Goal: Task Accomplishment & Management: Manage account settings

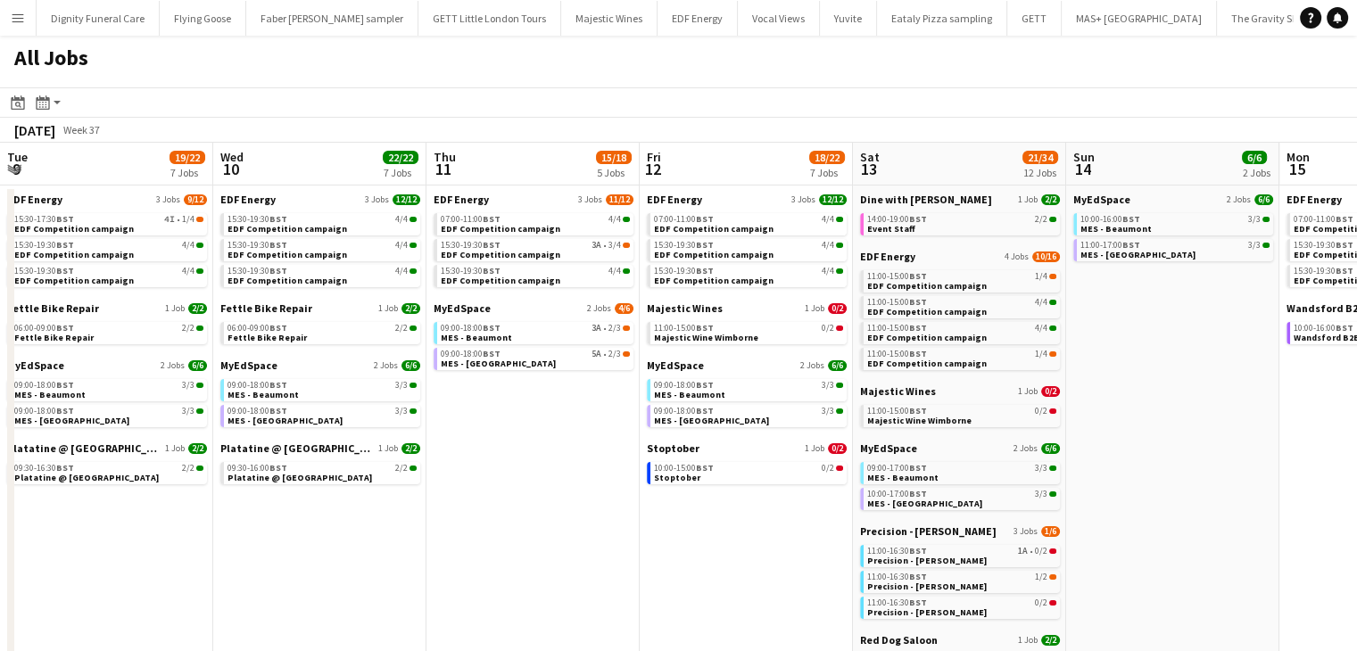
scroll to position [0, 758]
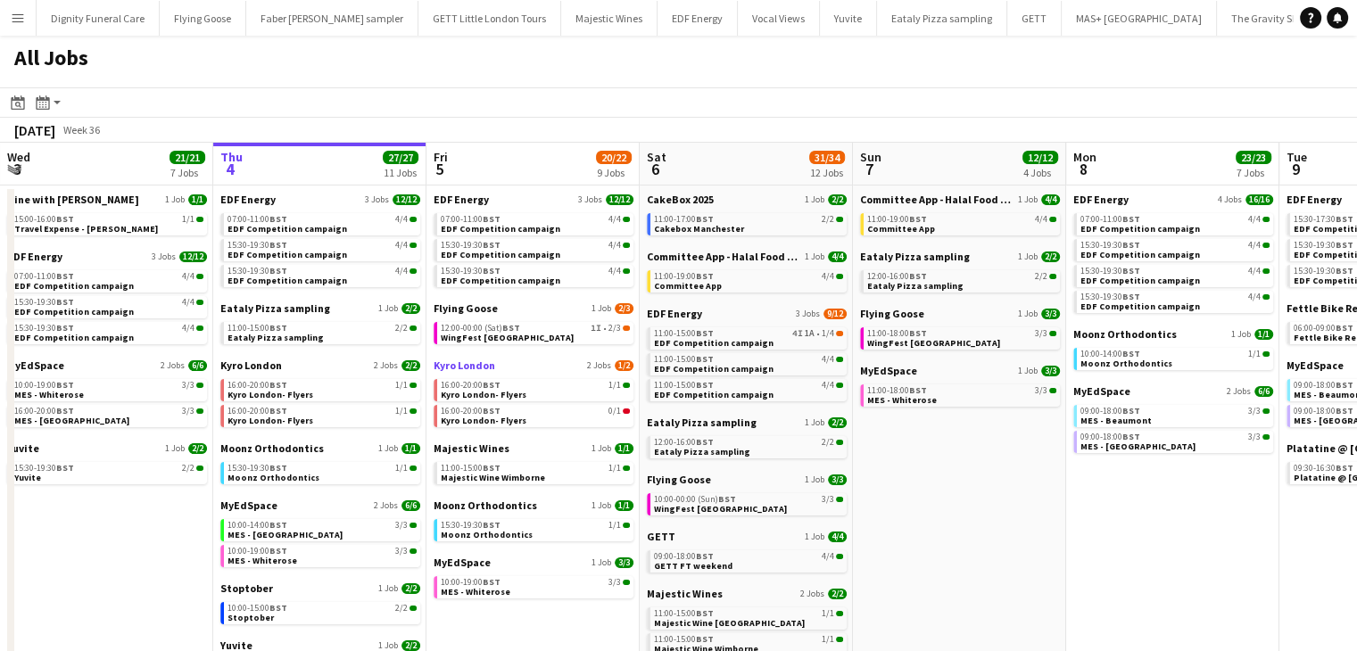
click at [451, 361] on span "Kyro London" at bounding box center [465, 365] width 62 height 13
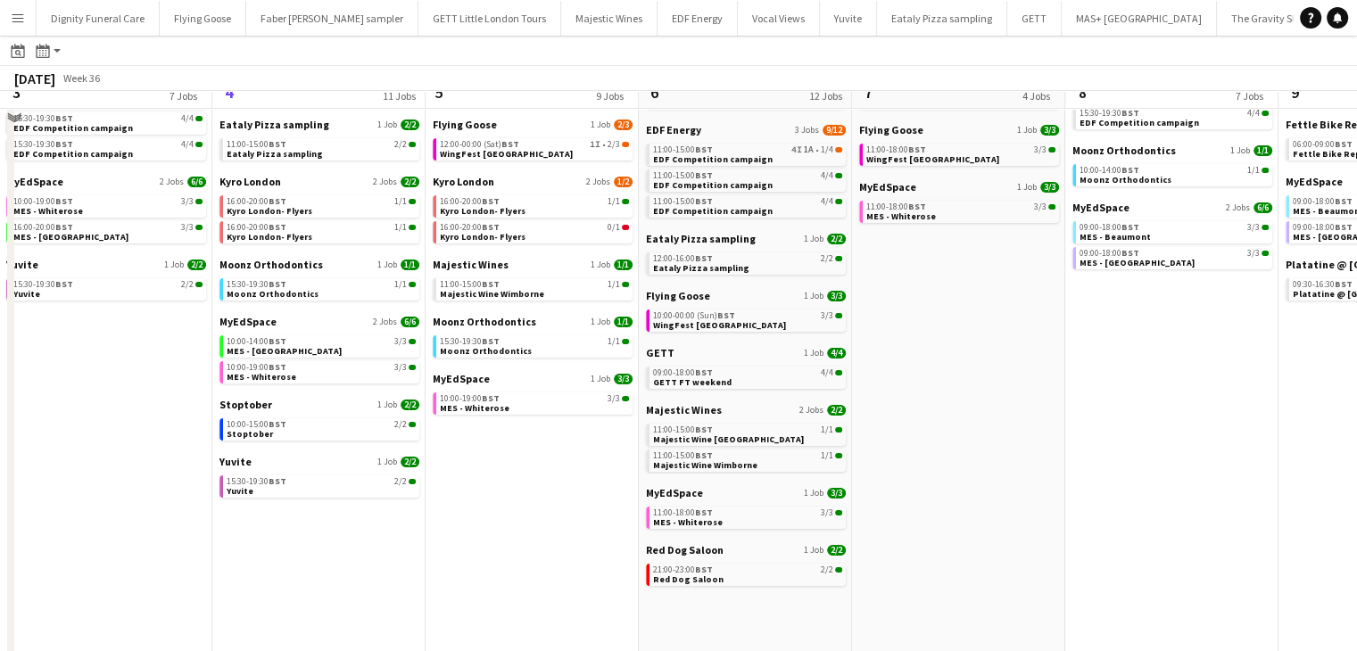
scroll to position [89, 0]
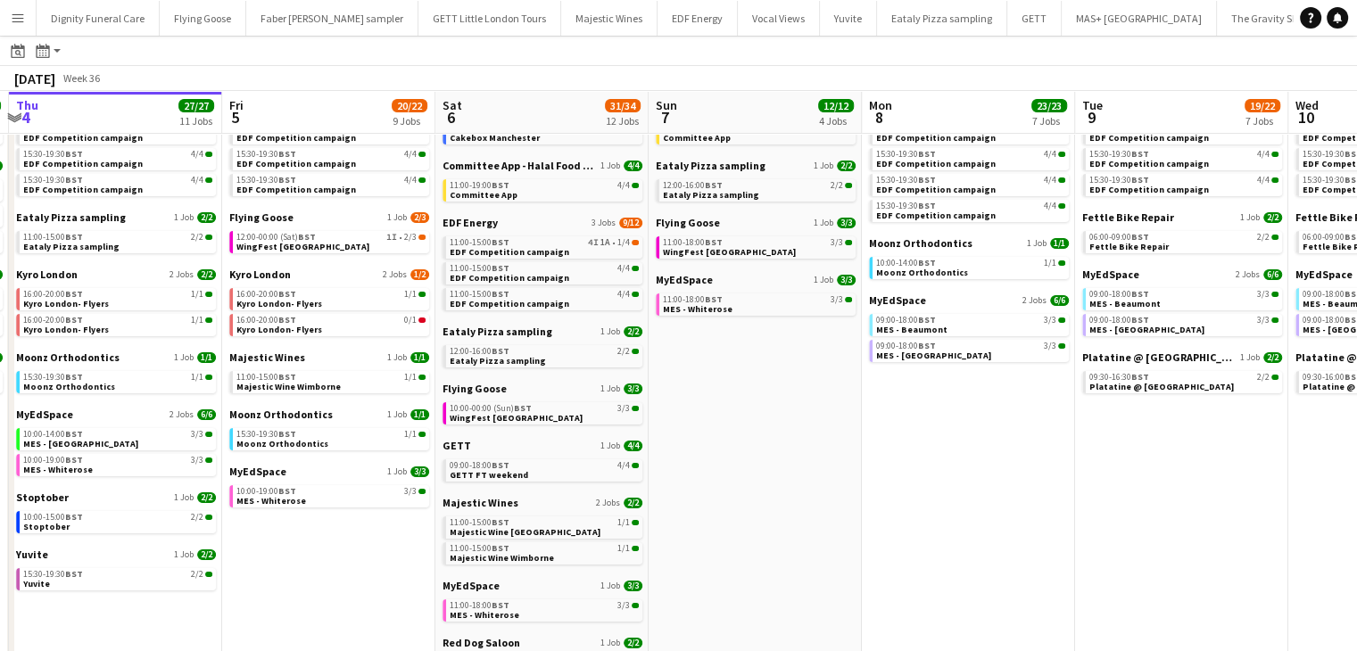
drag, startPoint x: 1046, startPoint y: 413, endPoint x: 625, endPoint y: 424, distance: 421.4
click at [627, 426] on app-calendar-viewport "Mon 1 20/20 8 Jobs Tue 2 19/19 7 Jobs Wed 3 21/21 7 Jobs Thu 4 27/27 11 Jobs Fr…" at bounding box center [678, 638] width 1357 height 1281
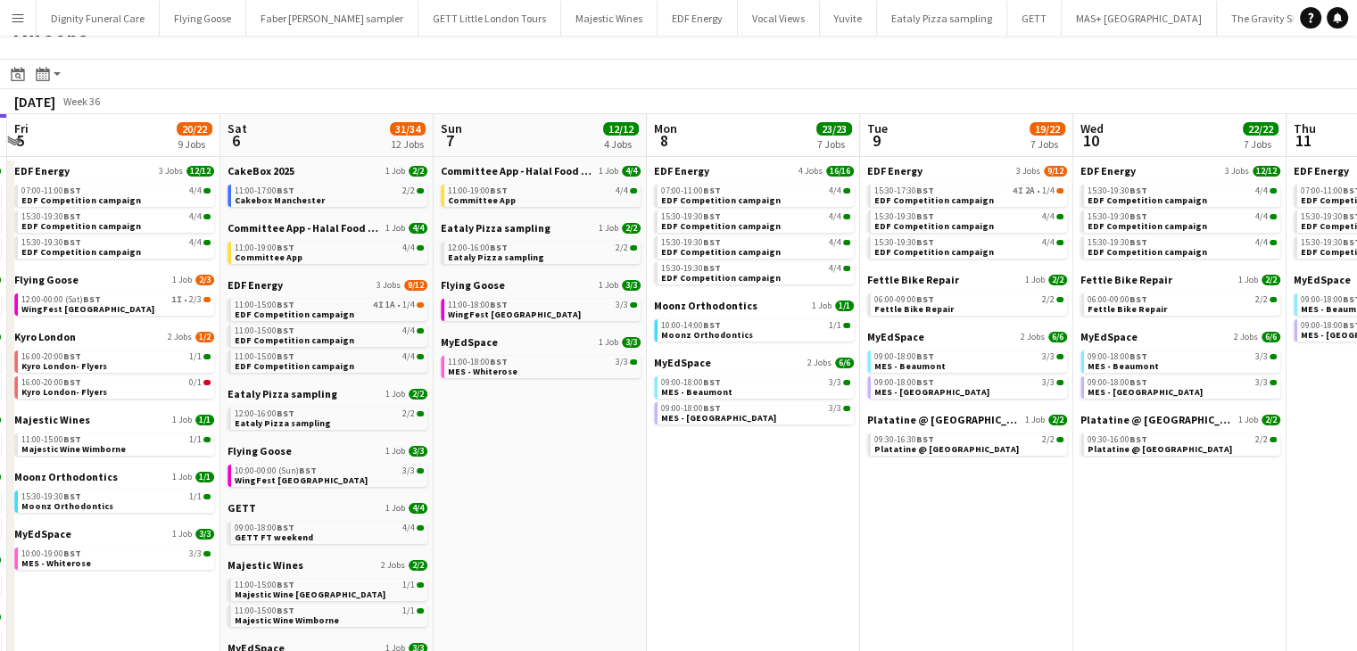
scroll to position [0, 0]
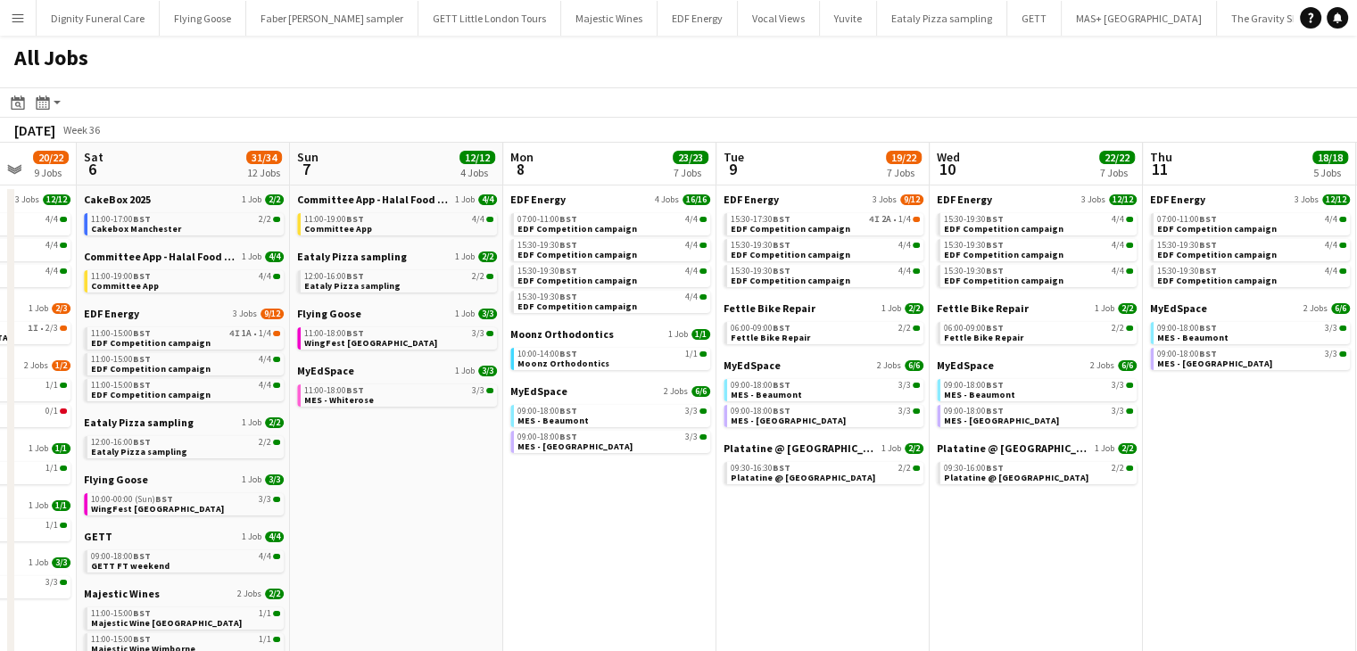
drag, startPoint x: 881, startPoint y: 506, endPoint x: 603, endPoint y: 494, distance: 277.8
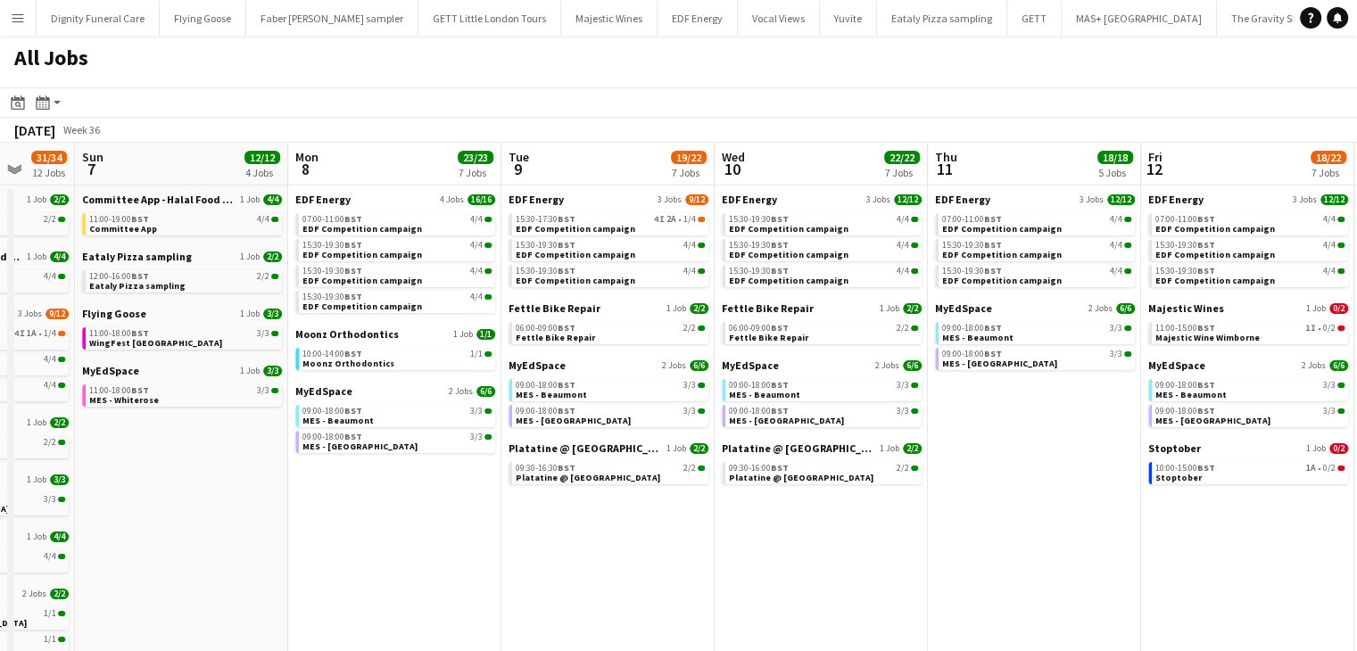
scroll to position [0, 455]
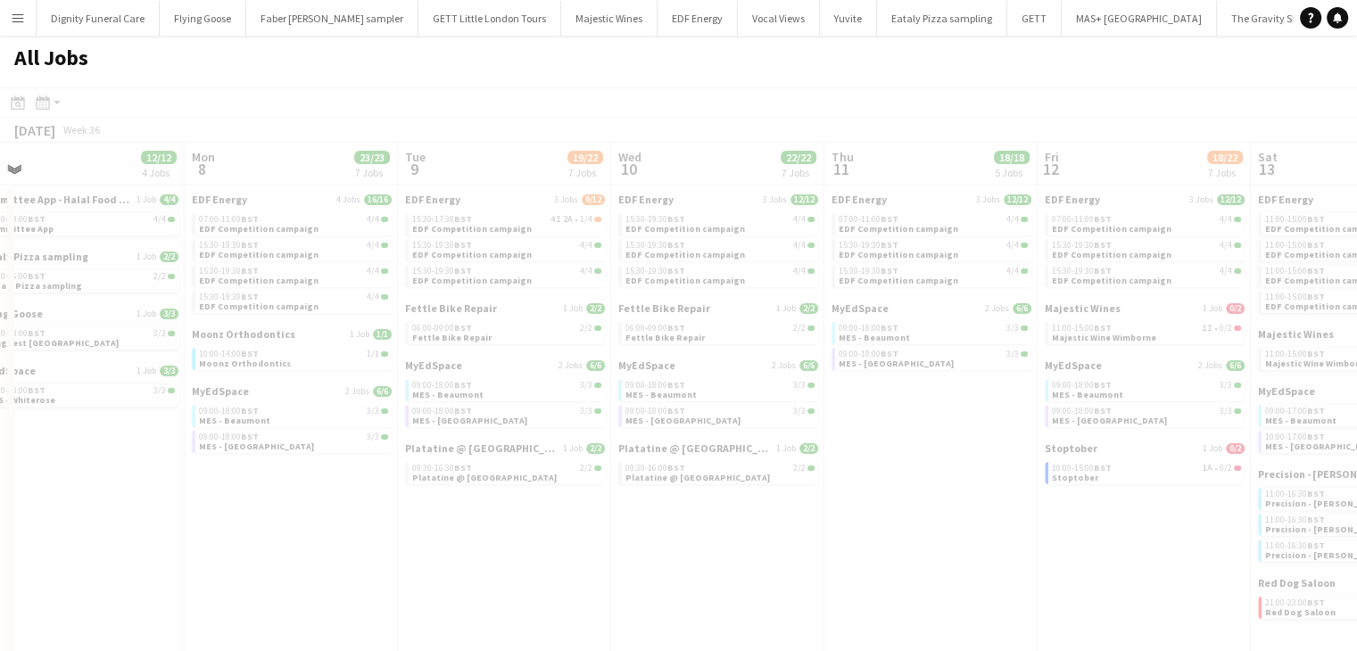
drag, startPoint x: 1053, startPoint y: 444, endPoint x: 436, endPoint y: 450, distance: 617.6
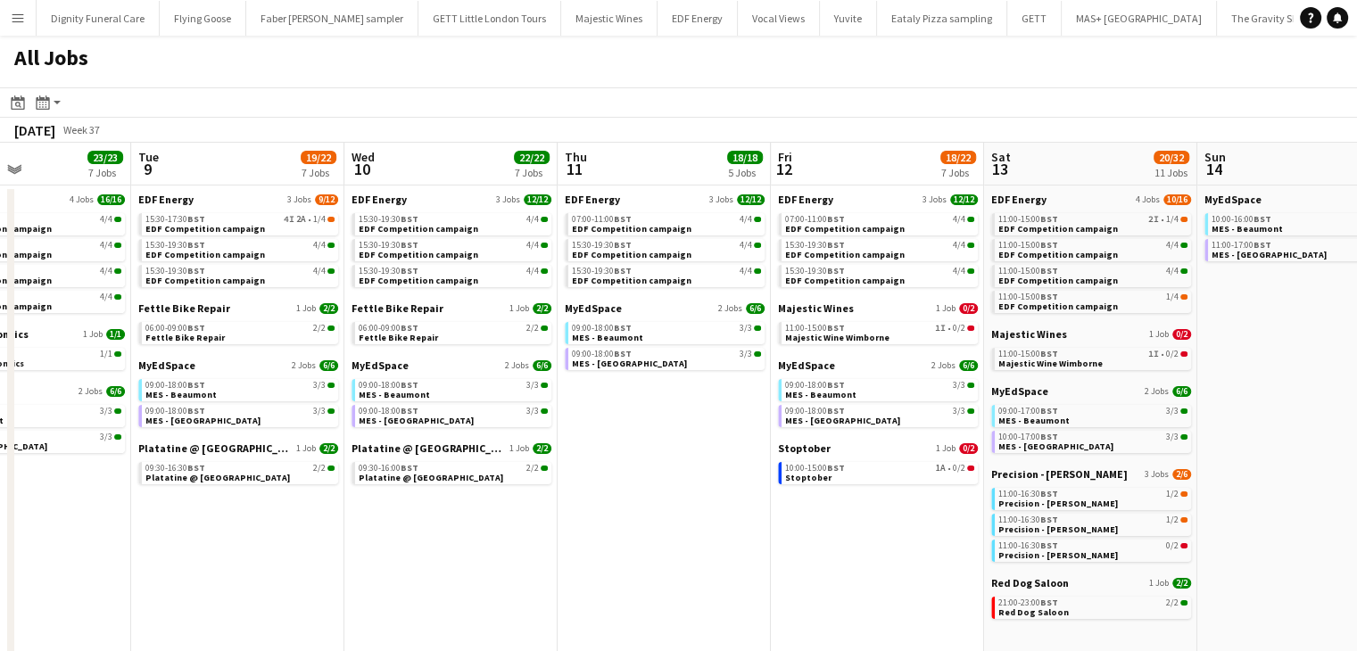
scroll to position [0, 635]
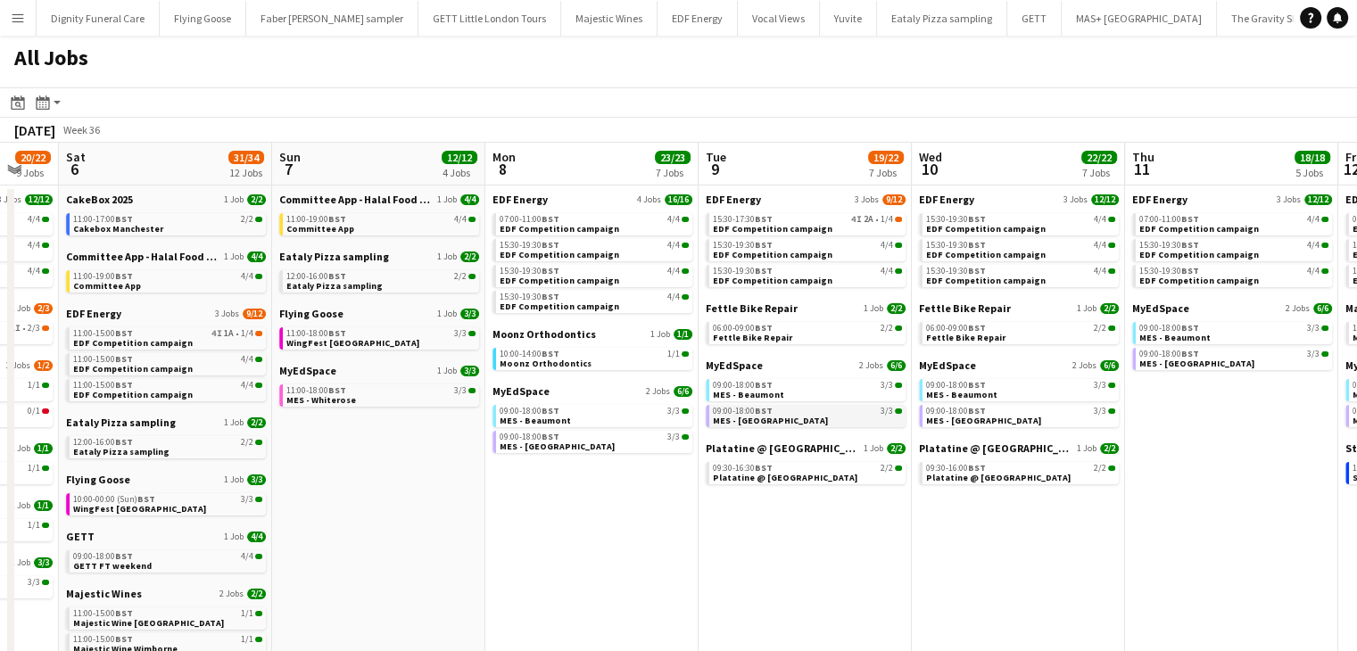
drag, startPoint x: 884, startPoint y: 457, endPoint x: 740, endPoint y: 412, distance: 150.5
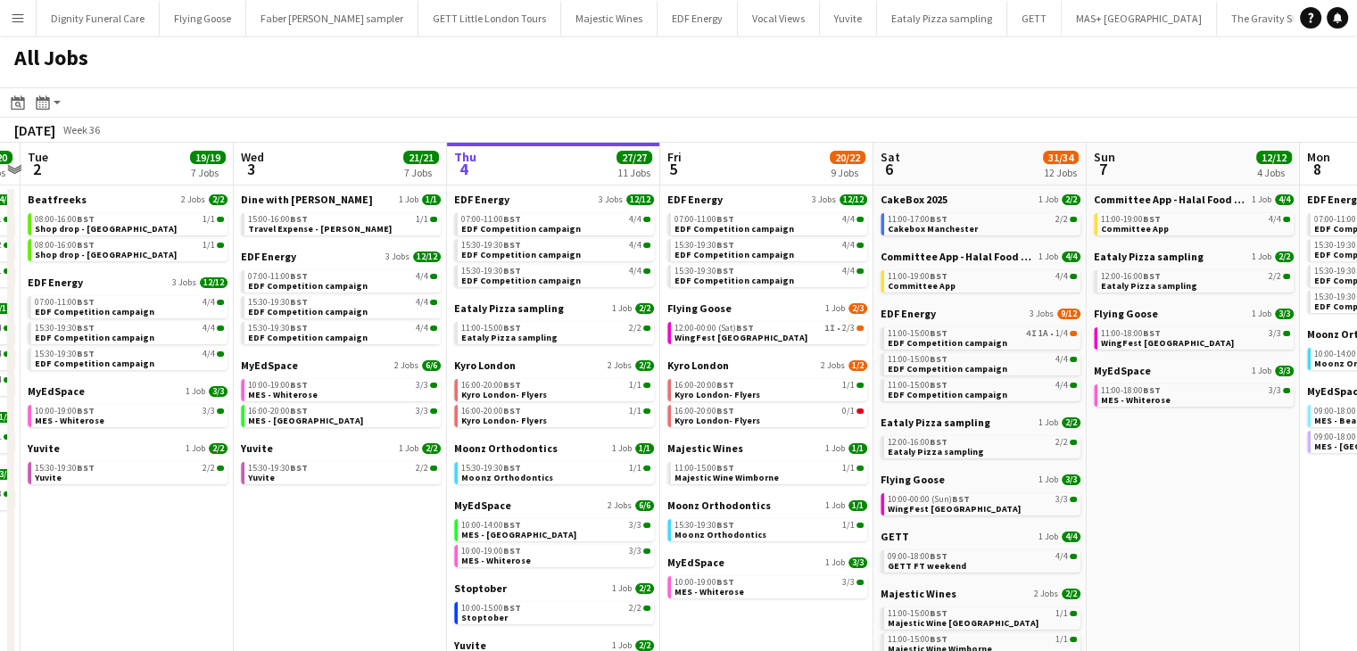
scroll to position [0, 414]
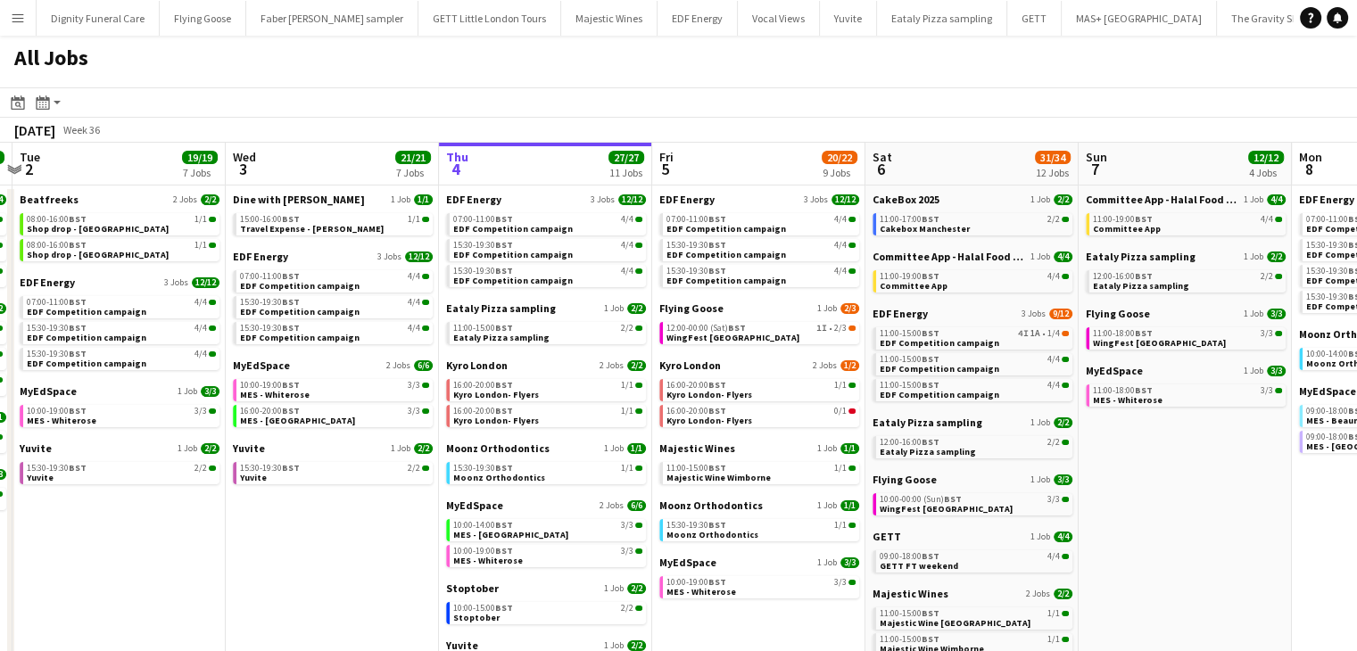
drag, startPoint x: 1152, startPoint y: 393, endPoint x: 1370, endPoint y: 365, distance: 219.5
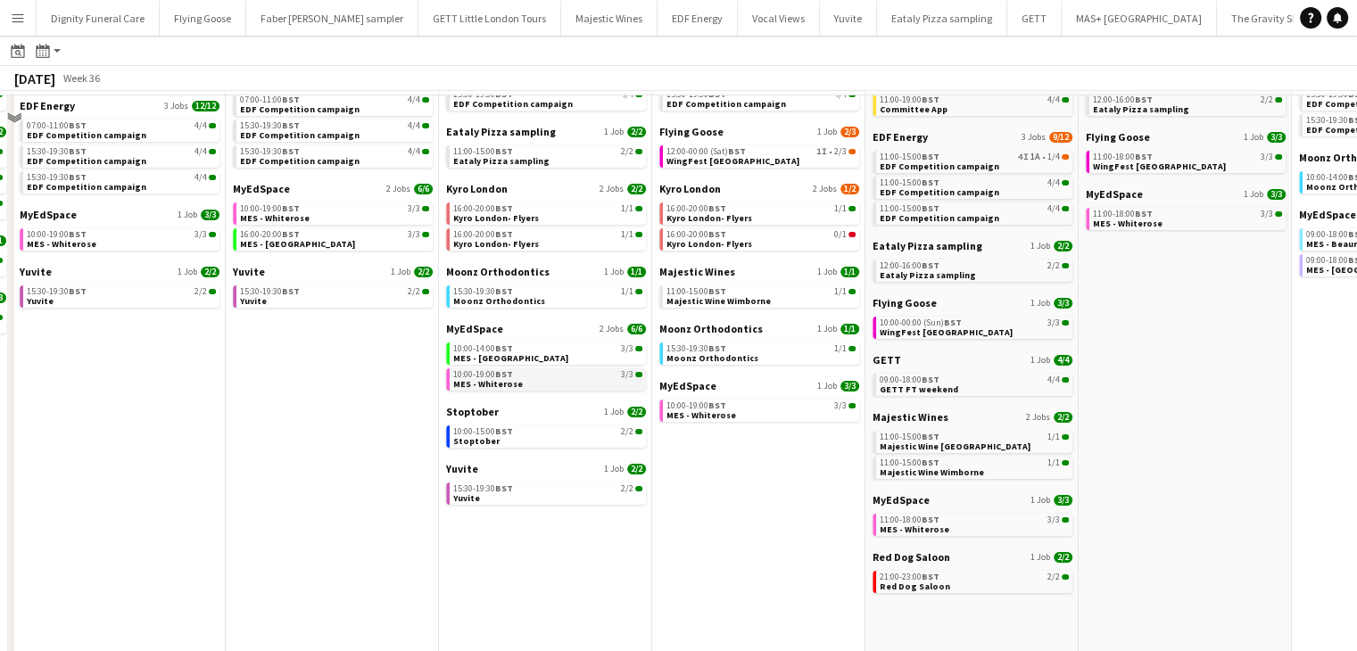
scroll to position [178, 0]
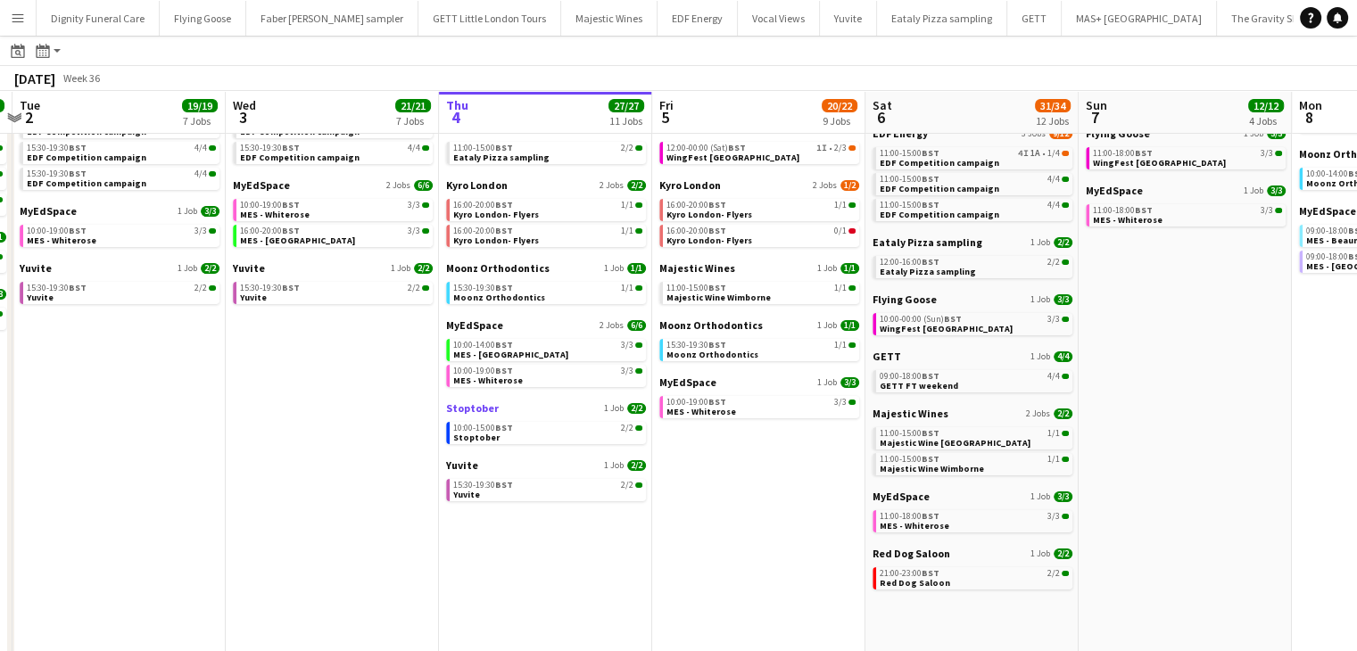
click at [468, 406] on span "Stoptober" at bounding box center [472, 408] width 53 height 13
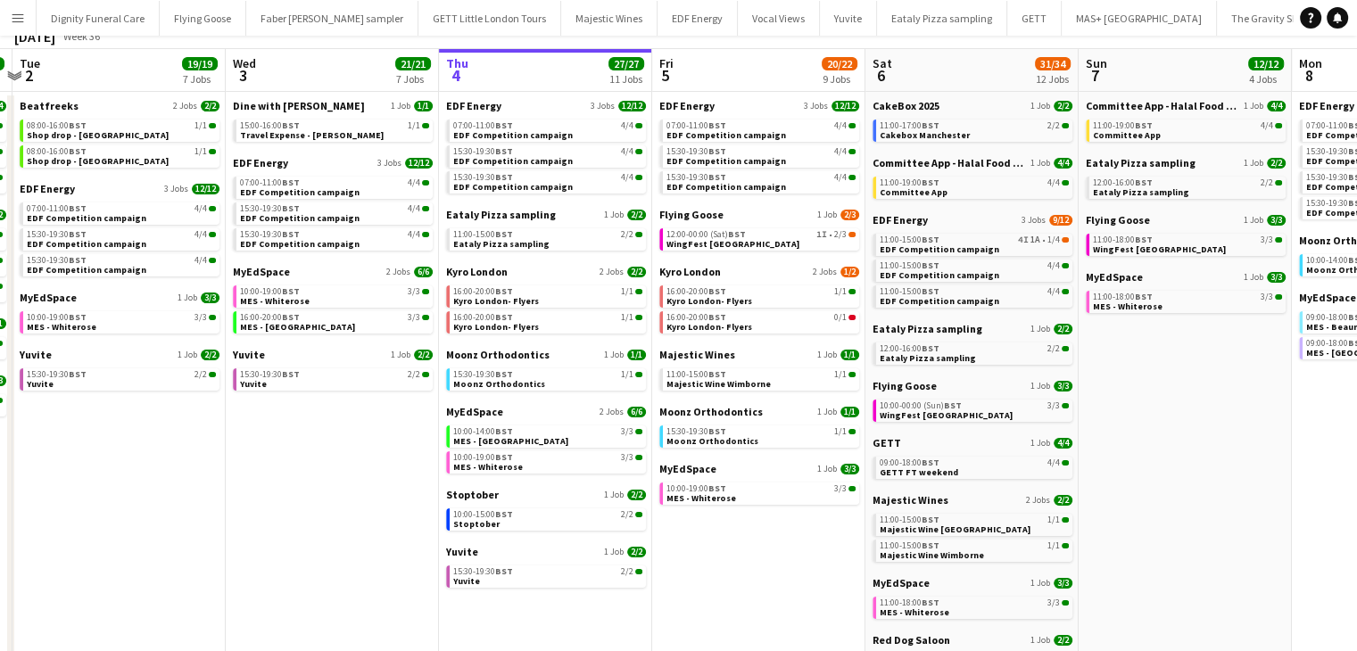
scroll to position [0, 0]
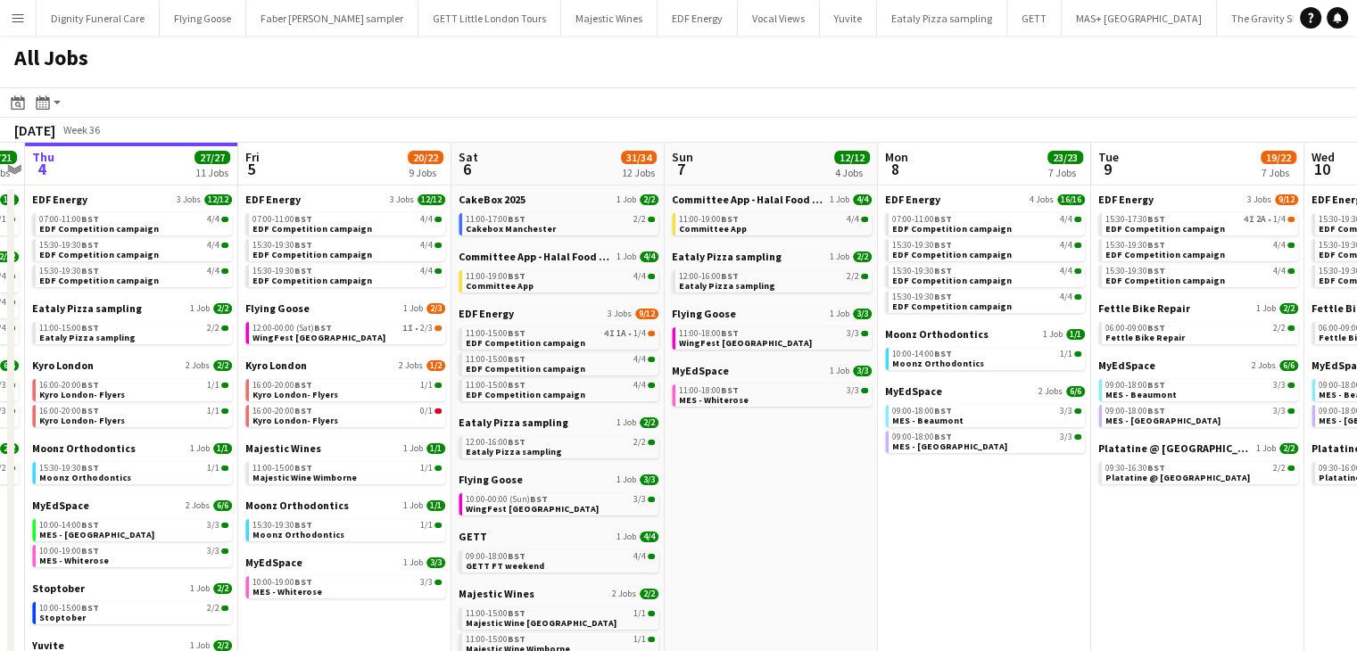
drag, startPoint x: 1201, startPoint y: 417, endPoint x: 781, endPoint y: 436, distance: 420.8
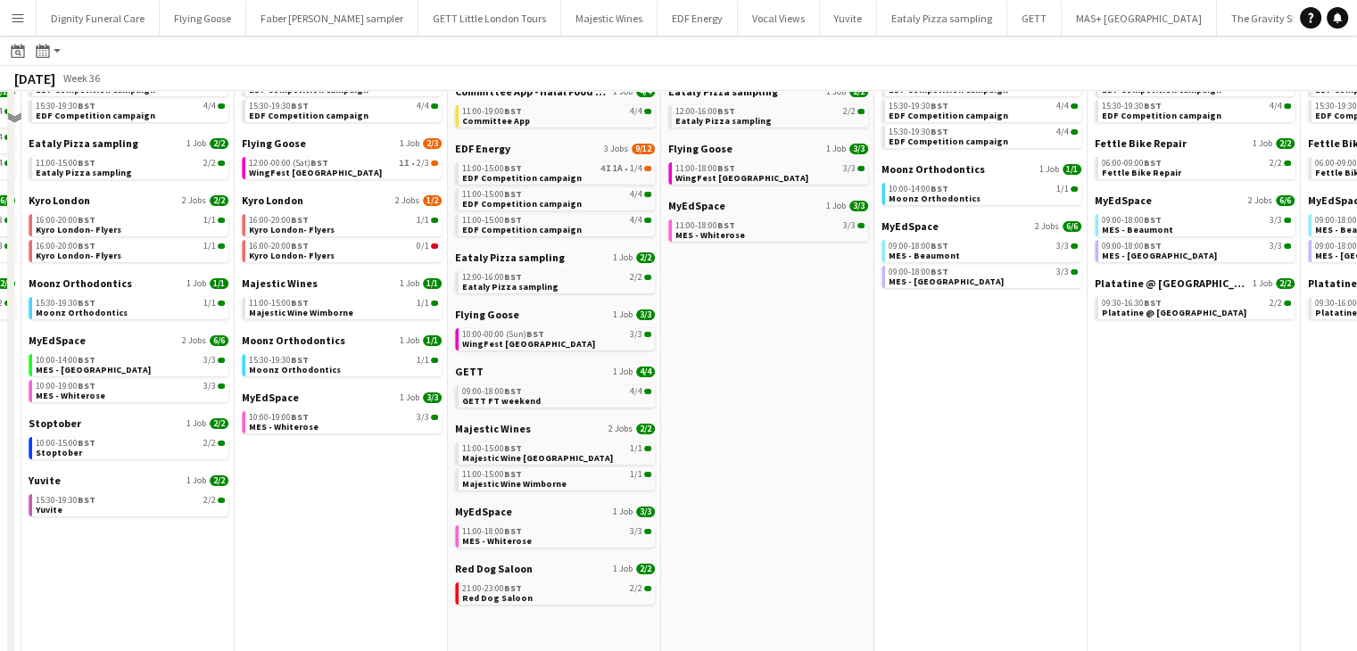
scroll to position [178, 0]
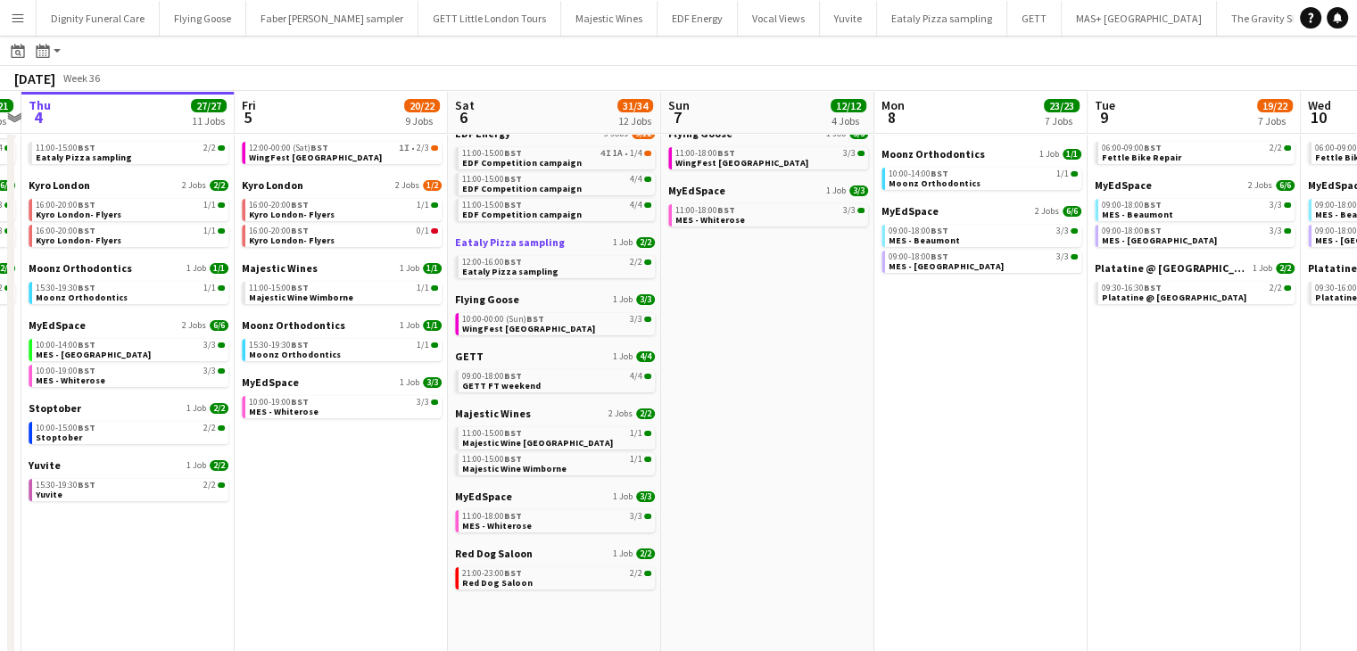
click at [497, 247] on span "Eataly Pizza sampling" at bounding box center [510, 242] width 110 height 13
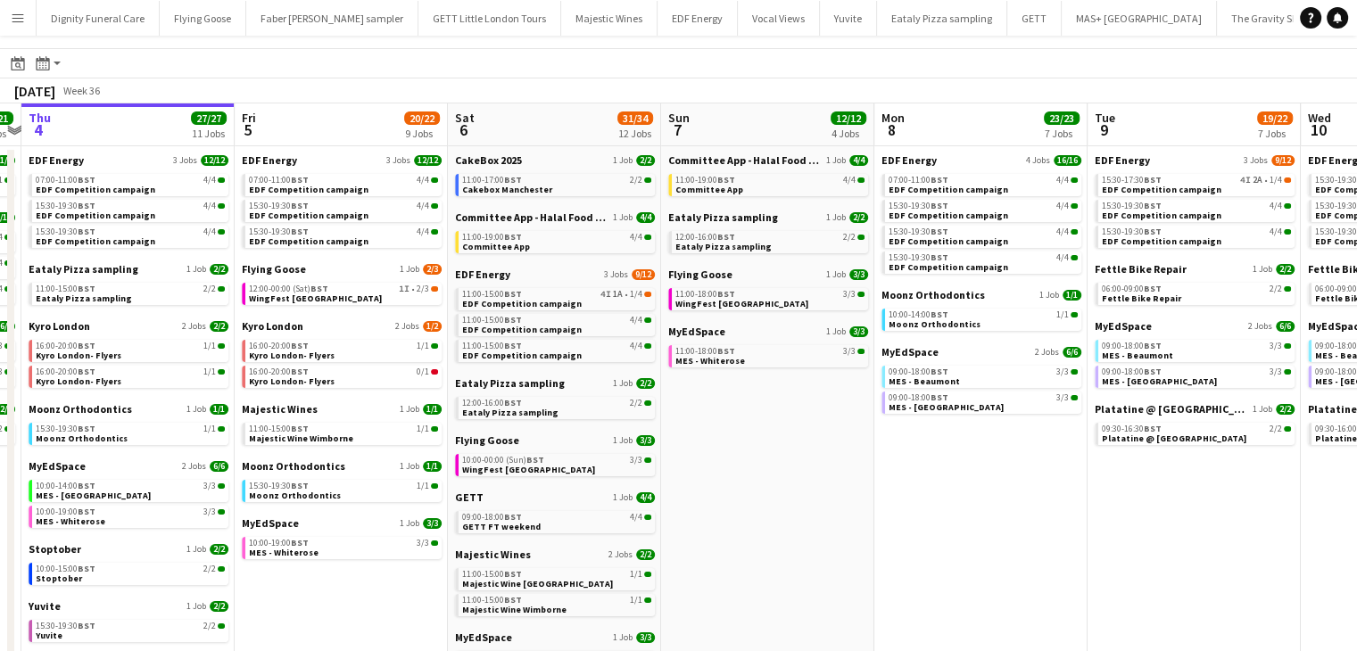
scroll to position [0, 0]
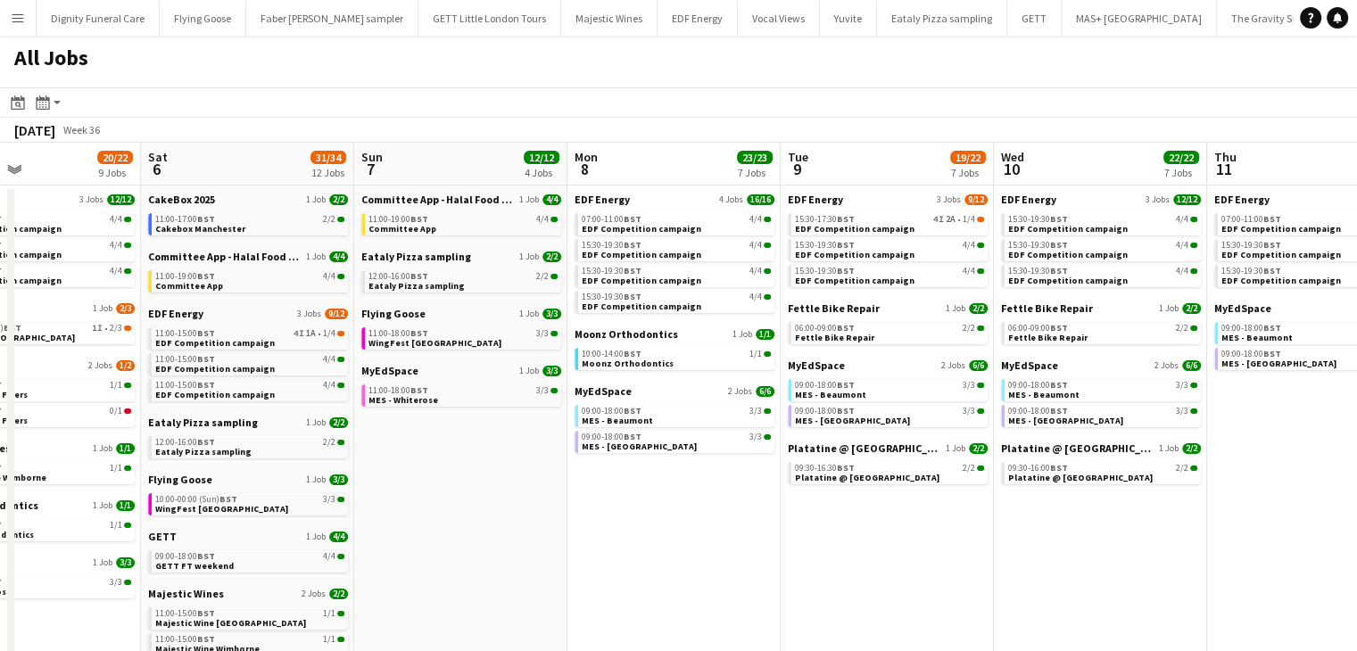
drag, startPoint x: 804, startPoint y: 494, endPoint x: 615, endPoint y: 482, distance: 189.6
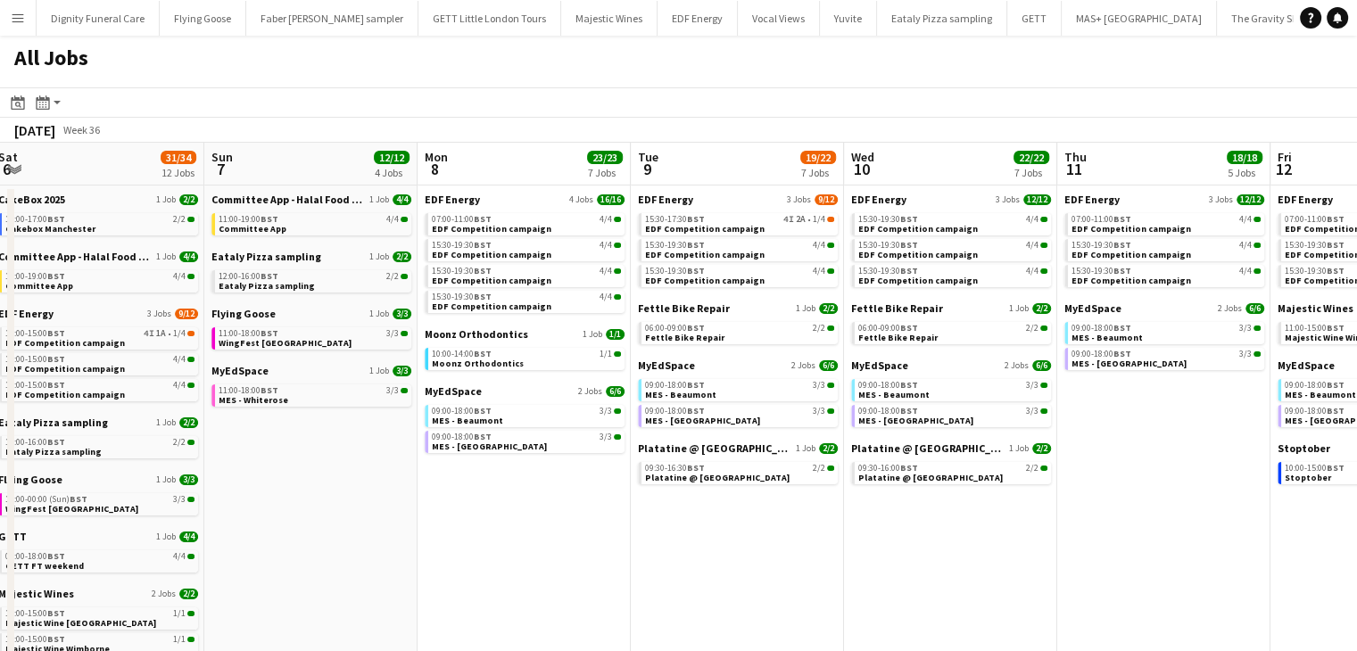
scroll to position [0, 796]
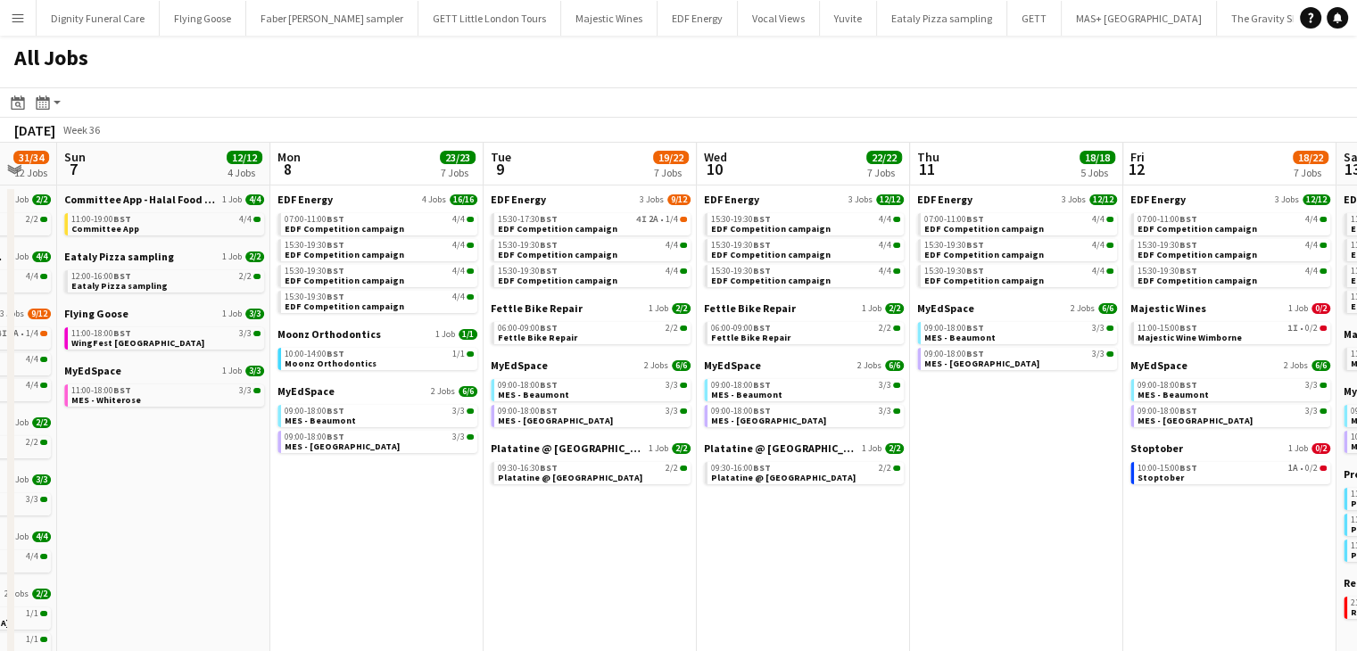
drag, startPoint x: 1000, startPoint y: 521, endPoint x: 741, endPoint y: 522, distance: 259.7
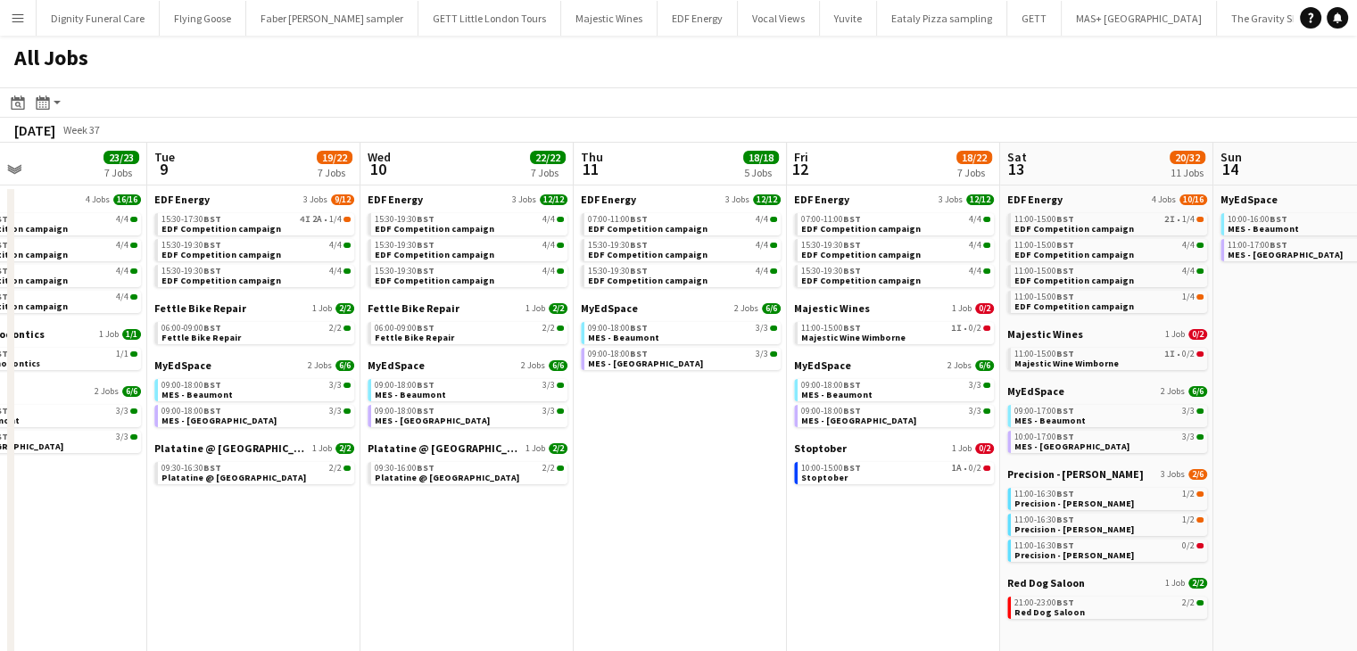
drag, startPoint x: 962, startPoint y: 500, endPoint x: 594, endPoint y: 533, distance: 369.2
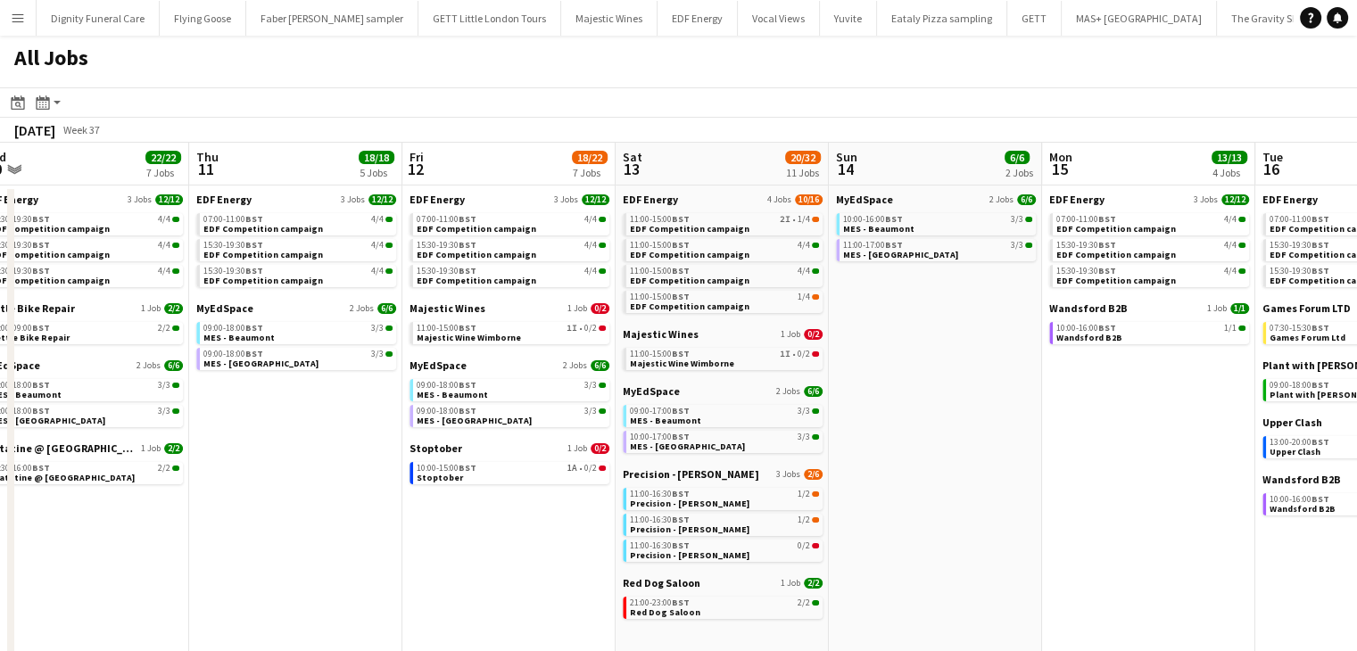
drag, startPoint x: 800, startPoint y: 472, endPoint x: 446, endPoint y: 488, distance: 353.8
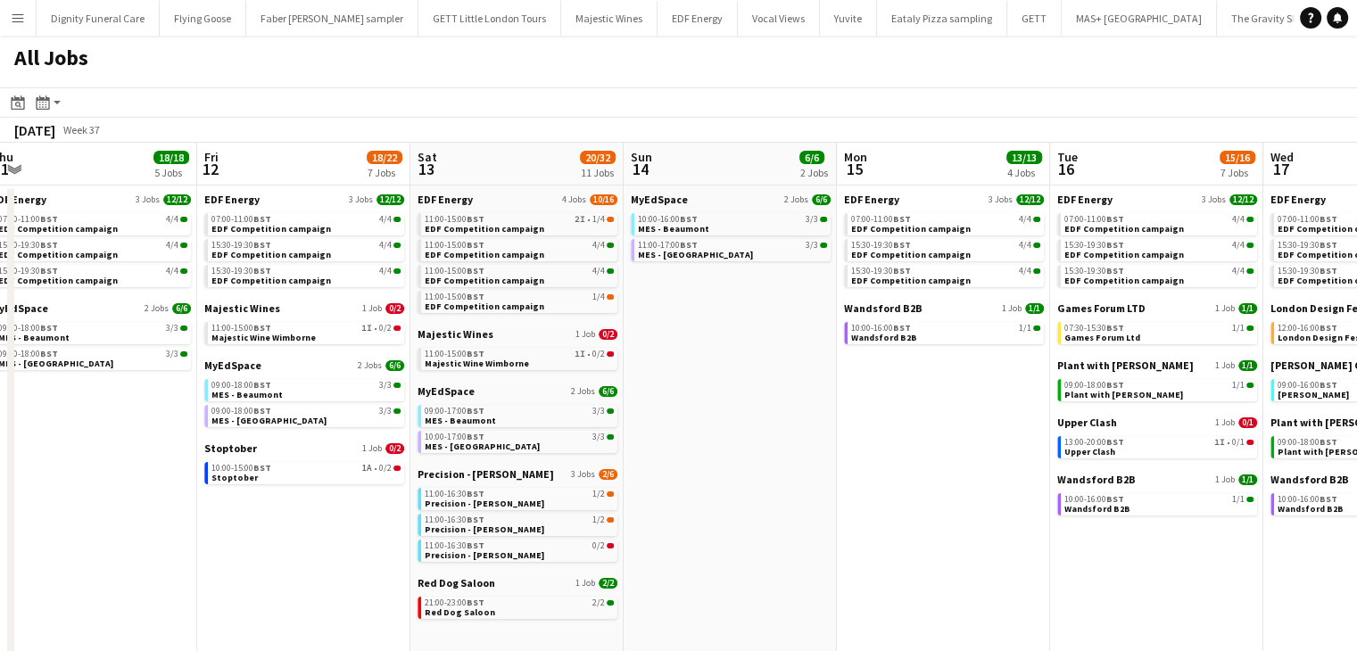
scroll to position [0, 659]
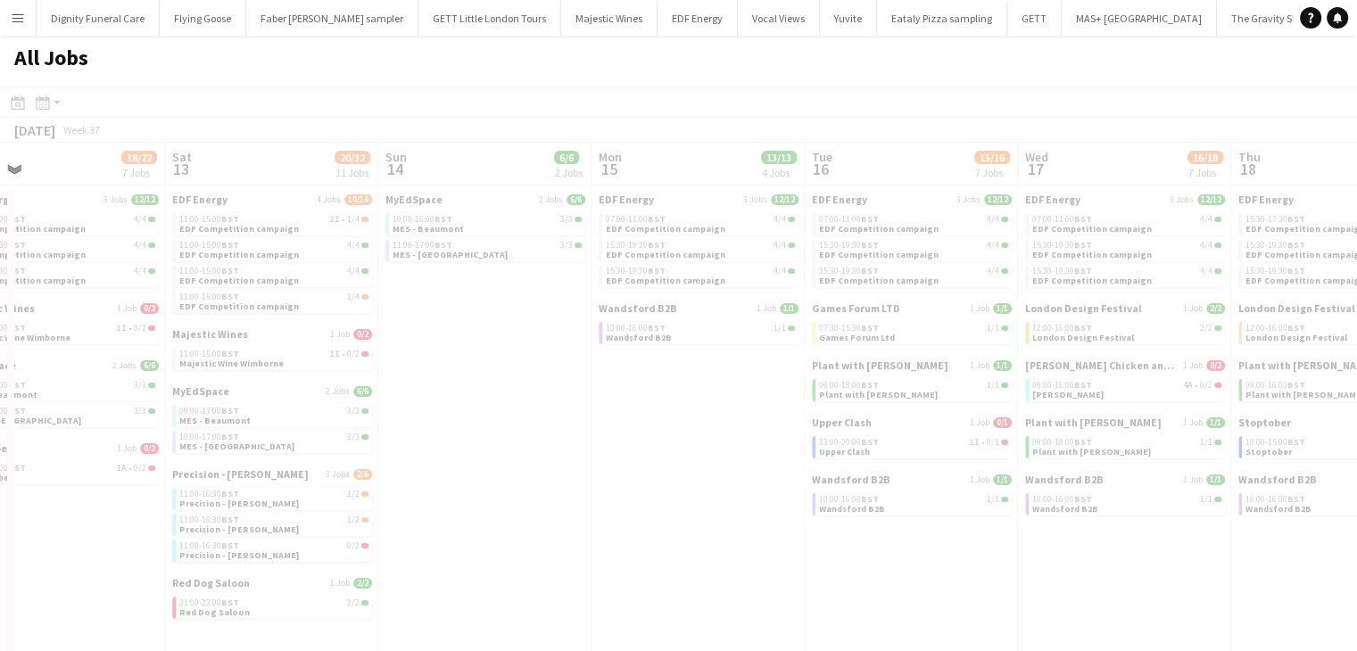
drag, startPoint x: 985, startPoint y: 521, endPoint x: 478, endPoint y: 529, distance: 507.0
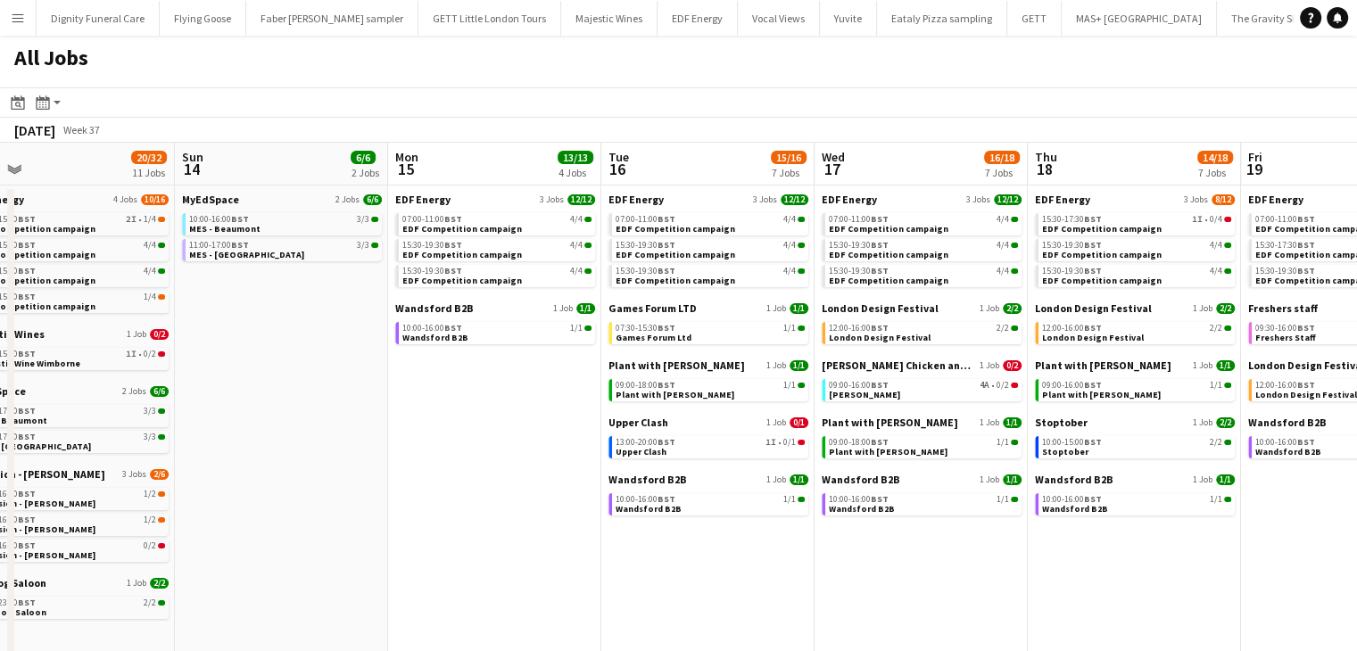
drag, startPoint x: 685, startPoint y: 519, endPoint x: 482, endPoint y: 531, distance: 203.9
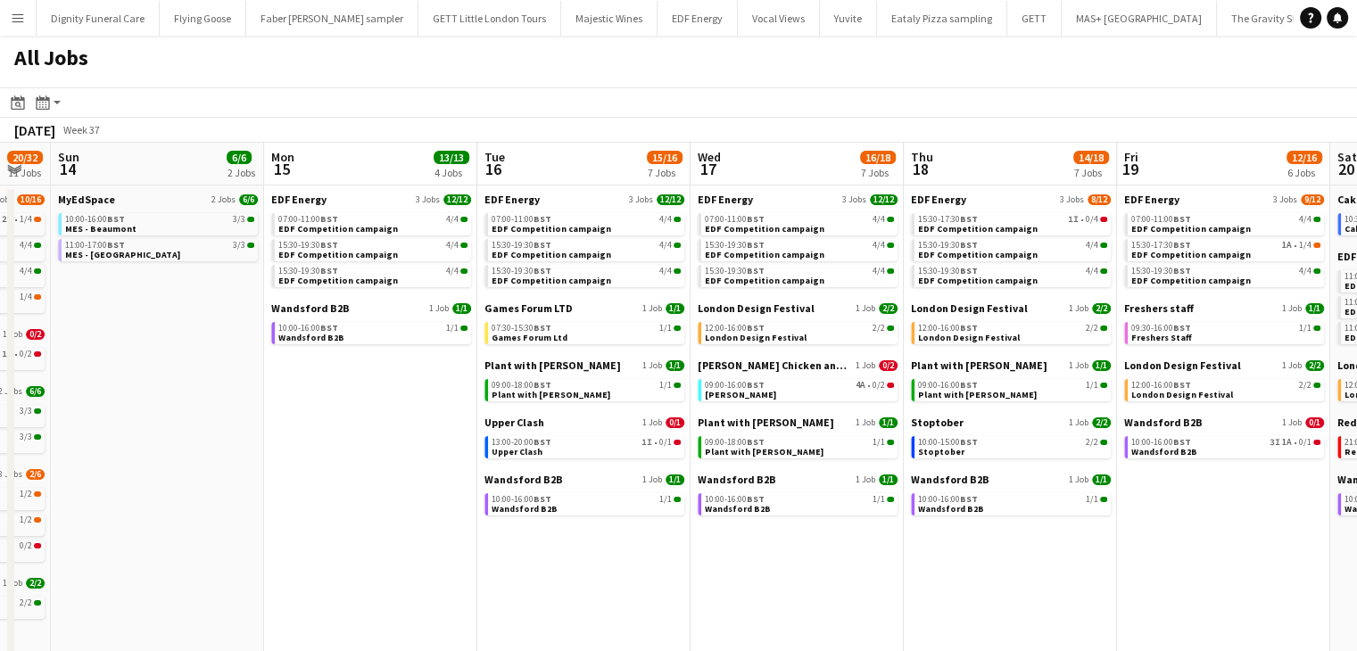
scroll to position [0, 627]
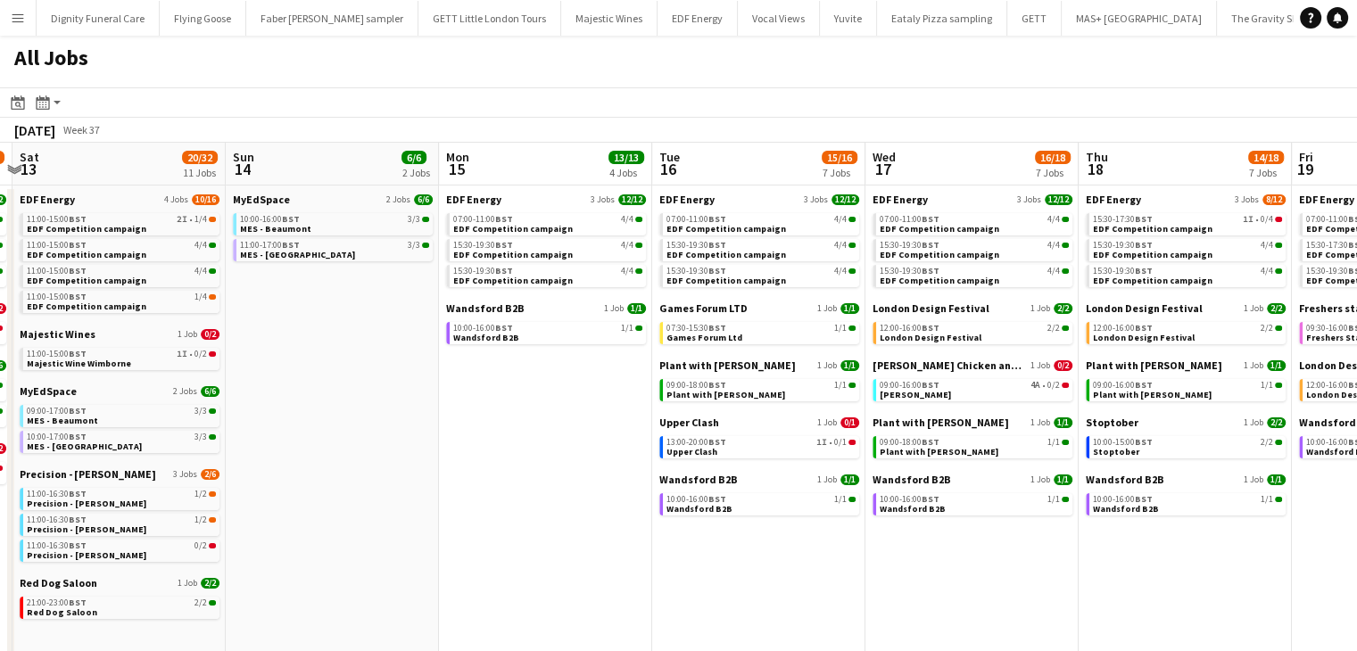
drag, startPoint x: 923, startPoint y: 580, endPoint x: 760, endPoint y: 580, distance: 162.4
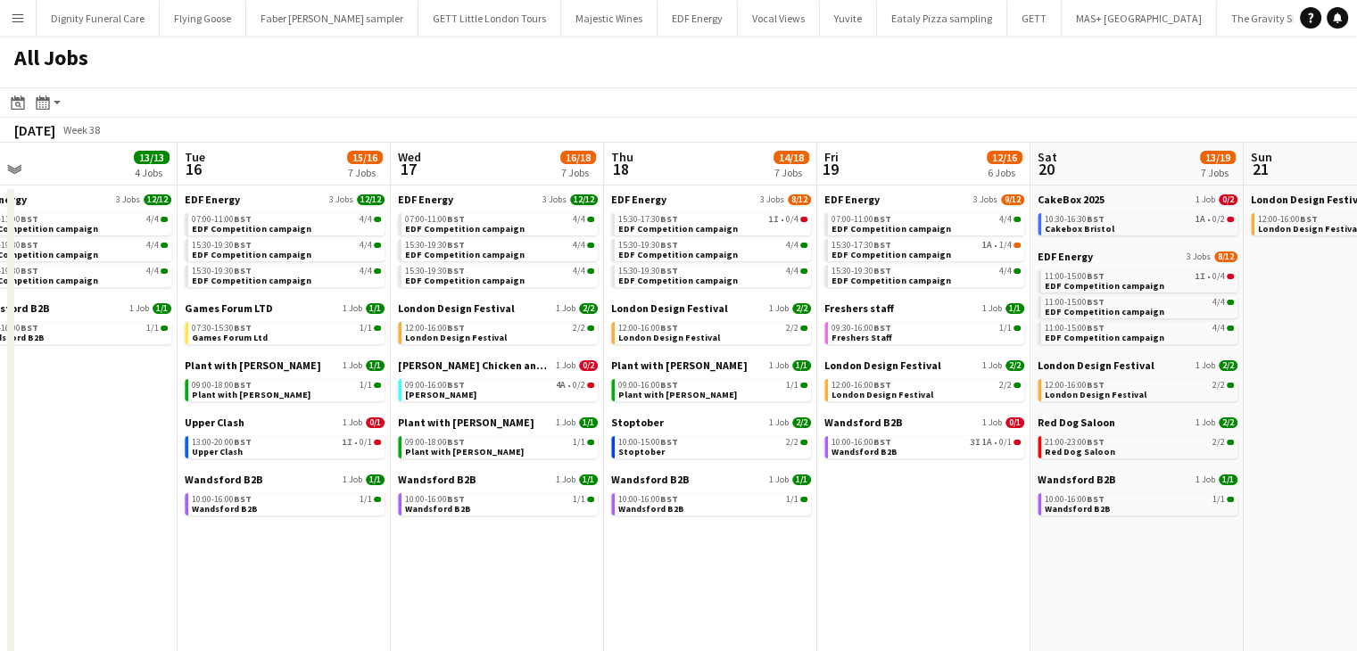
scroll to position [0, 687]
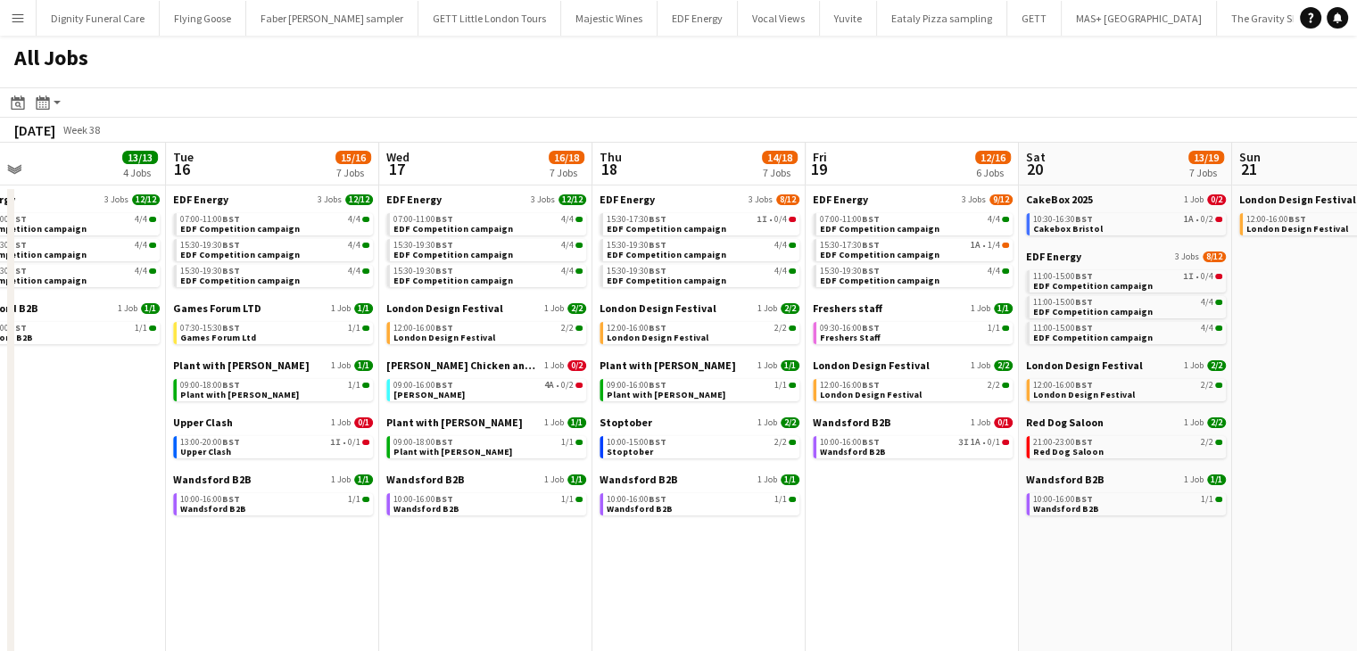
drag, startPoint x: 937, startPoint y: 544, endPoint x: 667, endPoint y: 560, distance: 270.8
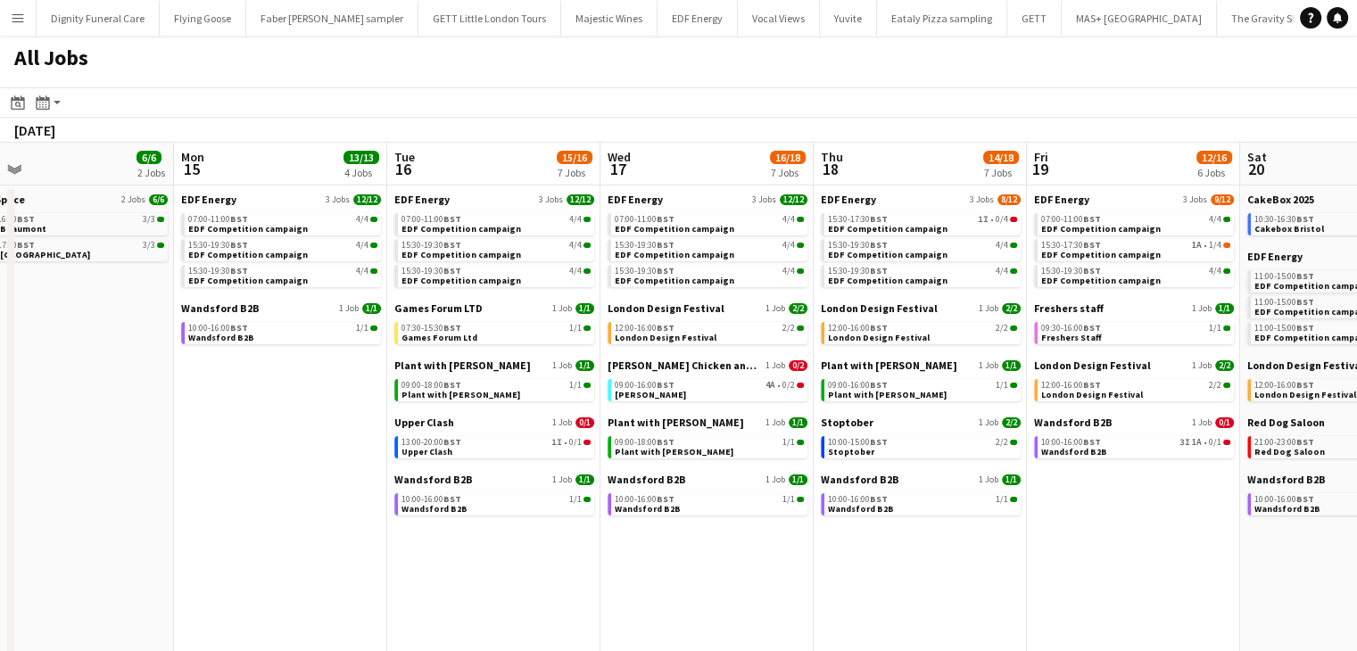
drag, startPoint x: 942, startPoint y: 558, endPoint x: 1349, endPoint y: 481, distance: 414.1
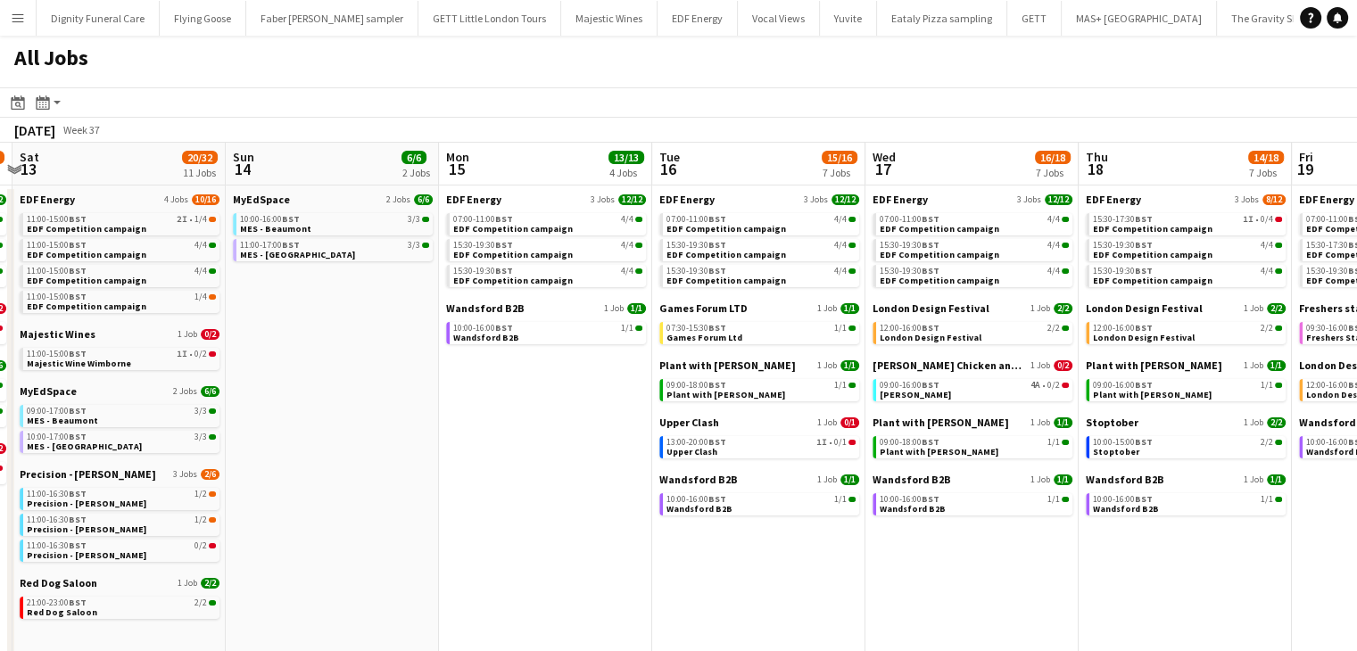
drag, startPoint x: 427, startPoint y: 517, endPoint x: 925, endPoint y: 480, distance: 499.3
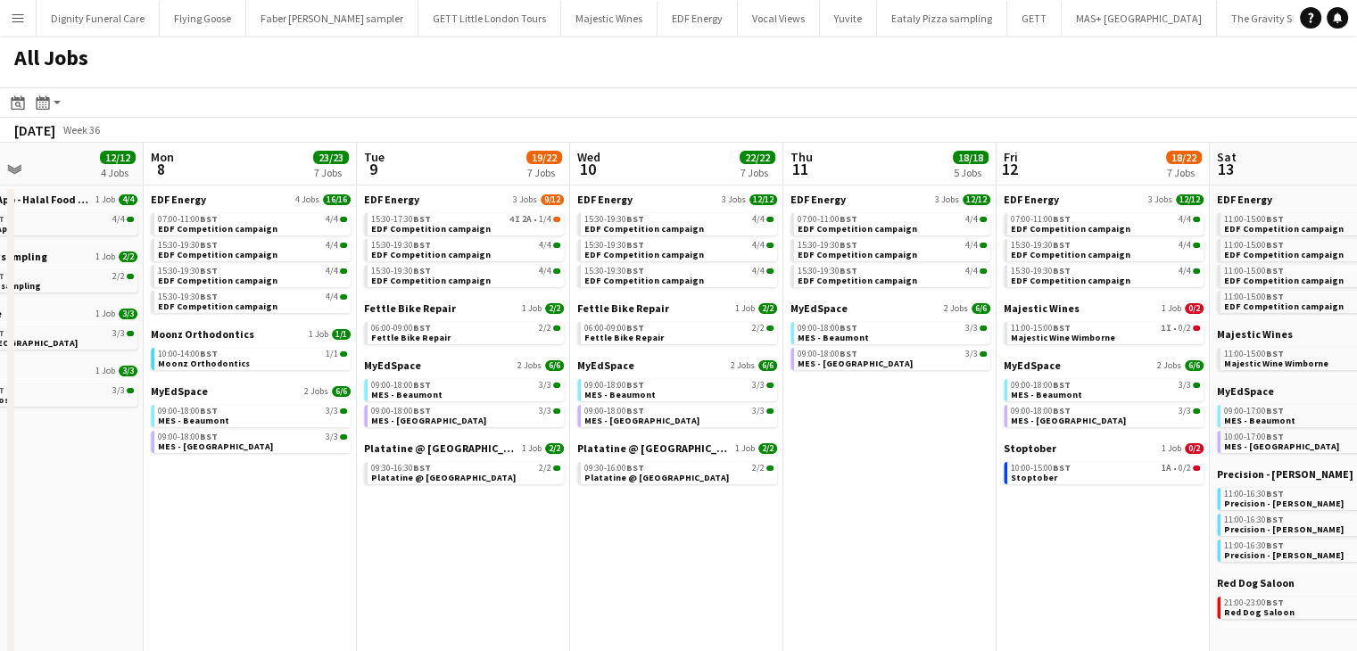
drag, startPoint x: 310, startPoint y: 514, endPoint x: 415, endPoint y: 500, distance: 106.3
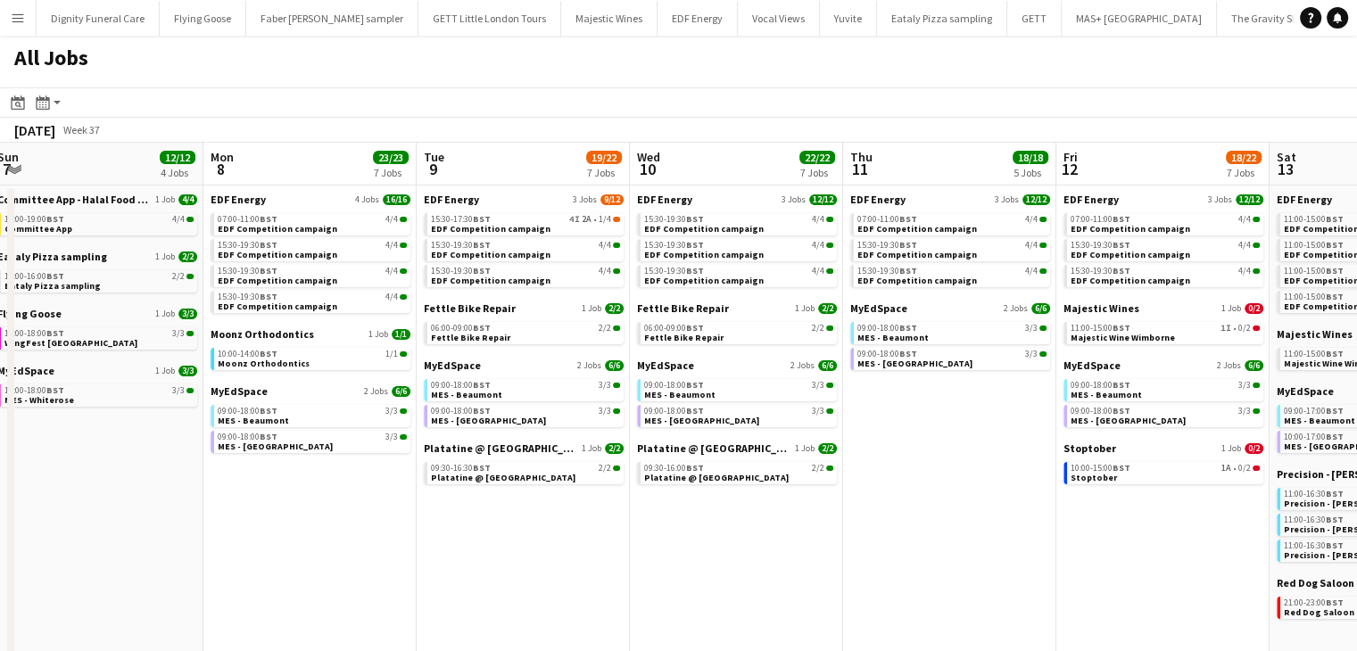
drag, startPoint x: 846, startPoint y: 452, endPoint x: 1004, endPoint y: 444, distance: 158.2
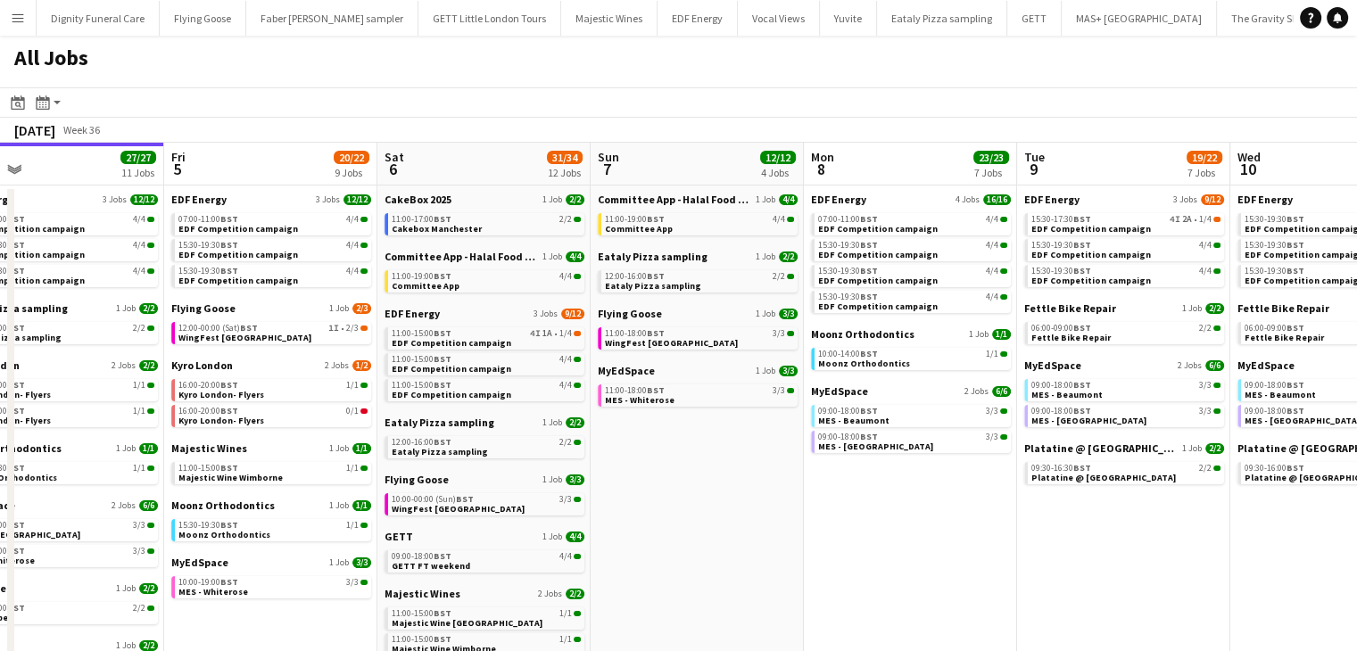
drag, startPoint x: 527, startPoint y: 461, endPoint x: 1114, endPoint y: 408, distance: 588.8
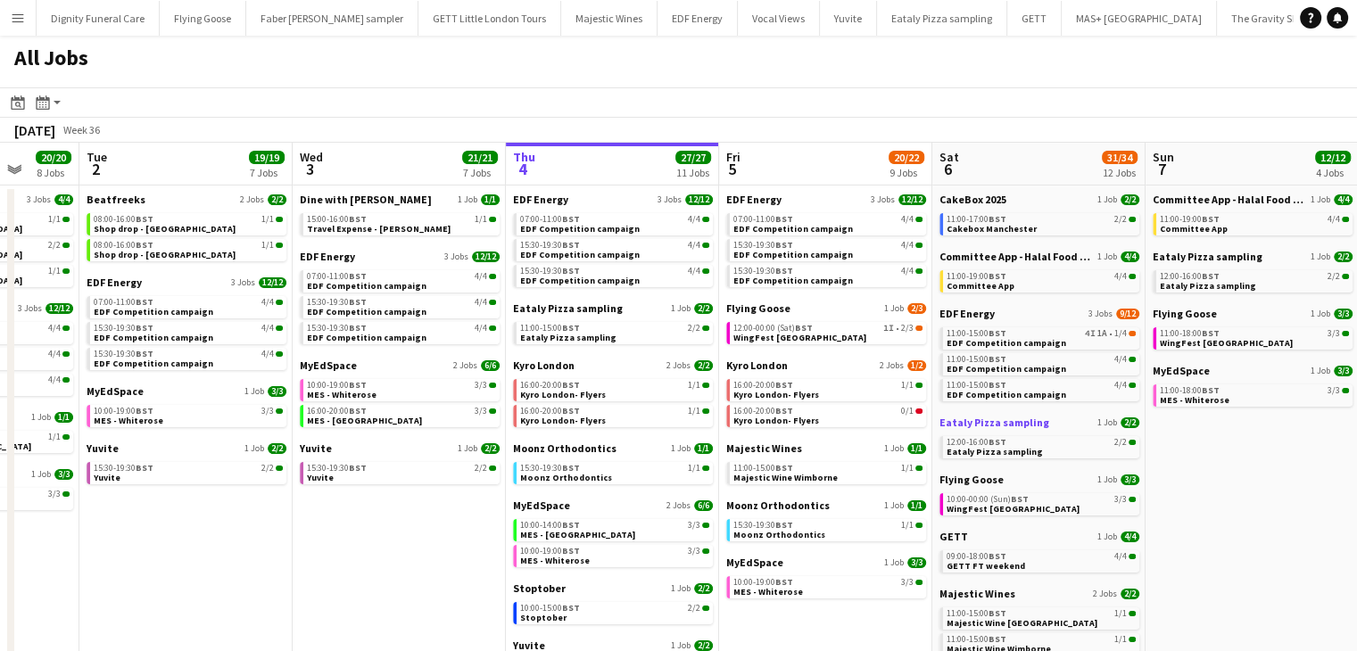
scroll to position [0, 564]
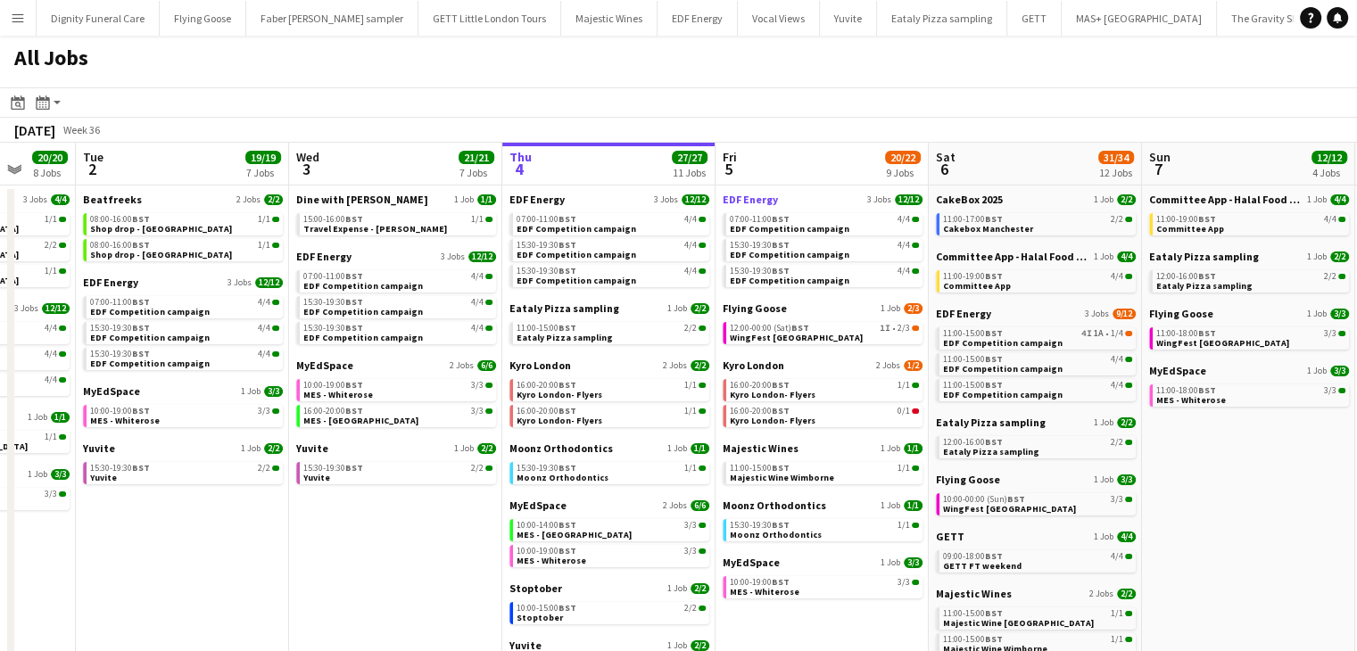
click at [754, 194] on span "EDF Energy" at bounding box center [750, 199] width 55 height 13
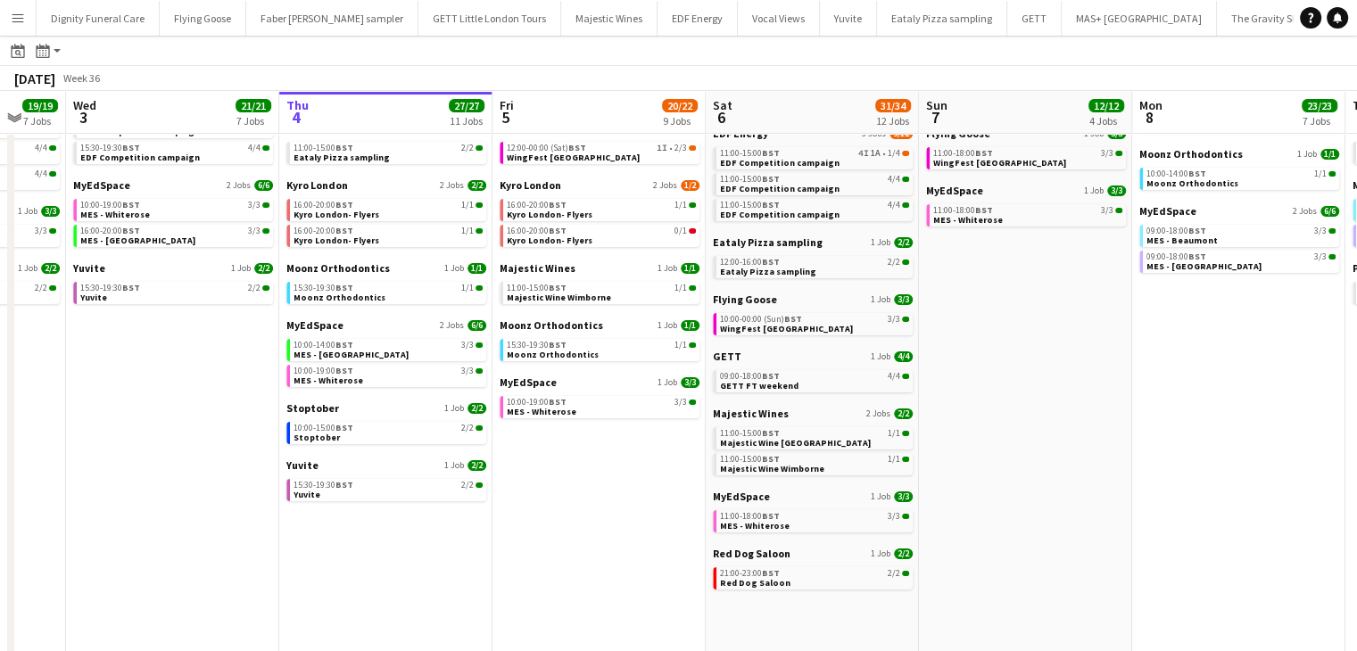
scroll to position [0, 789]
drag, startPoint x: 819, startPoint y: 483, endPoint x: 594, endPoint y: 485, distance: 224.9
click at [594, 485] on app-calendar-viewport "Sat 30 42/44 28 Jobs Sun 31 23/27 11 Jobs Mon 1 20/20 8 Jobs Tue 2 19/19 7 Jobs…" at bounding box center [678, 549] width 1357 height 1281
click at [528, 275] on span "Majestic Wines" at bounding box center [536, 267] width 76 height 13
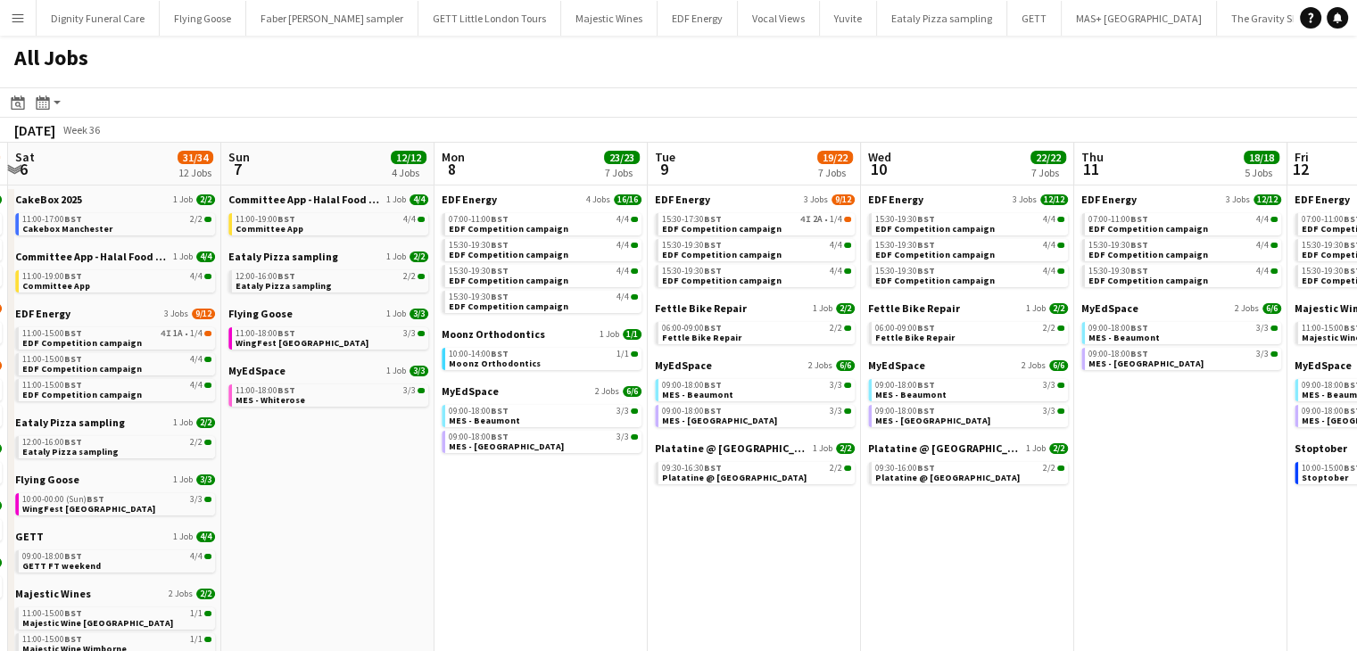
scroll to position [0, 644]
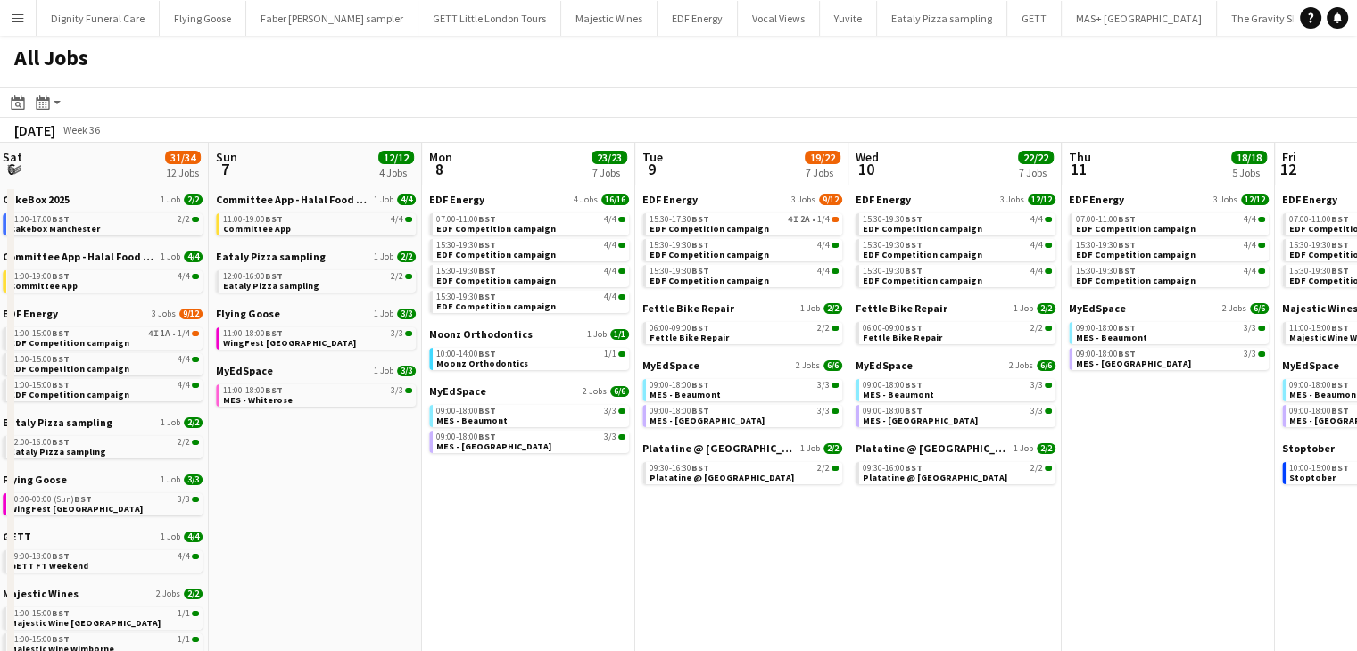
drag, startPoint x: 1078, startPoint y: 502, endPoint x: 485, endPoint y: 523, distance: 593.8
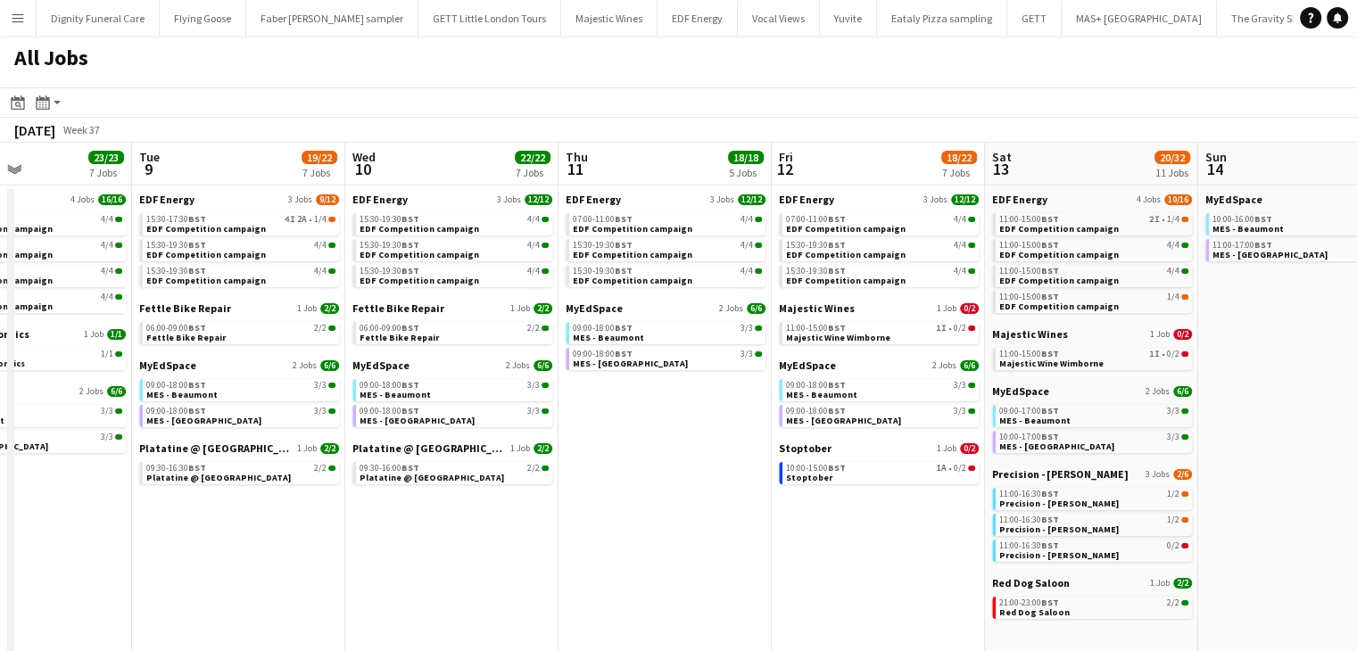
drag, startPoint x: 880, startPoint y: 515, endPoint x: 375, endPoint y: 524, distance: 505.2
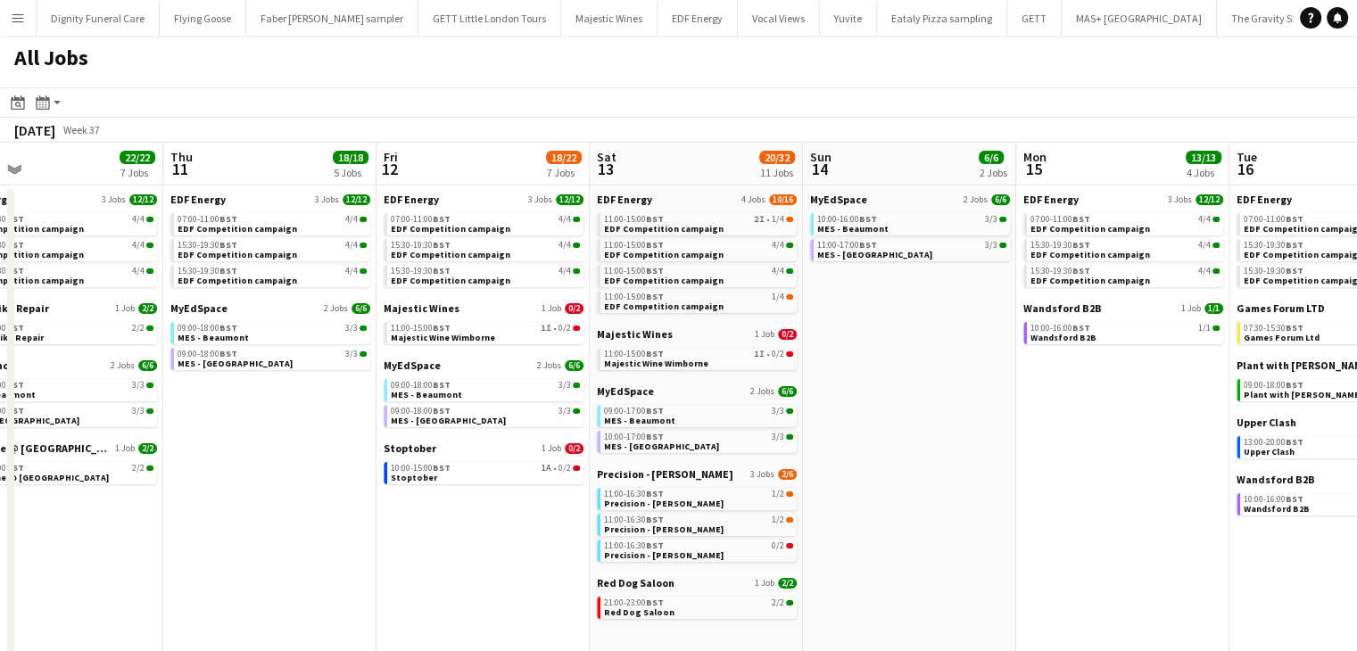
drag, startPoint x: 807, startPoint y: 519, endPoint x: 416, endPoint y: 518, distance: 390.9
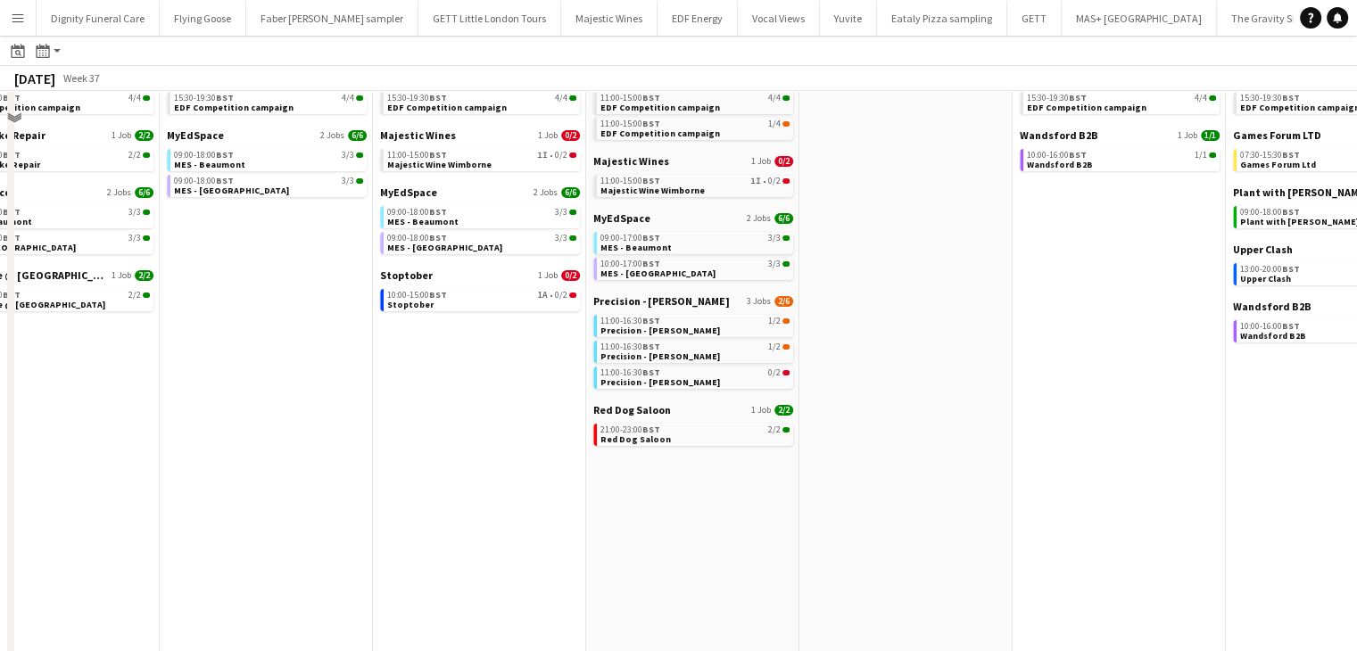
scroll to position [178, 0]
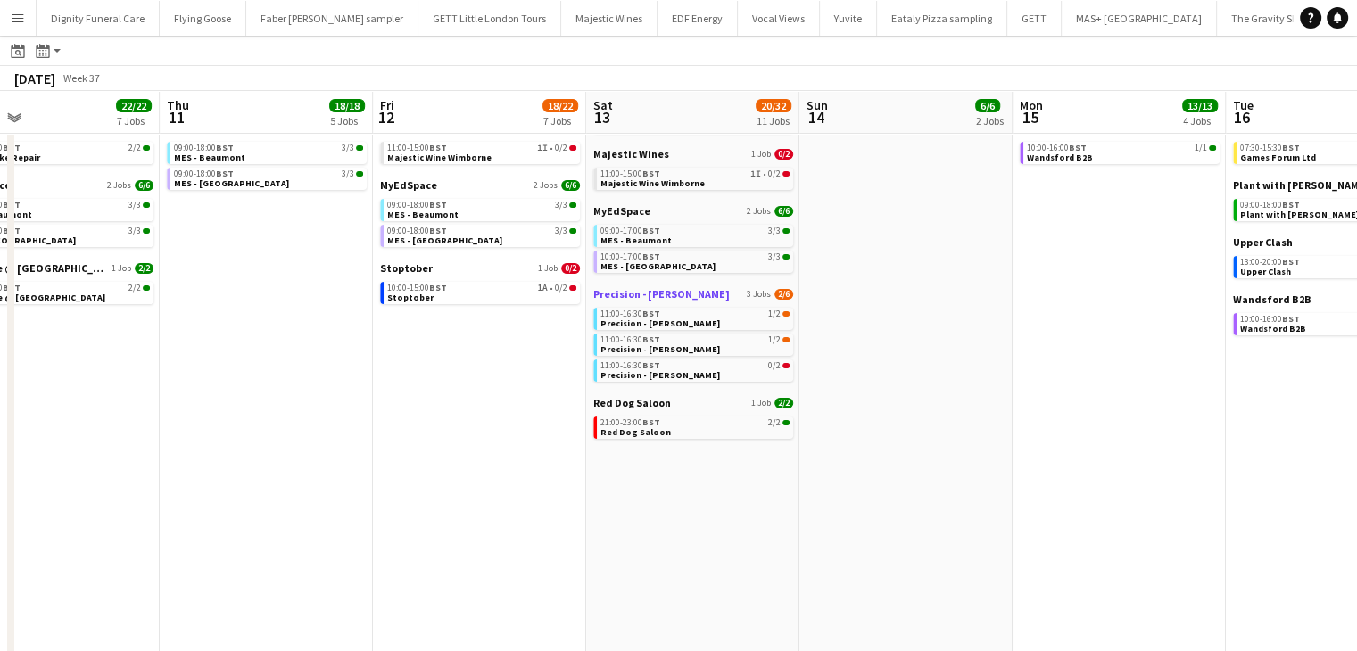
click at [651, 299] on span "Precision - [PERSON_NAME]" at bounding box center [661, 293] width 137 height 13
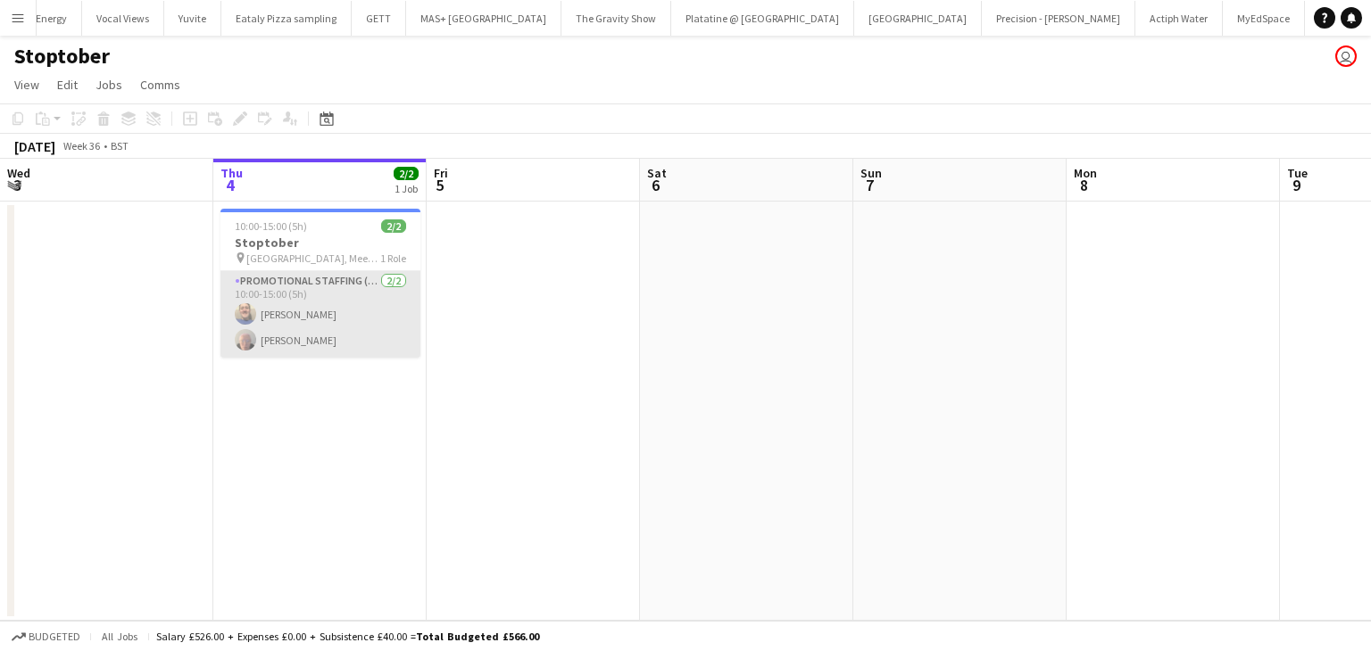
click at [301, 335] on app-card-role "Promotional Staffing (Brand Ambassadors) 2/2 10:00-15:00 (5h) Andrew Chaloner J…" at bounding box center [320, 314] width 200 height 87
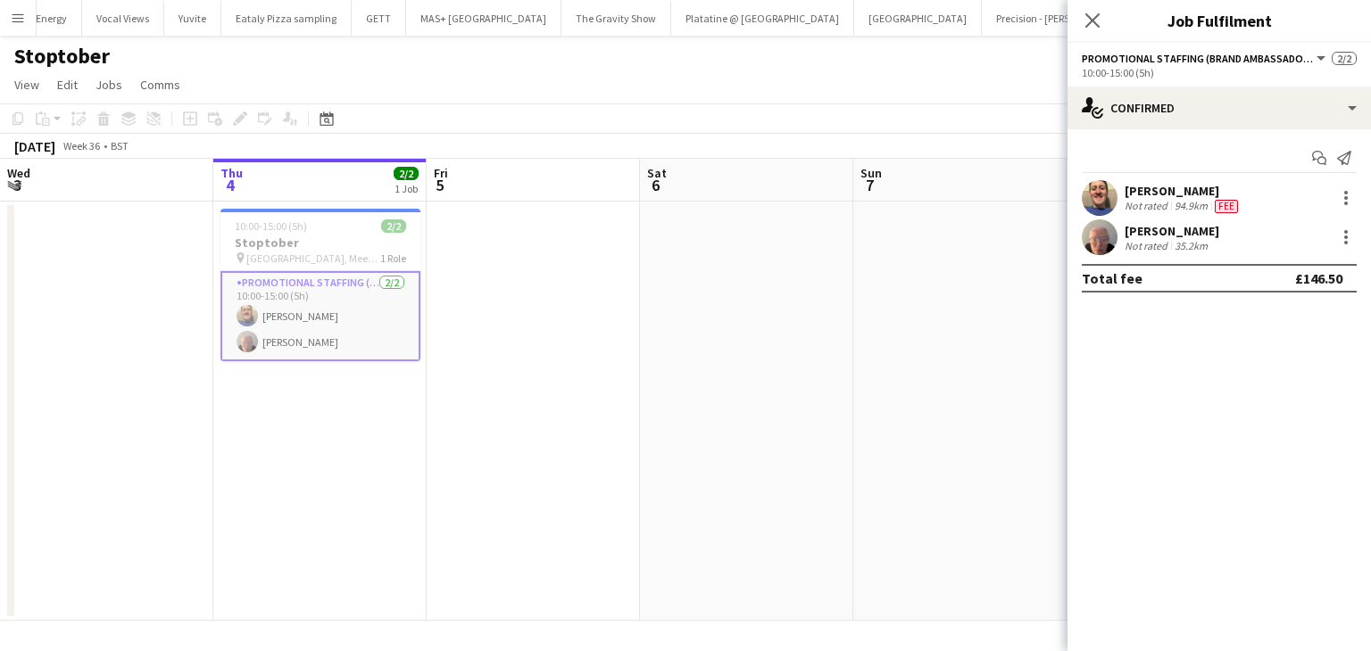
click at [1174, 240] on div "35.2km" at bounding box center [1191, 245] width 40 height 13
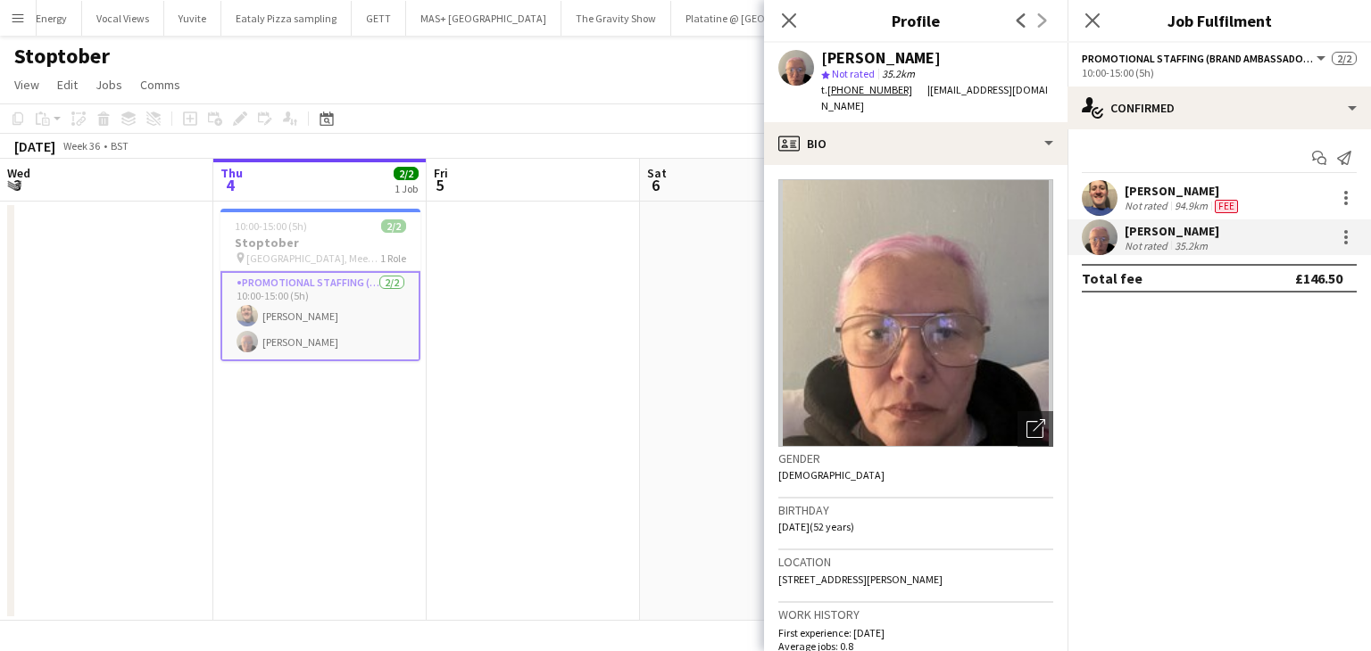
click at [1150, 196] on div "Andrew Chaloner" at bounding box center [1182, 191] width 117 height 16
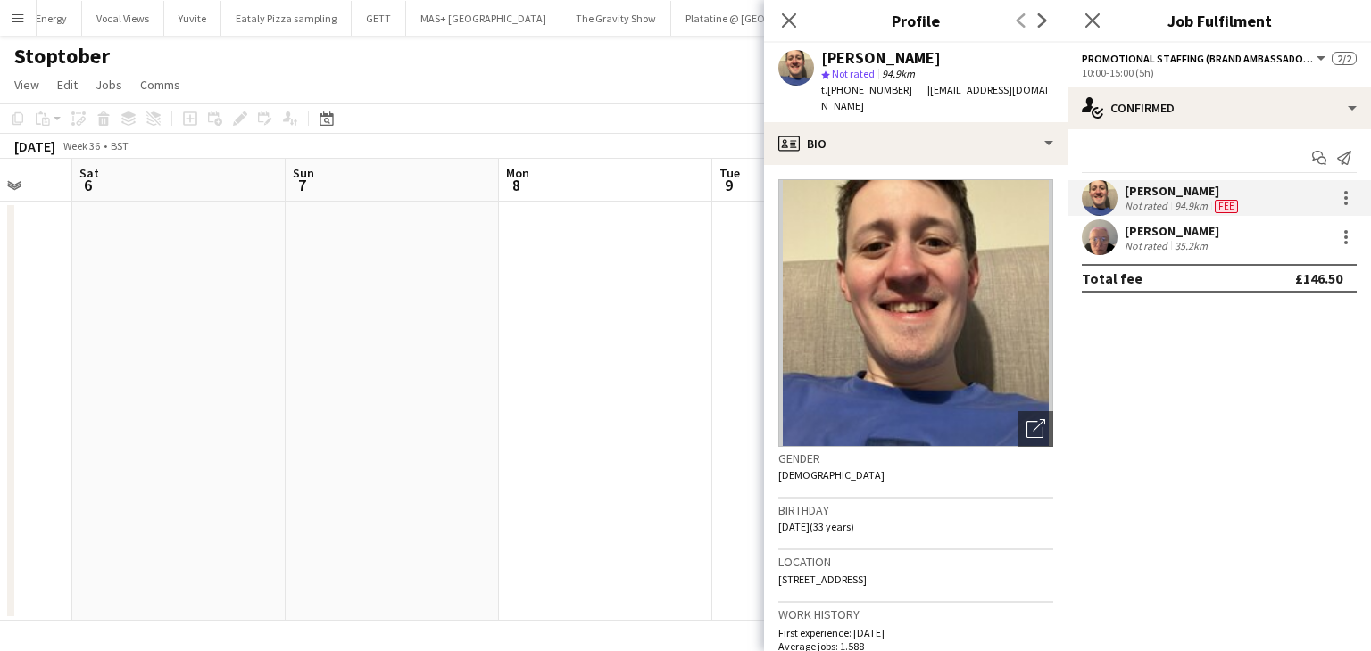
drag, startPoint x: 568, startPoint y: 296, endPoint x: 107, endPoint y: 298, distance: 460.5
click at [2, 305] on app-calendar-viewport "Wed 3 Thu 4 2/2 1 Job Fri 5 Sat 6 Sun 7 Mon 8 Tue 9 Wed 10 Thu 11 Fri 12 0/2 1 …" at bounding box center [685, 390] width 1371 height 462
drag, startPoint x: 344, startPoint y: 312, endPoint x: 16, endPoint y: 304, distance: 328.5
click at [0, 312] on app-calendar-viewport "Fri 5 Sat 6 Sun 7 Mon 8 Tue 9 Wed 10 Thu 11 Fri 12 0/2 1 Job Sat 13 Sun 14 Mon …" at bounding box center [685, 390] width 1371 height 462
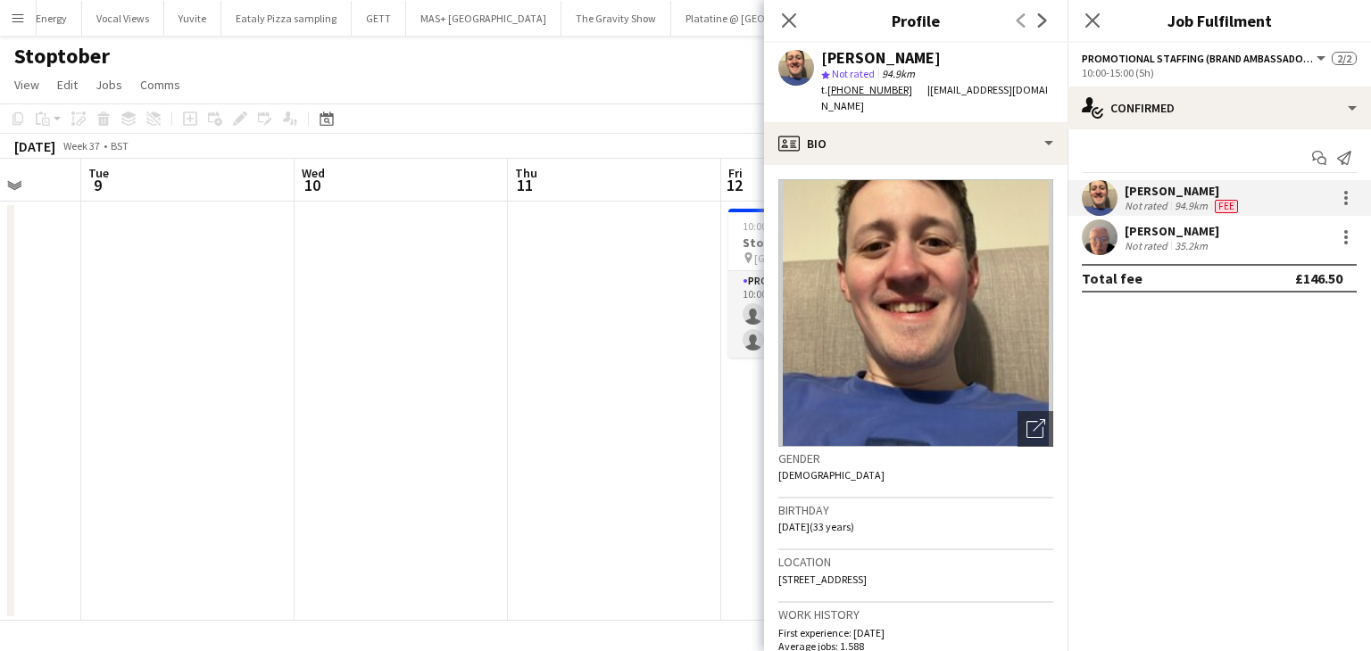
click at [450, 308] on app-date-cell at bounding box center [401, 411] width 213 height 419
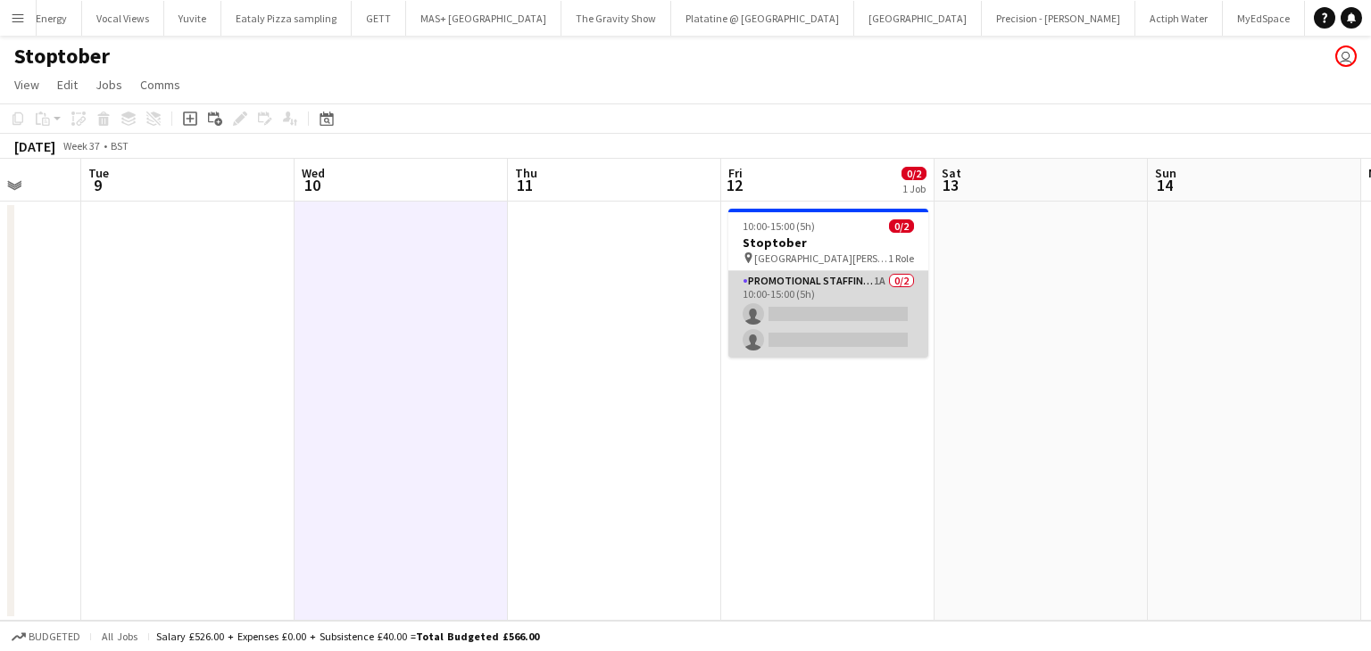
click at [831, 310] on app-card-role "Promotional Staffing (Brand Ambassadors) 1A 0/2 10:00-15:00 (5h) single-neutral…" at bounding box center [828, 314] width 200 height 87
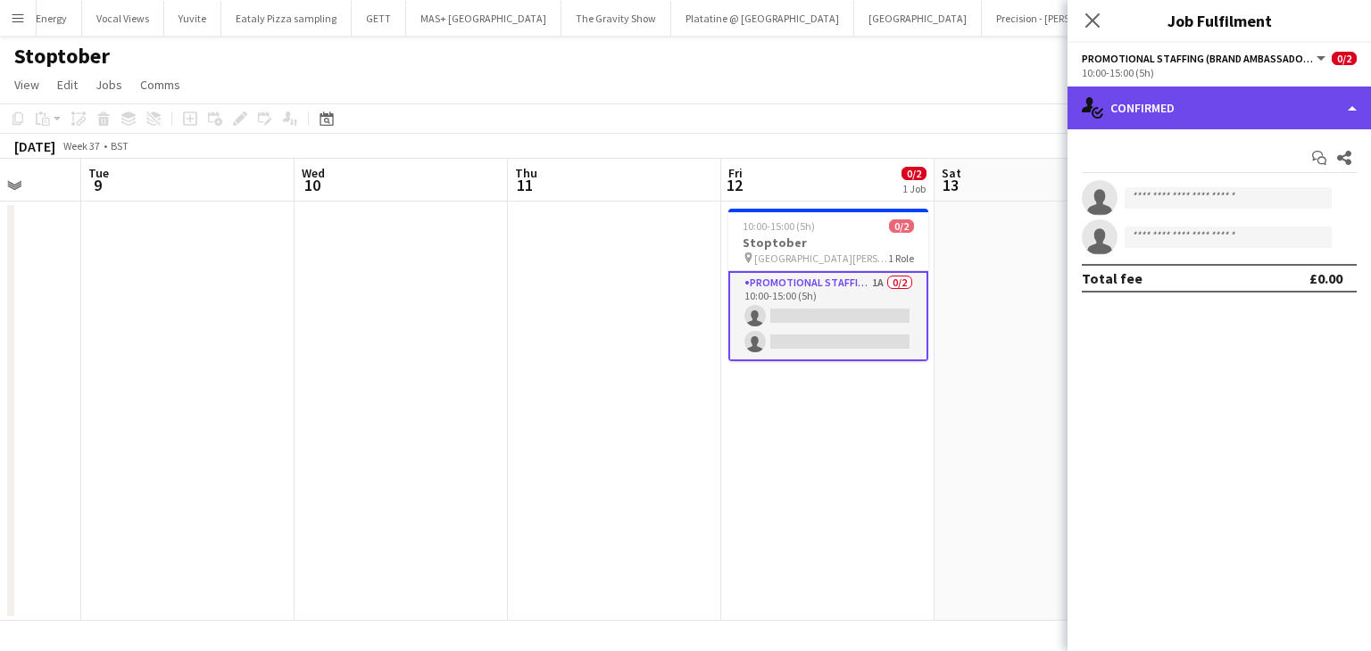
click at [1208, 110] on div "single-neutral-actions-check-2 Confirmed" at bounding box center [1218, 108] width 303 height 43
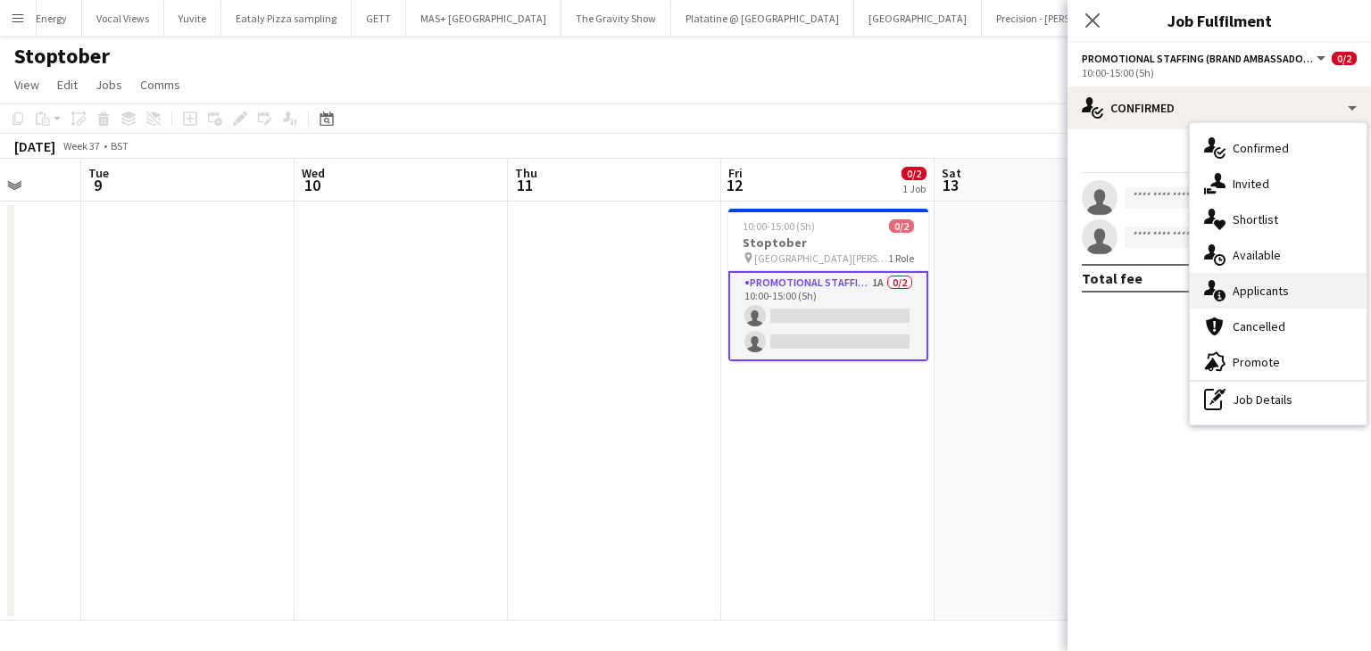
click at [1278, 287] on span "Applicants" at bounding box center [1260, 291] width 56 height 16
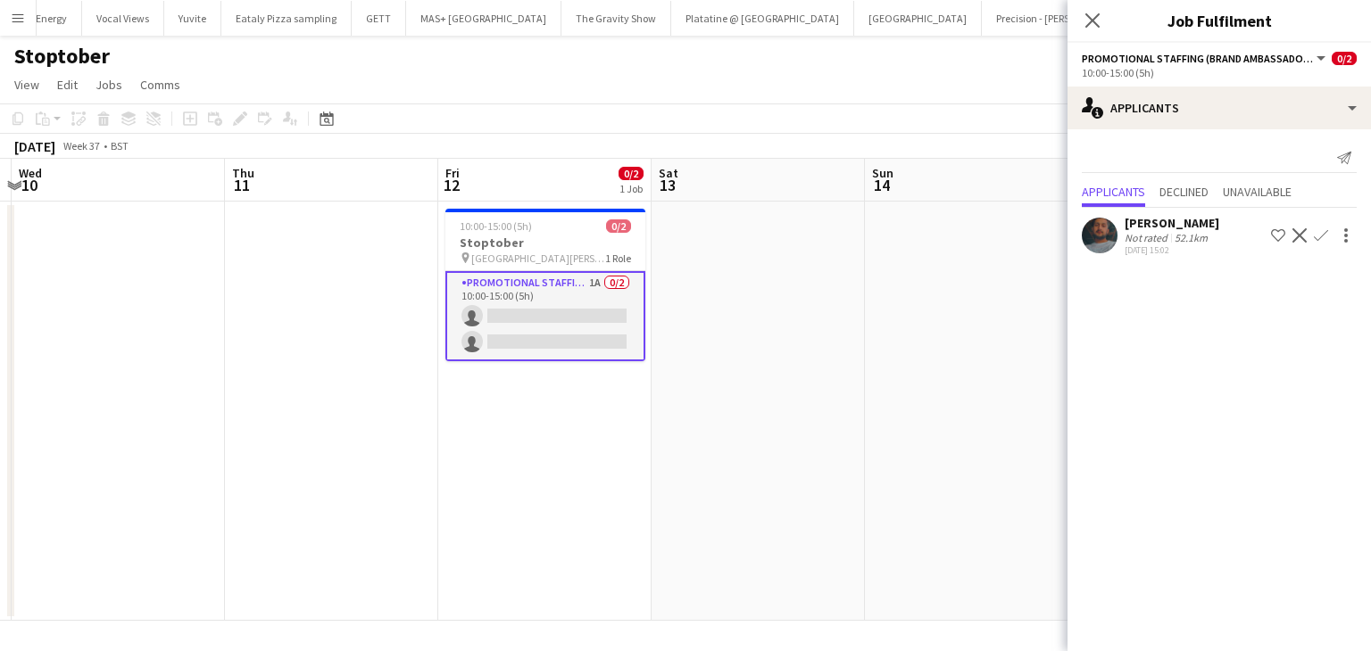
drag, startPoint x: 817, startPoint y: 458, endPoint x: 637, endPoint y: 432, distance: 181.2
click at [610, 443] on app-calendar-viewport "Sun 7 Mon 8 Tue 9 Wed 10 Thu 11 Fri 12 0/2 1 Job Sat 13 Sun 14 Mon 15 Tue 16 We…" at bounding box center [685, 390] width 1371 height 462
click at [1153, 220] on div "Noor Ahmed" at bounding box center [1171, 223] width 95 height 16
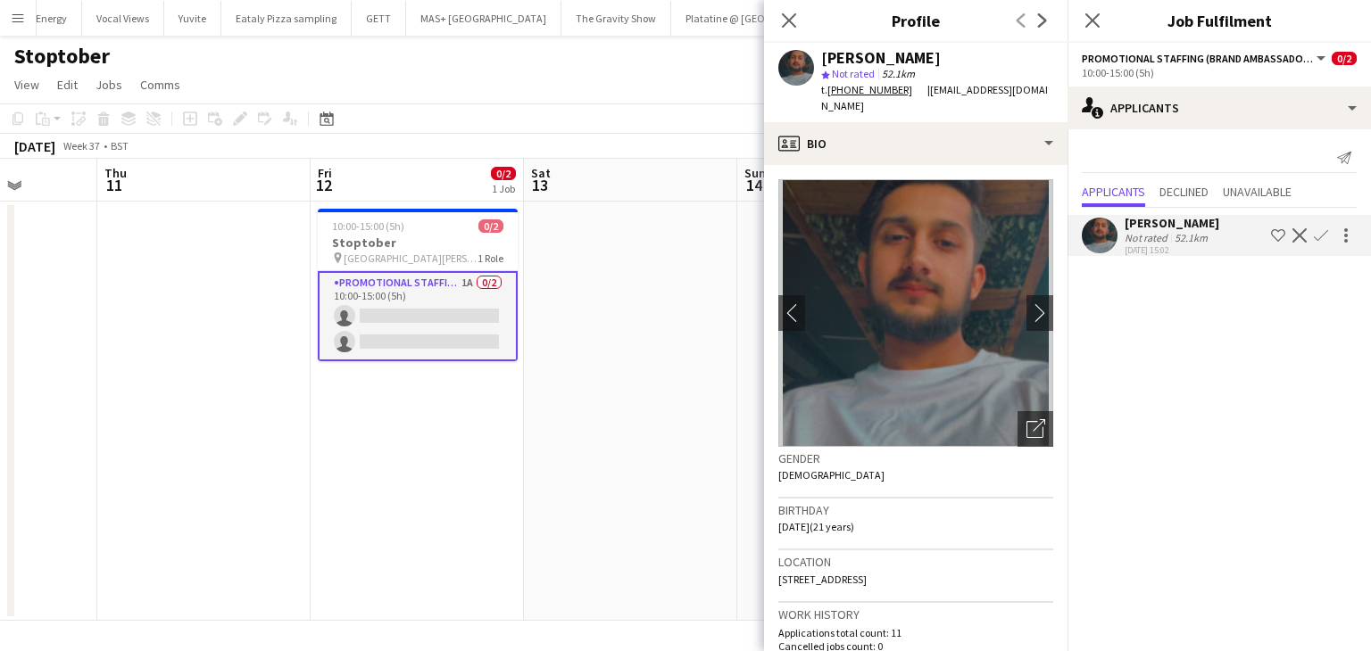
scroll to position [0, 760]
drag, startPoint x: 729, startPoint y: 402, endPoint x: 599, endPoint y: 408, distance: 130.4
click at [599, 408] on app-calendar-viewport "Sun 7 Mon 8 Tue 9 Wed 10 Thu 11 Fri 12 0/2 1 Job Sat 13 Sun 14 Mon 15 Tue 16 We…" at bounding box center [685, 390] width 1371 height 462
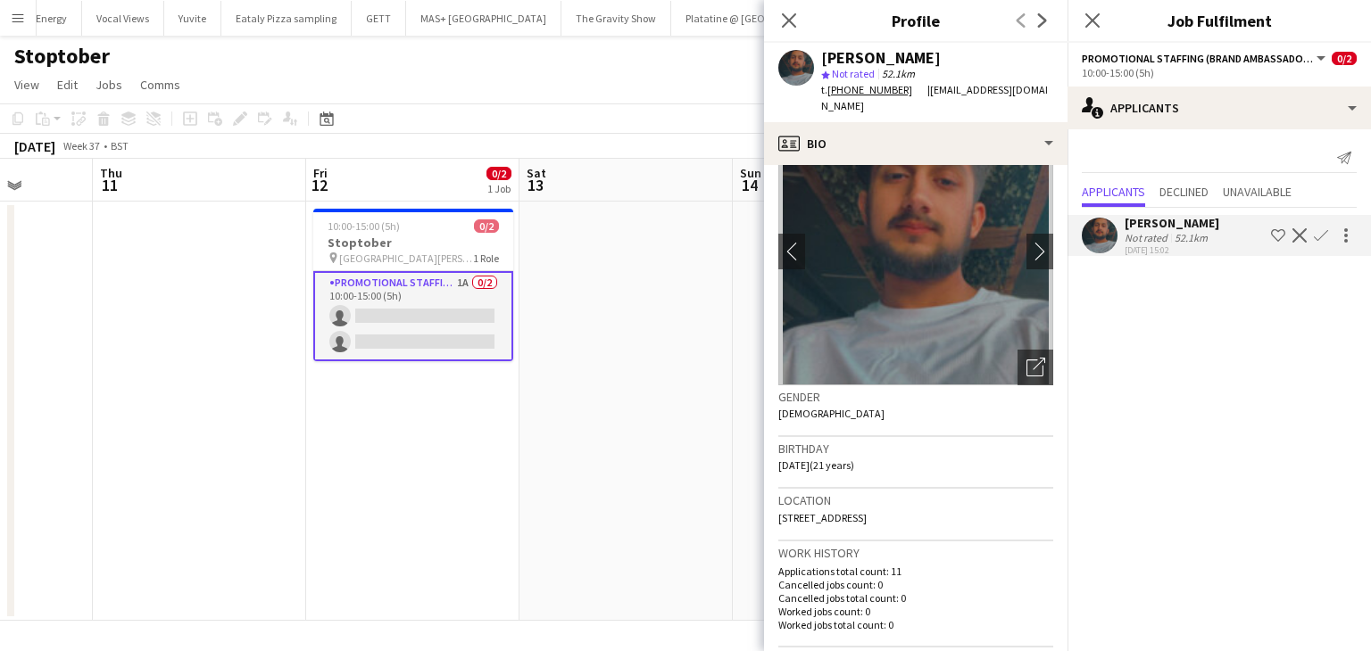
scroll to position [0, 0]
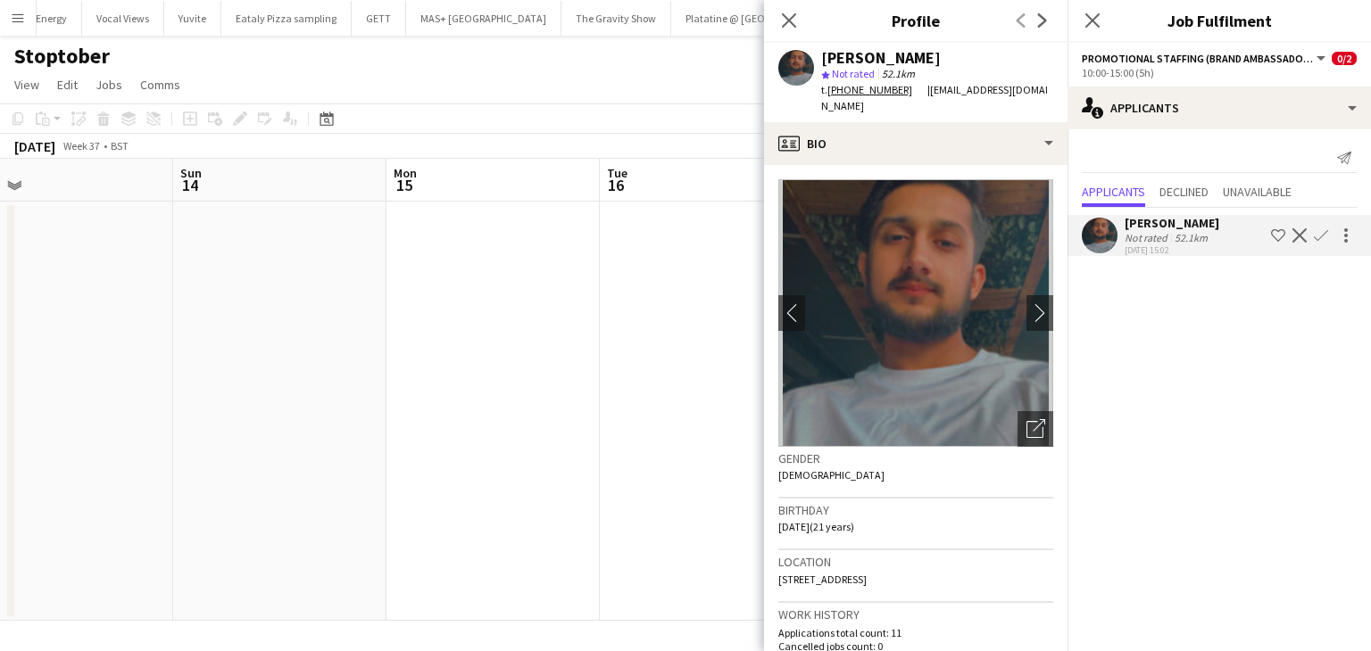
drag, startPoint x: 643, startPoint y: 419, endPoint x: 87, endPoint y: 429, distance: 555.2
click at [84, 432] on app-calendar-viewport "Wed 10 Thu 11 Fri 12 0/2 1 Job Sat 13 Sun 14 Mon 15 Tue 16 Wed 17 Thu 18 2/2 1 …" at bounding box center [685, 390] width 1371 height 462
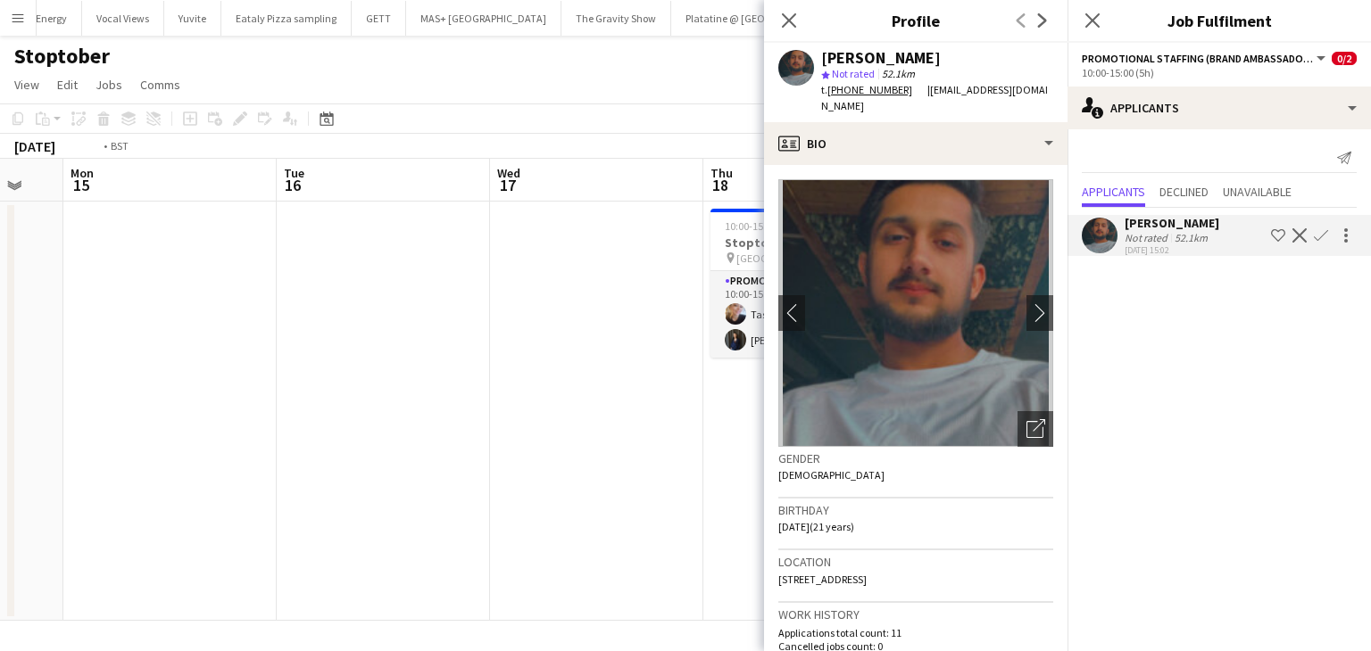
drag, startPoint x: 518, startPoint y: 399, endPoint x: 103, endPoint y: 396, distance: 415.0
click at [0, 405] on app-calendar-viewport "Fri 12 0/2 1 Job Sat 13 Sun 14 Mon 15 Tue 16 Wed 17 Thu 18 2/2 1 Job Fri 19 Sat…" at bounding box center [685, 390] width 1371 height 462
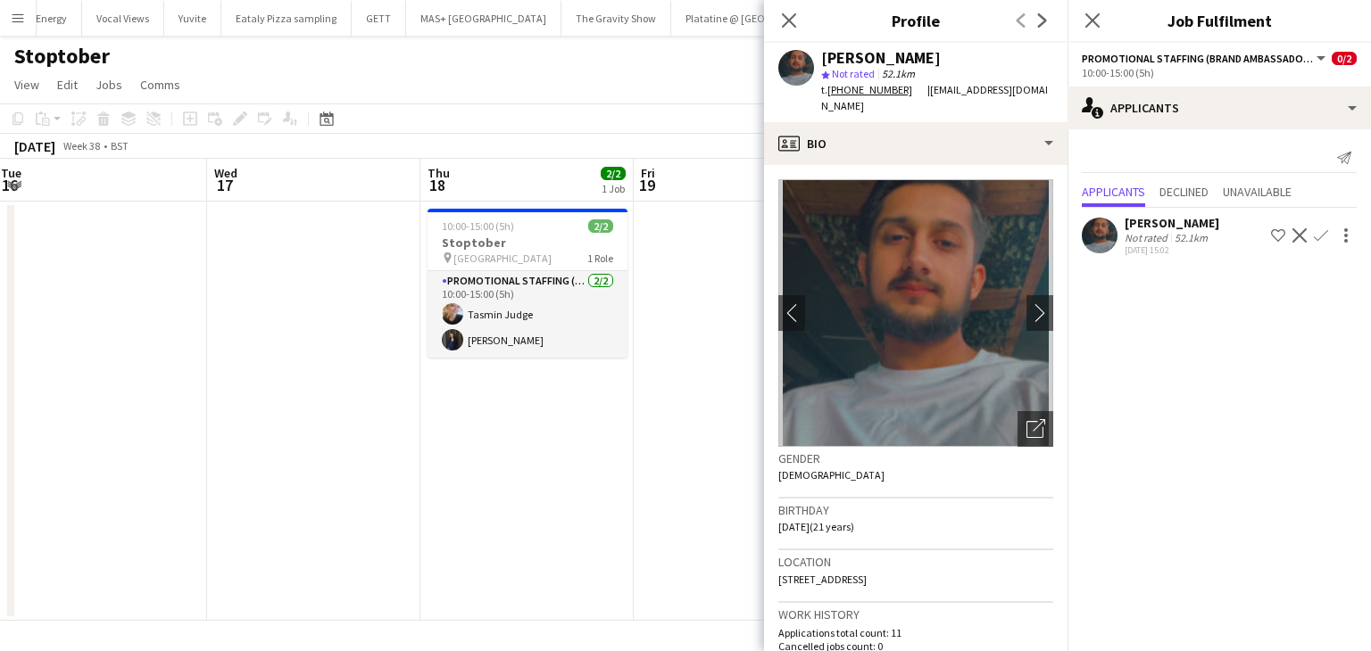
scroll to position [0, 660]
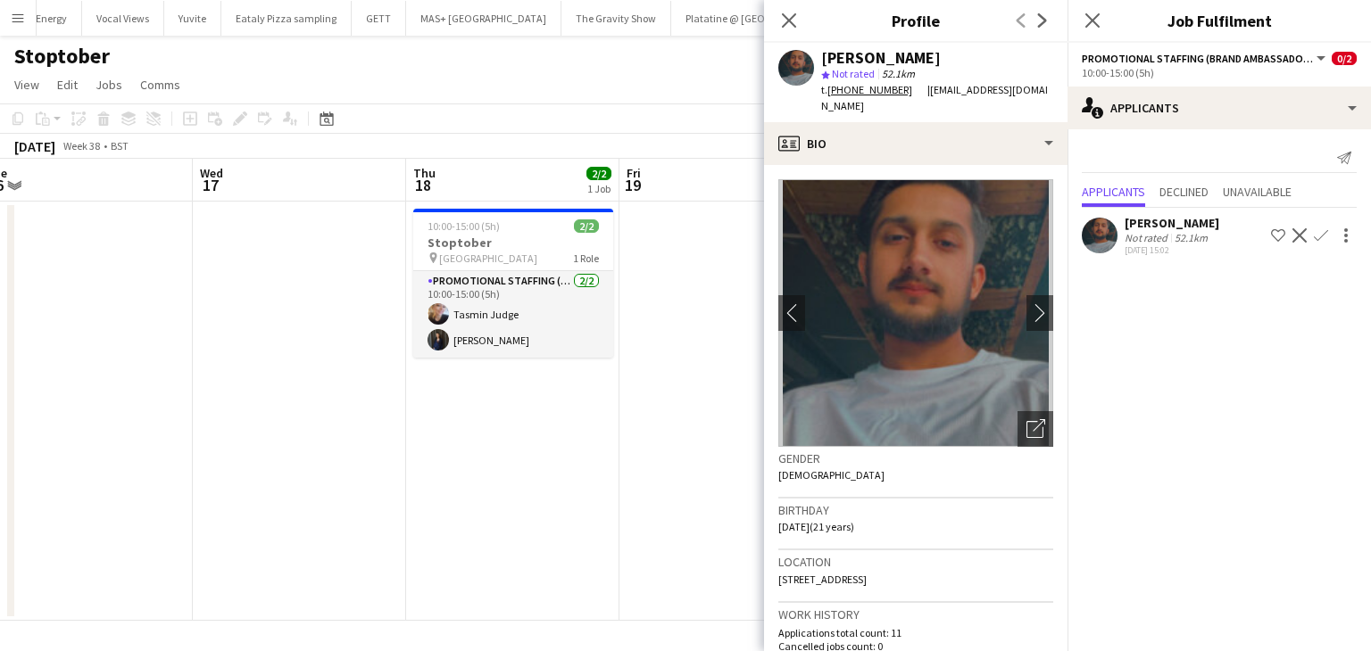
drag, startPoint x: 543, startPoint y: 419, endPoint x: 461, endPoint y: 419, distance: 81.2
click at [461, 419] on app-calendar-viewport "Sat 13 Sun 14 Mon 15 Tue 16 Wed 17 Thu 18 2/2 1 Job Fri 19 Sat 20 Sun 21 Mon 22…" at bounding box center [685, 390] width 1371 height 462
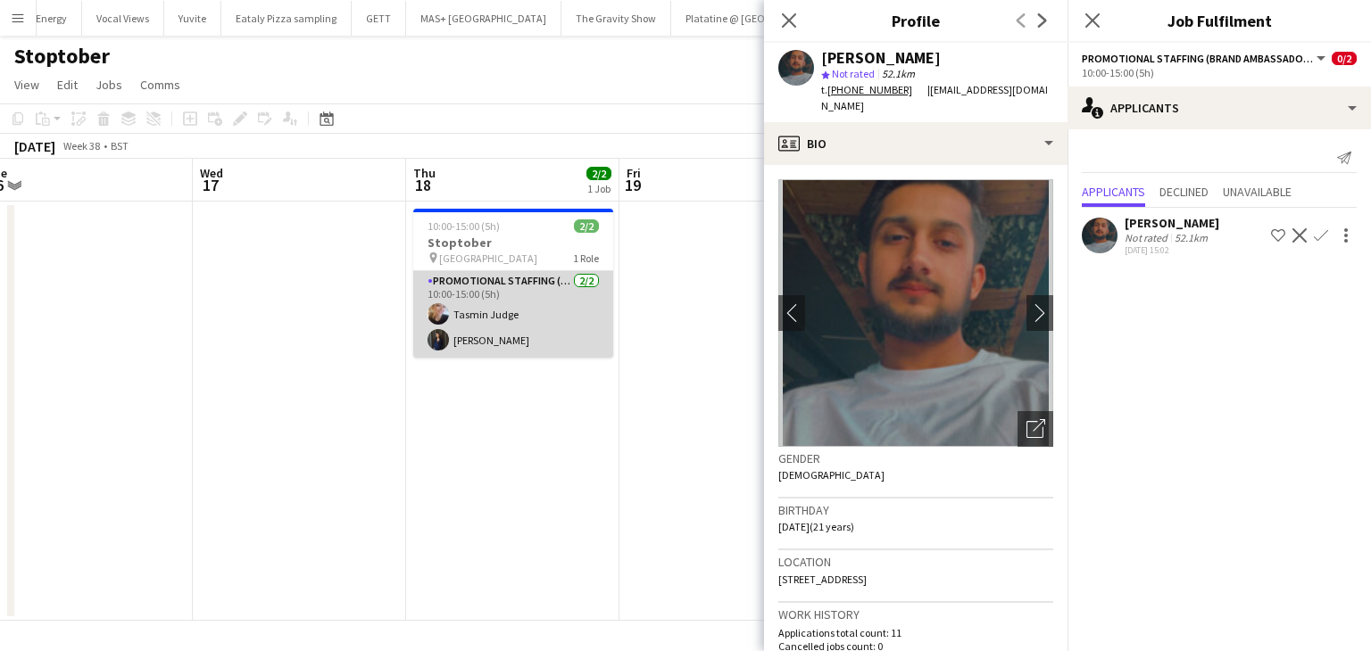
click at [503, 315] on app-card-role "Promotional Staffing (Brand Ambassadors) 2/2 10:00-15:00 (5h) Tasmin Judge Lien…" at bounding box center [513, 314] width 200 height 87
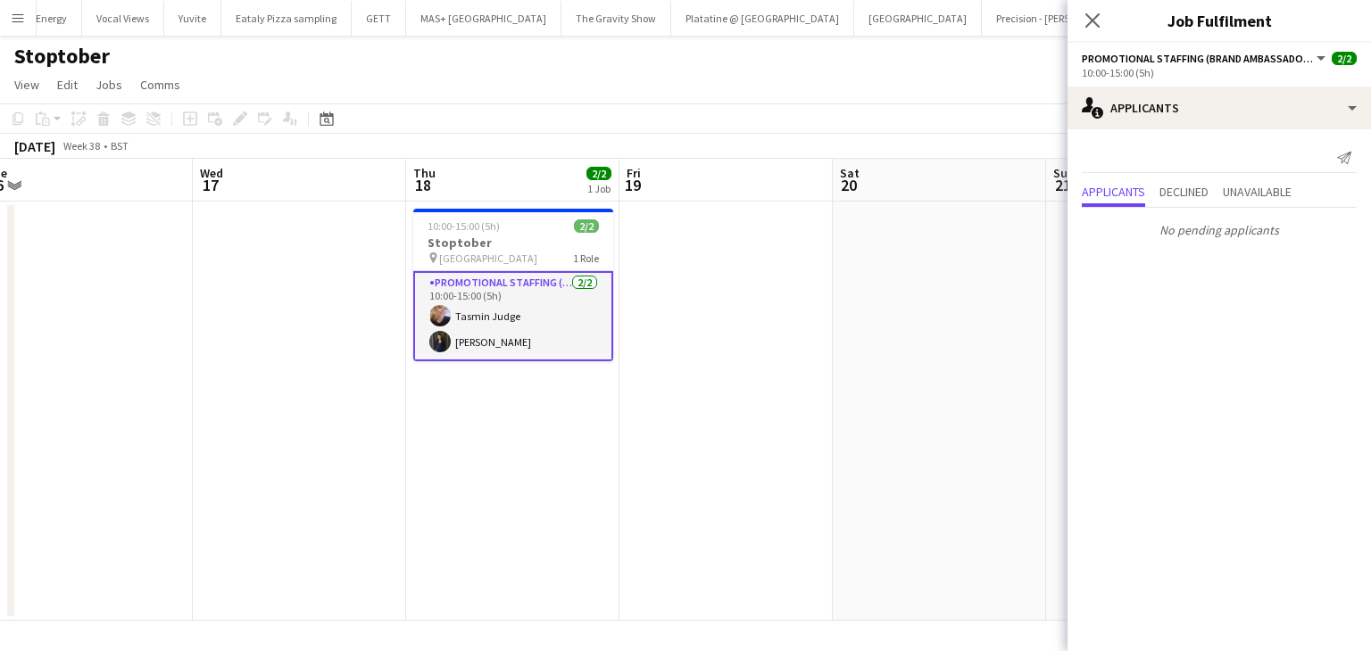
click at [485, 315] on app-card-role "Promotional Staffing (Brand Ambassadors) 2/2 10:00-15:00 (5h) Tasmin Judge Lien…" at bounding box center [513, 316] width 200 height 90
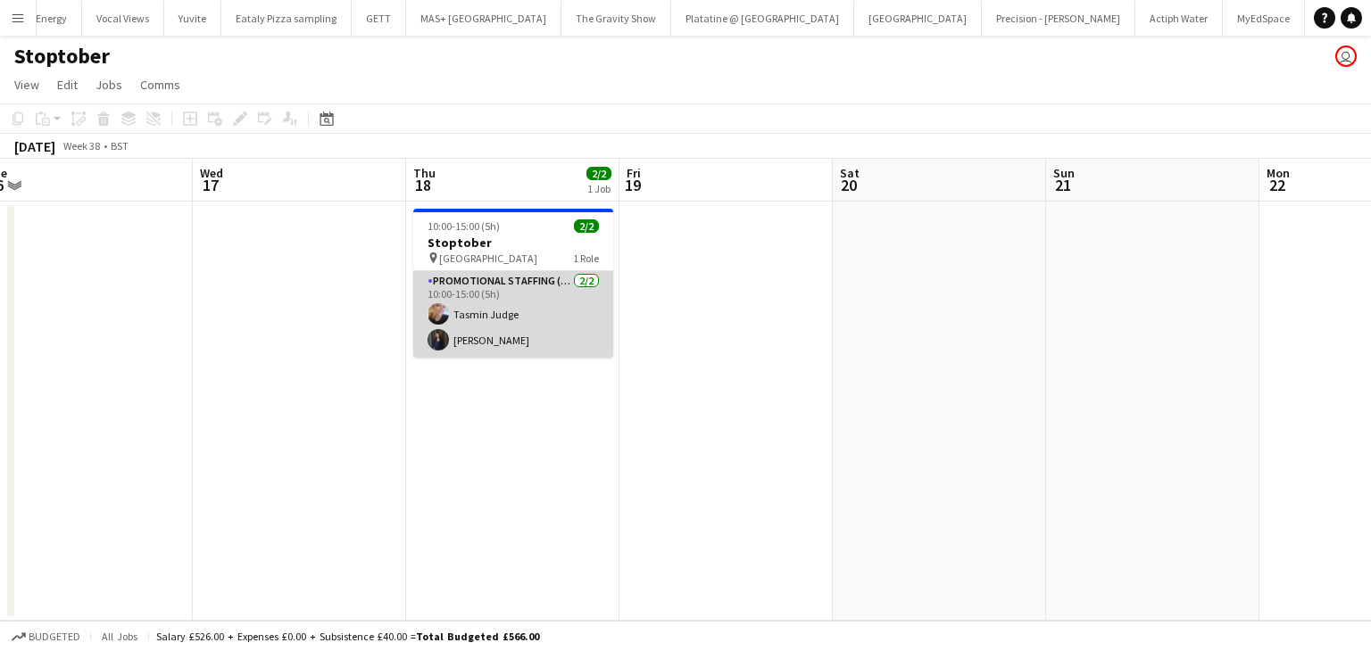
click at [482, 310] on app-card-role "Promotional Staffing (Brand Ambassadors) 2/2 10:00-15:00 (5h) Tasmin Judge Lien…" at bounding box center [513, 314] width 200 height 87
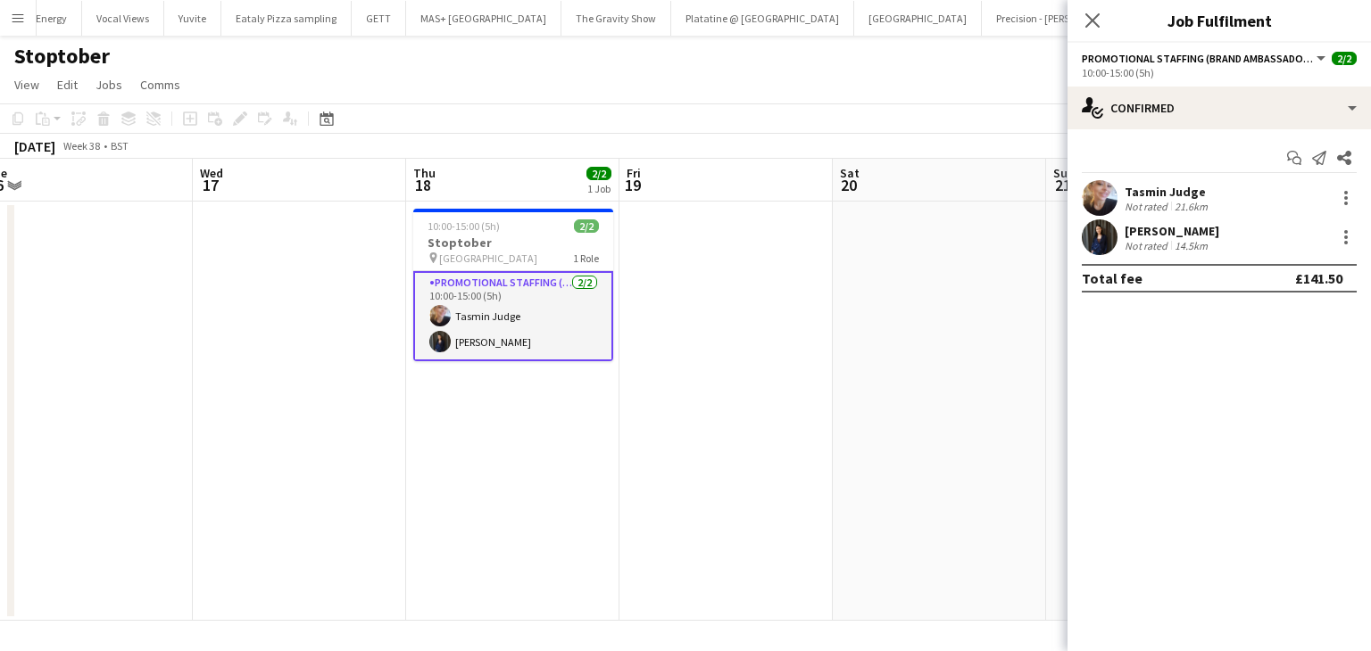
click at [1149, 201] on div "Not rated" at bounding box center [1147, 206] width 46 height 13
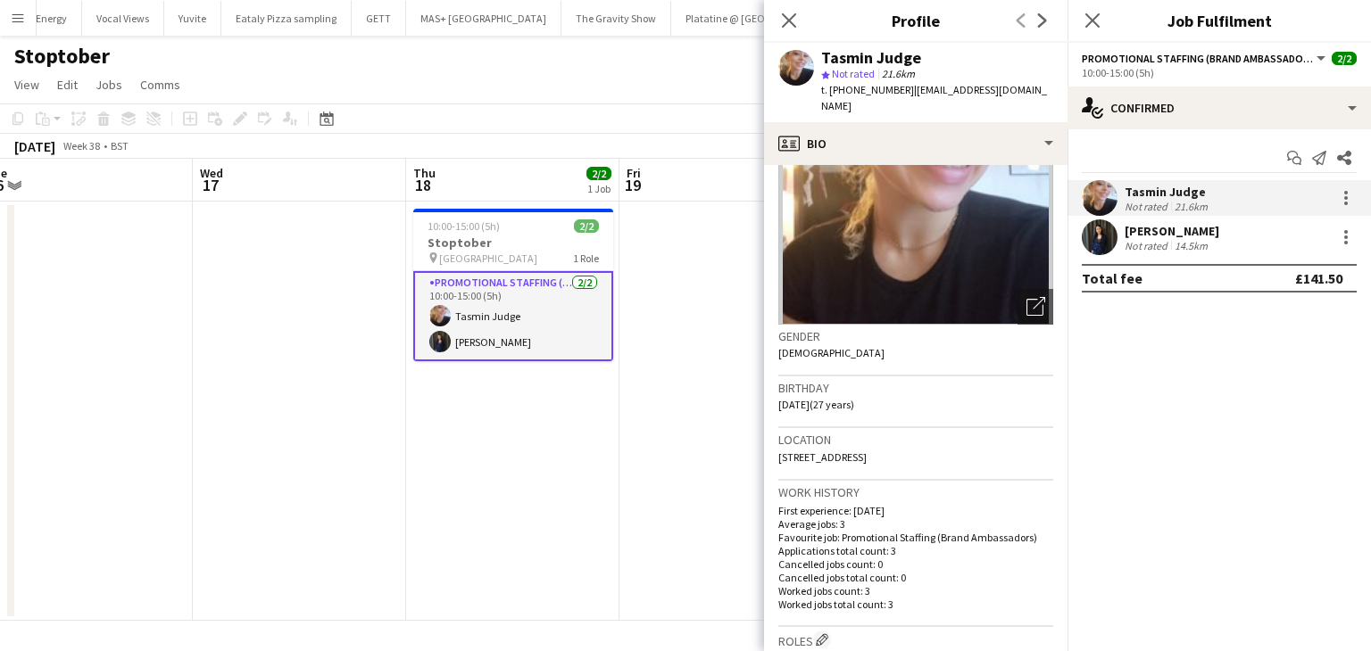
scroll to position [0, 0]
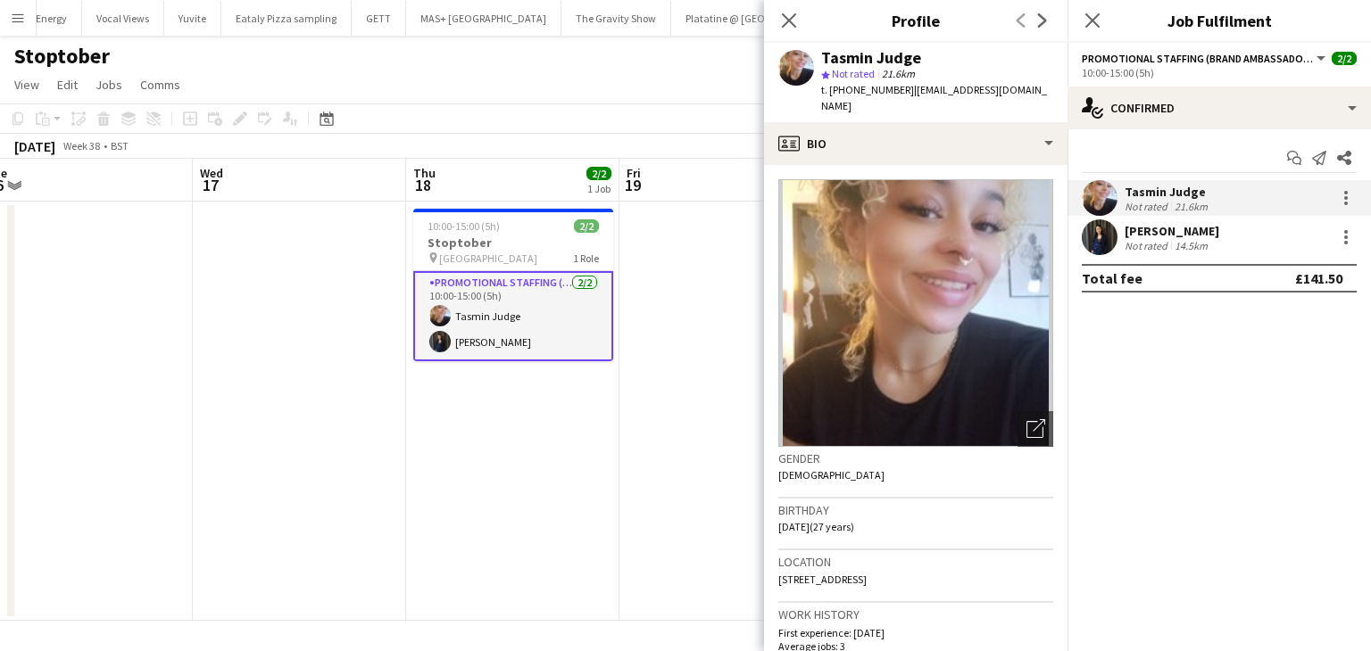
click at [1135, 224] on div "Liene Gulbe" at bounding box center [1171, 231] width 95 height 16
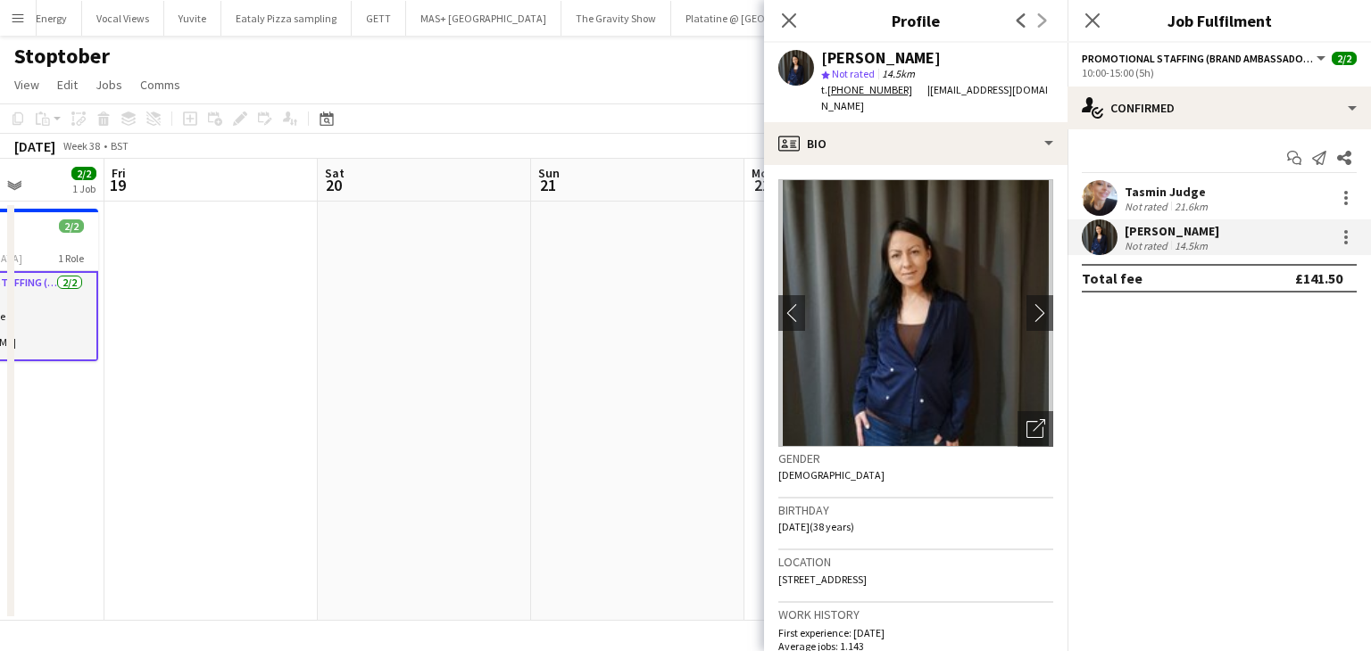
drag, startPoint x: 605, startPoint y: 415, endPoint x: 161, endPoint y: 401, distance: 444.7
click at [64, 418] on app-calendar-viewport "Tue 16 Wed 17 Thu 18 2/2 1 Job Fri 19 Sat 20 Sun 21 Mon 22 Tue 23 2/2 1 Job Wed…" at bounding box center [685, 390] width 1371 height 462
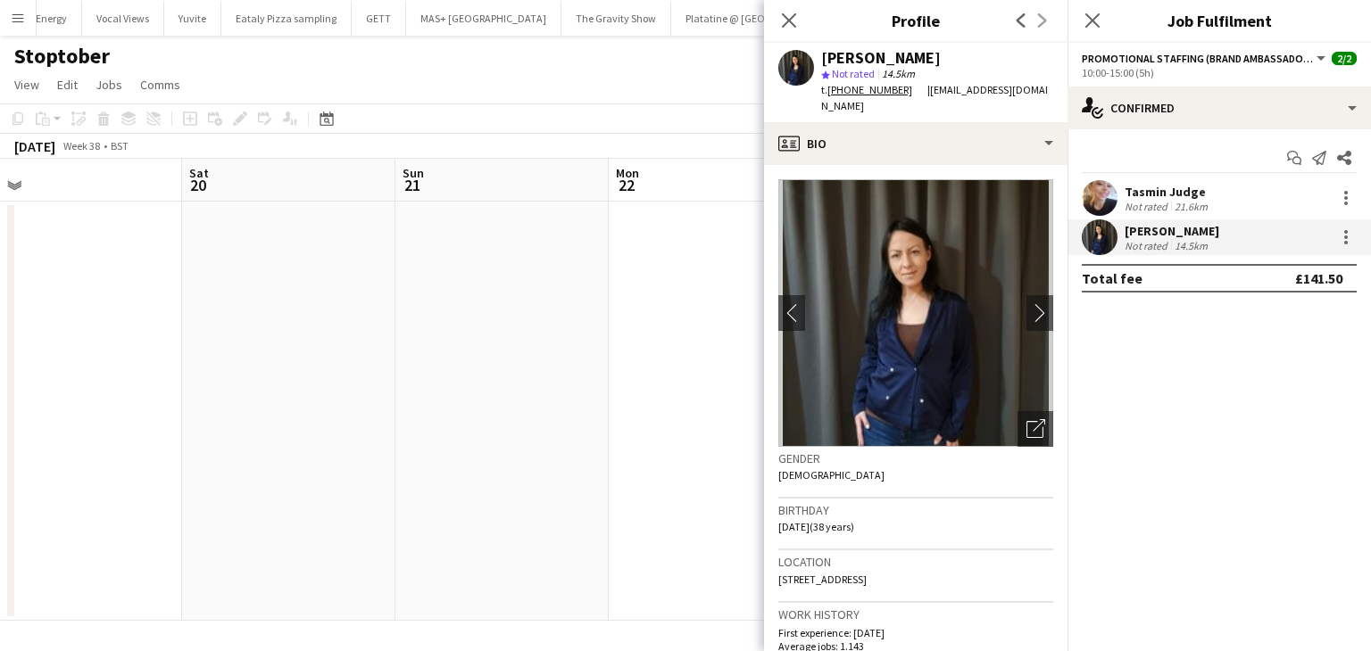
scroll to position [0, 709]
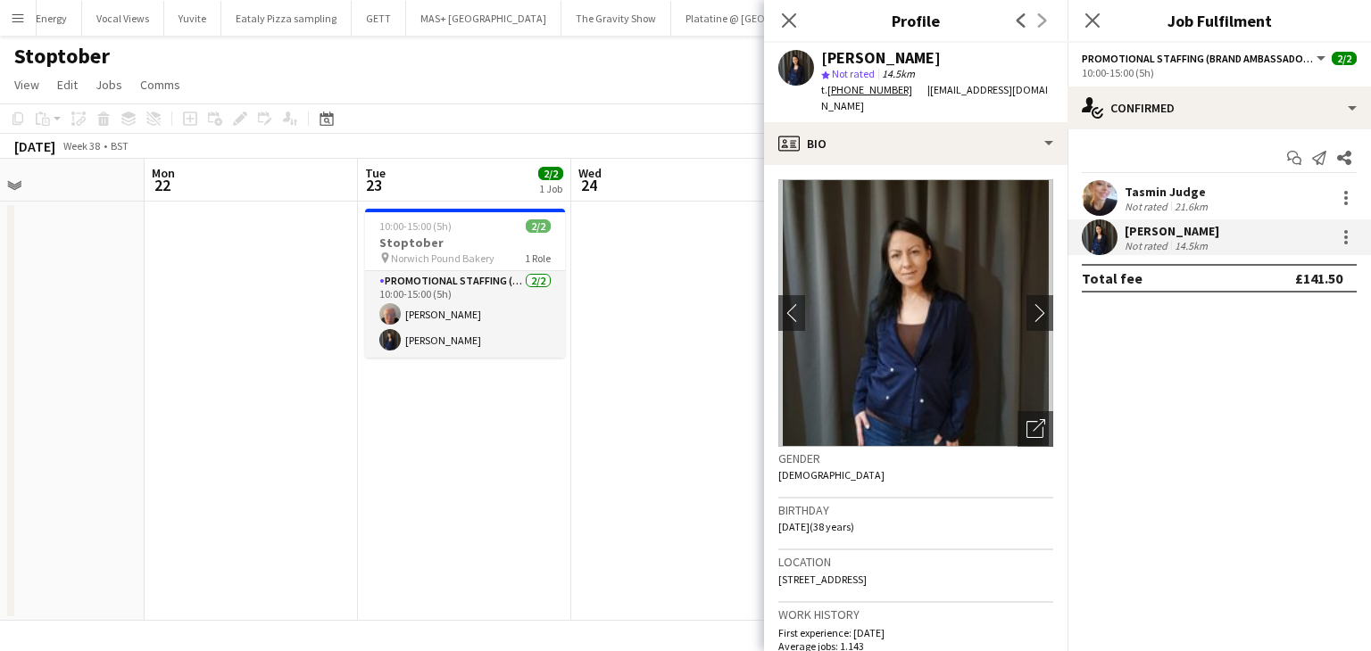
click at [0, 384] on app-calendar-viewport "Thu 18 2/2 1 Job Fri 19 Sat 20 Sun 21 Mon 22 Tue 23 2/2 1 Job Wed 24 Thu 25 Fri…" at bounding box center [685, 390] width 1371 height 462
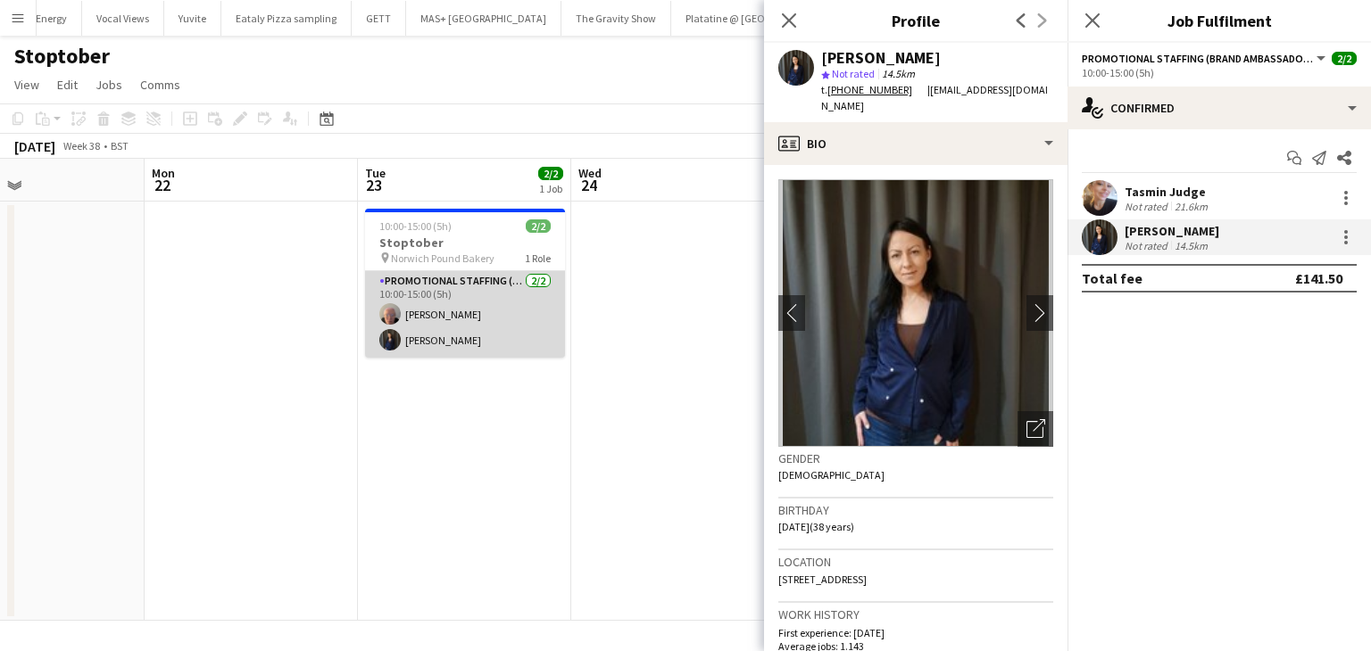
click at [450, 320] on app-card-role "Promotional Staffing (Brand Ambassadors) 2/2 10:00-15:00 (5h) Joanne Fuller Lie…" at bounding box center [465, 314] width 200 height 87
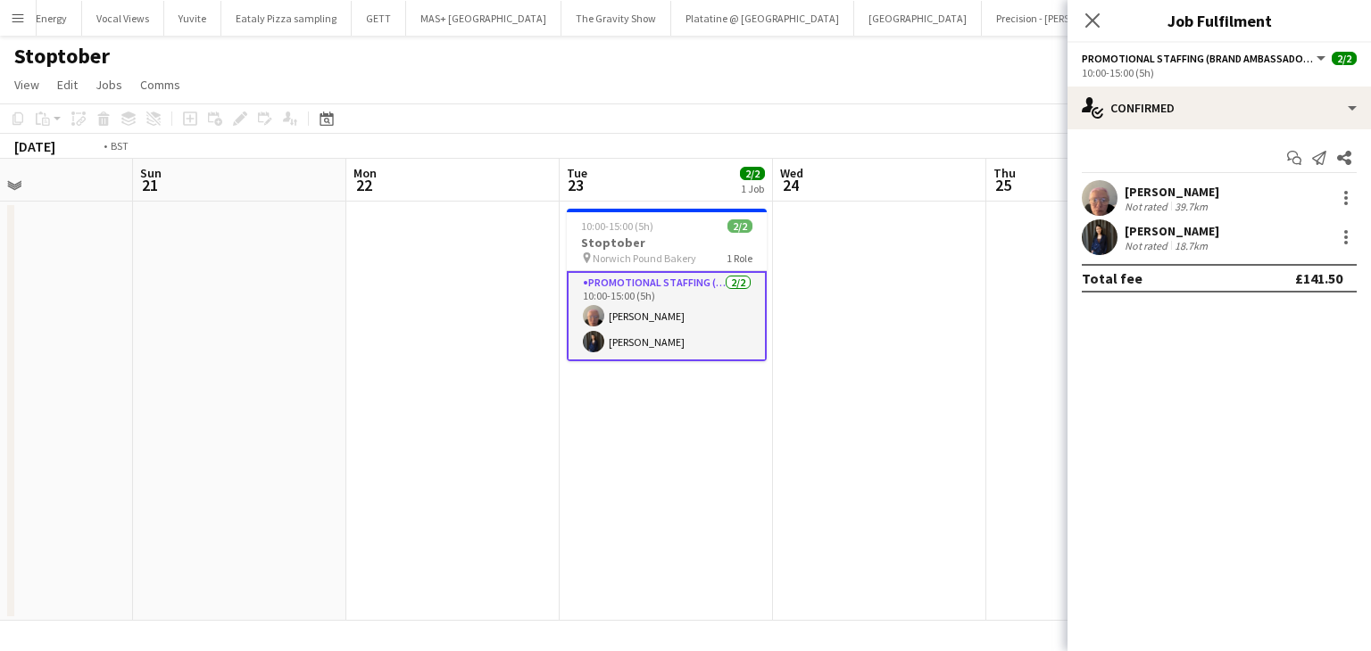
drag, startPoint x: 924, startPoint y: 374, endPoint x: 4, endPoint y: 360, distance: 919.3
click at [5, 360] on app-calendar-viewport "Thu 18 2/2 1 Job Fri 19 Sat 20 Sun 21 Mon 22 Tue 23 2/2 1 Job Wed 24 Thu 25 Fri…" at bounding box center [685, 390] width 1371 height 462
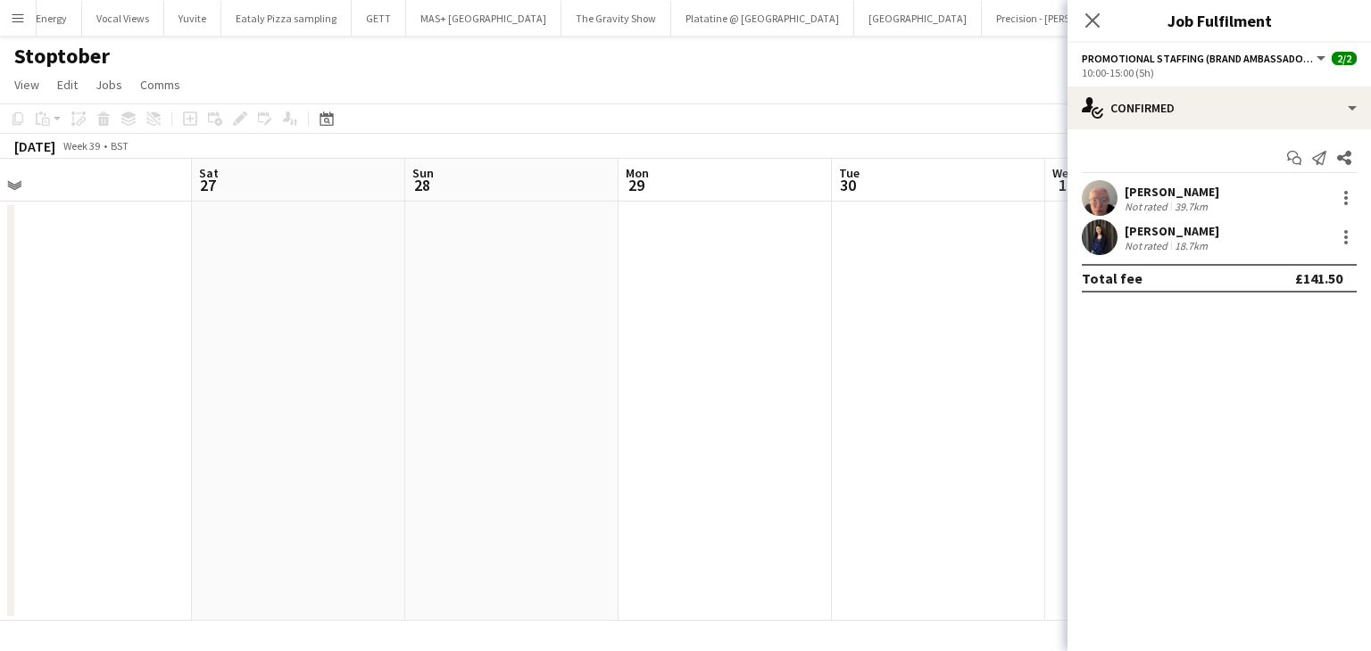
drag, startPoint x: 372, startPoint y: 351, endPoint x: 10, endPoint y: 336, distance: 362.7
click at [0, 344] on app-calendar-viewport "Tue 23 2/2 1 Job Wed 24 Thu 25 Fri 26 Sat 27 Sun 28 Mon 29 Tue 30 Wed 1 Thu 2 F…" at bounding box center [685, 390] width 1371 height 462
drag, startPoint x: 452, startPoint y: 351, endPoint x: 7, endPoint y: 340, distance: 444.6
click at [0, 344] on app-calendar-viewport "Fri 26 Sat 27 Sun 28 Mon 29 Tue 30 Wed 1 Thu 2 Fri 3 Sat 4 Sun 5 Mon 6 Tue 7" at bounding box center [685, 390] width 1371 height 462
drag, startPoint x: 685, startPoint y: 327, endPoint x: 14, endPoint y: 322, distance: 670.3
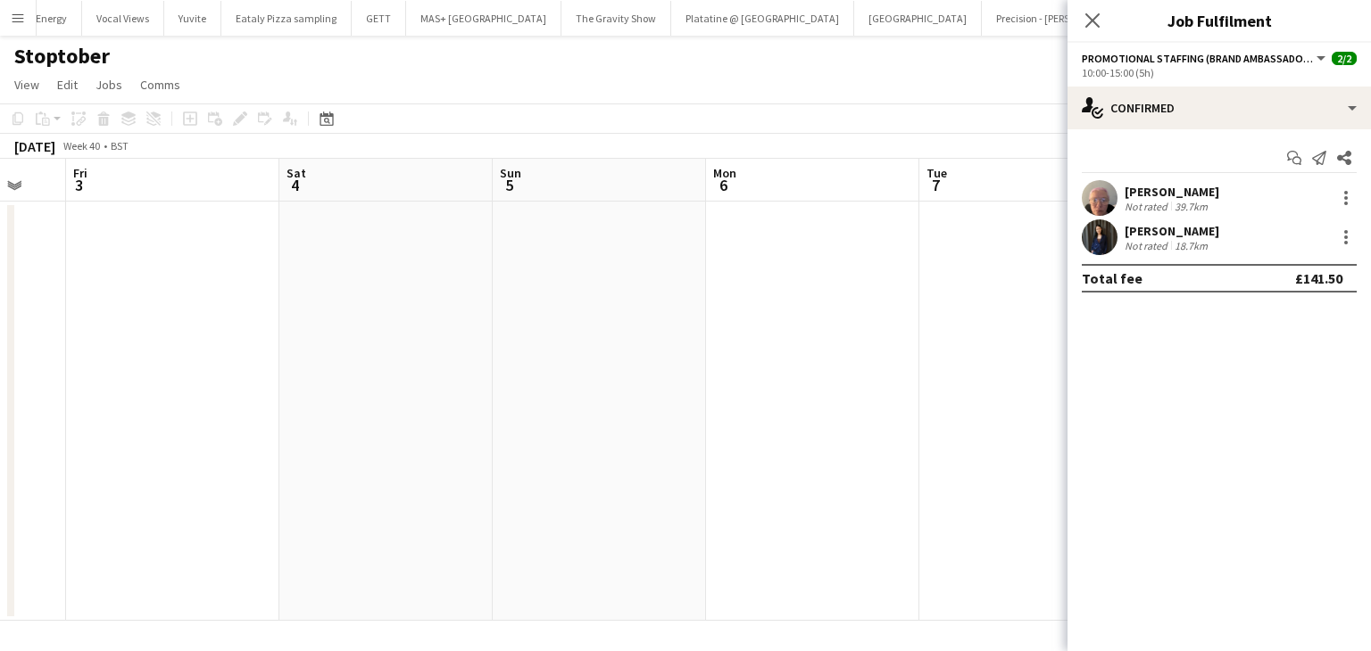
click at [0, 328] on app-calendar-viewport "Tue 30 Wed 1 Thu 2 Fri 3 Sat 4 Sun 5 Mon 6 Tue 7 Wed 8 Thu 9 Fri 10 Sat 11" at bounding box center [685, 390] width 1371 height 462
drag, startPoint x: 641, startPoint y: 340, endPoint x: 879, endPoint y: 320, distance: 239.1
click at [919, 322] on app-calendar-viewport "Sun 5 Mon 6 Tue 7 Wed 8 Thu 9 Fri 10 Sat 11 Sun 12 Mon 13 Tue 14 Wed 15 Thu 16" at bounding box center [685, 390] width 1371 height 462
drag, startPoint x: 222, startPoint y: 319, endPoint x: 992, endPoint y: 290, distance: 769.9
click at [992, 290] on app-calendar-viewport "Thu 2 Fri 3 Sat 4 Sun 5 Mon 6 Tue 7 Wed 8 Thu 9 Fri 10 Sat 11 Sun 12 Mon 13" at bounding box center [685, 390] width 1371 height 462
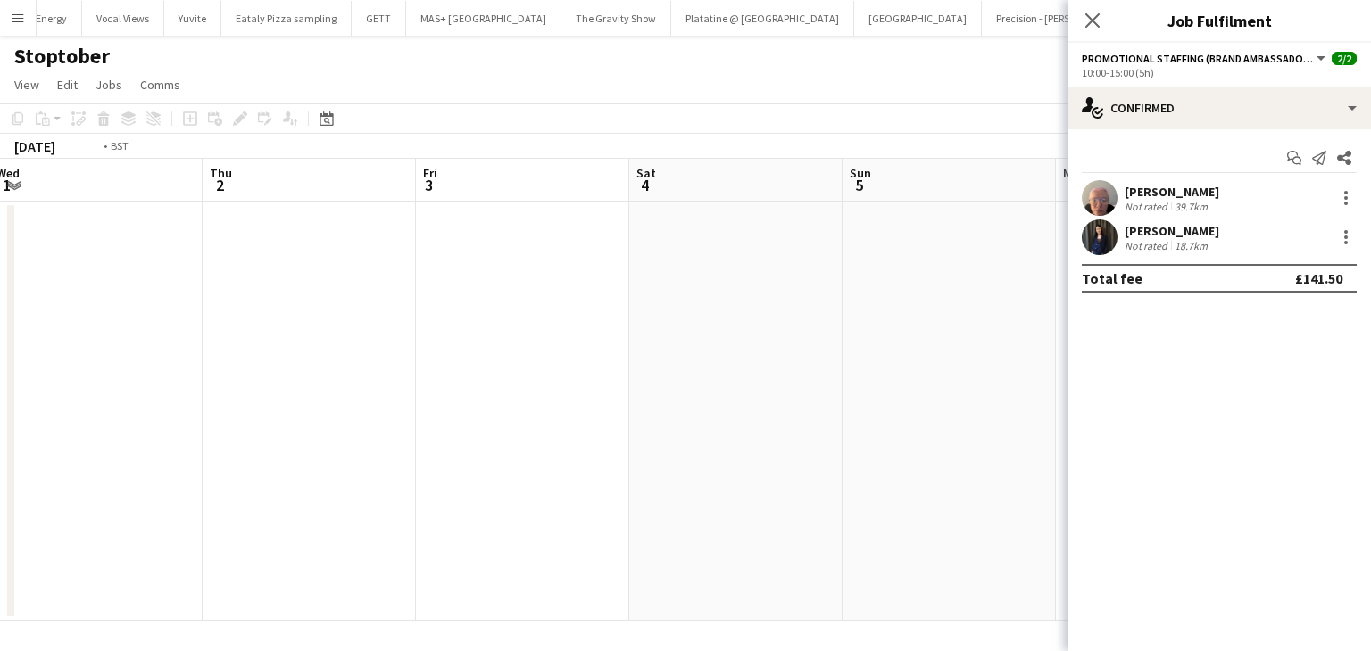
drag, startPoint x: 919, startPoint y: 270, endPoint x: 825, endPoint y: 277, distance: 94.8
click at [934, 271] on app-calendar-viewport "Mon 29 Tue 30 Wed 1 Thu 2 Fri 3 Sat 4 Sun 5 Mon 6 Tue 7 Wed 8 Thu 9 Fri 10" at bounding box center [685, 390] width 1371 height 462
drag, startPoint x: 336, startPoint y: 295, endPoint x: 739, endPoint y: 280, distance: 403.7
click at [902, 276] on app-calendar-viewport "Fri 26 Sat 27 Sun 28 Mon 29 Tue 30 Wed 1 Thu 2 Fri 3 Sat 4 Sun 5 Mon 6 Tue 7" at bounding box center [685, 390] width 1371 height 462
drag, startPoint x: 830, startPoint y: 294, endPoint x: 736, endPoint y: 294, distance: 93.7
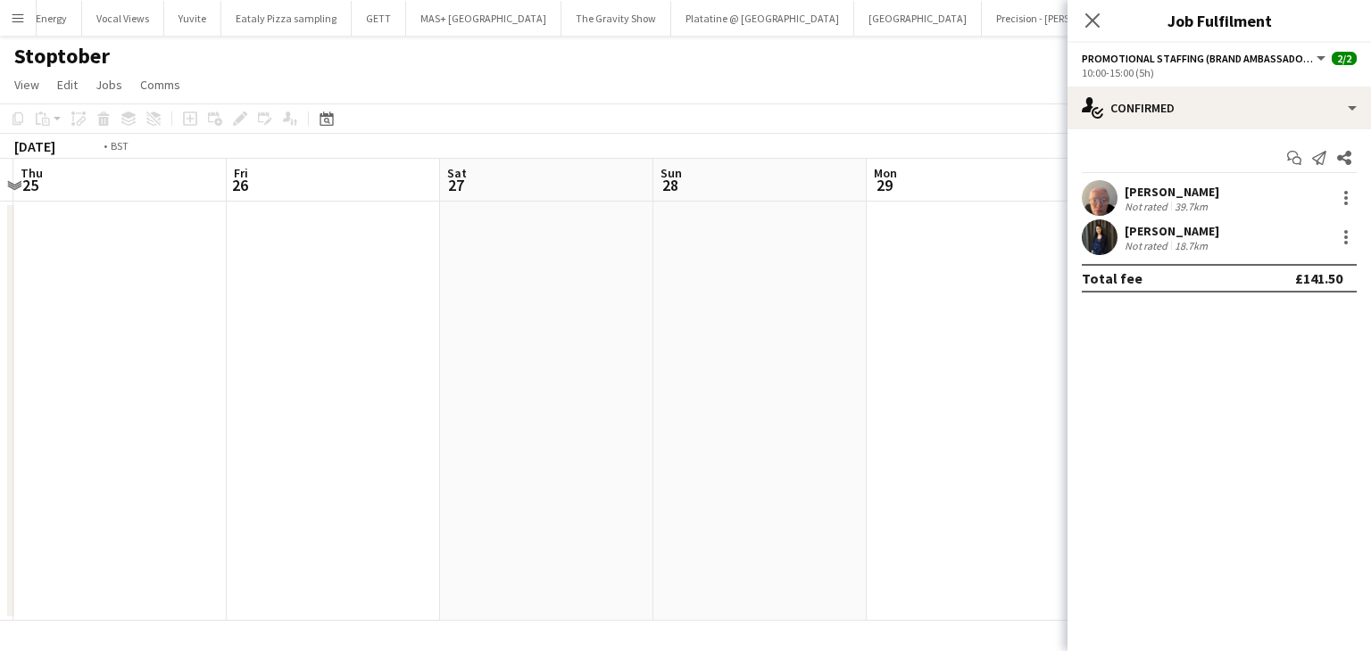
click at [821, 294] on app-calendar-viewport "Tue 23 2/2 1 Job Wed 24 Thu 25 Fri 26 Sat 27 Sun 28 Mon 29 Tue 30 Wed 1 Thu 2 F…" at bounding box center [685, 390] width 1371 height 462
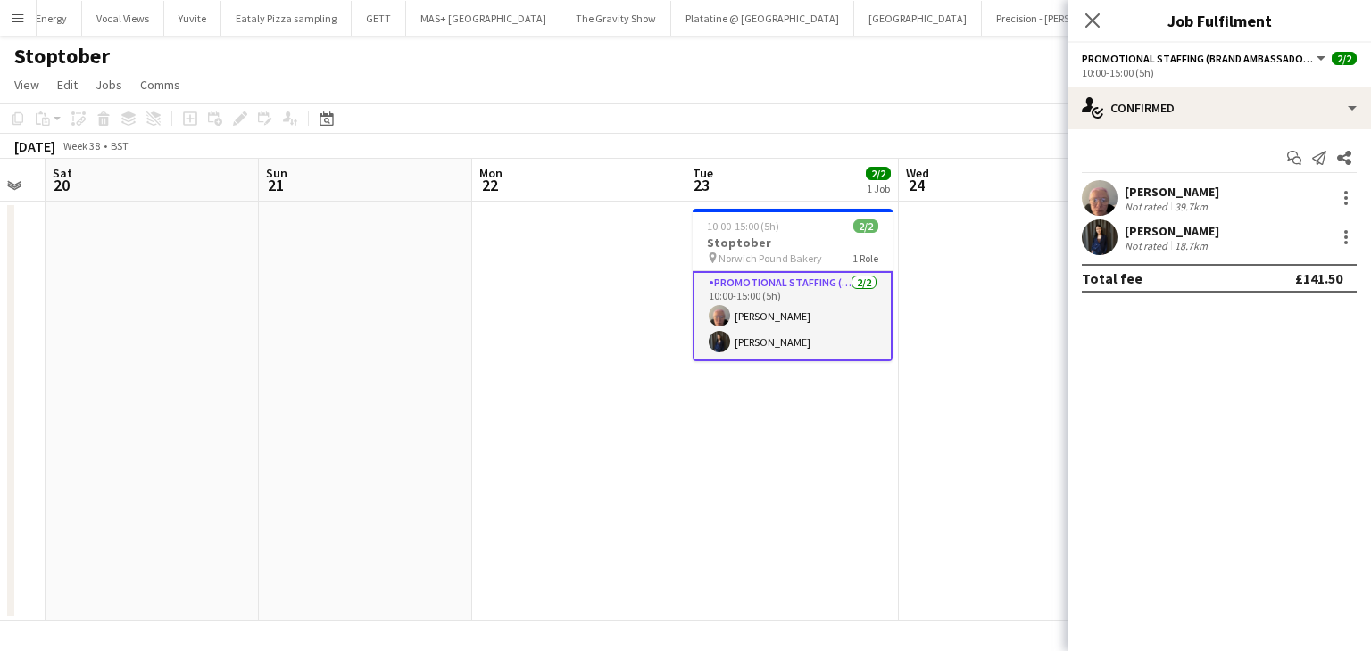
drag, startPoint x: 796, startPoint y: 294, endPoint x: 344, endPoint y: 299, distance: 451.6
click at [968, 294] on app-calendar-viewport "Thu 18 2/2 1 Job Fri 19 Sat 20 Sun 21 Mon 22 Tue 23 2/2 1 Job Wed 24 Thu 25 Fri…" at bounding box center [685, 390] width 1371 height 462
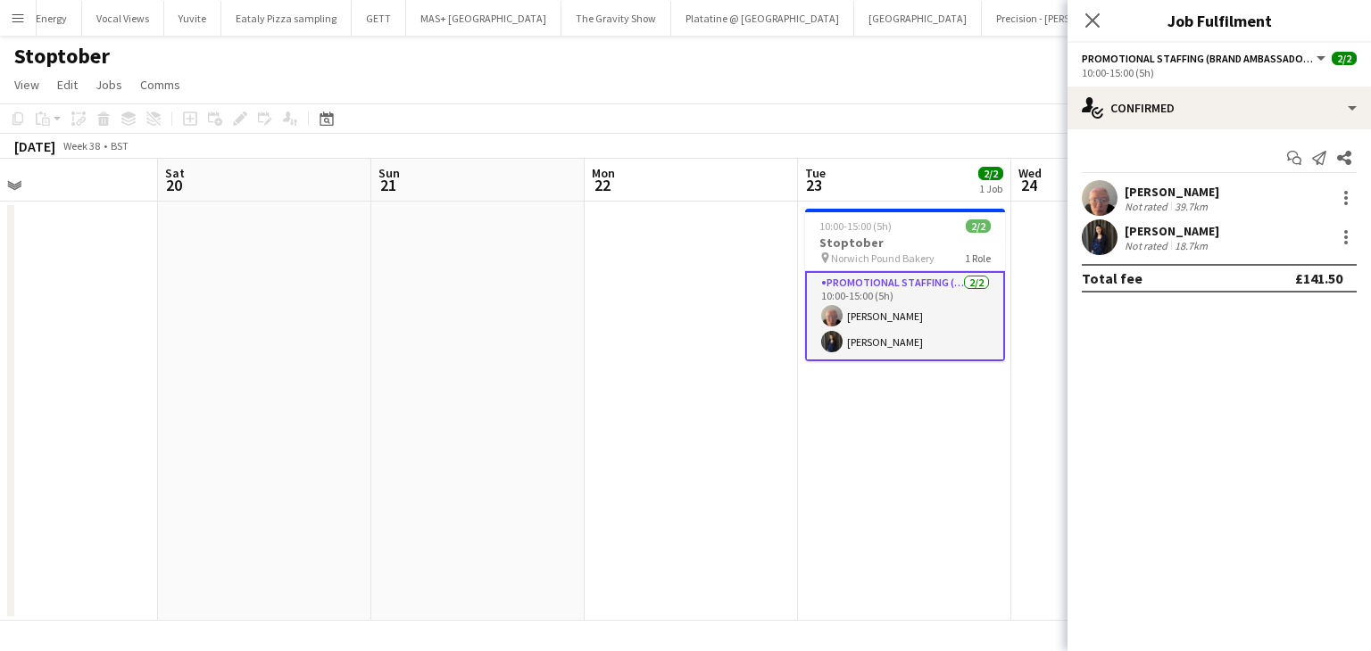
drag, startPoint x: 760, startPoint y: 299, endPoint x: 651, endPoint y: 310, distance: 110.3
click at [876, 304] on app-calendar-viewport "Wed 17 Thu 18 2/2 1 Job Fri 19 Sat 20 Sun 21 Mon 22 Tue 23 2/2 1 Job Wed 24 Thu…" at bounding box center [685, 390] width 1371 height 462
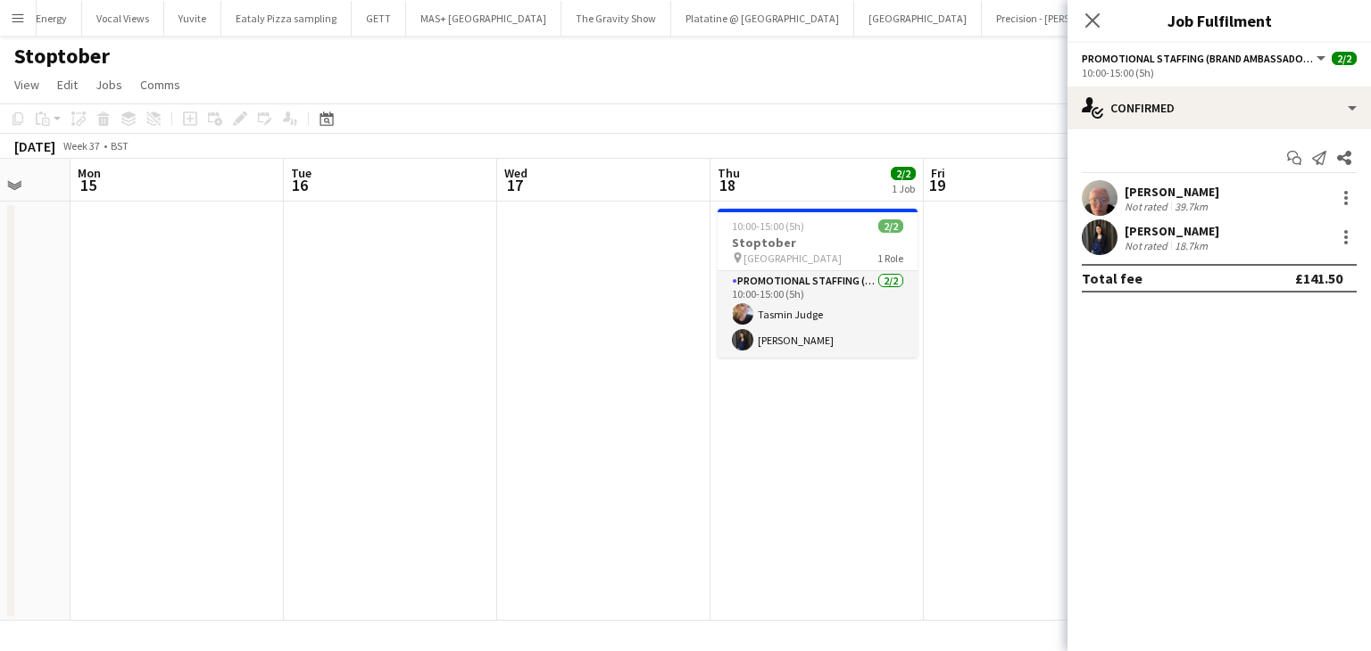
drag, startPoint x: 393, startPoint y: 310, endPoint x: 704, endPoint y: 310, distance: 311.5
click at [853, 310] on app-calendar-viewport "Fri 12 0/2 1 Job Sat 13 Sun 14 Mon 15 Tue 16 Wed 17 Thu 18 2/2 1 Job Fri 19 Sat…" at bounding box center [685, 390] width 1371 height 462
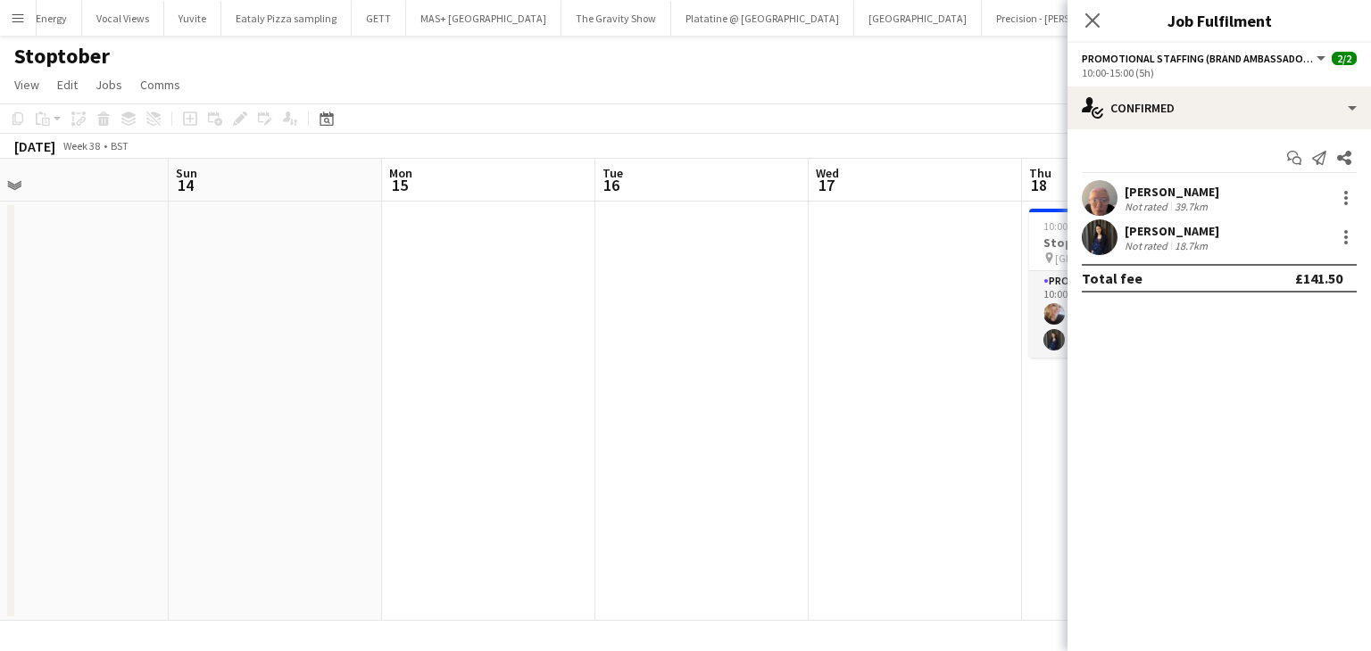
drag, startPoint x: 295, startPoint y: 311, endPoint x: 810, endPoint y: 317, distance: 515.0
click at [822, 315] on app-calendar-viewport "Thu 11 Fri 12 0/2 1 Job Sat 13 Sun 14 Mon 15 Tue 16 Wed 17 Thu 18 2/2 1 Job Fri…" at bounding box center [685, 390] width 1371 height 462
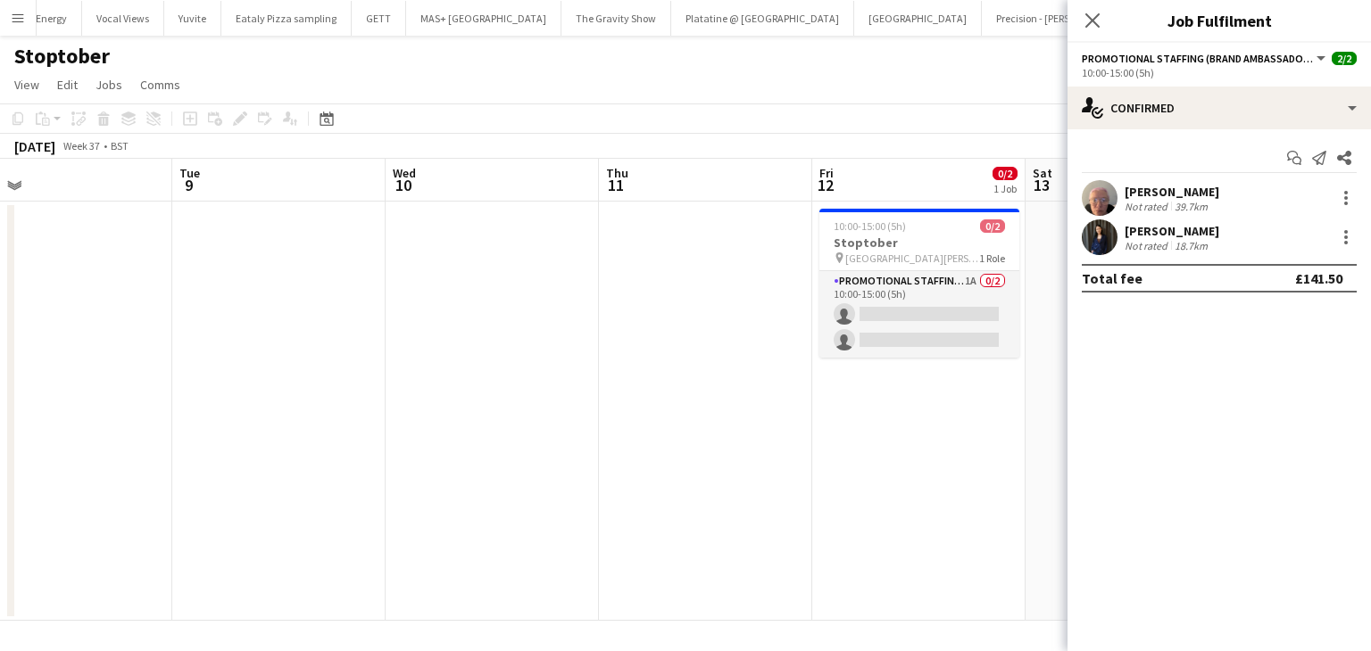
drag, startPoint x: 947, startPoint y: 313, endPoint x: 357, endPoint y: 311, distance: 589.9
click at [940, 314] on app-calendar-viewport "Sat 6 Sun 7 Mon 8 Tue 9 Wed 10 Thu 11 Fri 12 0/2 1 Job Sat 13 Sun 14 Mon 15 Tue…" at bounding box center [685, 390] width 1371 height 462
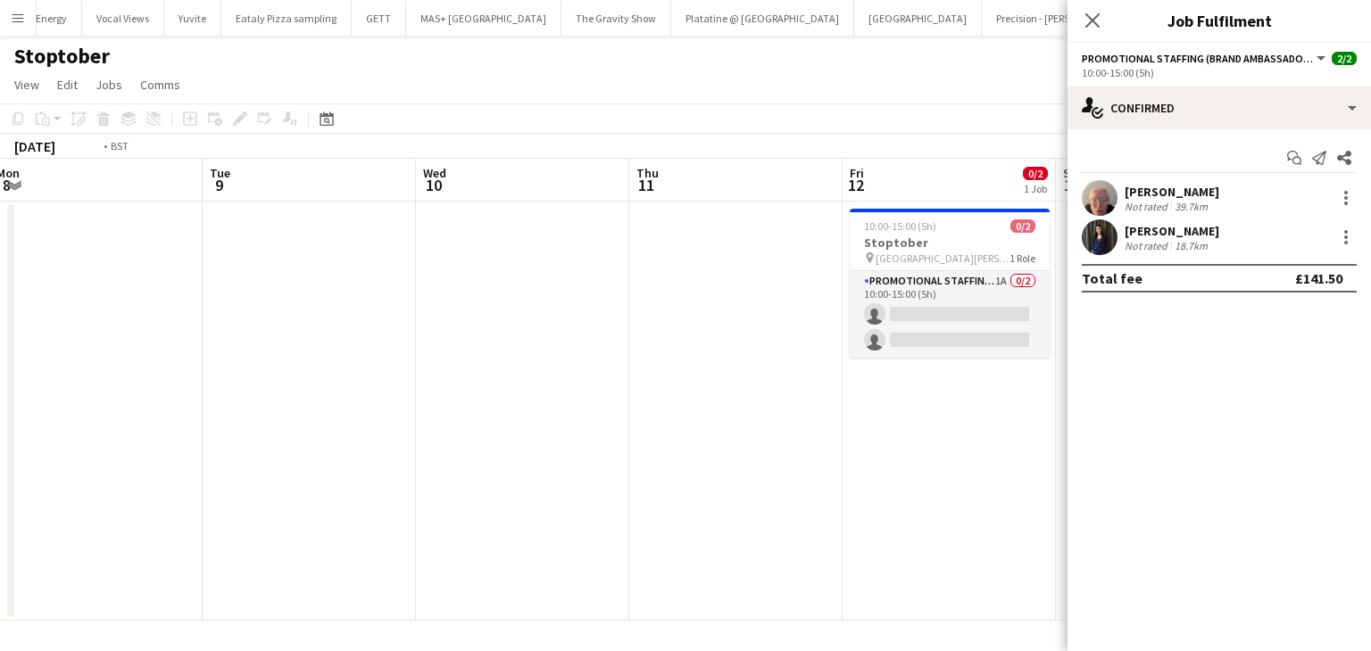
drag, startPoint x: 334, startPoint y: 311, endPoint x: 983, endPoint y: 314, distance: 648.8
click at [1107, 314] on body "Menu Boards Boards Boards All jobs Status Workforce Workforce My Workforce Recr…" at bounding box center [685, 325] width 1371 height 651
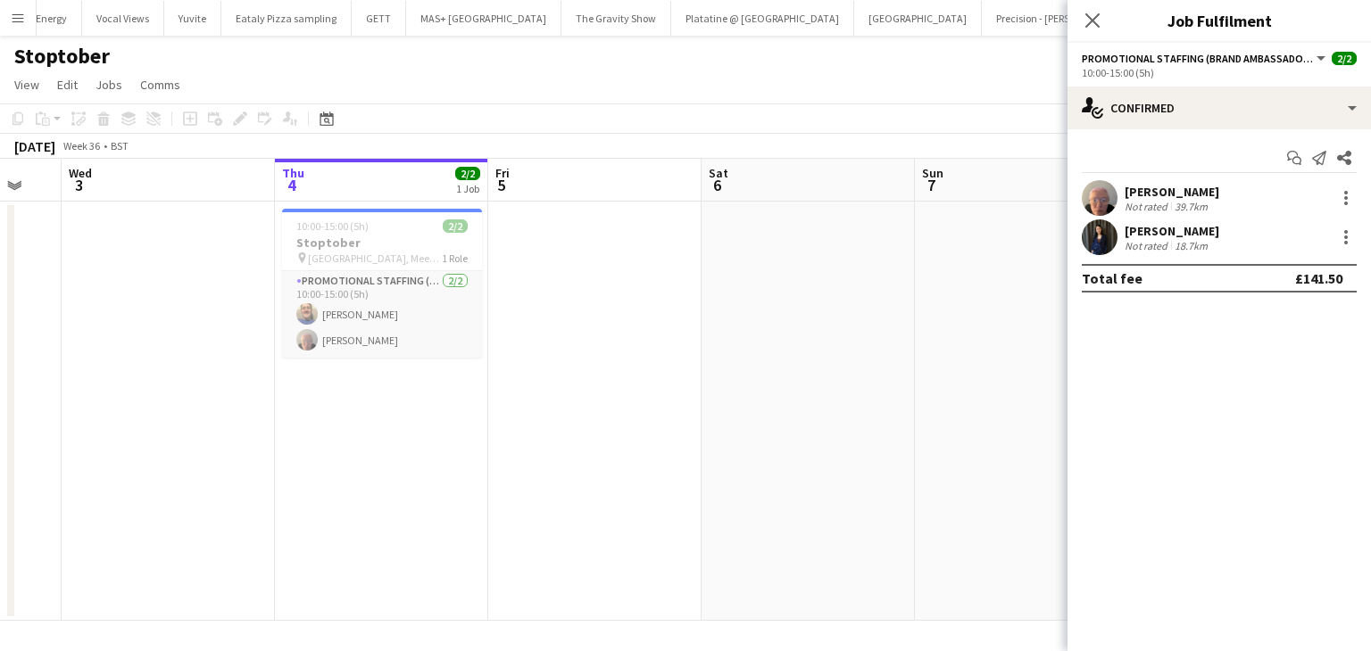
drag, startPoint x: 751, startPoint y: 319, endPoint x: 789, endPoint y: 308, distance: 39.8
click at [962, 319] on app-calendar-viewport "Mon 1 Tue 2 Wed 3 Thu 4 2/2 1 Job Fri 5 Sat 6 Sun 7 Mon 8 Tue 9 Wed 10 Thu 11 F…" at bounding box center [685, 390] width 1371 height 462
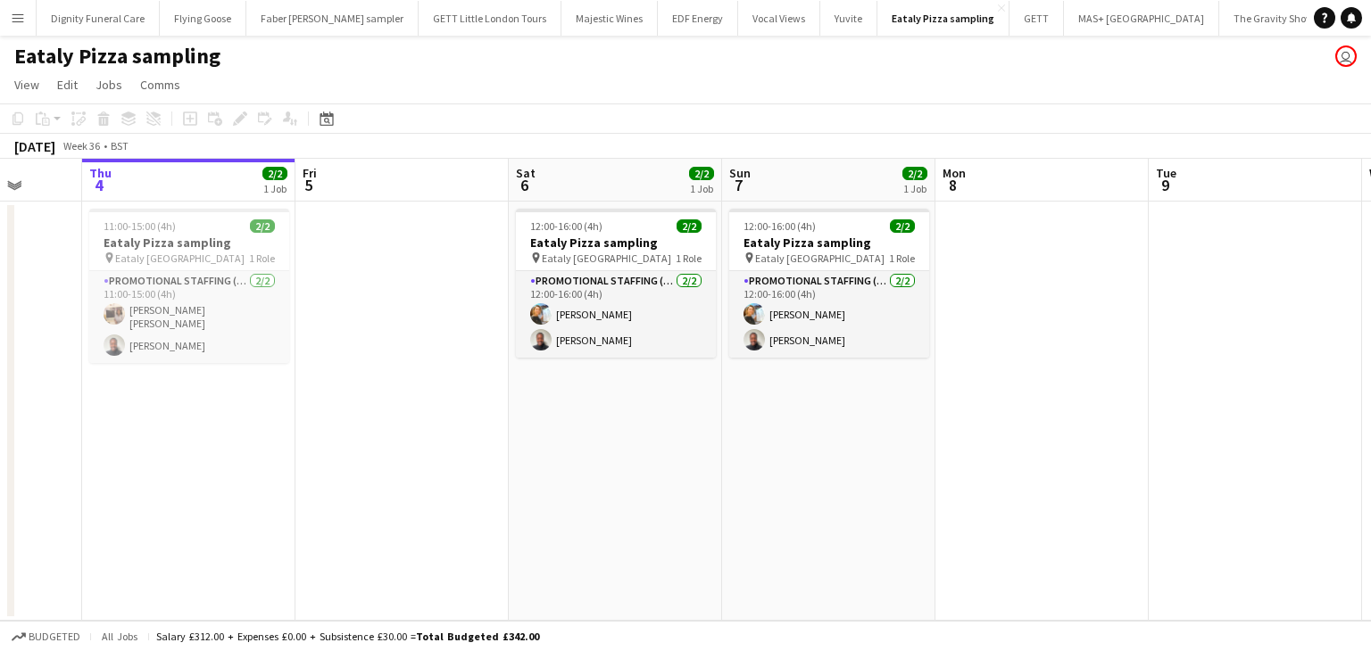
scroll to position [0, 545]
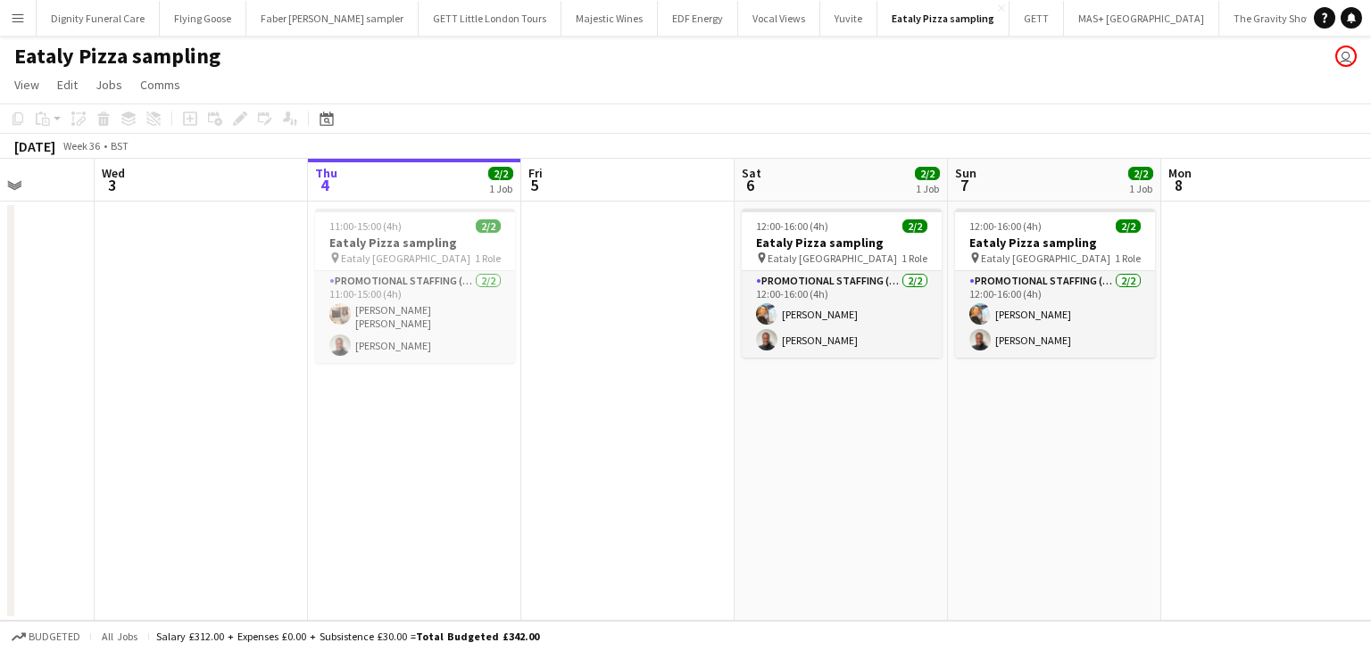
drag, startPoint x: 925, startPoint y: 396, endPoint x: 1019, endPoint y: 401, distance: 94.7
click at [1019, 401] on app-calendar-viewport "Sun 31 Mon 1 Tue 2 Wed 3 Thu 4 2/2 1 Job Fri 5 Sat 6 2/2 1 Job Sun 7 2/2 1 Job …" at bounding box center [685, 390] width 1371 height 462
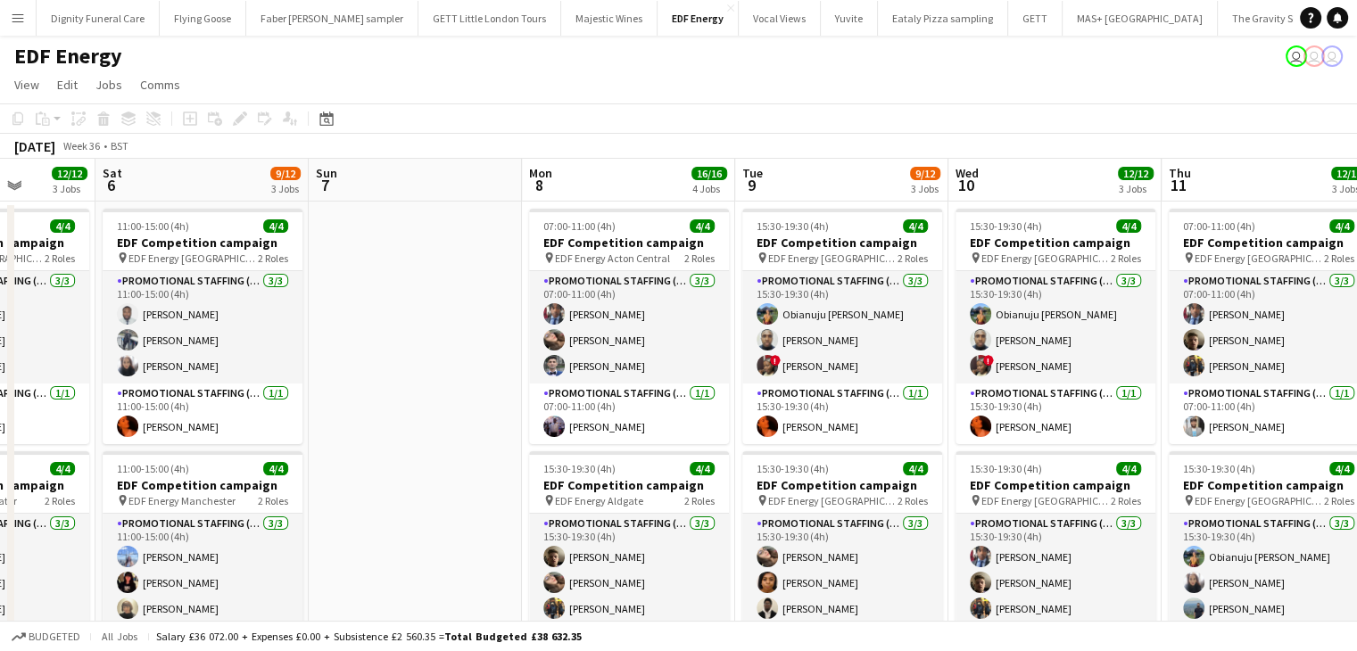
drag, startPoint x: 887, startPoint y: 382, endPoint x: 324, endPoint y: 372, distance: 563.2
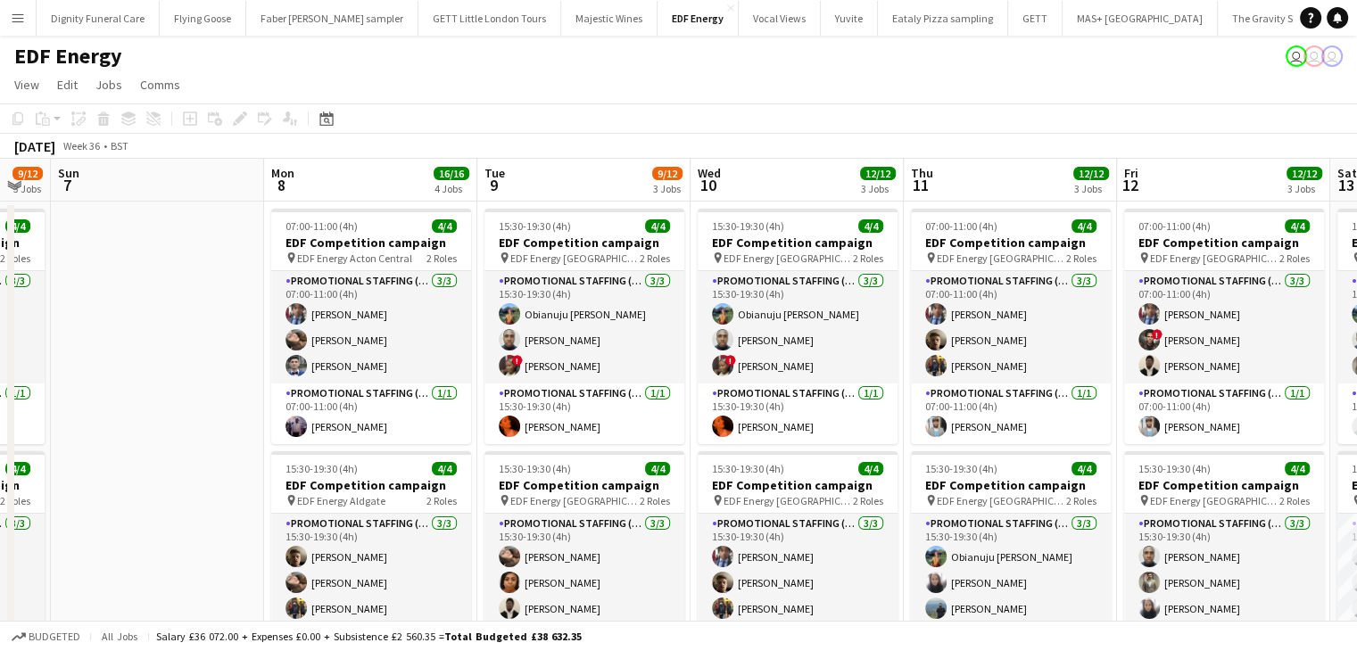
drag, startPoint x: 928, startPoint y: 393, endPoint x: 657, endPoint y: 393, distance: 271.3
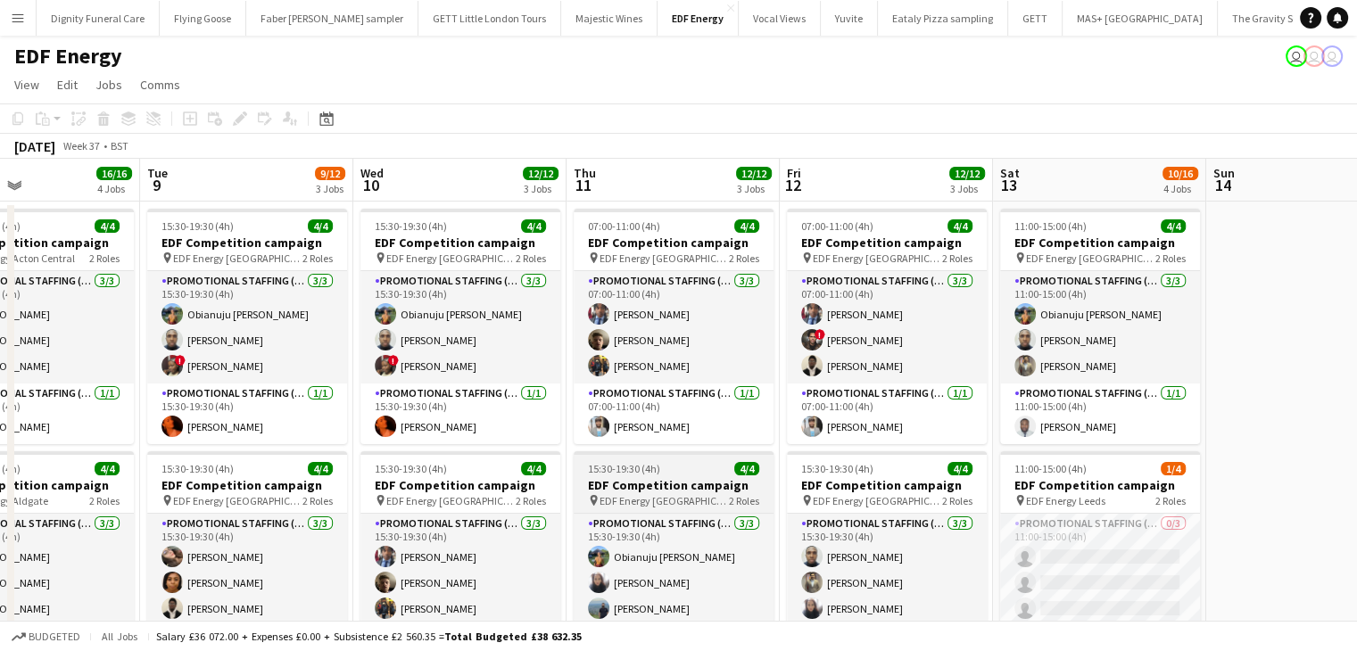
scroll to position [0, 796]
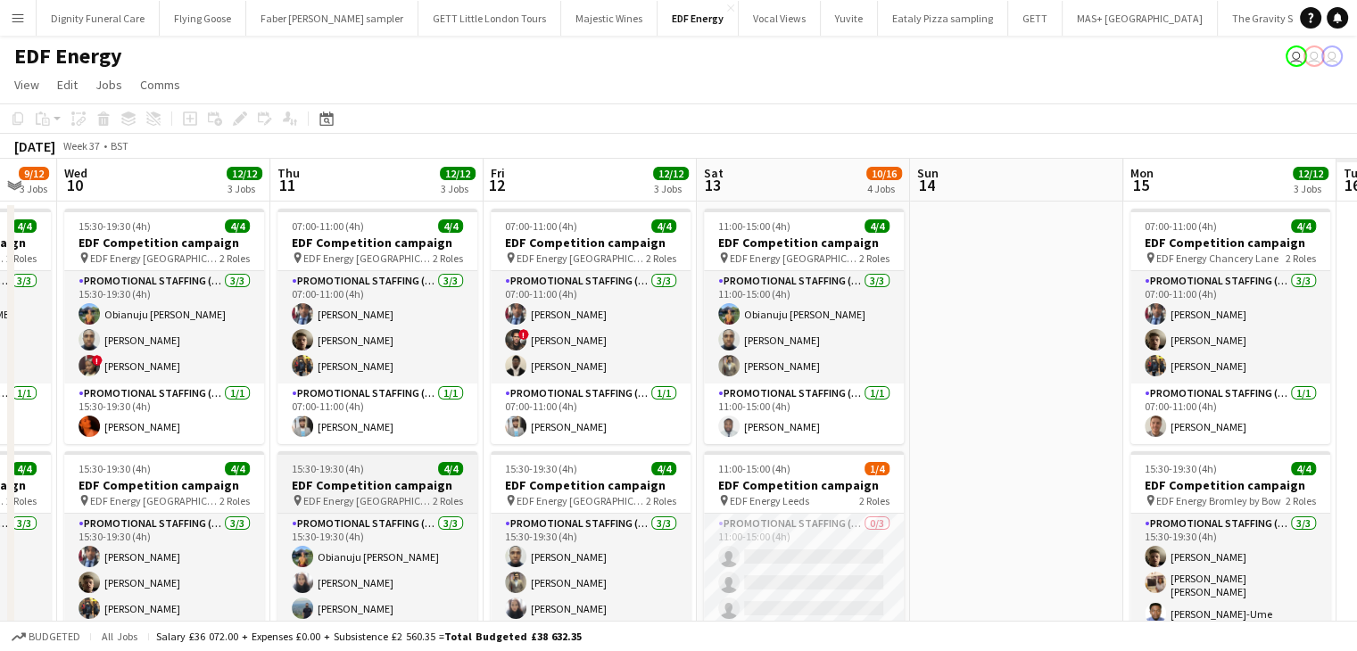
drag, startPoint x: 1016, startPoint y: 462, endPoint x: 450, endPoint y: 464, distance: 565.8
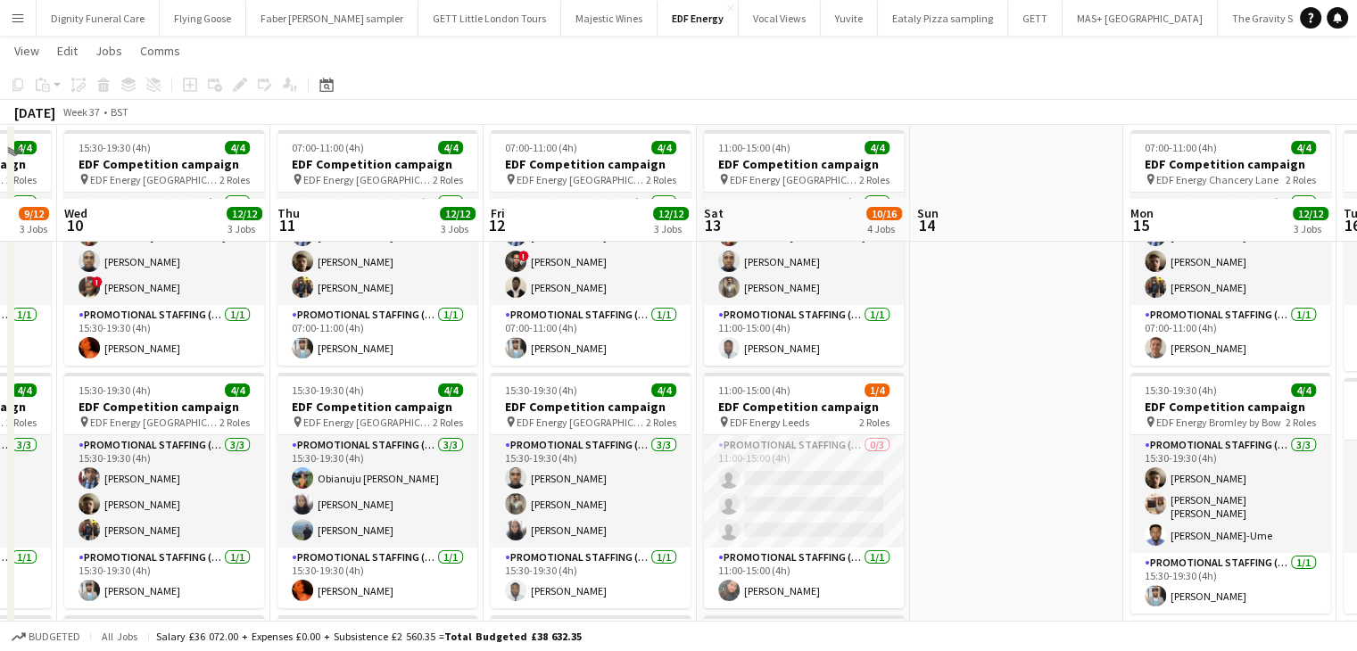
scroll to position [0, 0]
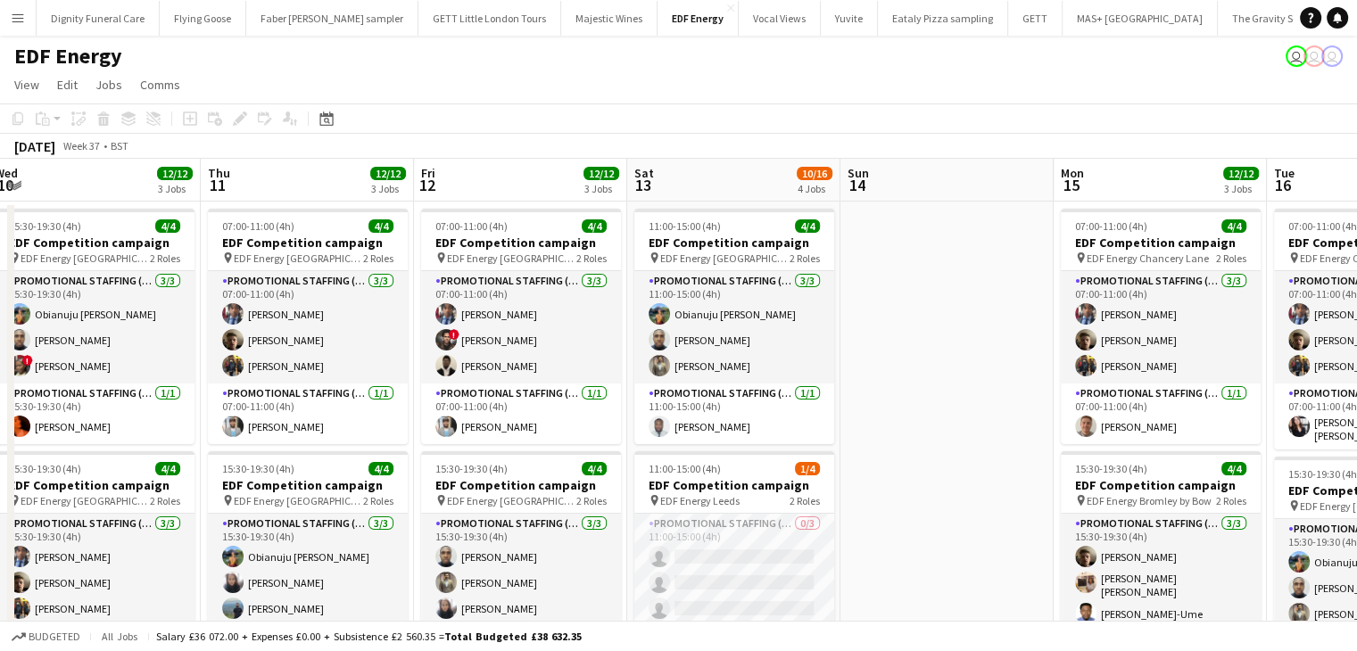
drag, startPoint x: 1003, startPoint y: 436, endPoint x: 513, endPoint y: 443, distance: 490.0
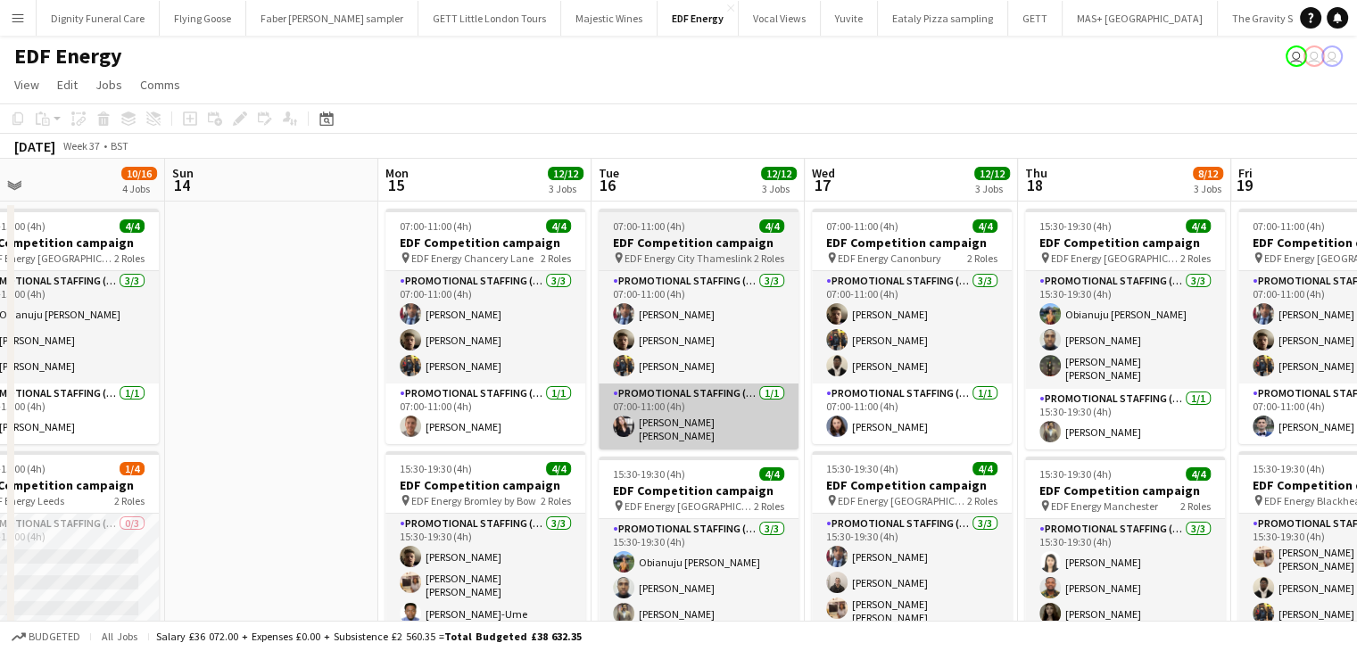
drag, startPoint x: 757, startPoint y: 448, endPoint x: 560, endPoint y: 436, distance: 197.6
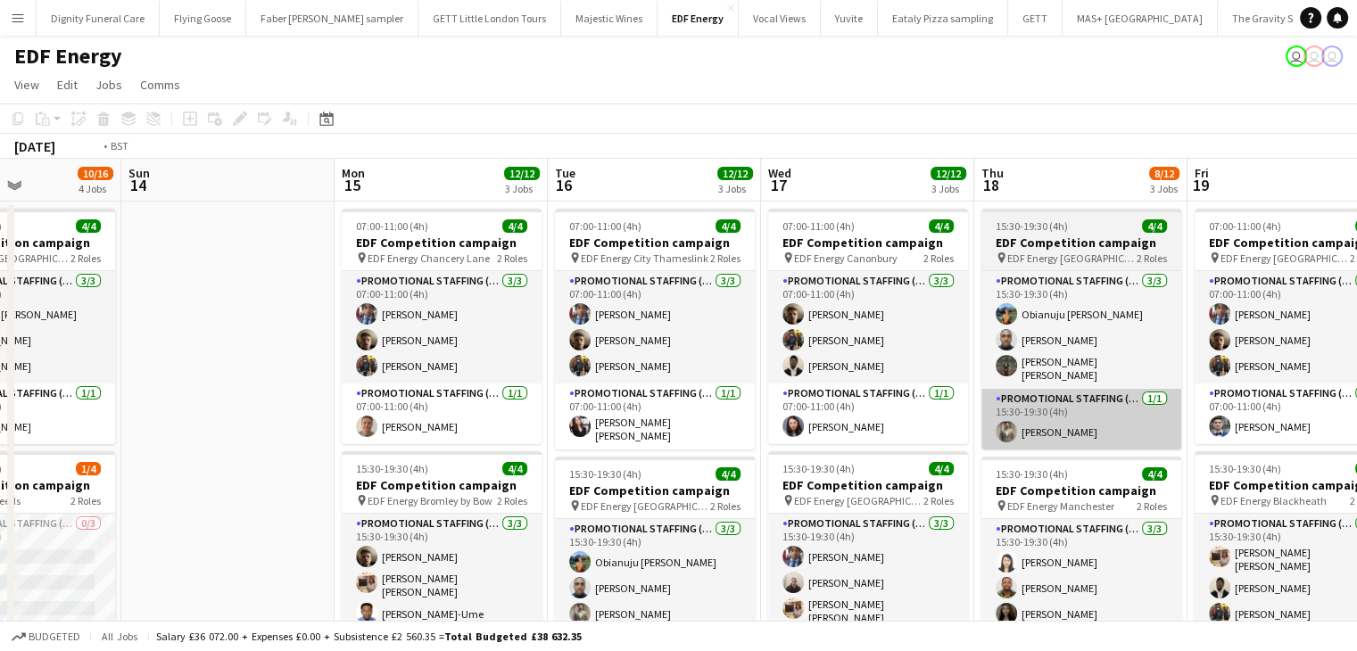
drag, startPoint x: 839, startPoint y: 448, endPoint x: 507, endPoint y: 444, distance: 332.0
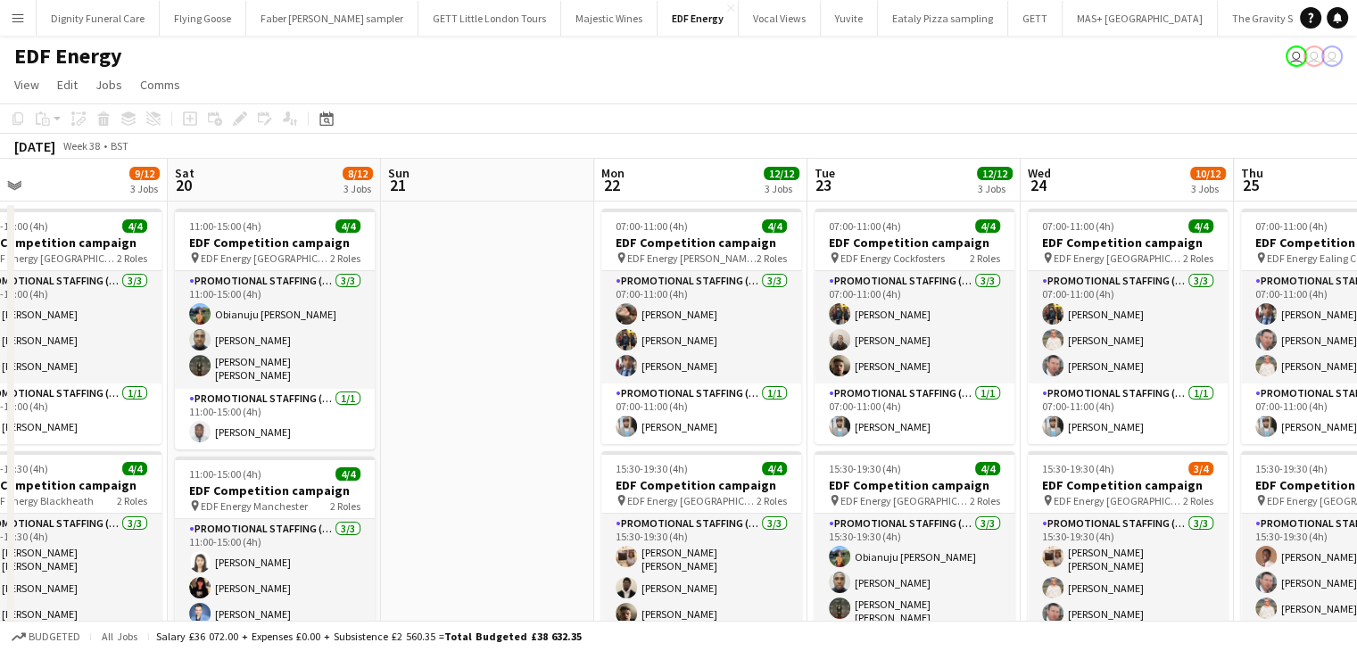
drag, startPoint x: 1237, startPoint y: 468, endPoint x: 512, endPoint y: 516, distance: 726.3
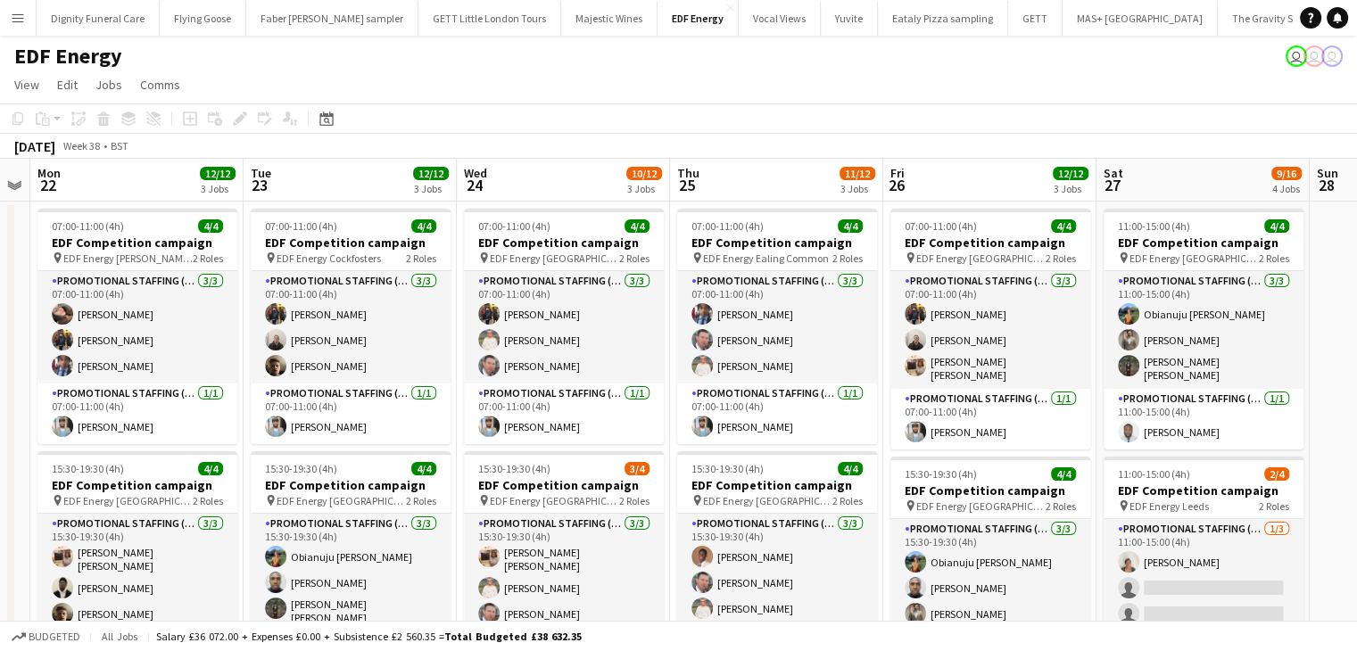
drag, startPoint x: 785, startPoint y: 467, endPoint x: 336, endPoint y: 478, distance: 449.9
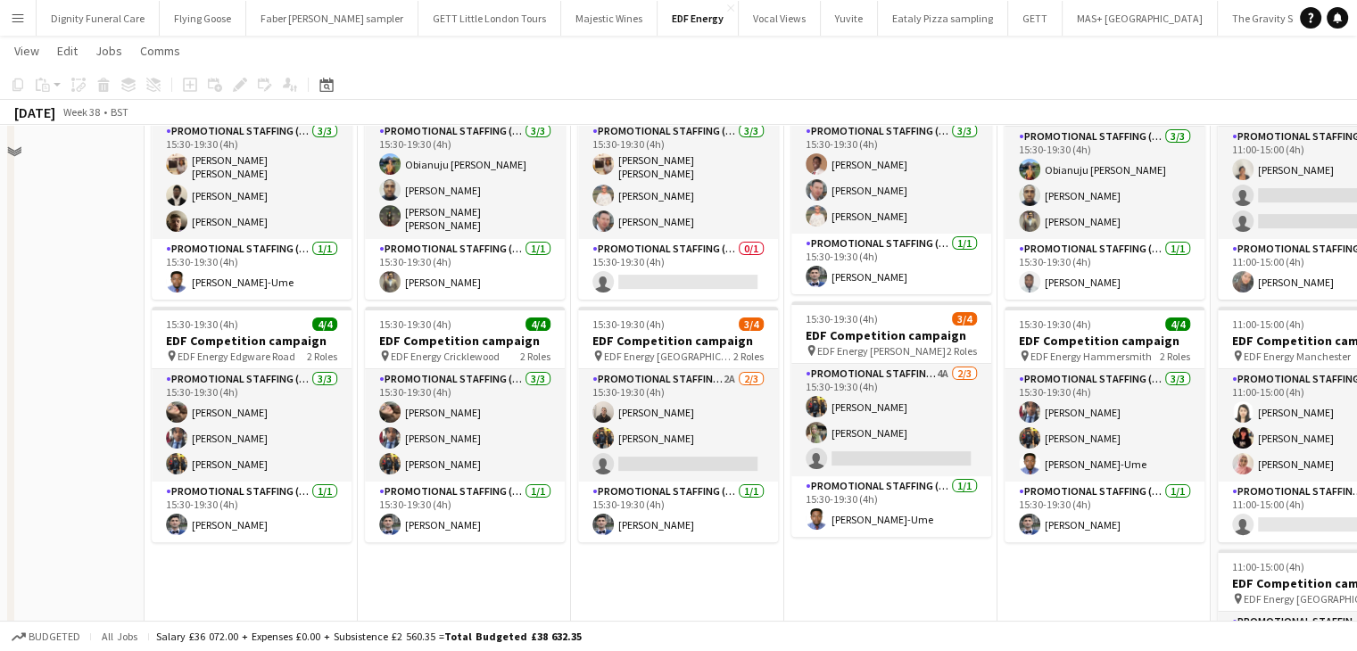
scroll to position [446, 0]
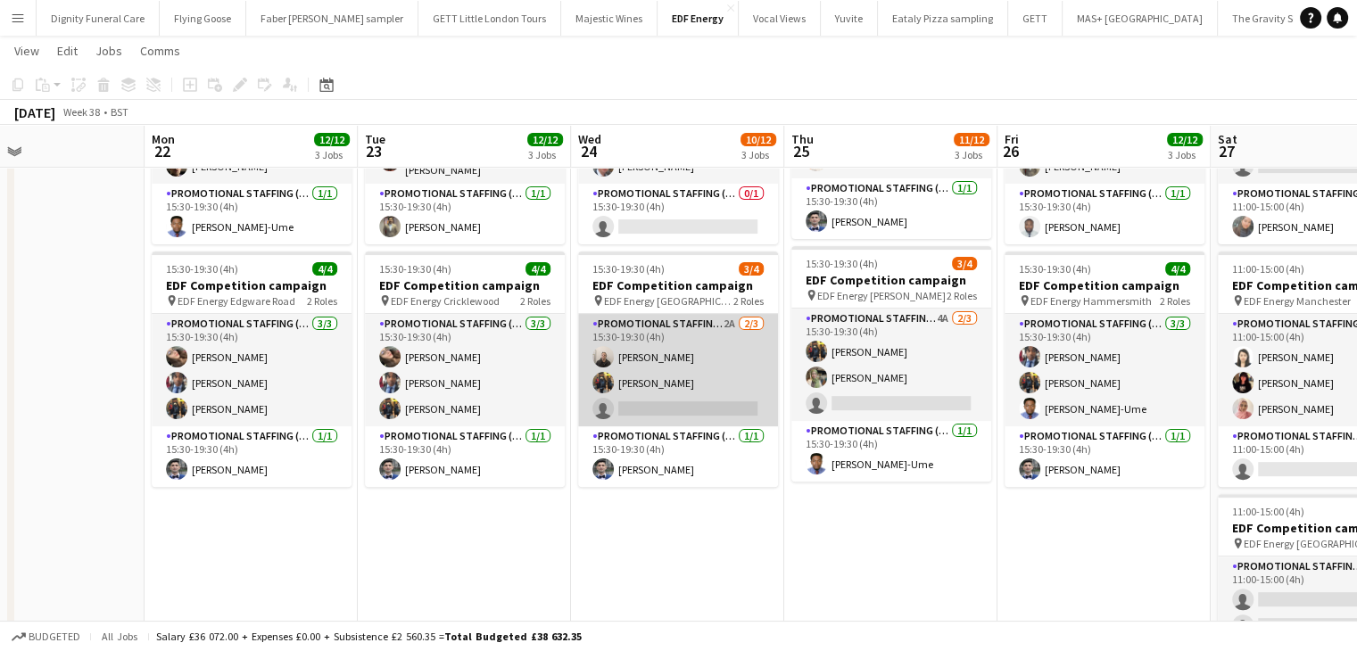
click at [693, 405] on app-card-role "Promotional Staffing (Flyering Staff) 2A 2/3 15:30-19:30 (4h) Gavin Rowe Martin…" at bounding box center [678, 370] width 200 height 112
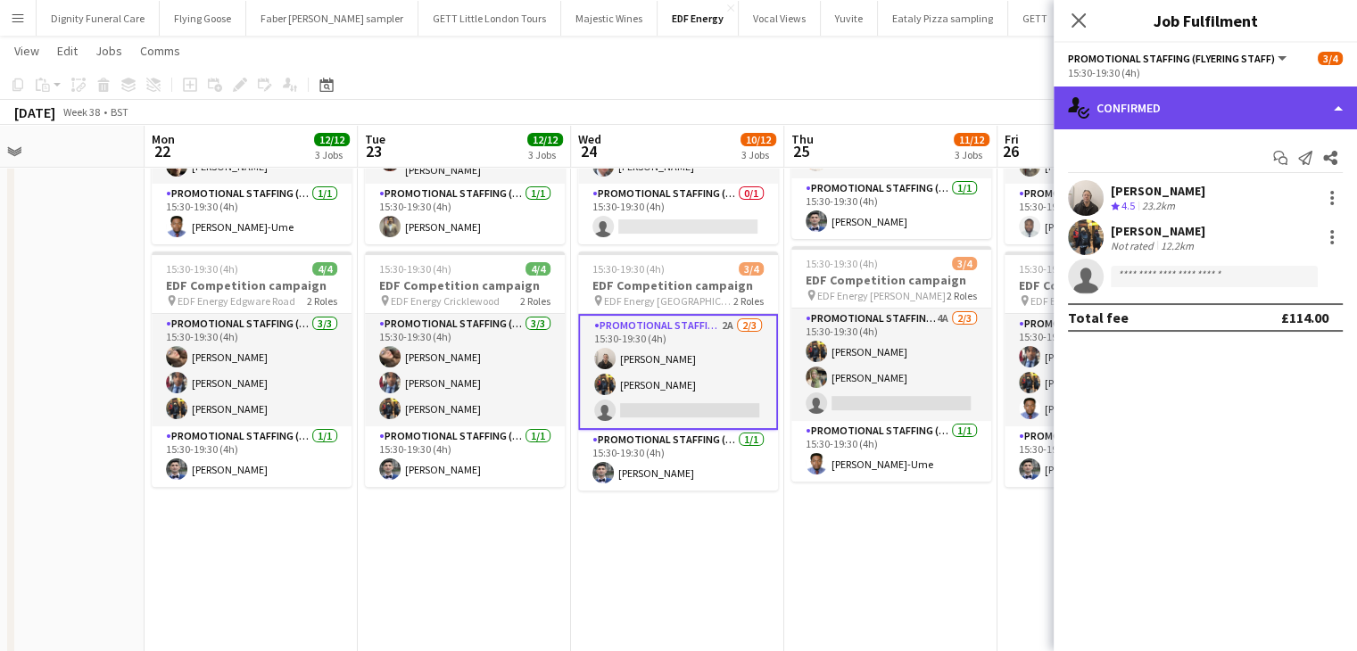
click at [1213, 95] on div "single-neutral-actions-check-2 Confirmed" at bounding box center [1205, 108] width 303 height 43
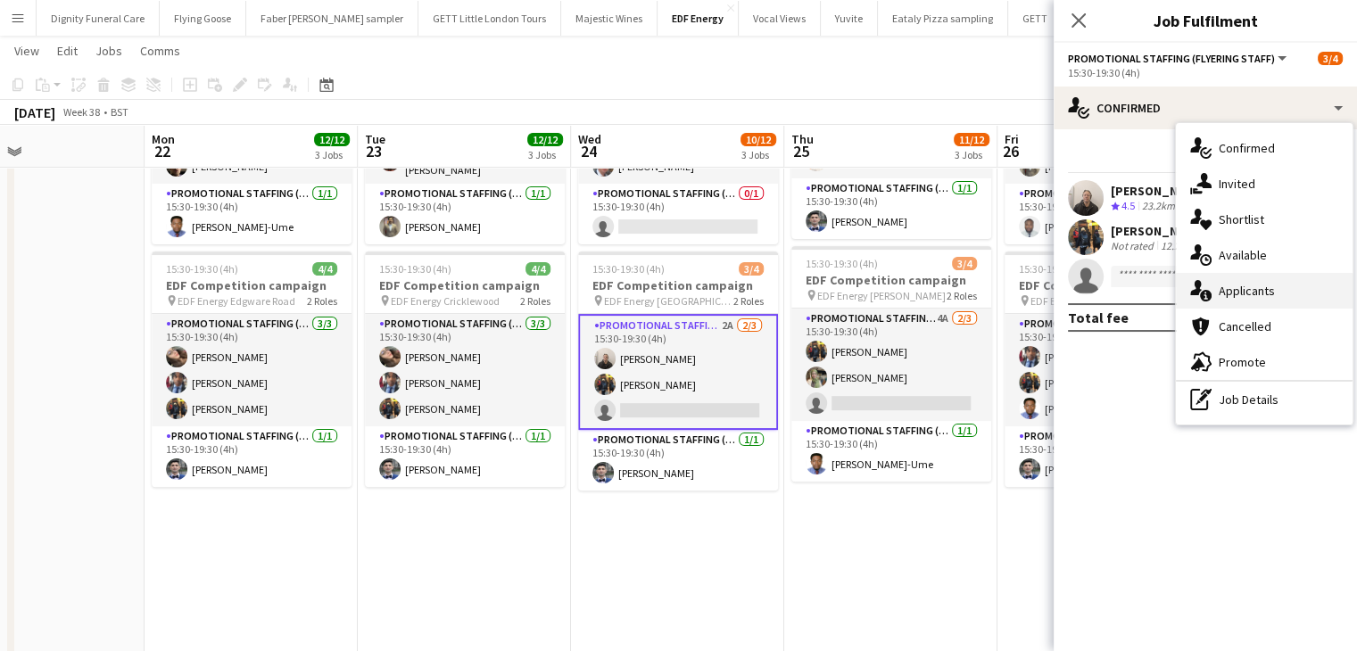
click at [1255, 286] on span "Applicants" at bounding box center [1247, 291] width 56 height 16
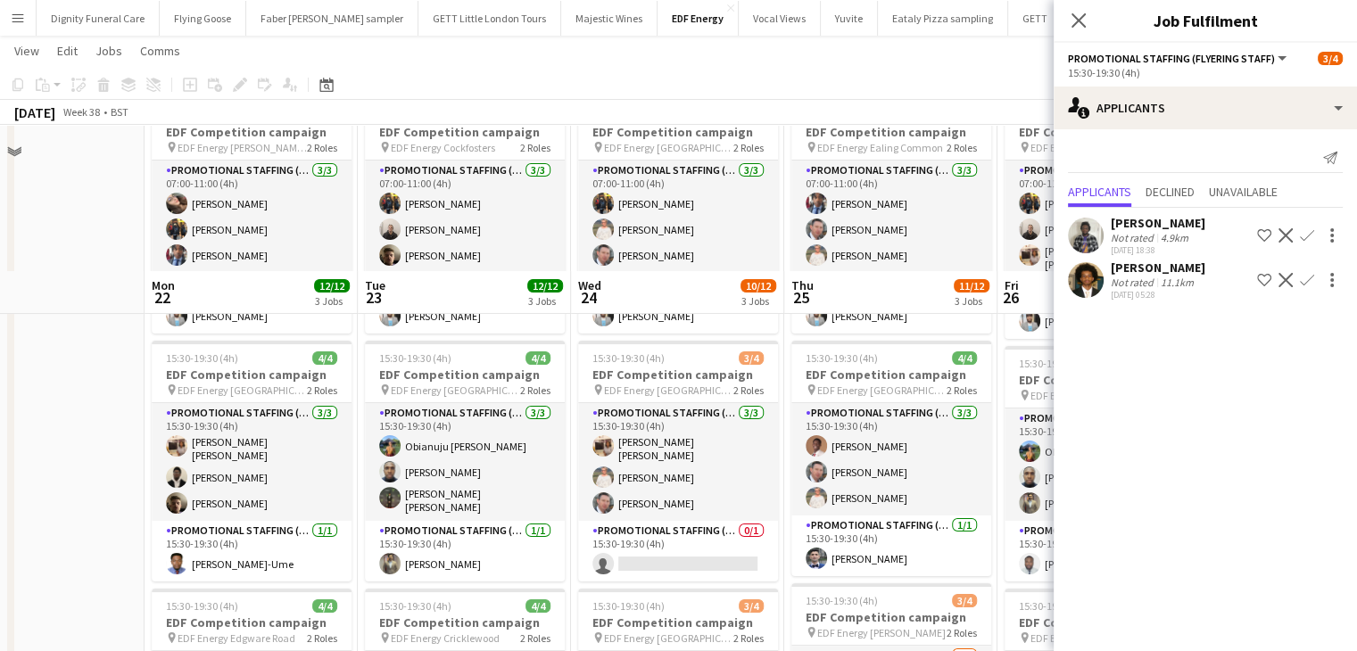
scroll to position [268, 0]
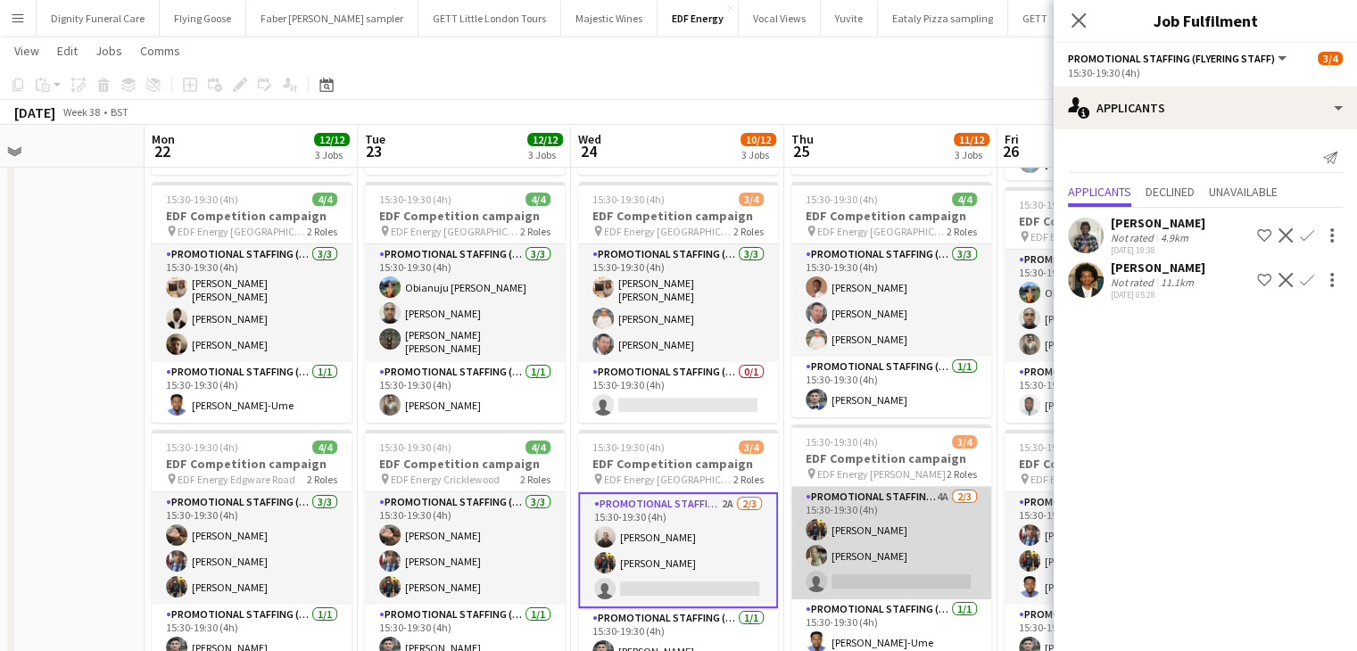
click at [885, 579] on app-card-role "Promotional Staffing (Flyering Staff) 4A 2/3 15:30-19:30 (4h) Martin Brady Aliy…" at bounding box center [892, 543] width 200 height 112
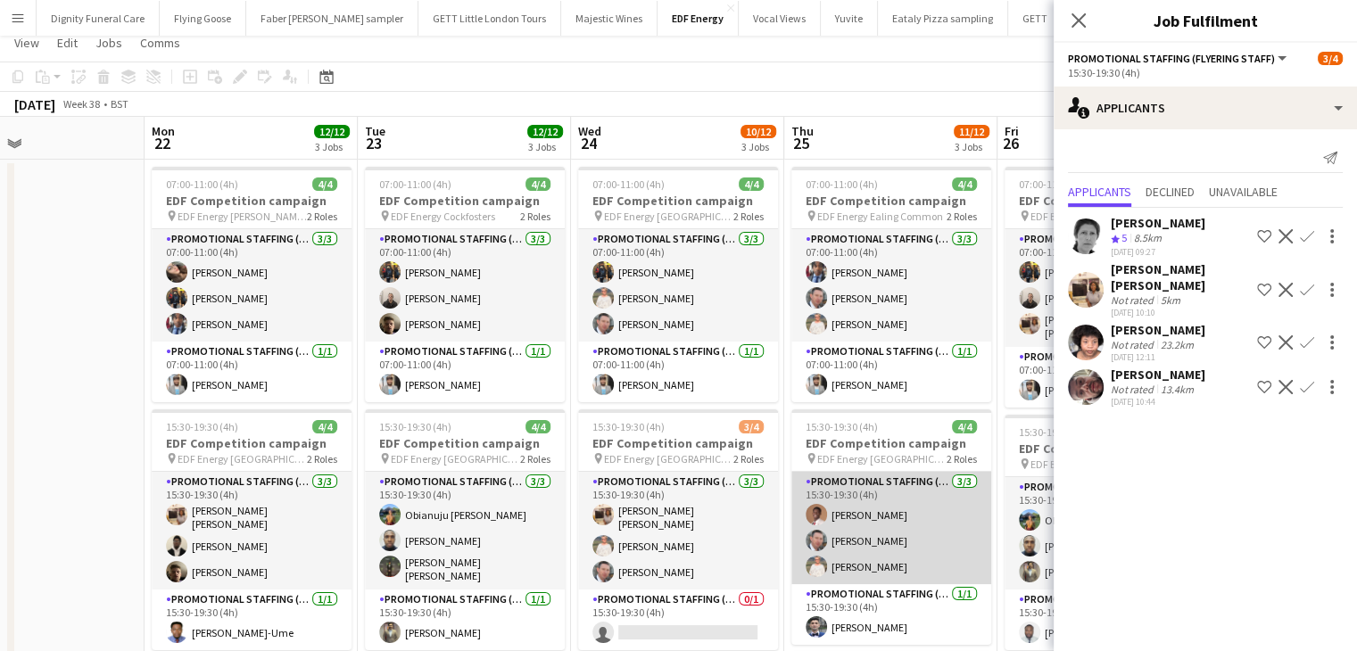
scroll to position [0, 0]
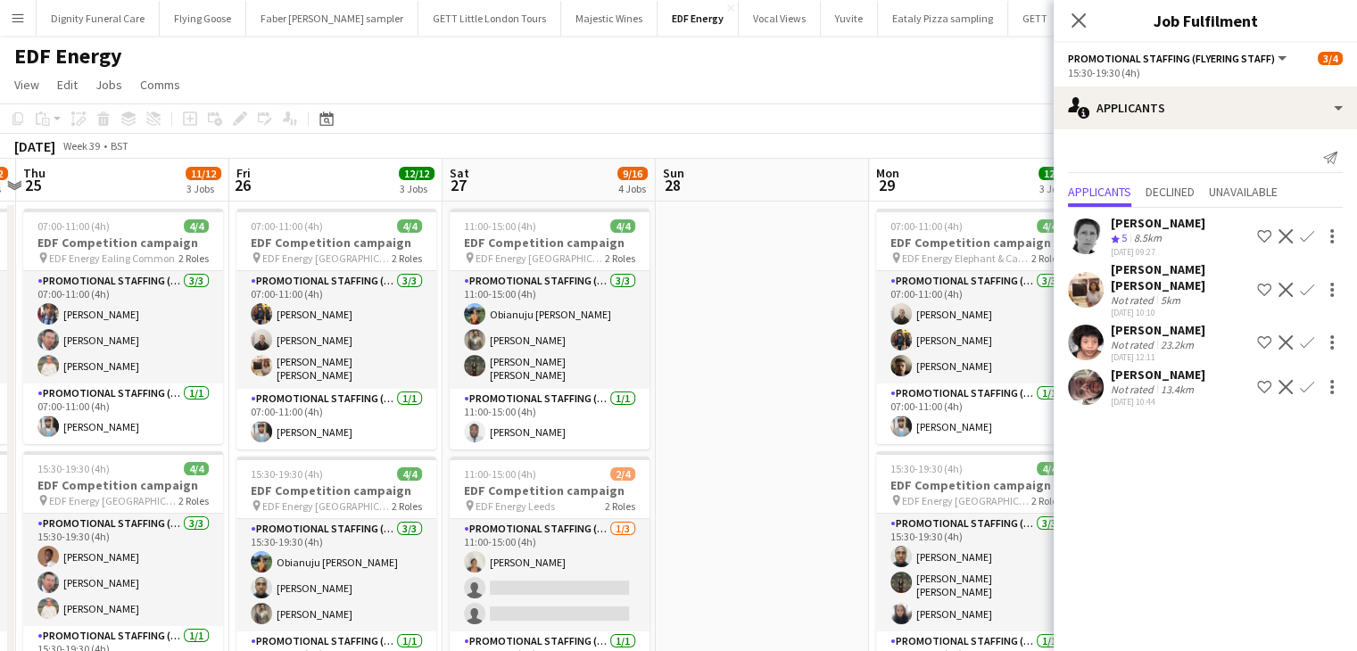
drag, startPoint x: 842, startPoint y: 519, endPoint x: 94, endPoint y: 515, distance: 748.8
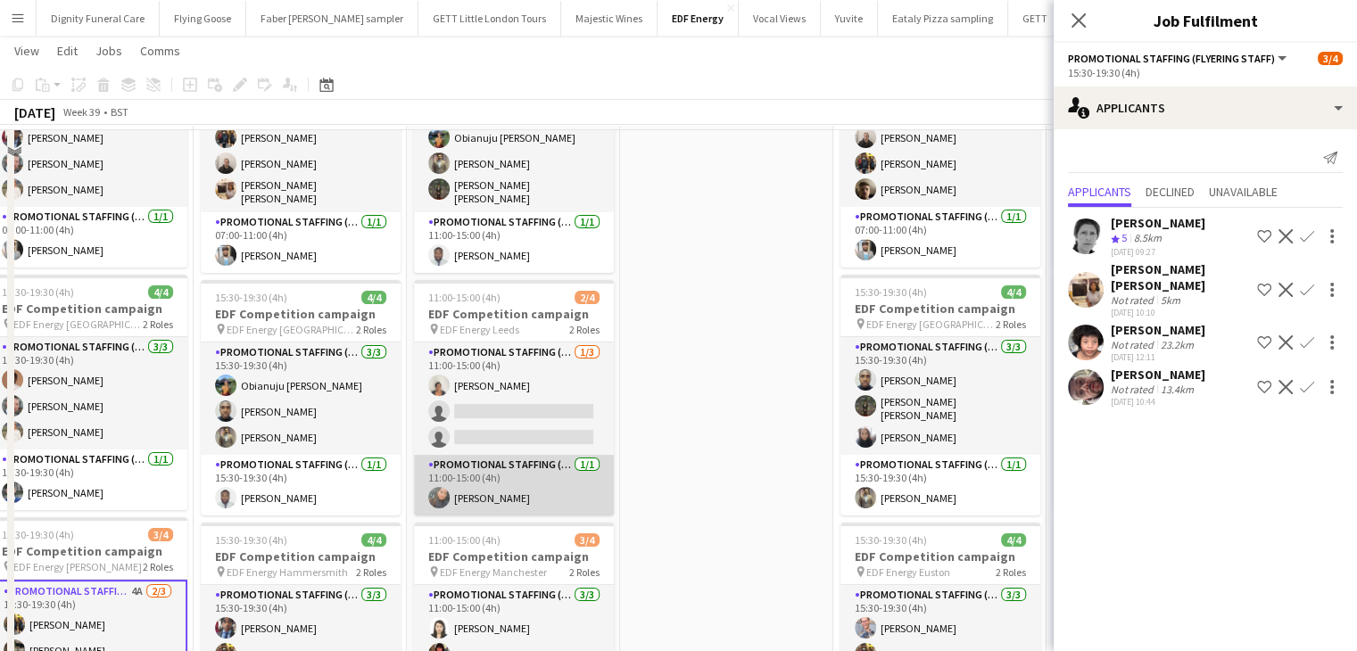
scroll to position [178, 0]
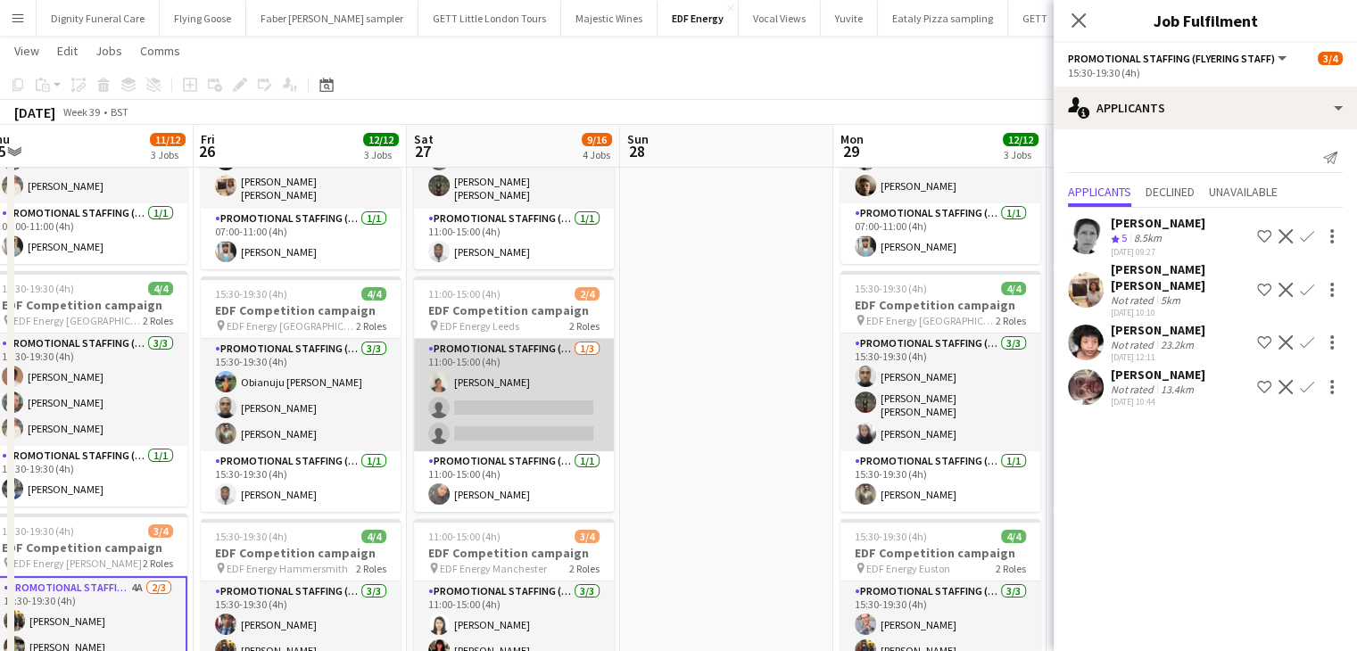
click at [531, 443] on app-card-role "Promotional Staffing (Flyering Staff) 1/3 11:00-15:00 (4h) Thandeka Mashazi sin…" at bounding box center [514, 395] width 200 height 112
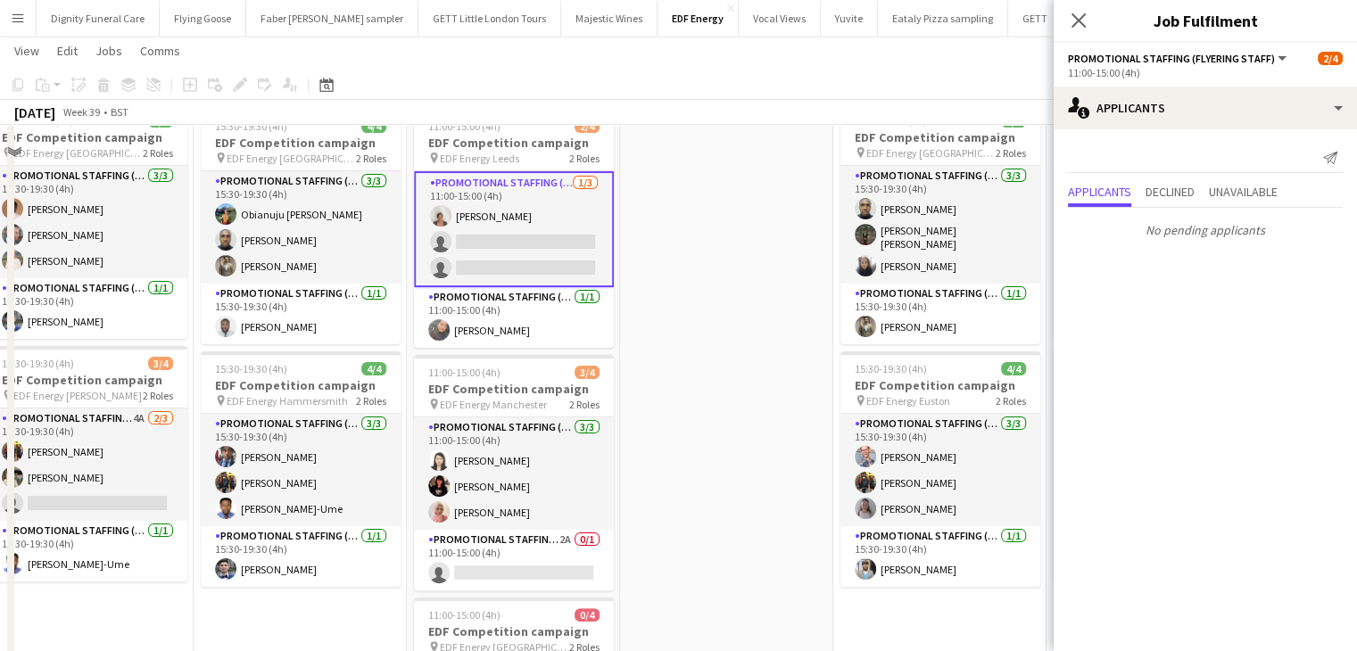
scroll to position [446, 0]
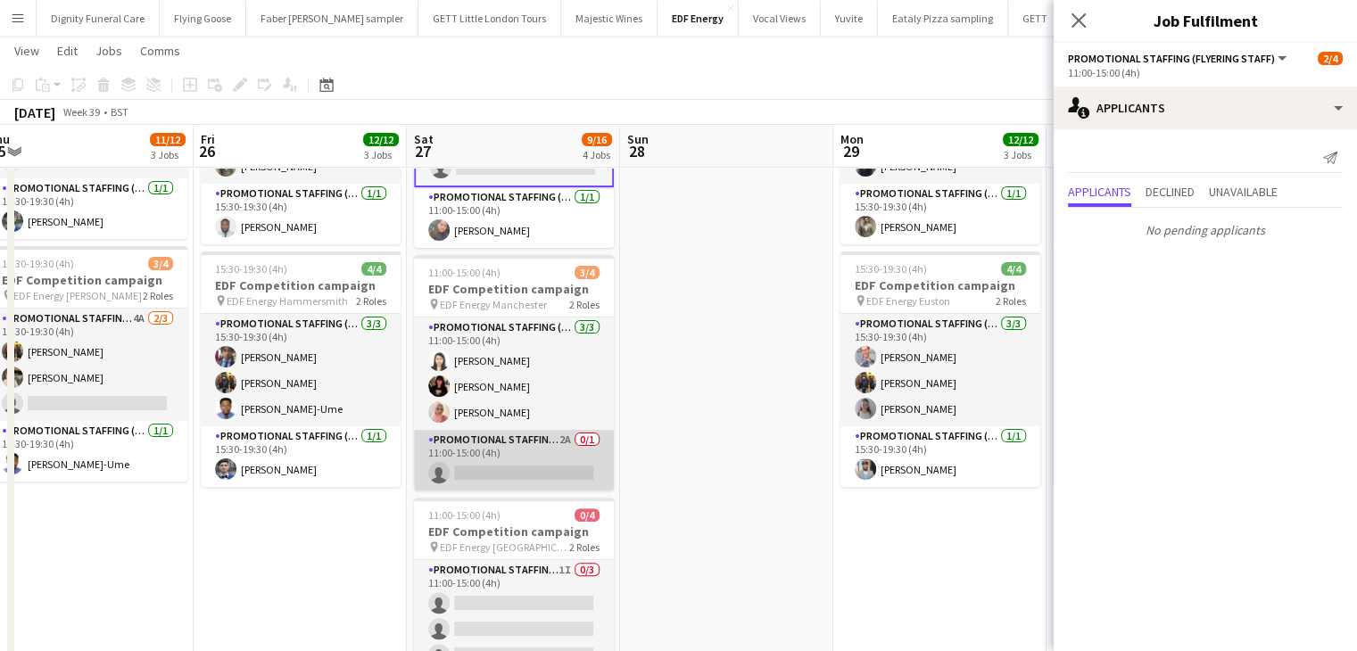
click at [564, 472] on app-card-role "Promotional Staffing (Team Leader) 2A 0/1 11:00-15:00 (4h) single-neutral-actio…" at bounding box center [514, 460] width 200 height 61
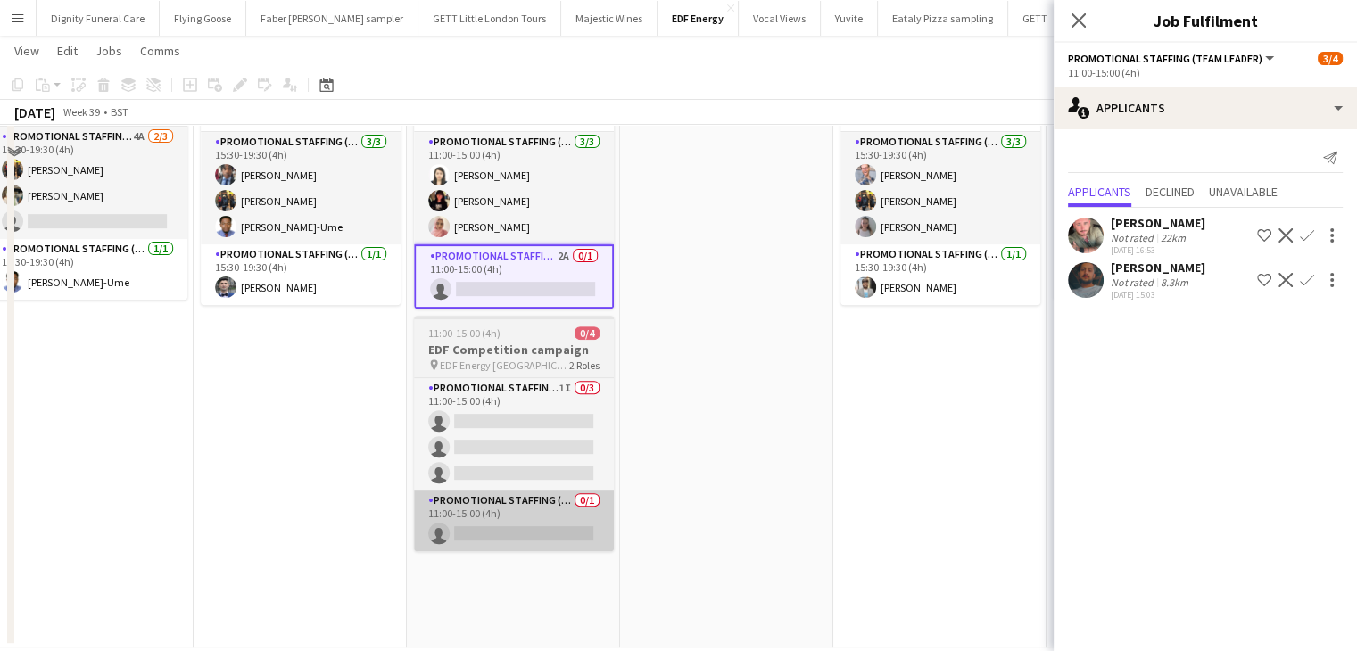
scroll to position [655, 0]
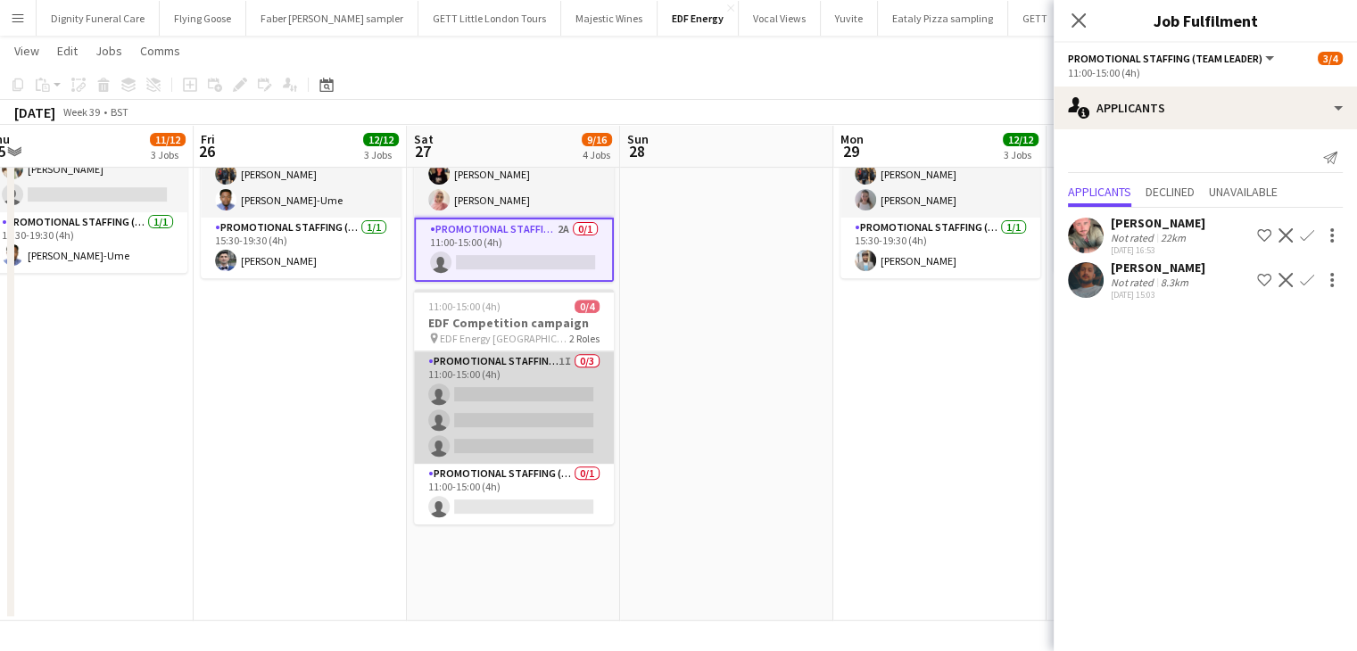
click at [533, 402] on app-card-role "Promotional Staffing (Flyering Staff) 1I 0/3 11:00-15:00 (4h) single-neutral-ac…" at bounding box center [514, 408] width 200 height 112
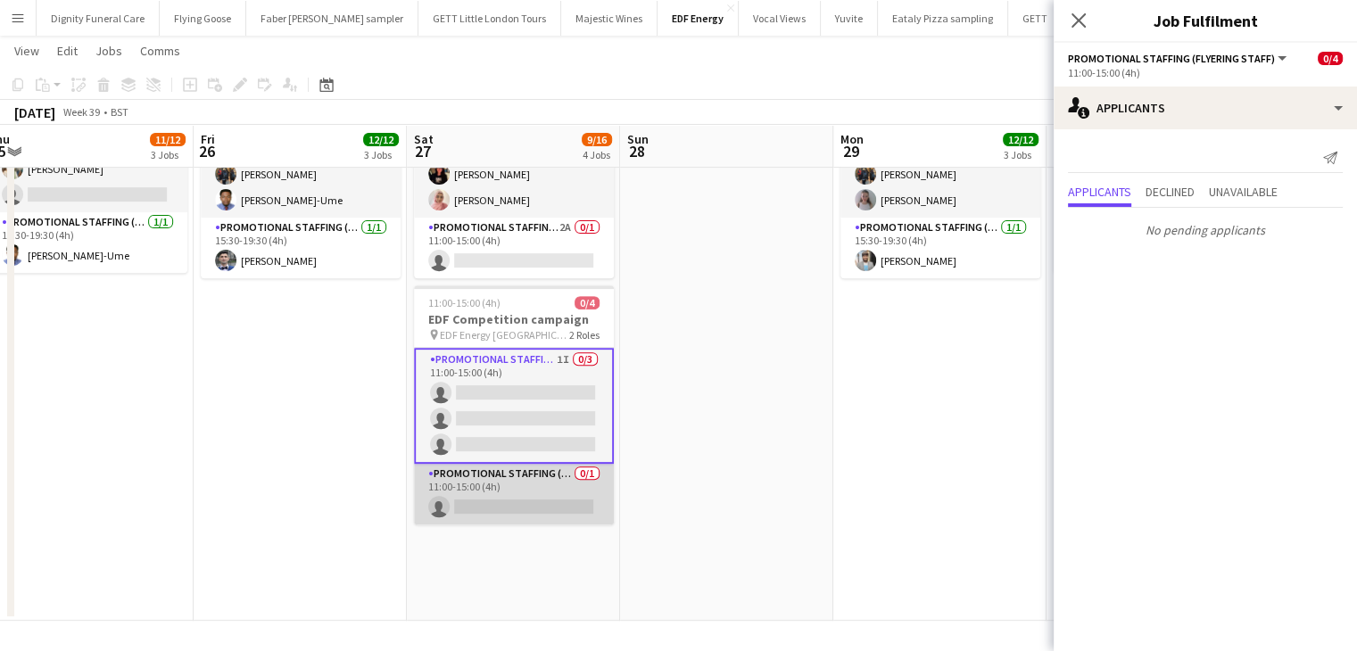
click at [505, 506] on app-card-role "Promotional Staffing (Team Leader) 0/1 11:00-15:00 (4h) single-neutral-actions" at bounding box center [514, 494] width 200 height 61
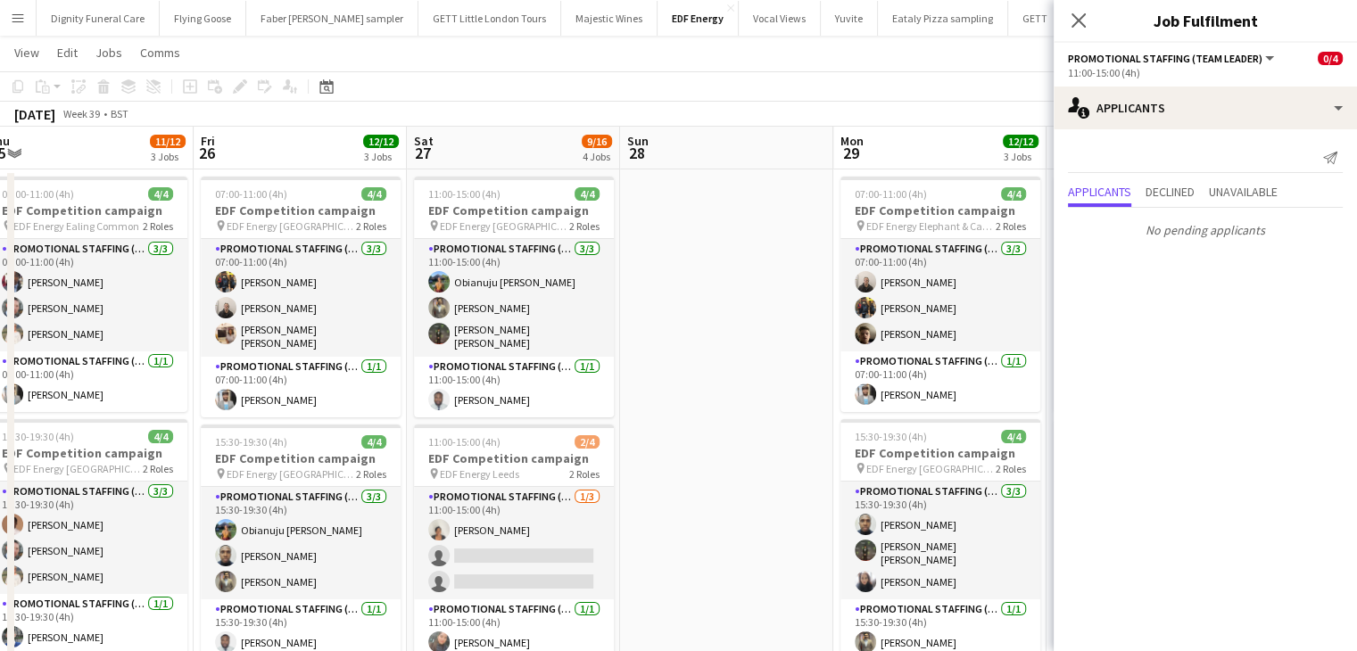
scroll to position [0, 0]
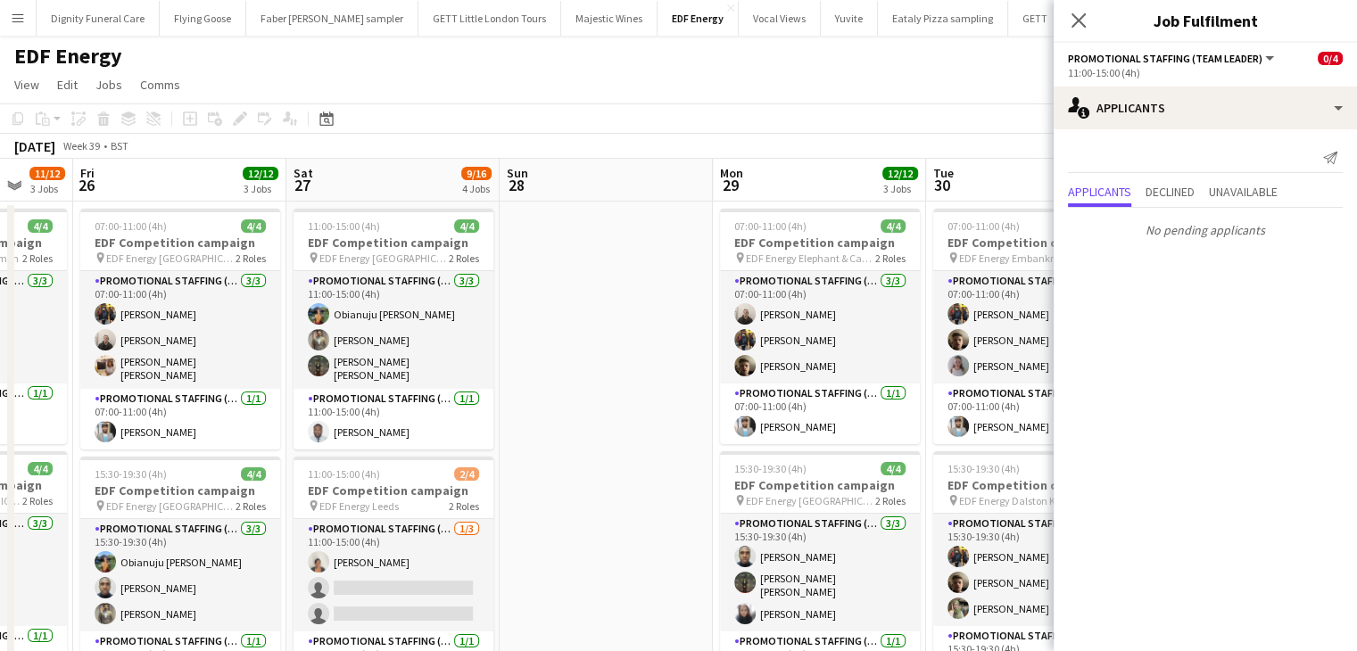
drag, startPoint x: 732, startPoint y: 461, endPoint x: 185, endPoint y: 486, distance: 547.7
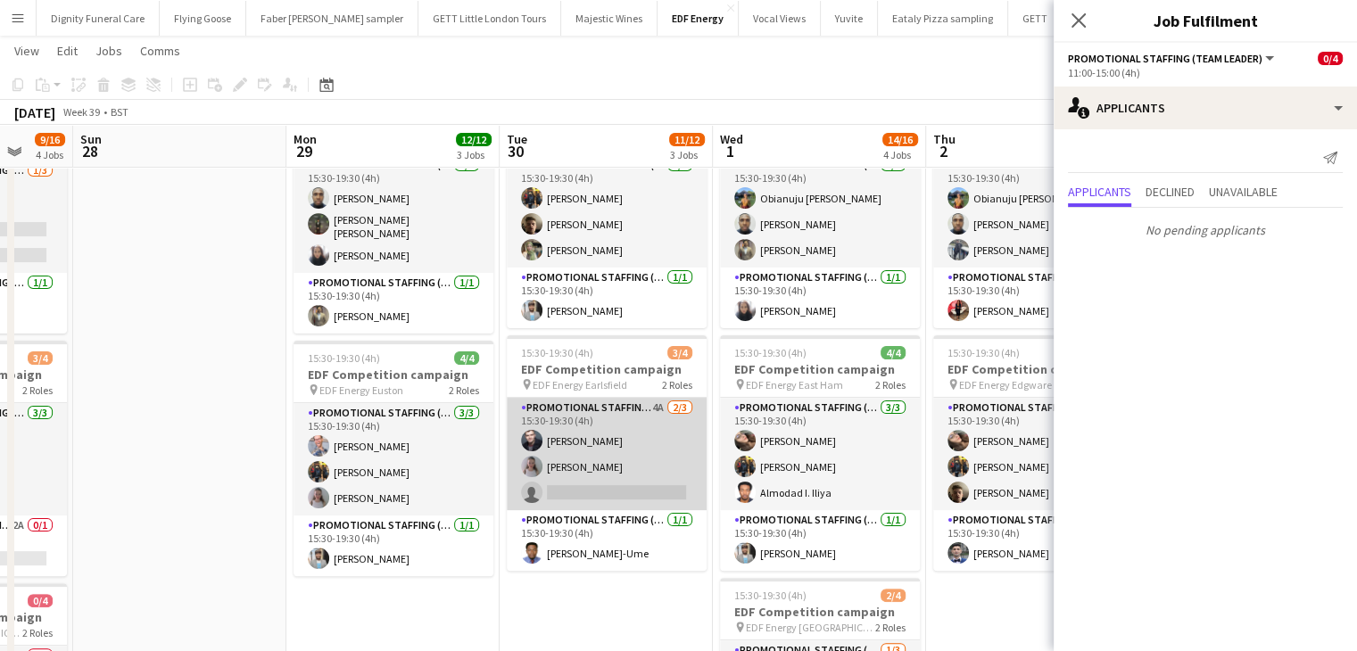
click at [629, 501] on app-card-role "Promotional Staffing (Flyering Staff) 4A 2/3 15:30-19:30 (4h) Adam Stickler Rub…" at bounding box center [607, 454] width 200 height 112
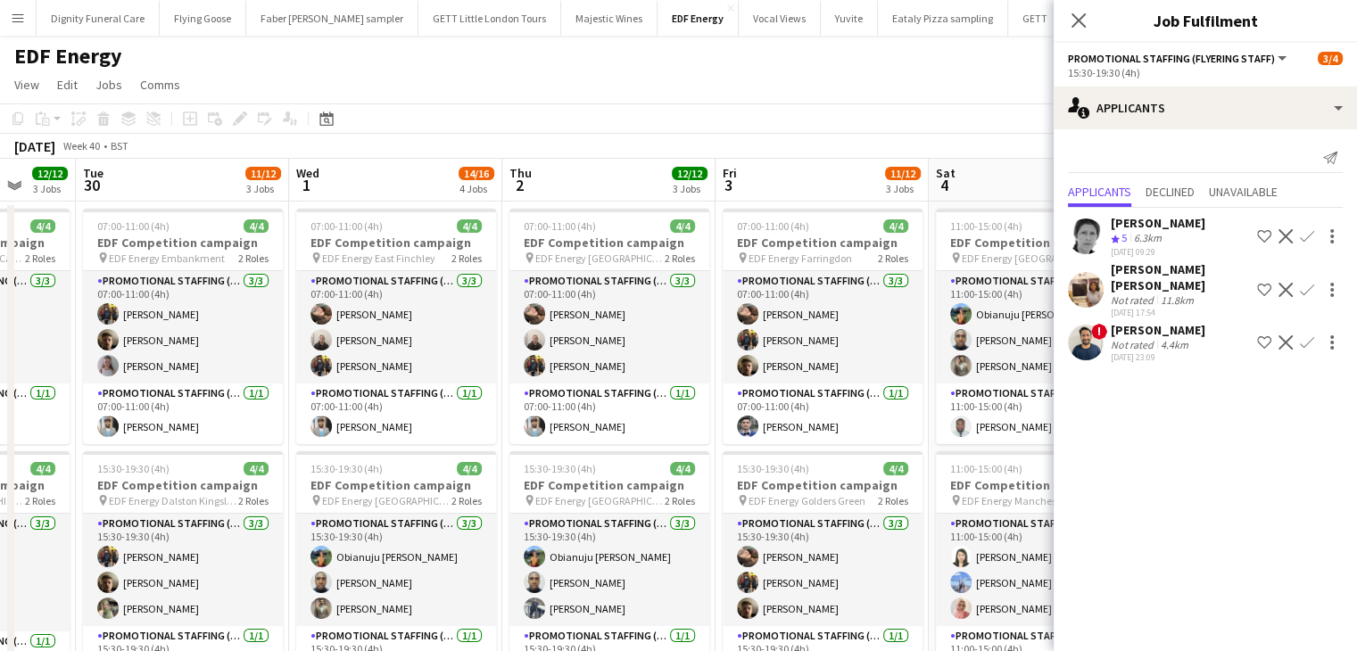
drag, startPoint x: 842, startPoint y: 358, endPoint x: 364, endPoint y: 369, distance: 478.5
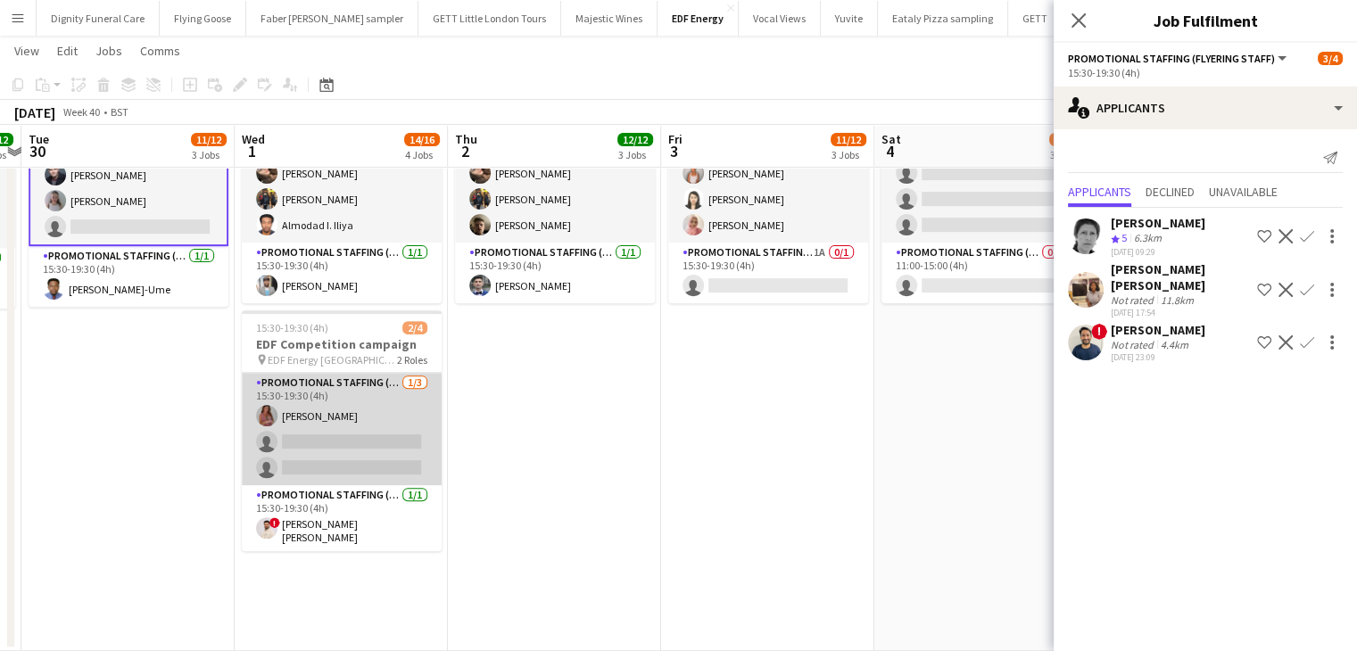
click at [361, 447] on app-card-role "Promotional Staffing (Flyering Staff) 1/3 15:30-19:30 (4h) Sally Whitworth sing…" at bounding box center [342, 429] width 200 height 112
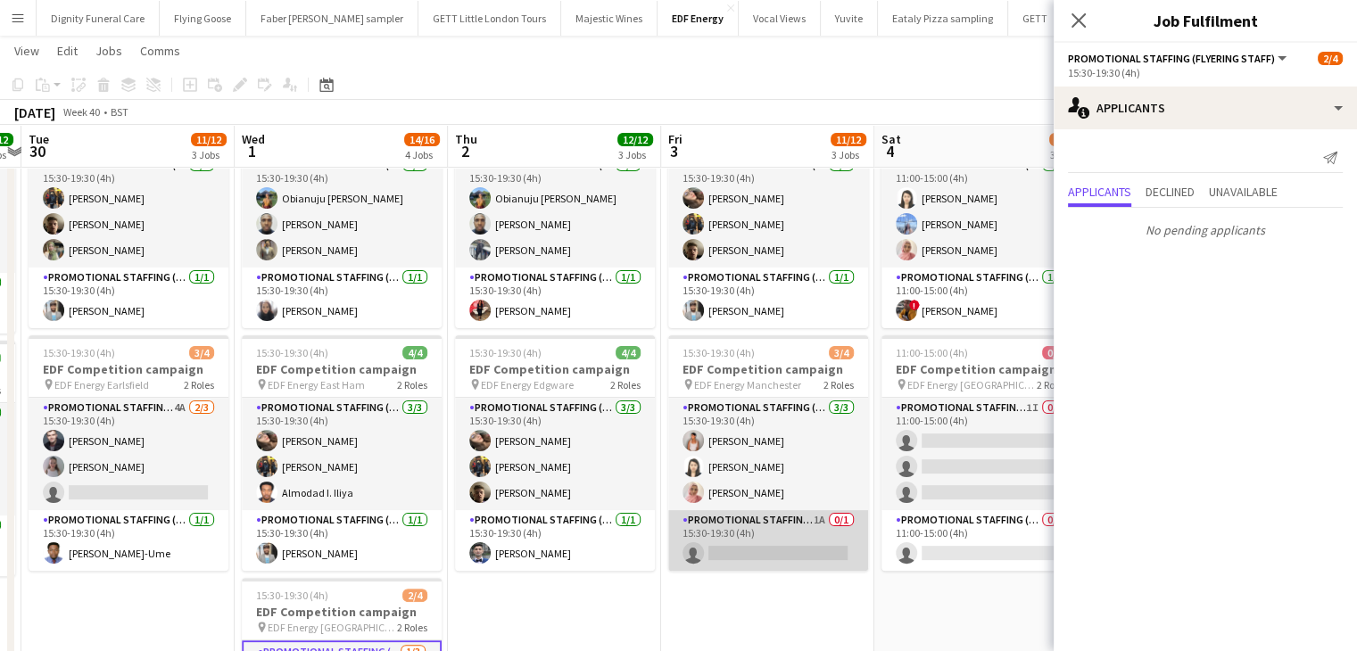
click at [791, 544] on app-card-role "Promotional Staffing (Team Leader) 1A 0/1 15:30-19:30 (4h) single-neutral-actio…" at bounding box center [768, 540] width 200 height 61
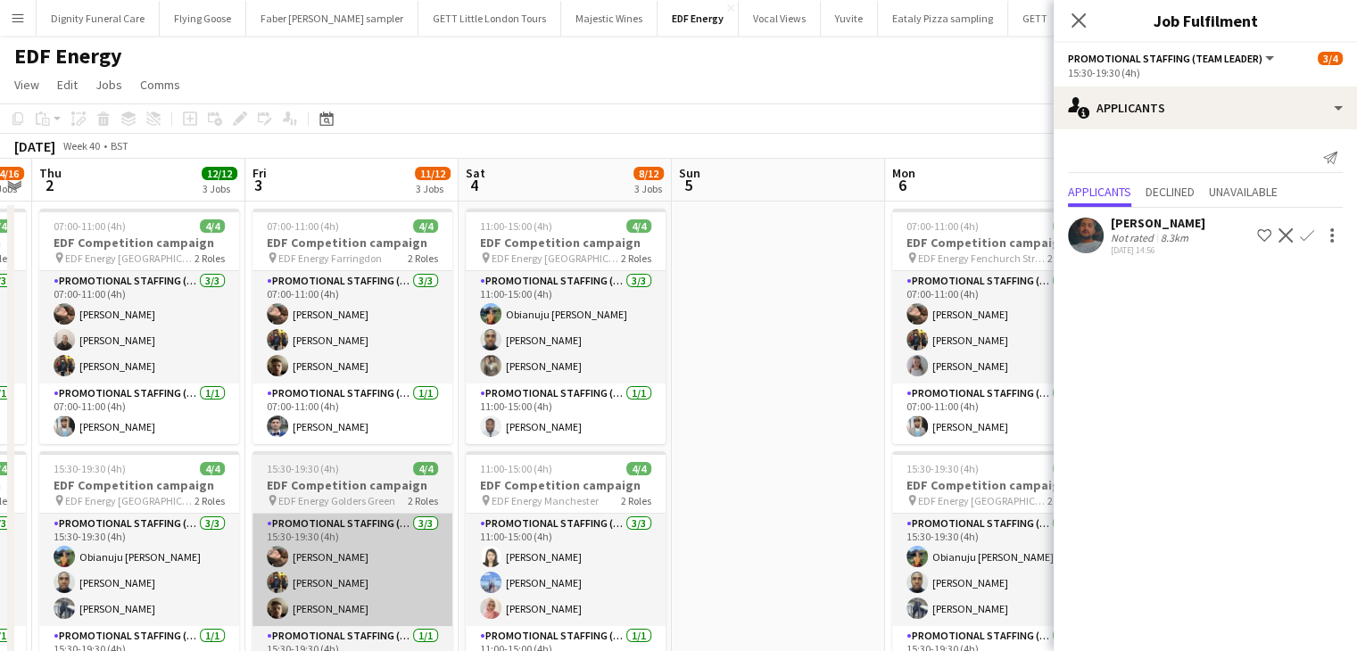
drag, startPoint x: 599, startPoint y: 548, endPoint x: 349, endPoint y: 522, distance: 251.2
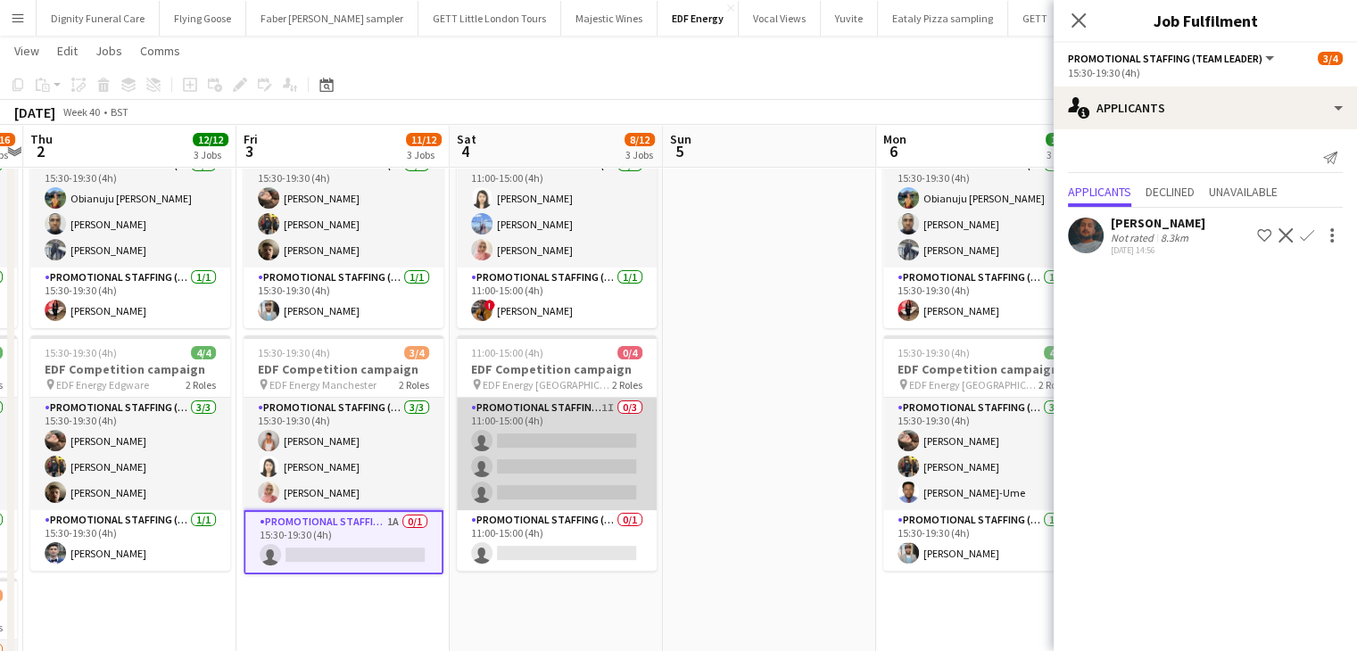
click at [572, 459] on app-card-role "Promotional Staffing (Flyering Staff) 1I 0/3 11:00-15:00 (4h) single-neutral-ac…" at bounding box center [557, 454] width 200 height 112
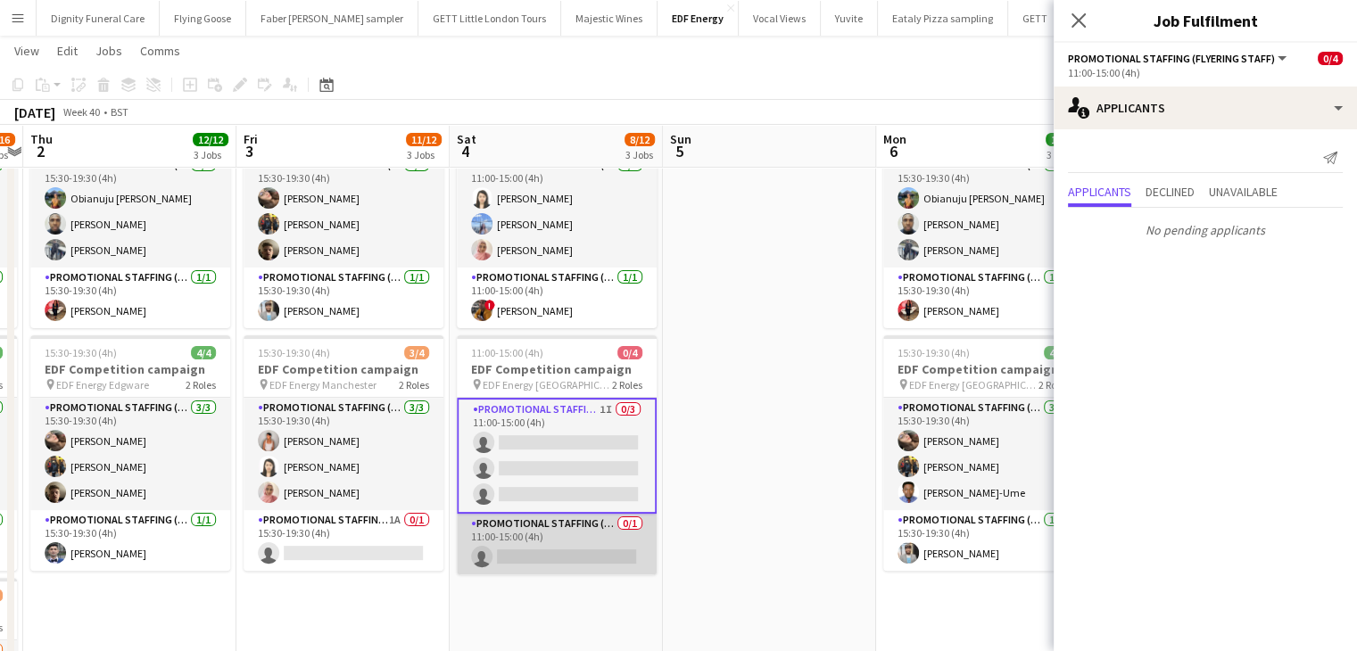
click at [581, 556] on app-card-role "Promotional Staffing (Team Leader) 0/1 11:00-15:00 (4h) single-neutral-actions" at bounding box center [557, 544] width 200 height 61
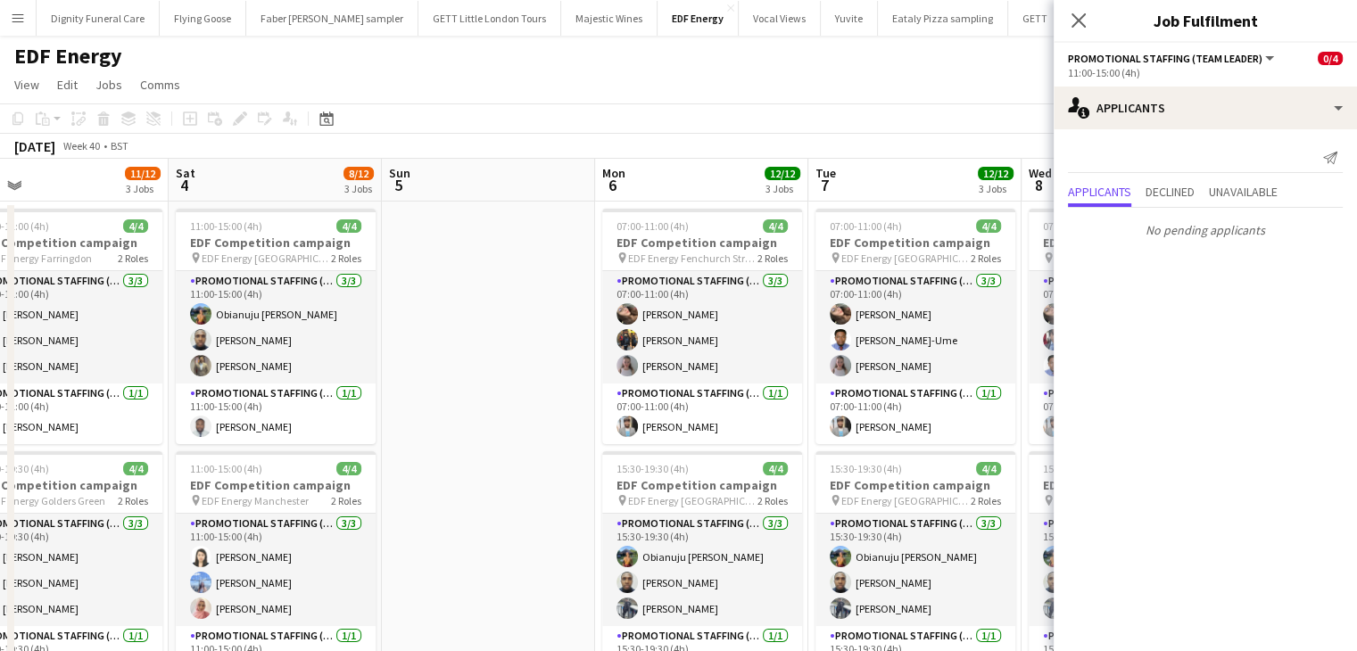
drag, startPoint x: 872, startPoint y: 491, endPoint x: 146, endPoint y: 494, distance: 725.6
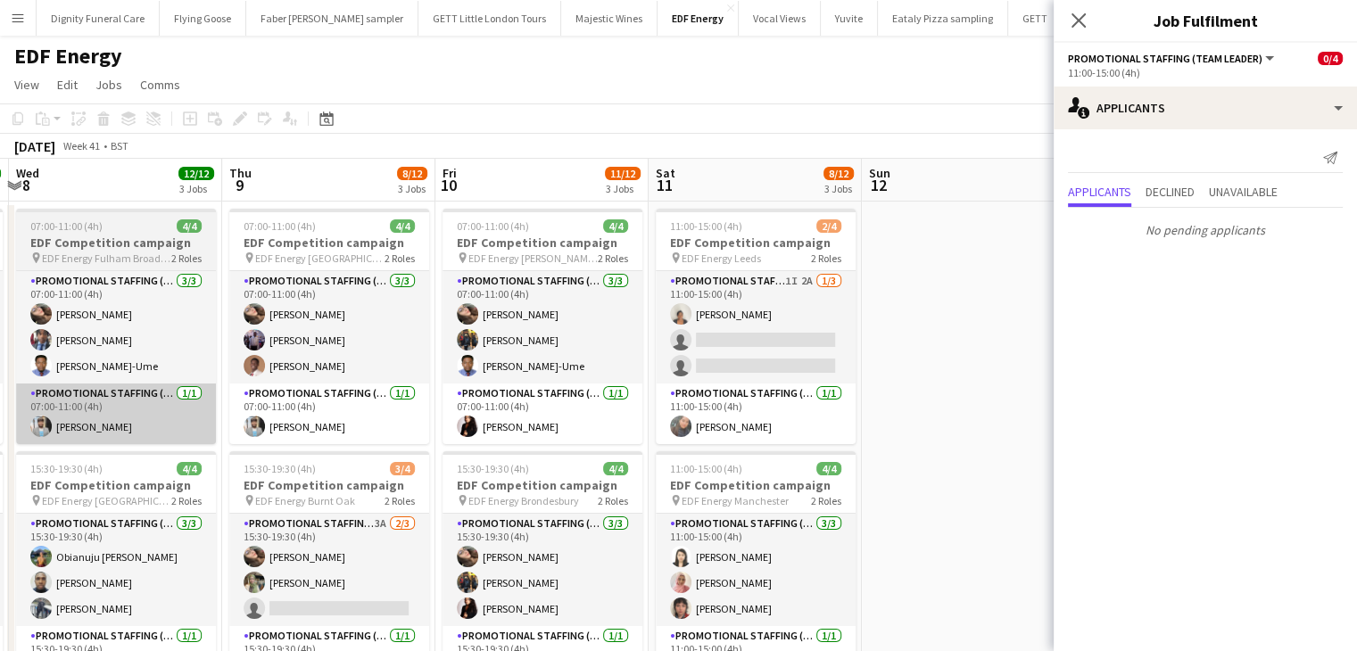
drag, startPoint x: 568, startPoint y: 436, endPoint x: 178, endPoint y: 423, distance: 390.2
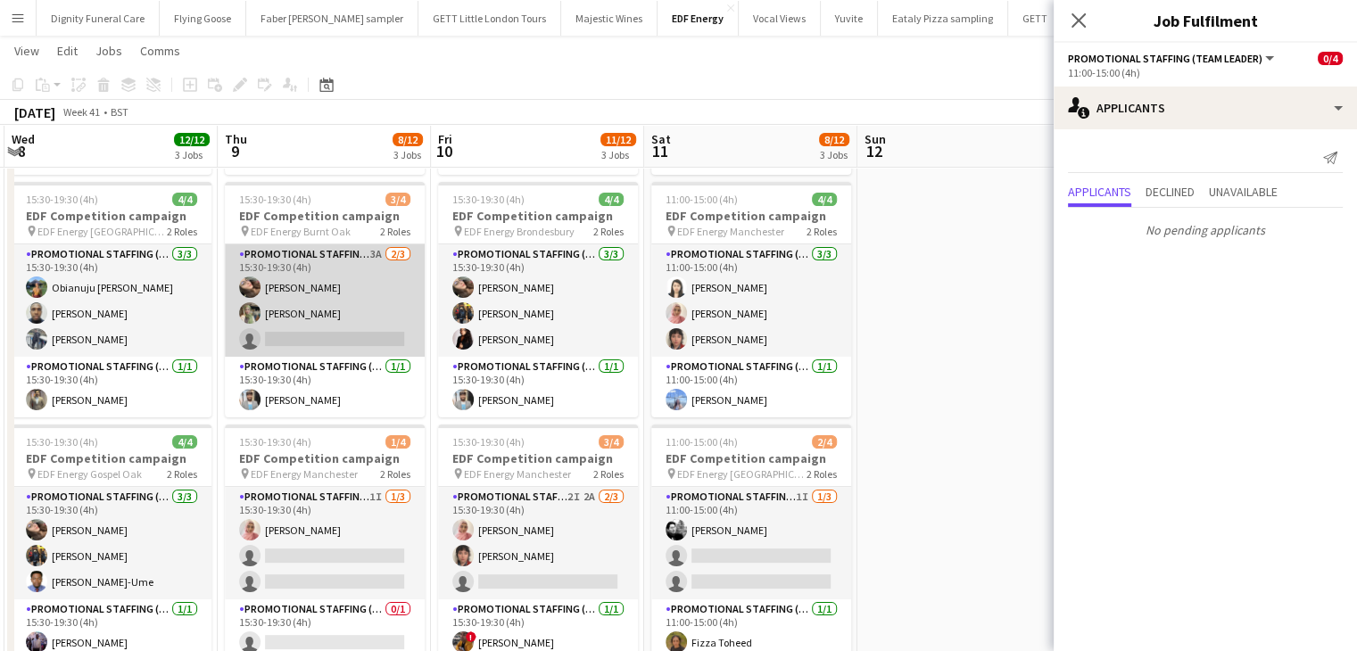
click at [332, 347] on app-card-role "Promotional Staffing (Flyering Staff) 3A 2/3 15:30-19:30 (4h) Anastasiia Melesh…" at bounding box center [325, 301] width 200 height 112
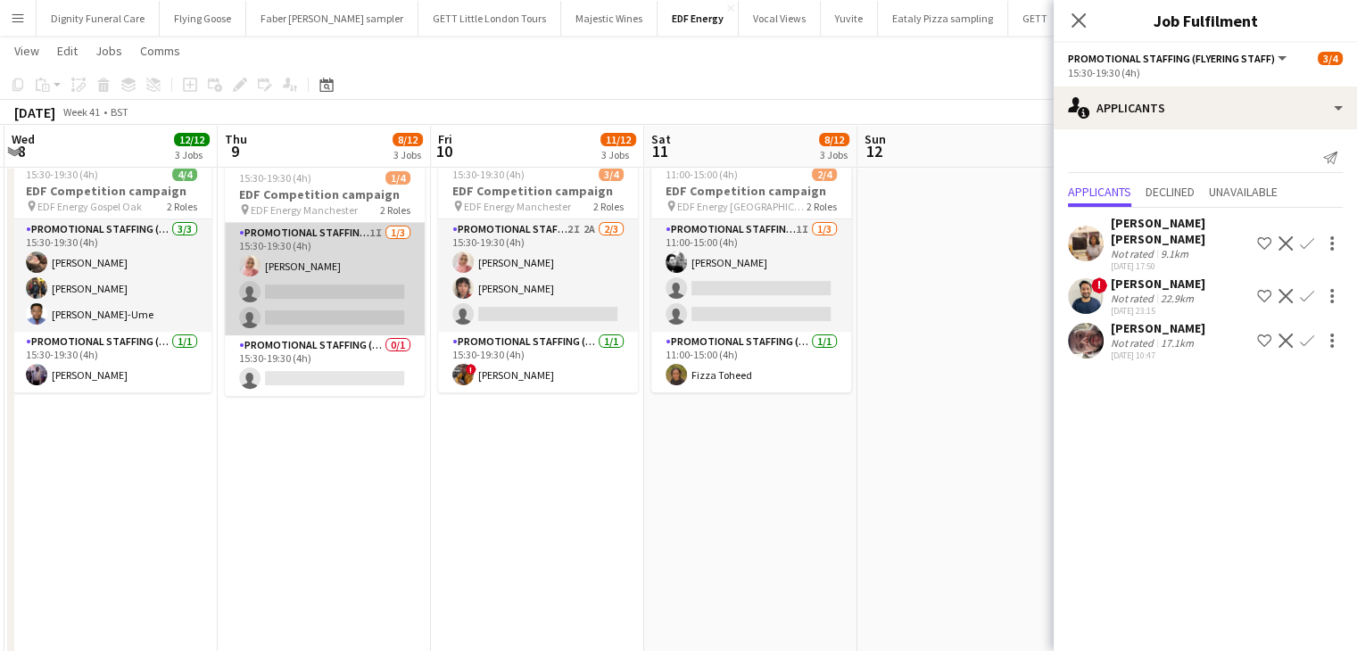
click at [357, 301] on app-card-role "Promotional Staffing (Flyering Staff) 1I 1/3 15:30-19:30 (4h) Shabnam Jallal si…" at bounding box center [325, 279] width 200 height 112
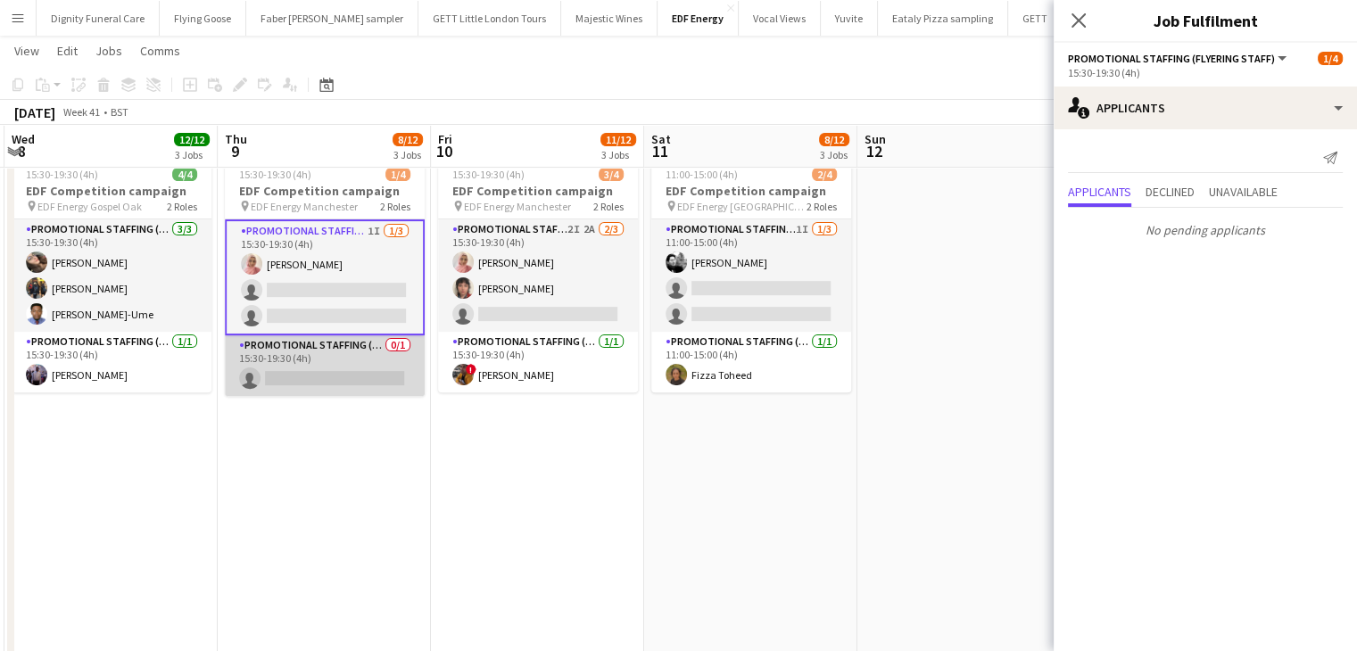
click at [348, 386] on app-card-role "Promotional Staffing (Team Leader) 0/1 15:30-19:30 (4h) single-neutral-actions" at bounding box center [325, 366] width 200 height 61
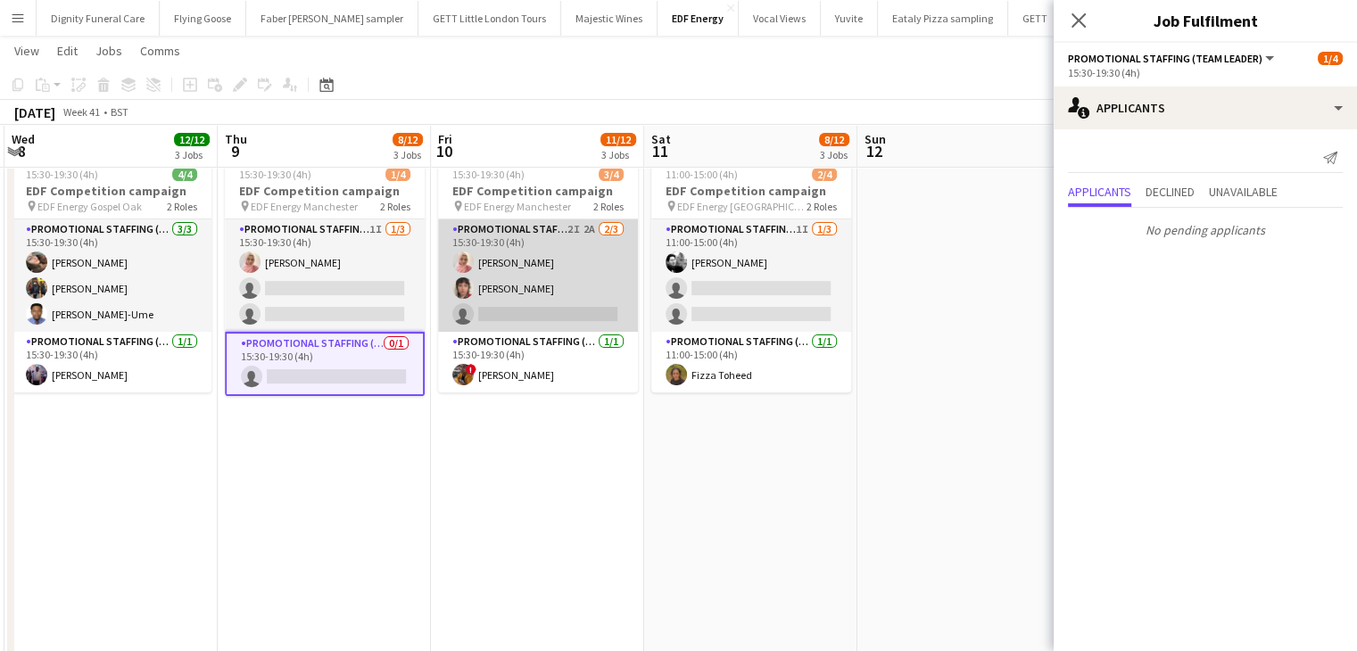
click at [568, 319] on app-card-role "Promotional Staffing (Flyering Staff) 2I 2A 2/3 15:30-19:30 (4h) Shabnam Jallal…" at bounding box center [538, 276] width 200 height 112
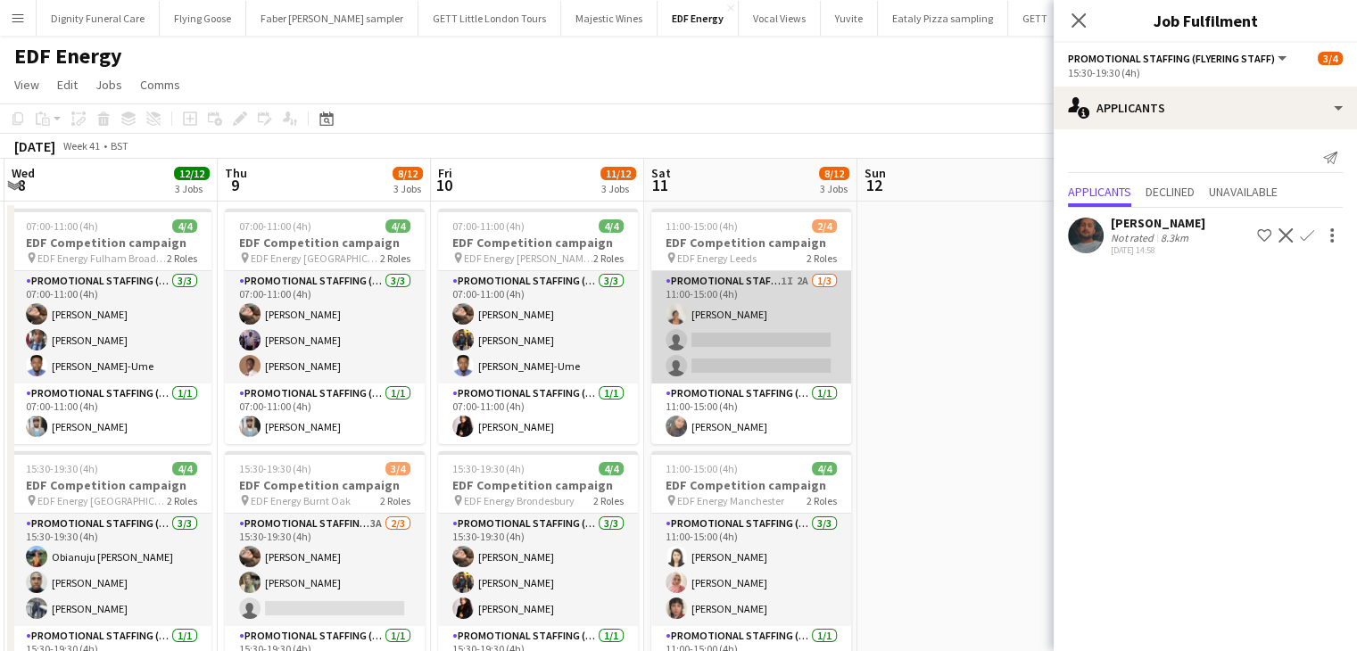
click at [772, 335] on app-card-role "Promotional Staffing (Flyering Staff) 1I 2A 1/3 11:00-15:00 (4h) Thandeka Masha…" at bounding box center [751, 327] width 200 height 112
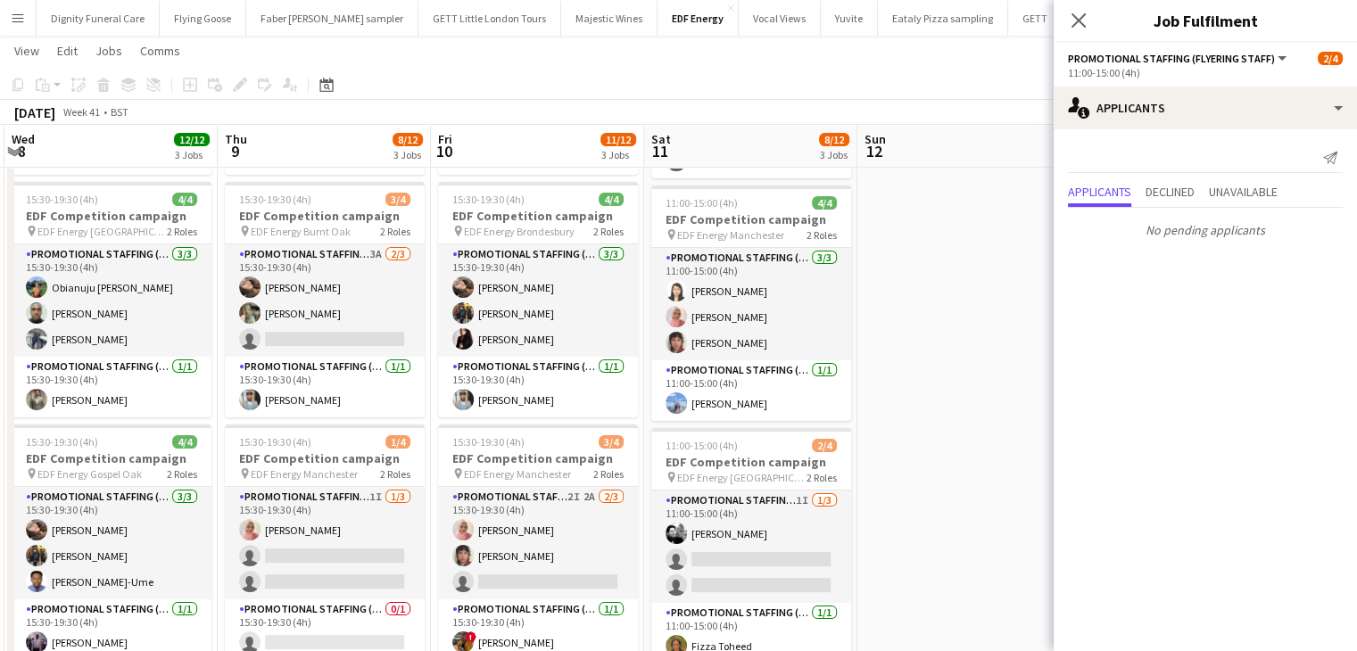
drag, startPoint x: 766, startPoint y: 554, endPoint x: 779, endPoint y: 546, distance: 15.6
click at [775, 551] on app-calendar-viewport "Sun 5 Mon 6 12/12 3 Jobs Tue 7 12/12 3 Jobs Wed 8 12/12 3 Jobs Thu 9 8/12 3 Job…" at bounding box center [678, 405] width 1357 height 1207
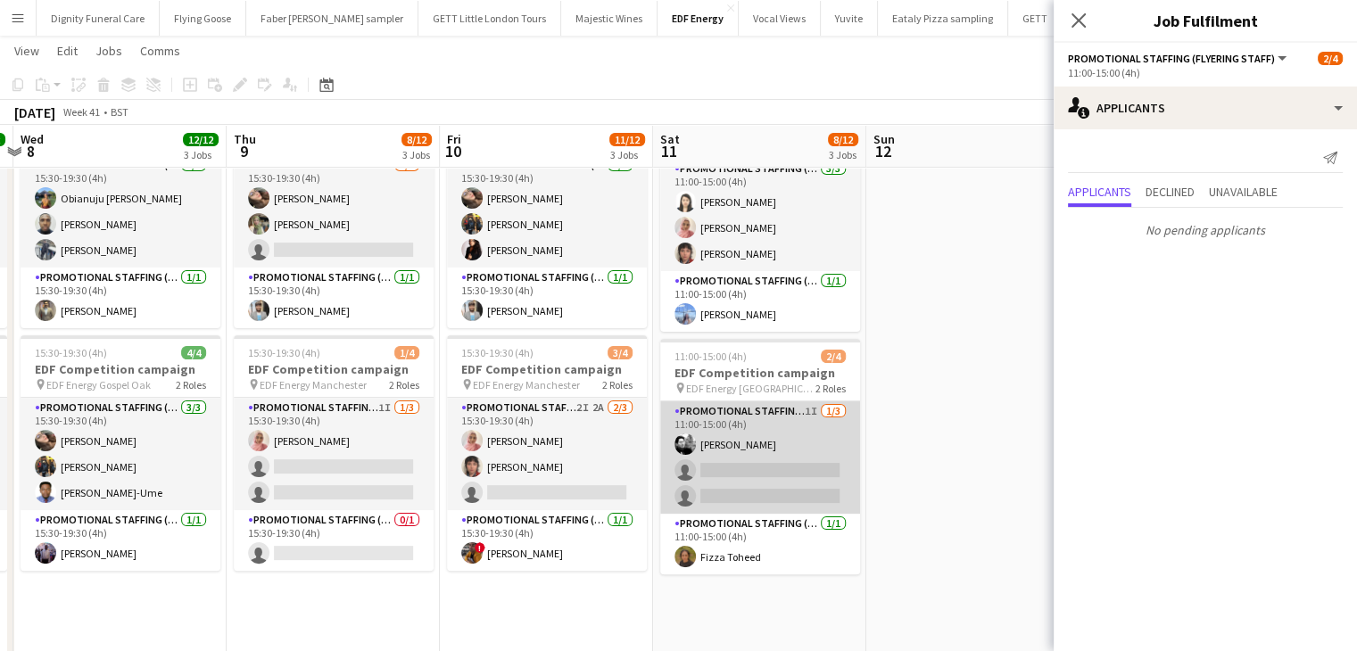
click at [771, 477] on app-card-role "Promotional Staffing (Flyering Staff) 1I 1/3 11:00-15:00 (4h) Dan Vasey single-…" at bounding box center [760, 458] width 200 height 112
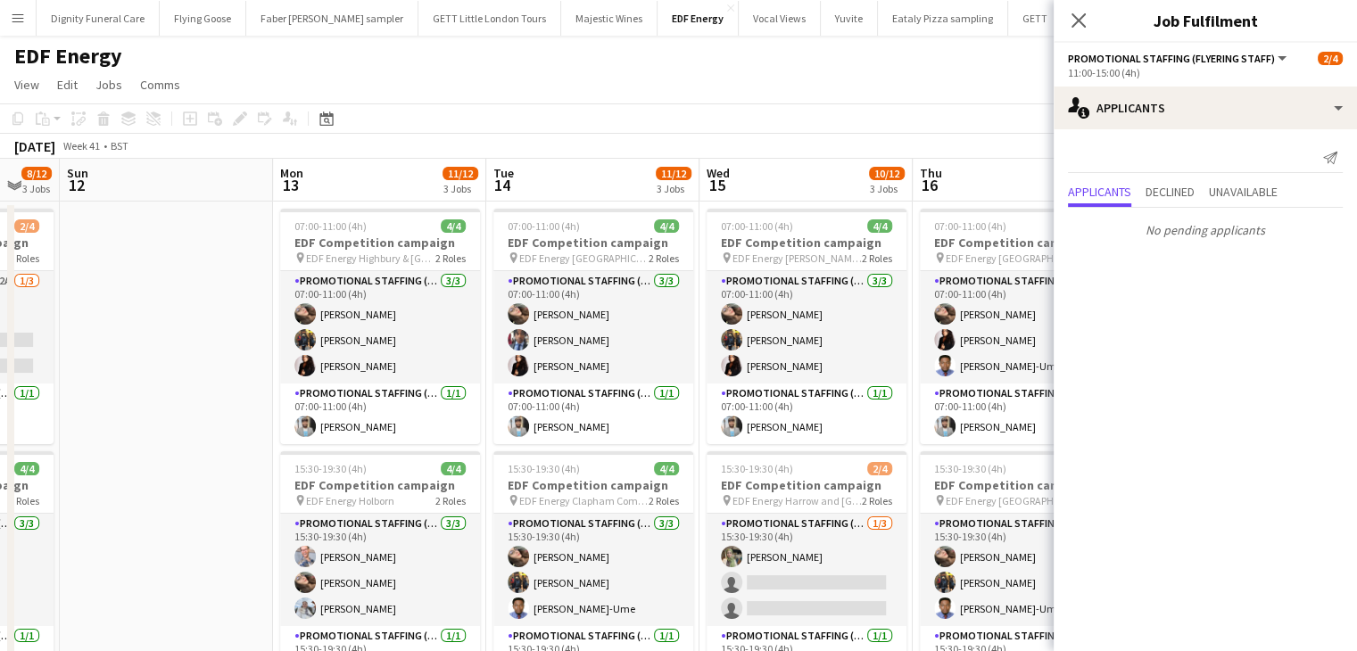
drag, startPoint x: 1000, startPoint y: 336, endPoint x: 200, endPoint y: 397, distance: 801.9
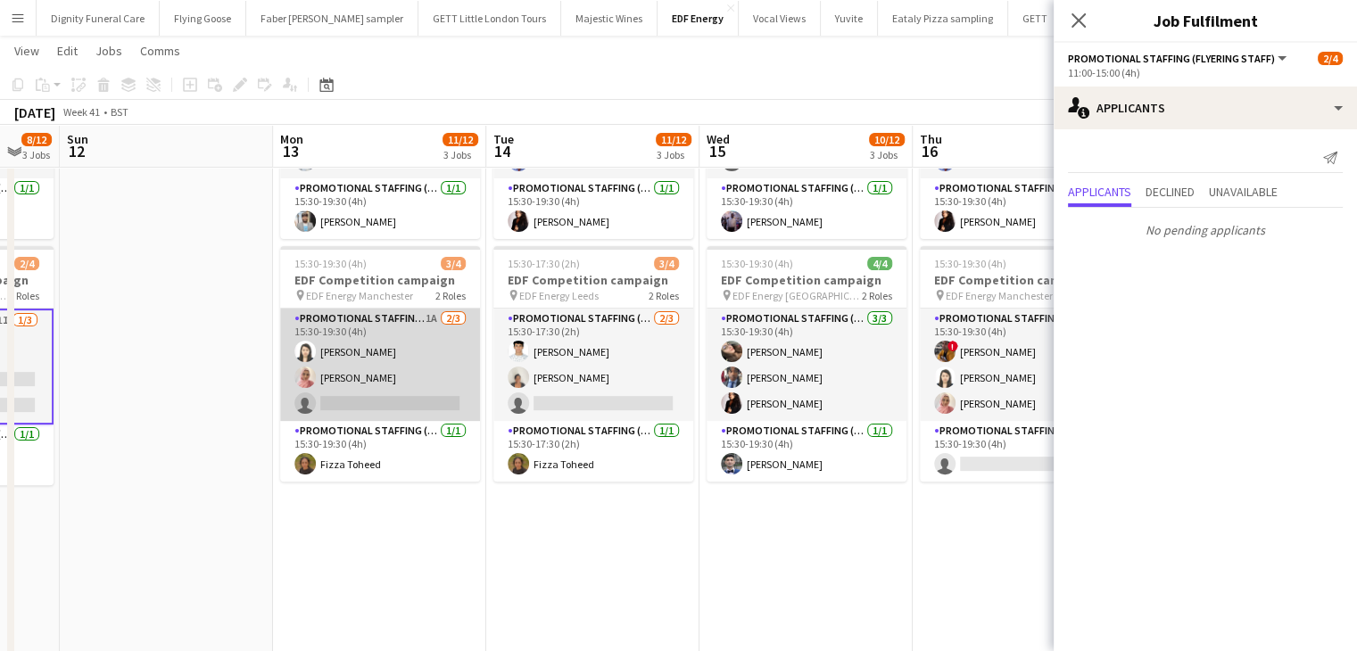
click at [398, 391] on app-card-role "Promotional Staffing (Flyering Staff) 1A 2/3 15:30-19:30 (4h) Winnie Wong Shabn…" at bounding box center [380, 365] width 200 height 112
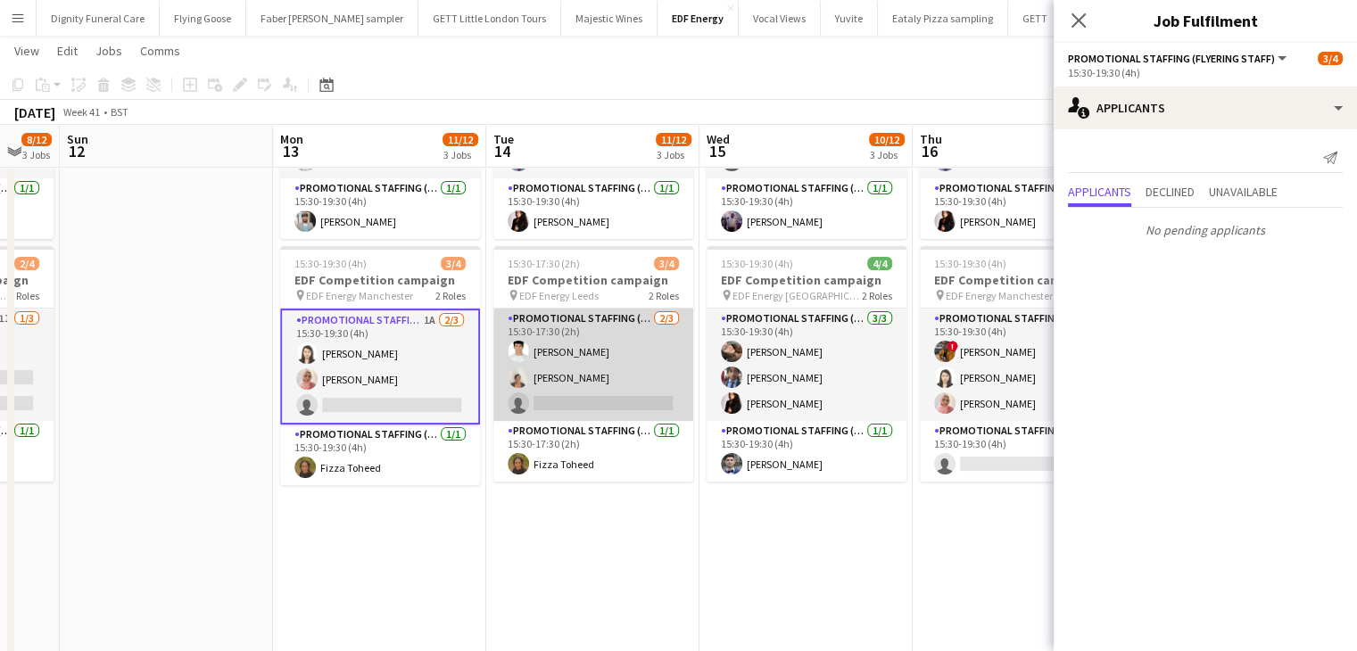
click at [563, 397] on app-card-role "Promotional Staffing (Flyering Staff) 2/3 15:30-17:30 (2h) Parth Chabhadiya Tha…" at bounding box center [594, 365] width 200 height 112
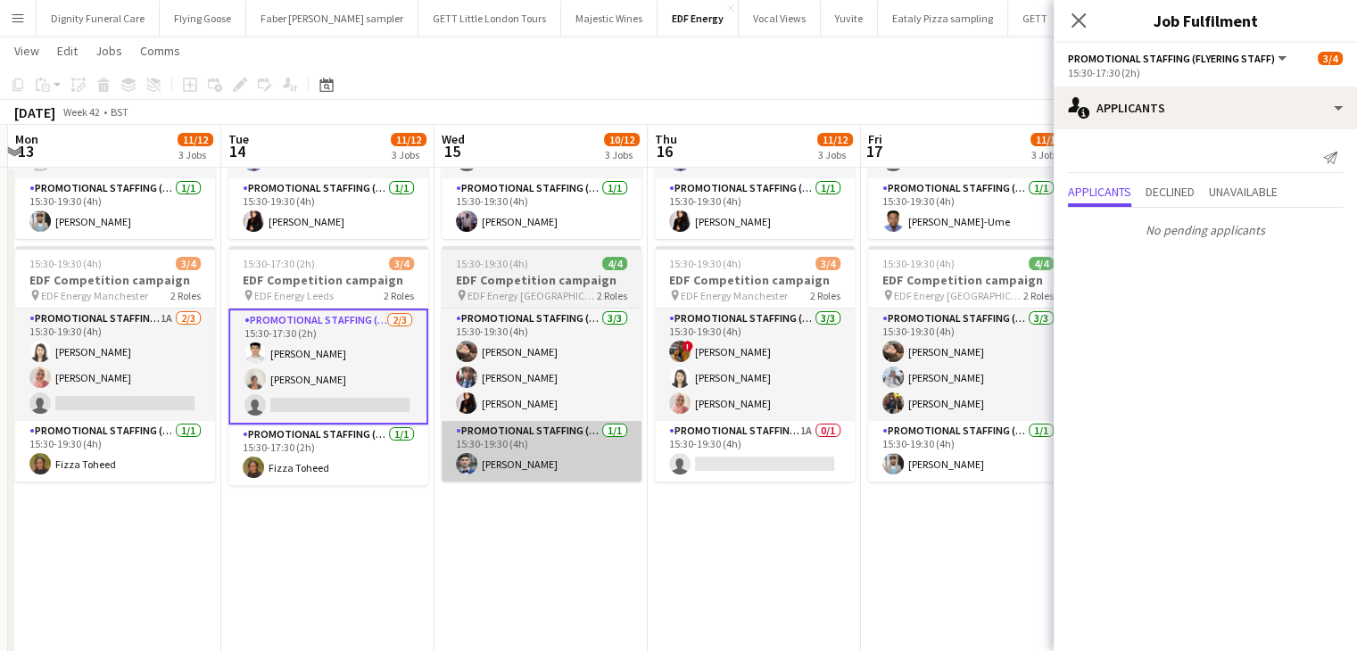
drag, startPoint x: 745, startPoint y: 490, endPoint x: 264, endPoint y: 479, distance: 481.2
click at [265, 493] on app-calendar-viewport "Fri 10 11/12 3 Jobs Sat 11 8/12 3 Jobs Sun 12 Mon 13 11/12 3 Jobs Tue 14 11/12 …" at bounding box center [678, 226] width 1357 height 1207
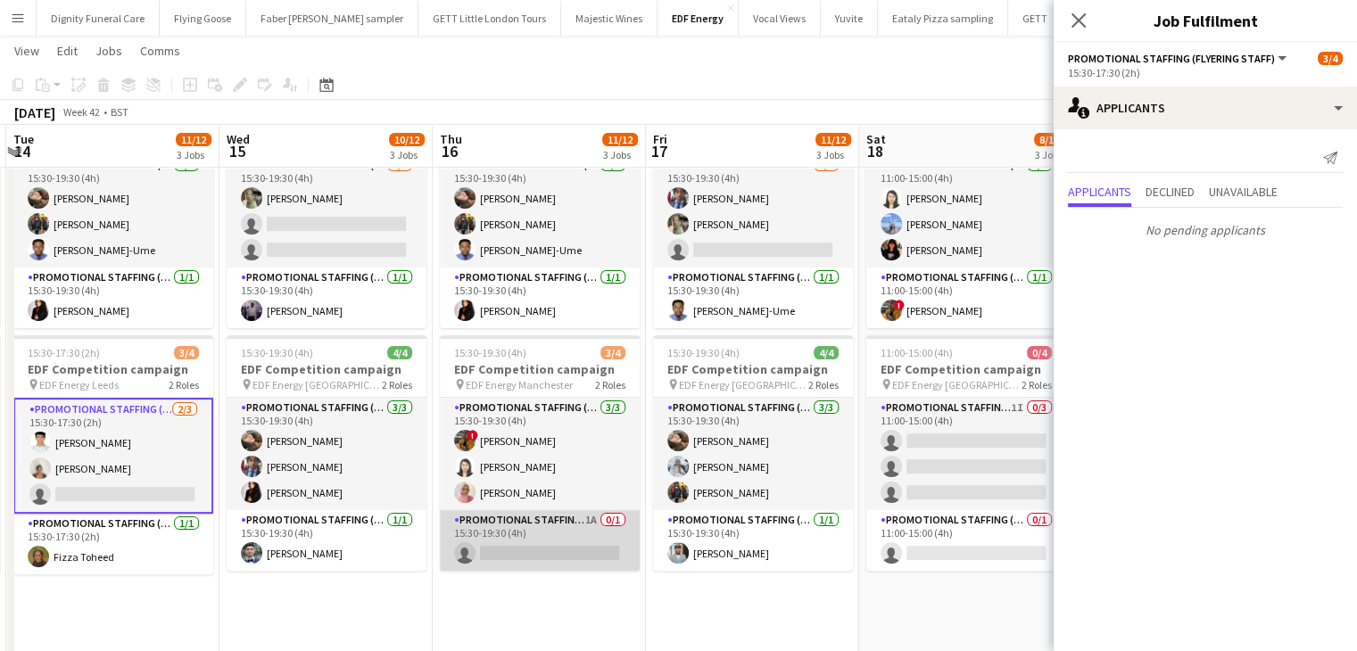
click at [571, 552] on app-card-role "Promotional Staffing (Team Leader) 1A 0/1 15:30-19:30 (4h) single-neutral-actio…" at bounding box center [540, 540] width 200 height 61
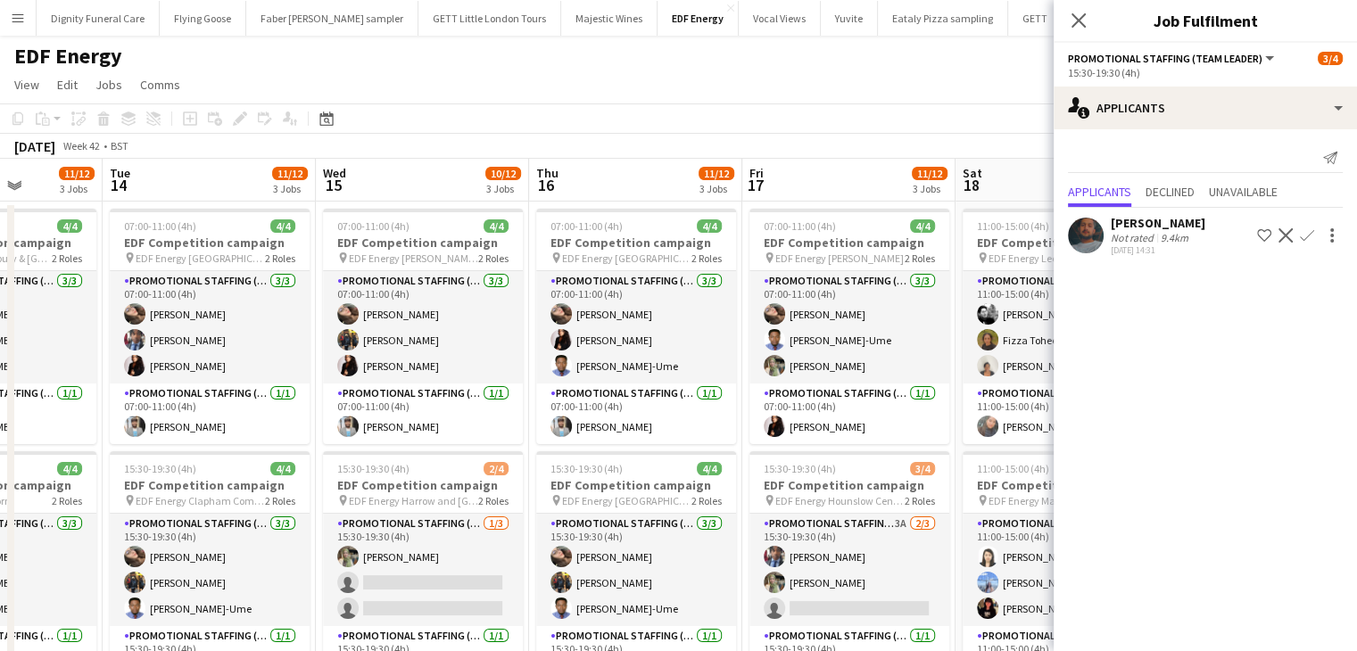
drag, startPoint x: 571, startPoint y: 436, endPoint x: 297, endPoint y: 441, distance: 274.0
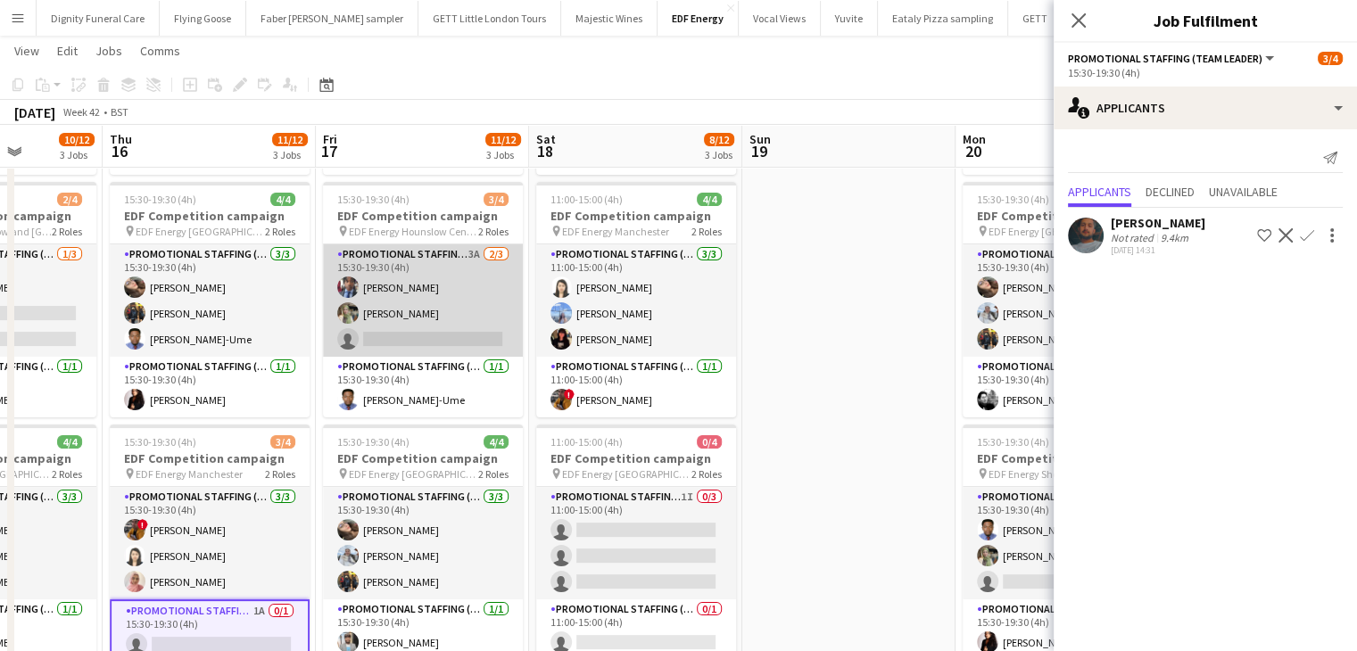
click at [429, 347] on app-card-role "Promotional Staffing (Flyering Staff) 3A 2/3 15:30-19:30 (4h) Seyi Ogunyemi Ali…" at bounding box center [423, 301] width 200 height 112
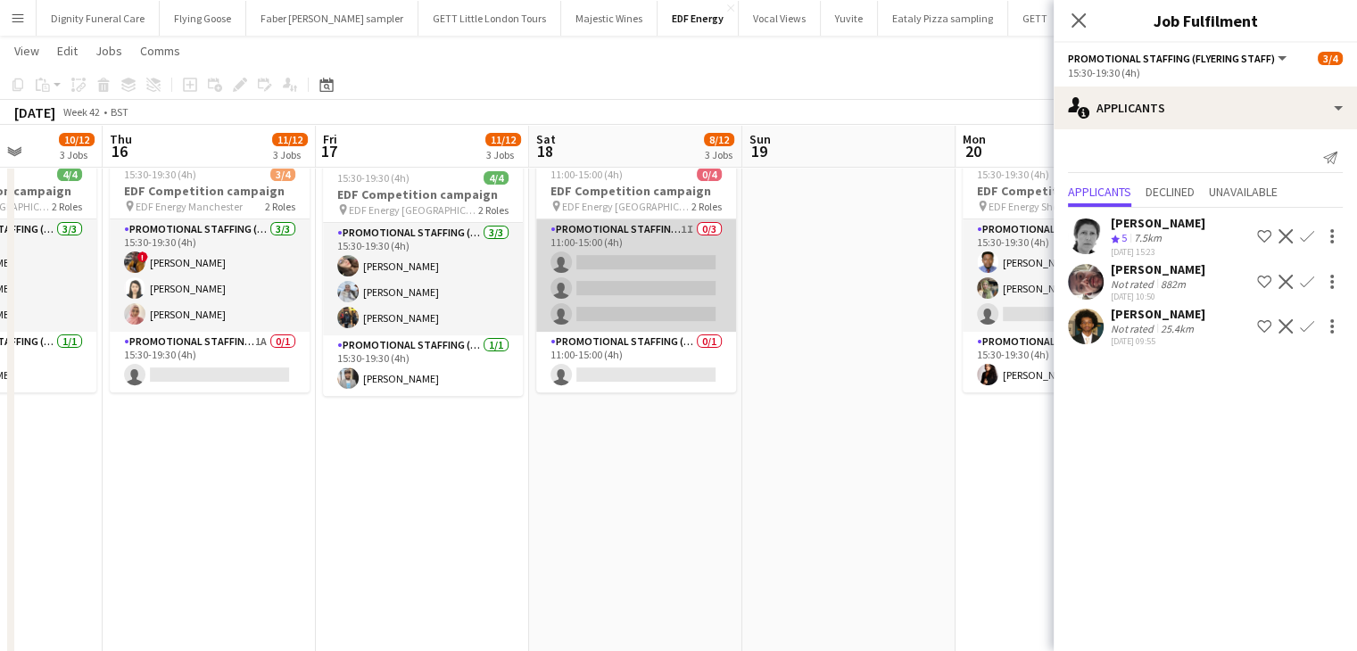
click at [649, 288] on app-card-role "Promotional Staffing (Flyering Staff) 1I 0/3 11:00-15:00 (4h) single-neutral-ac…" at bounding box center [636, 276] width 200 height 112
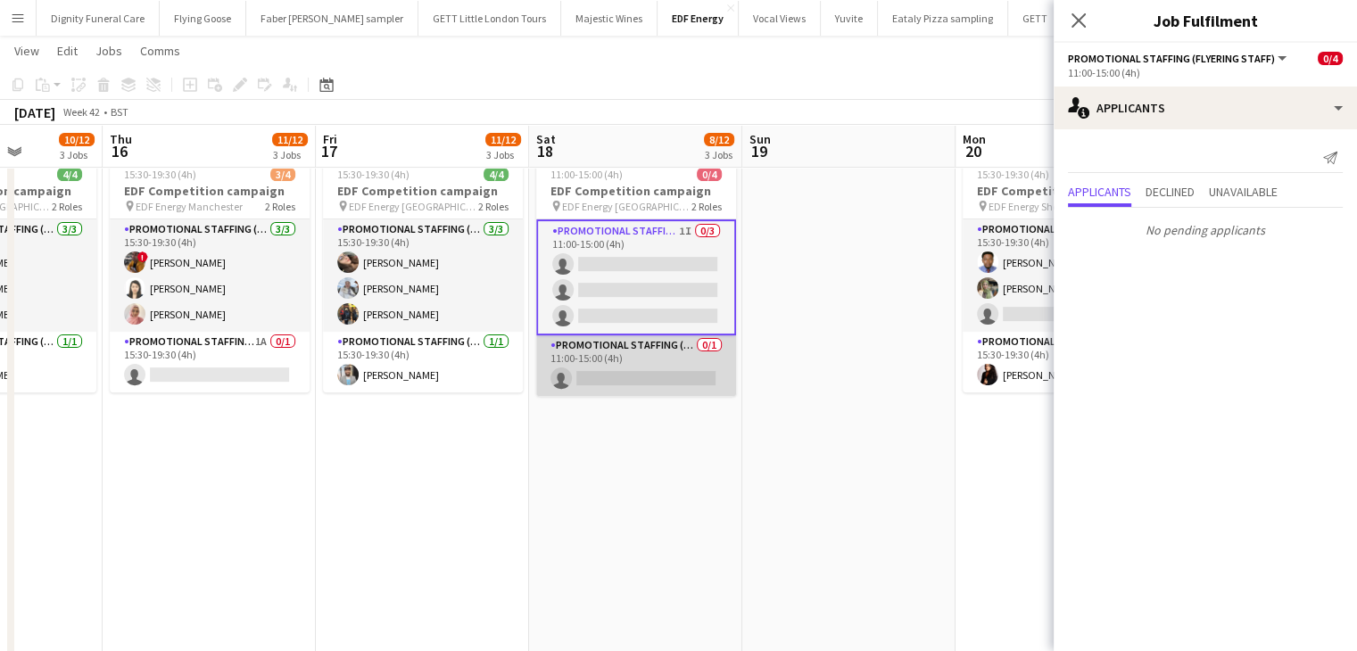
click at [652, 378] on app-card-role "Promotional Staffing (Team Leader) 0/1 11:00-15:00 (4h) single-neutral-actions" at bounding box center [636, 366] width 200 height 61
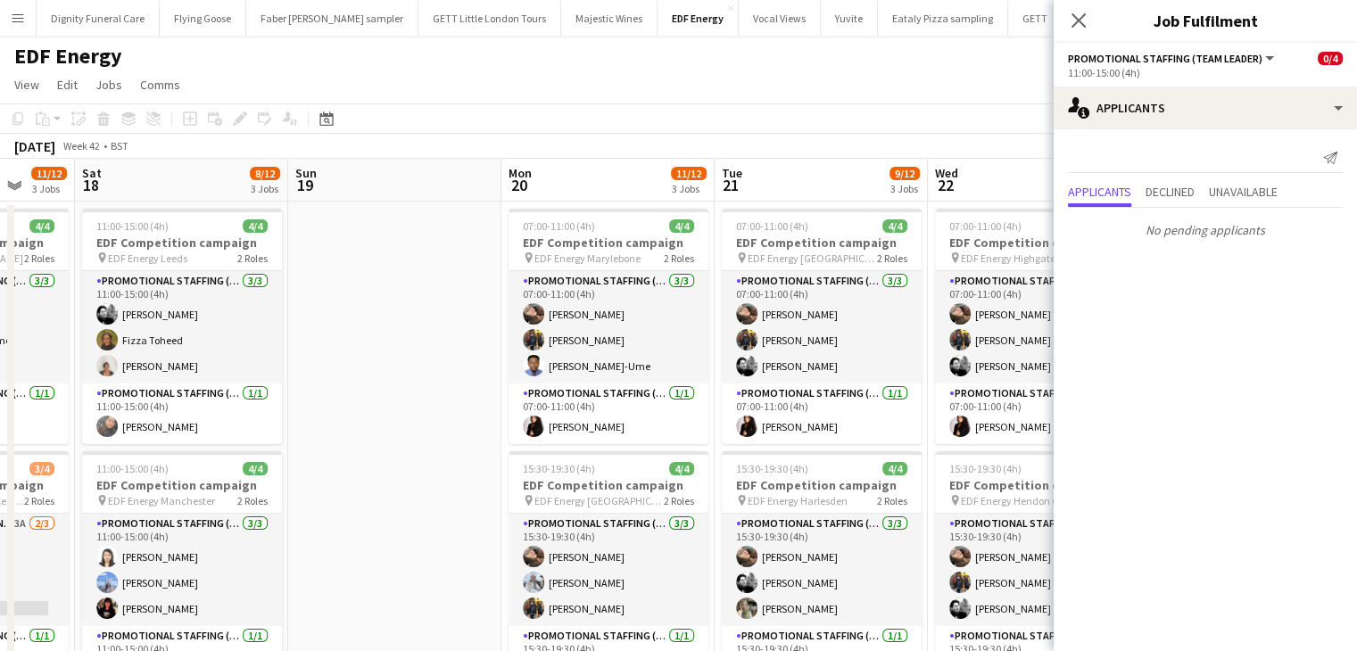
drag, startPoint x: 768, startPoint y: 404, endPoint x: 306, endPoint y: 411, distance: 462.3
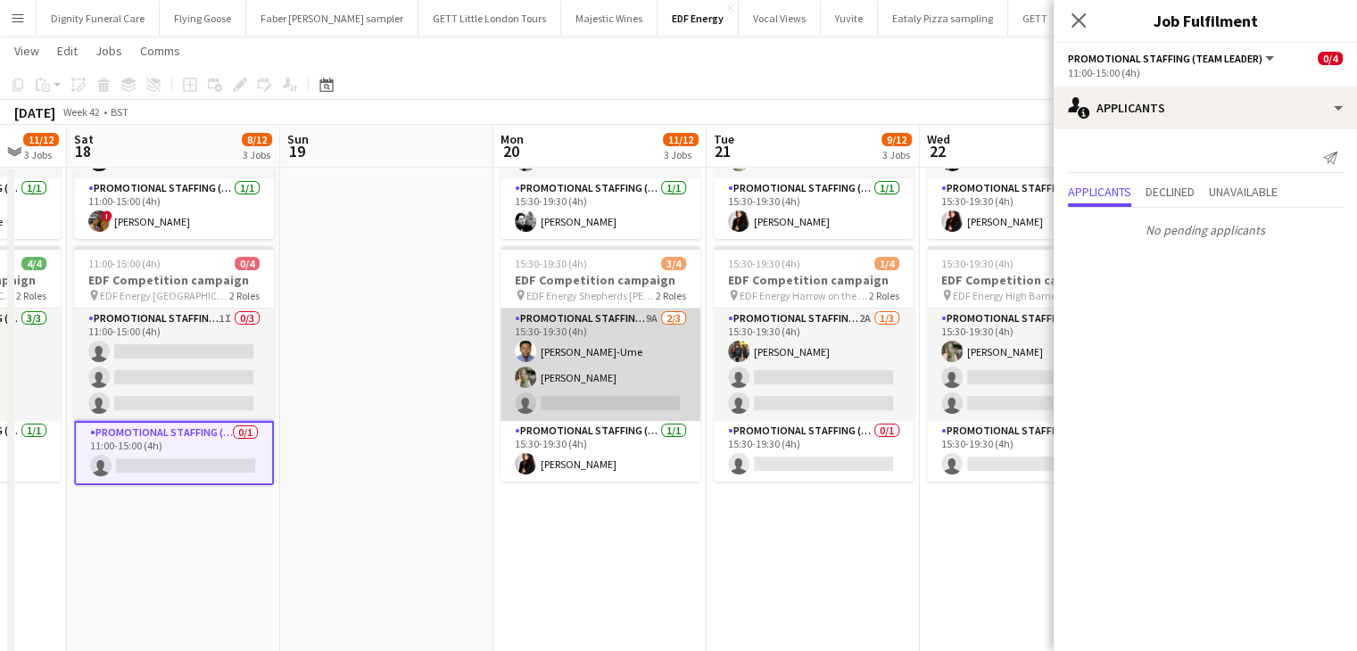
click at [630, 408] on app-card-role "Promotional Staffing (Flyering Staff) 9A 2/3 15:30-19:30 (4h) Fidelis Ejike-Ume…" at bounding box center [601, 365] width 200 height 112
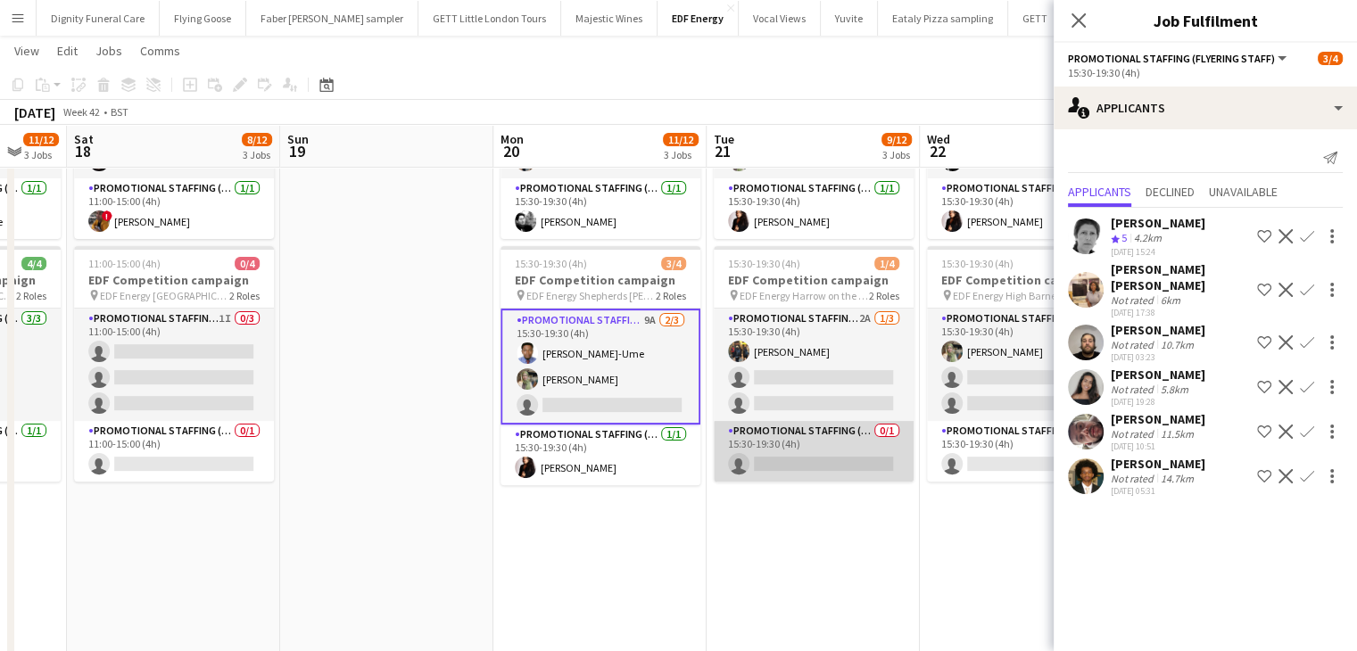
click at [817, 451] on app-card-role "Promotional Staffing (Team Leader) 0/1 15:30-19:30 (4h) single-neutral-actions" at bounding box center [814, 451] width 200 height 61
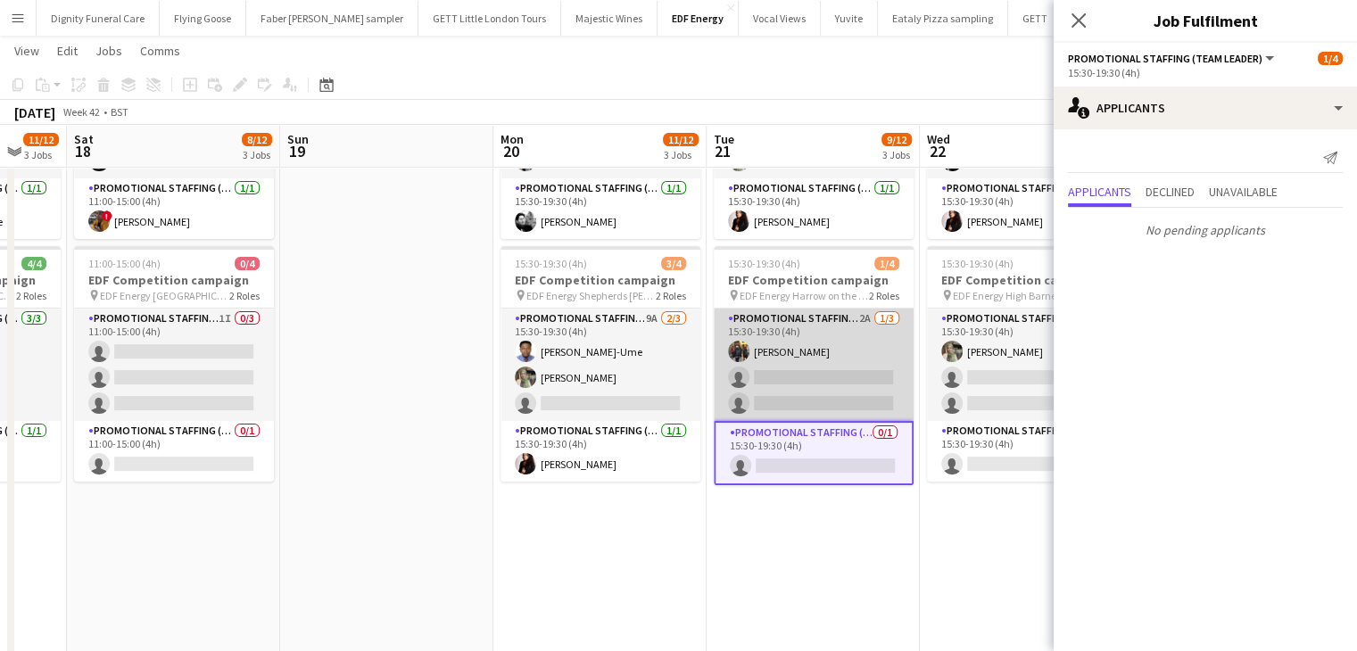
click at [787, 377] on app-card-role "Promotional Staffing (Flyering Staff) 2A 1/3 15:30-19:30 (4h) Martin Brady sing…" at bounding box center [814, 365] width 200 height 112
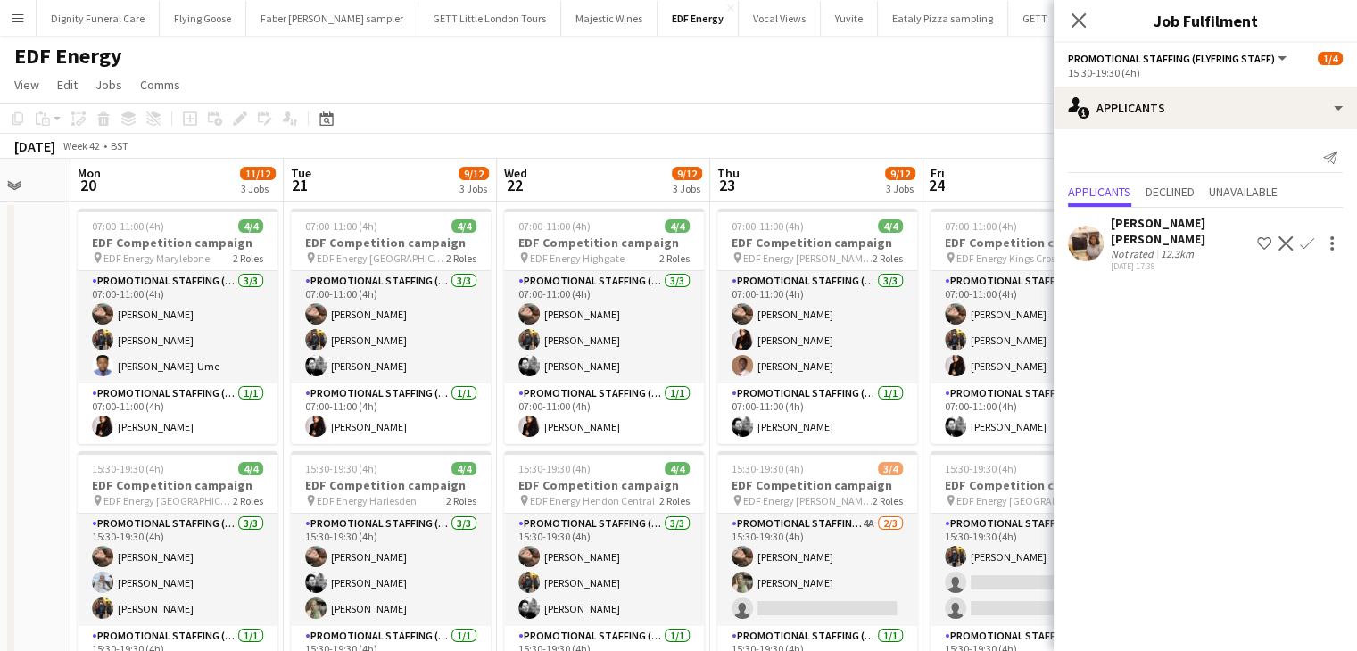
drag, startPoint x: 766, startPoint y: 463, endPoint x: 532, endPoint y: 458, distance: 233.9
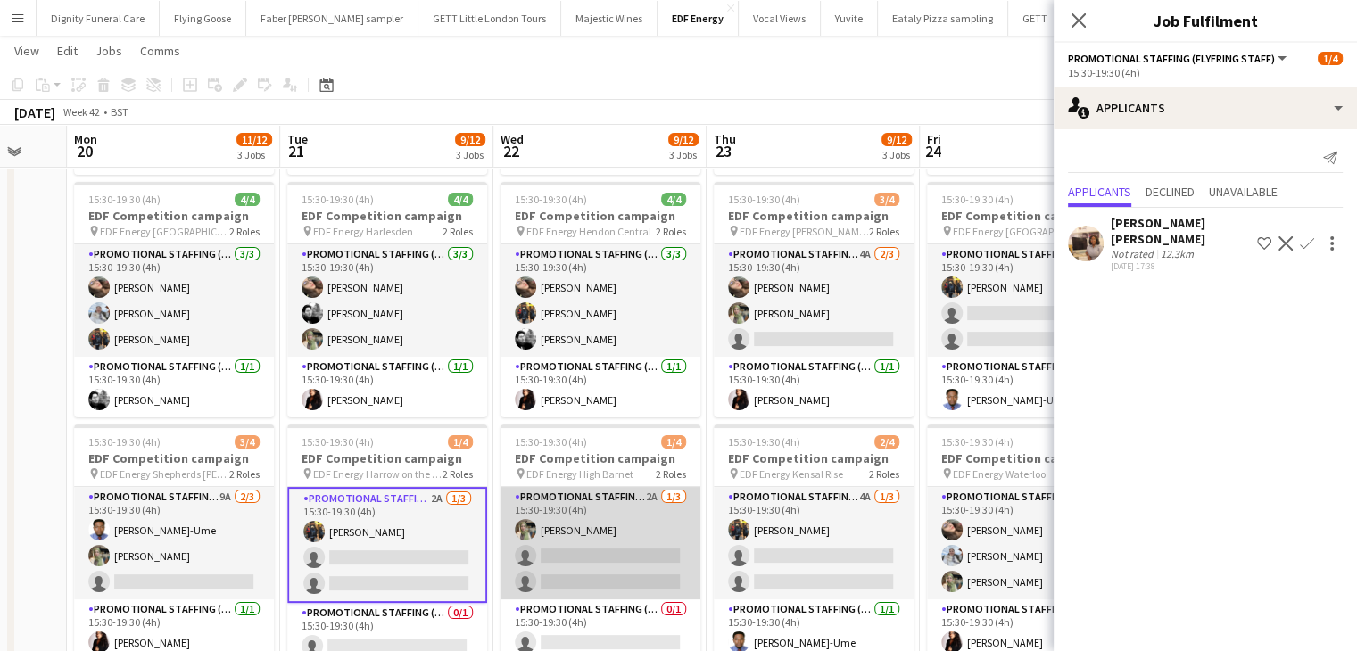
click at [618, 577] on app-card-role "Promotional Staffing (Flyering Staff) 2A 1/3 15:30-19:30 (4h) Aliya Kazmi singl…" at bounding box center [601, 543] width 200 height 112
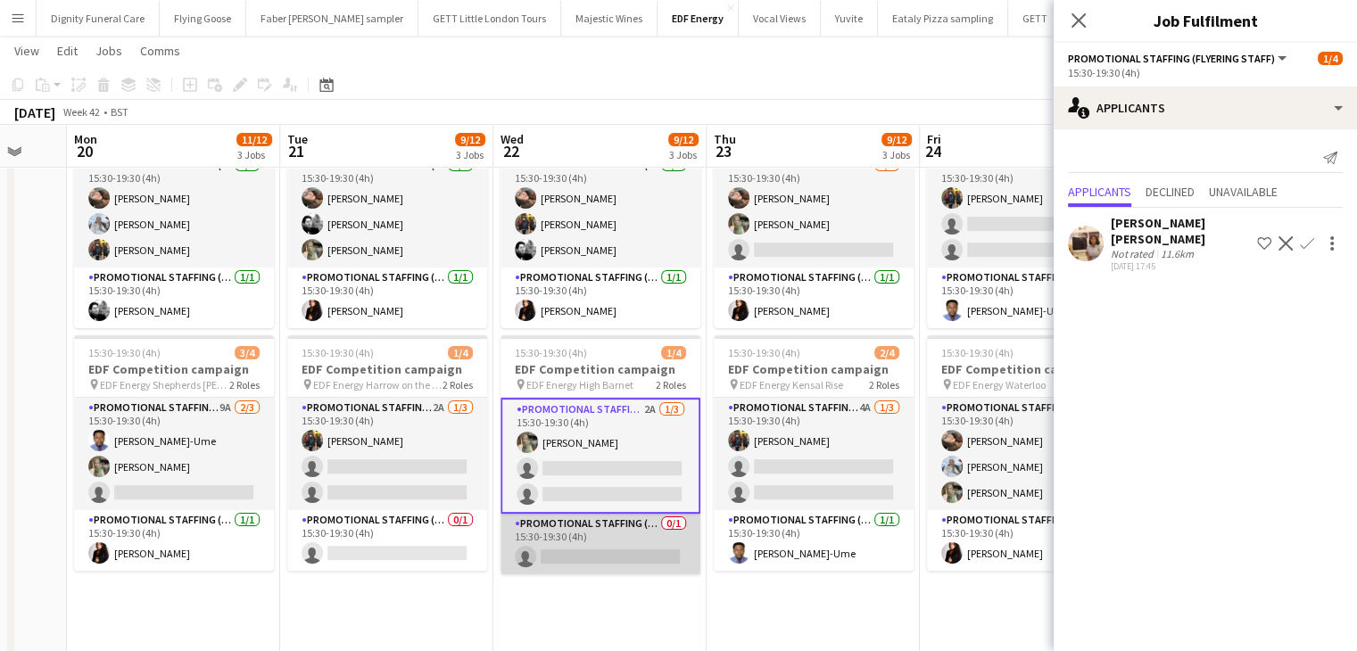
click at [604, 544] on app-card-role "Promotional Staffing (Team Leader) 0/1 15:30-19:30 (4h) single-neutral-actions" at bounding box center [601, 544] width 200 height 61
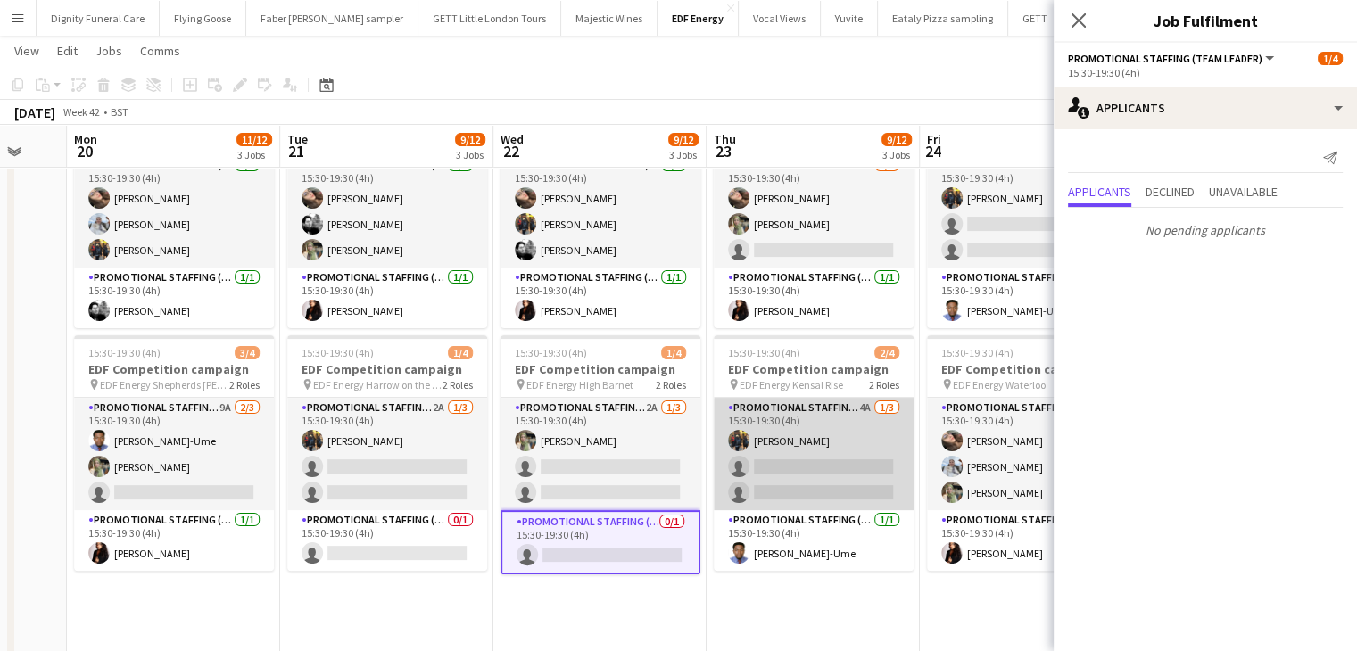
click at [791, 458] on app-card-role "Promotional Staffing (Flyering Staff) 4A 1/3 15:30-19:30 (4h) Martin Brady sing…" at bounding box center [814, 454] width 200 height 112
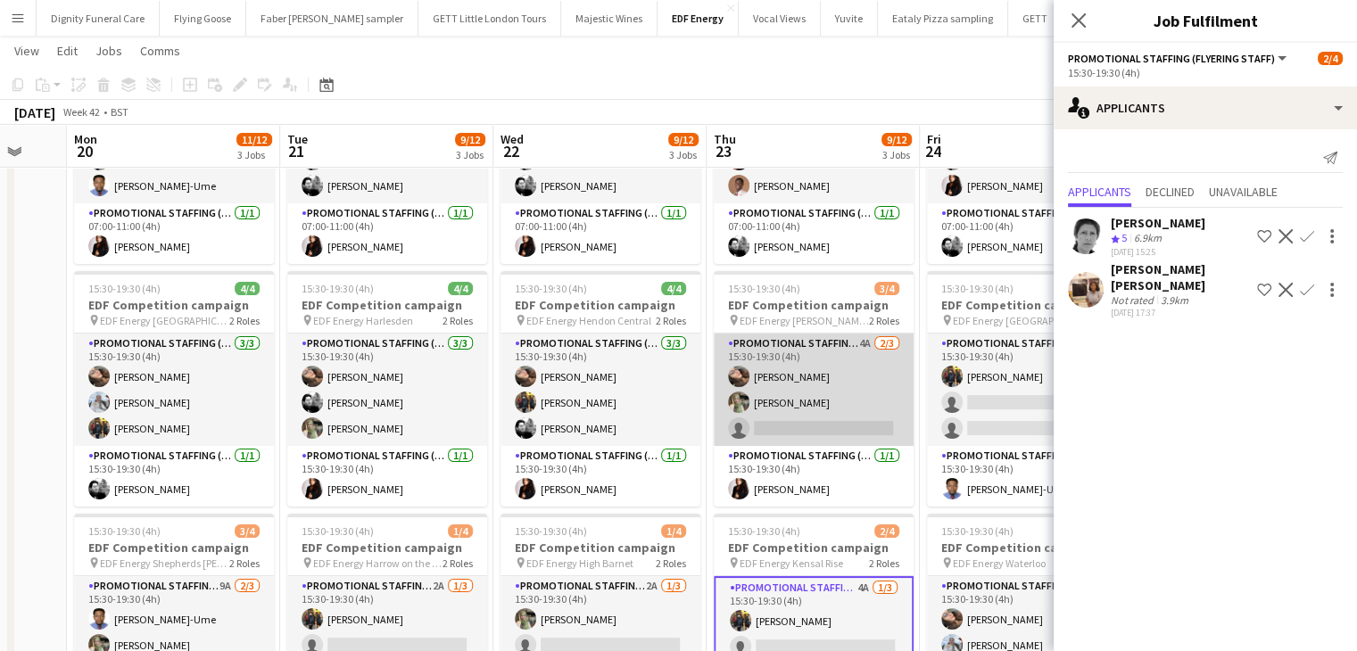
click at [800, 434] on app-card-role "Promotional Staffing (Flyering Staff) 4A 2/3 15:30-19:30 (4h) Anastasiia Melesh…" at bounding box center [814, 390] width 200 height 112
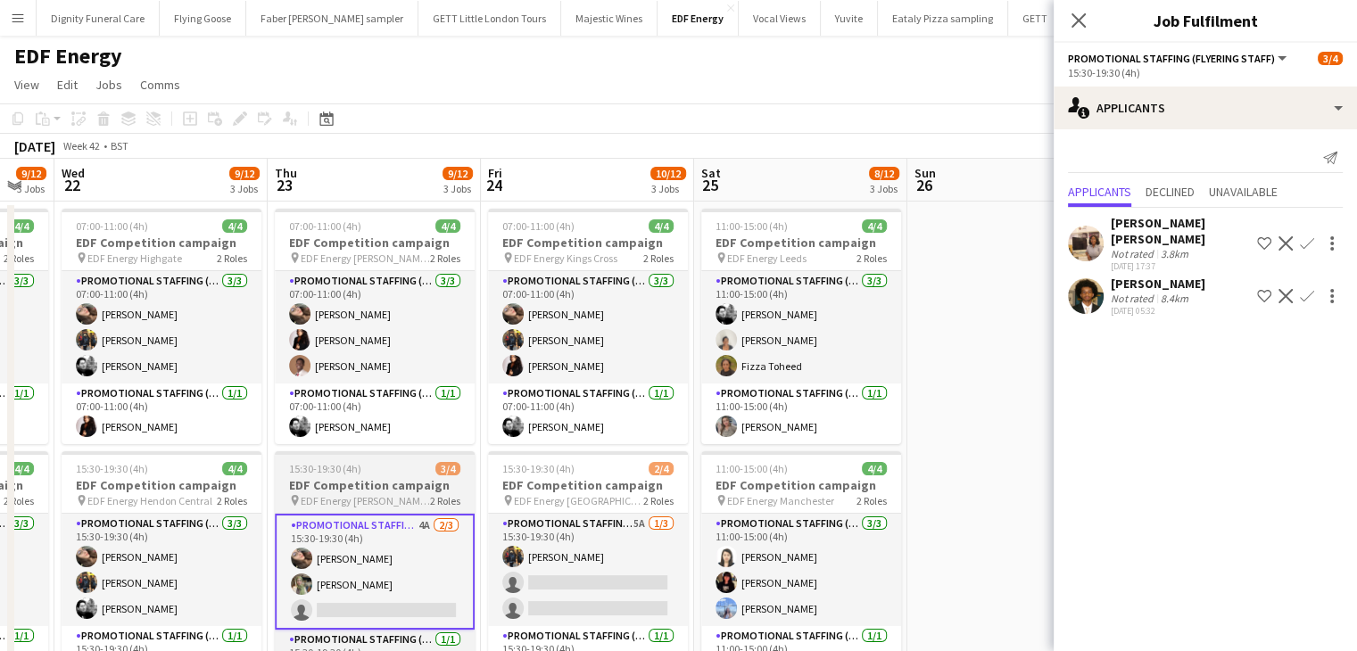
drag, startPoint x: 767, startPoint y: 479, endPoint x: 368, endPoint y: 473, distance: 399.0
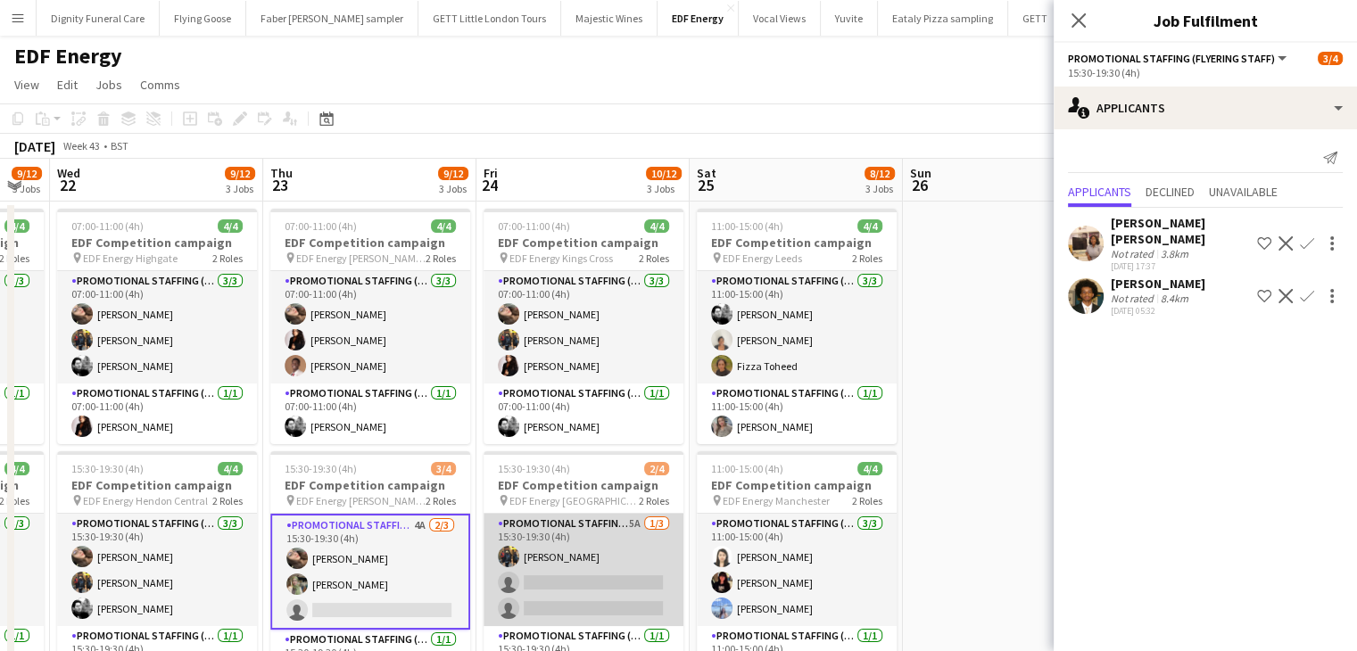
click at [601, 577] on app-card-role "Promotional Staffing (Flyering Staff) 5A 1/3 15:30-19:30 (4h) Martin Brady sing…" at bounding box center [584, 570] width 200 height 112
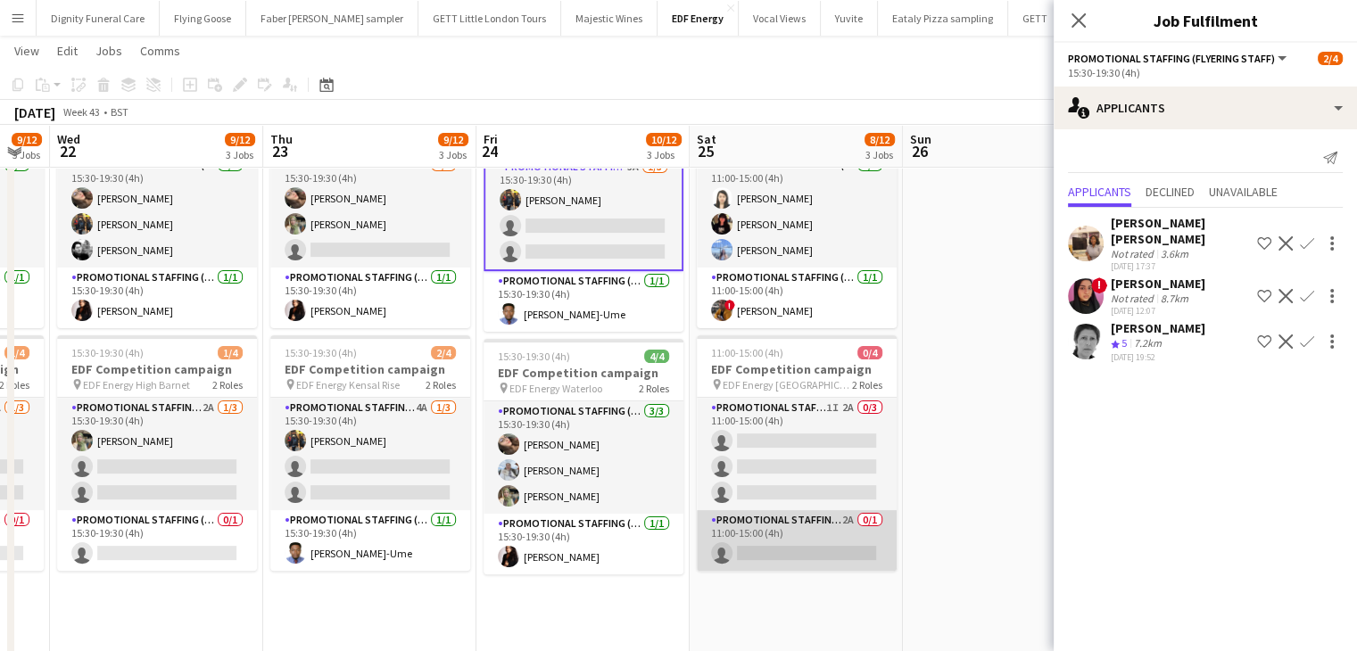
click at [817, 544] on app-card-role "Promotional Staffing (Team Leader) 2A 0/1 11:00-15:00 (4h) single-neutral-actio…" at bounding box center [797, 540] width 200 height 61
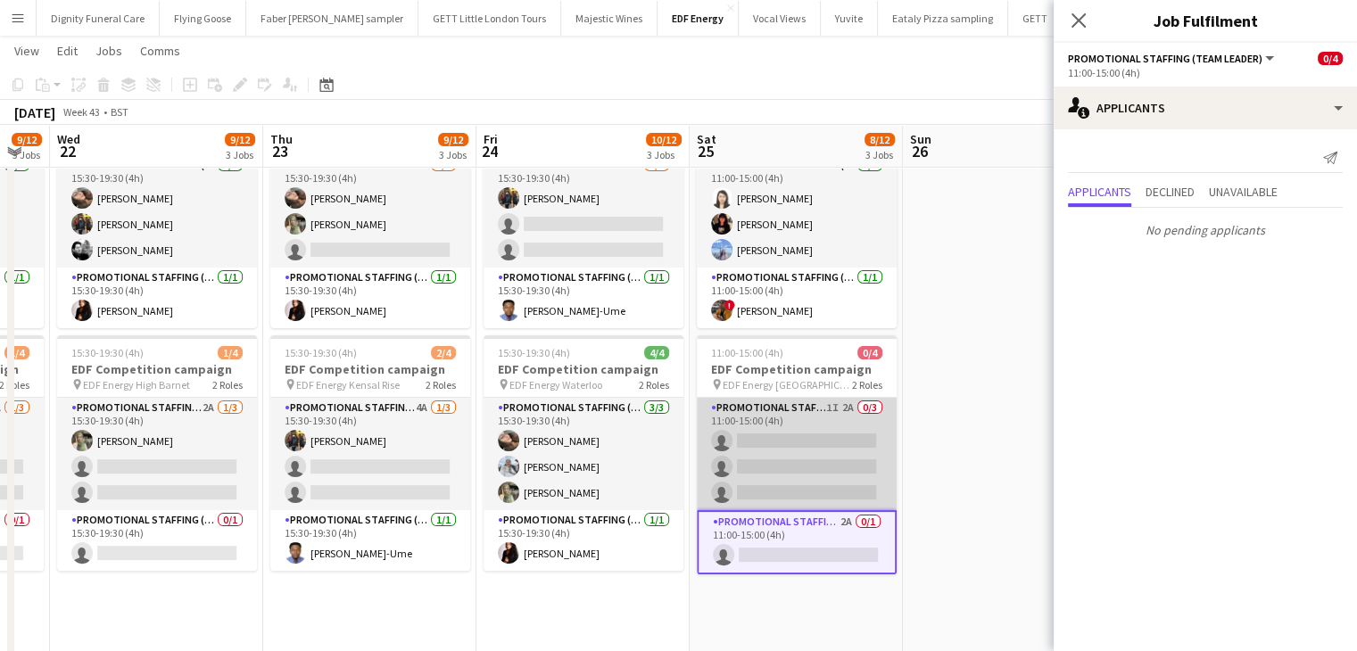
click at [832, 456] on app-card-role "Promotional Staffing (Flyering Staff) 1I 2A 0/3 11:00-15:00 (4h) single-neutral…" at bounding box center [797, 454] width 200 height 112
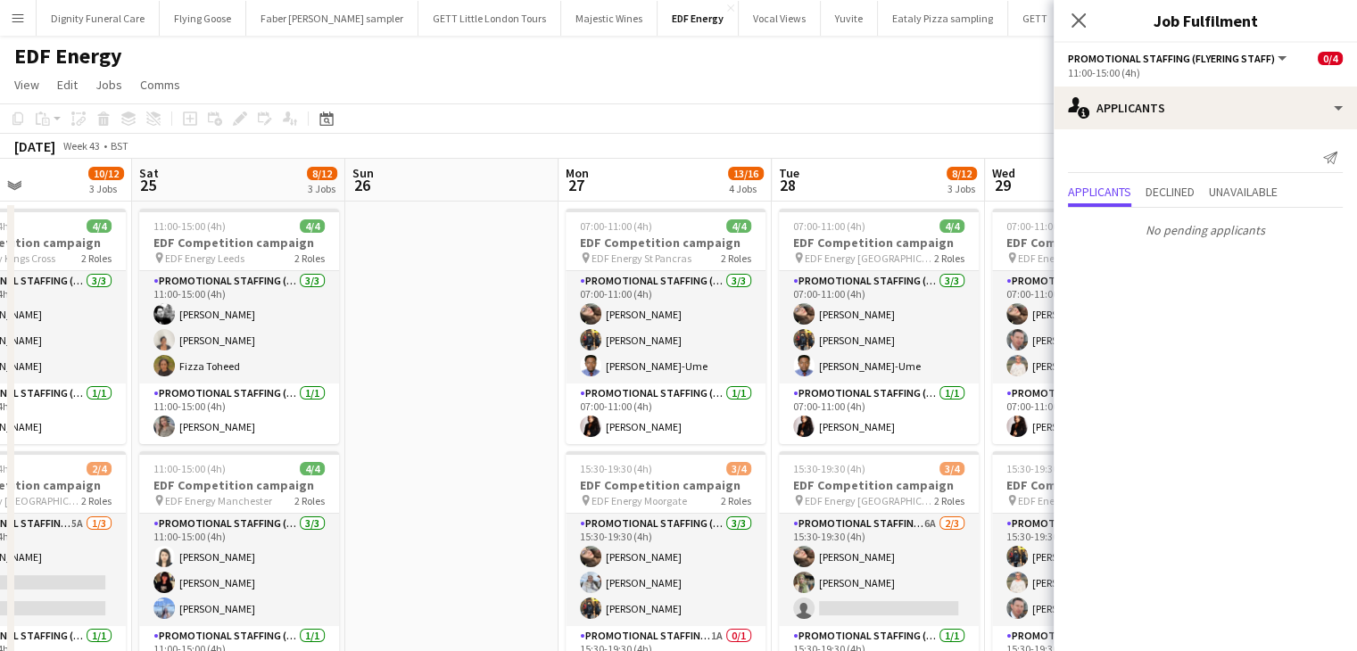
drag, startPoint x: 964, startPoint y: 422, endPoint x: 398, endPoint y: 415, distance: 565.9
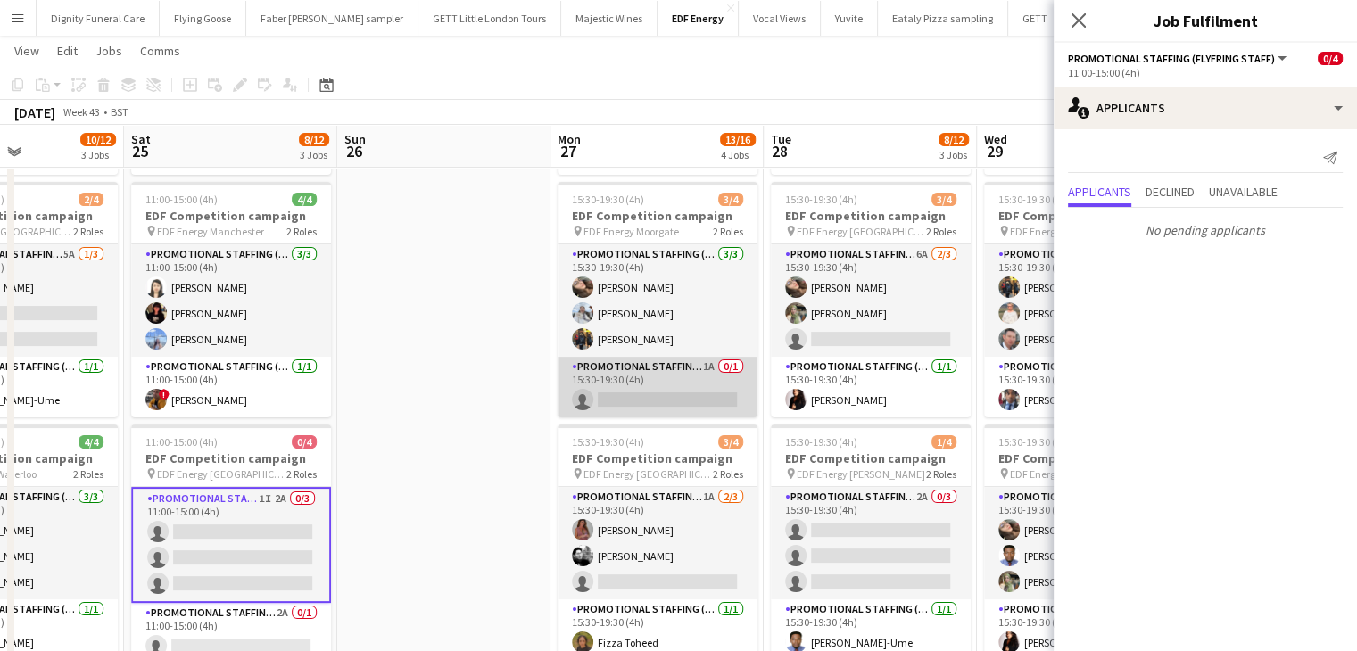
click at [676, 407] on app-card-role "Promotional Staffing (Team Leader) 1A 0/1 15:30-19:30 (4h) single-neutral-actio…" at bounding box center [658, 387] width 200 height 61
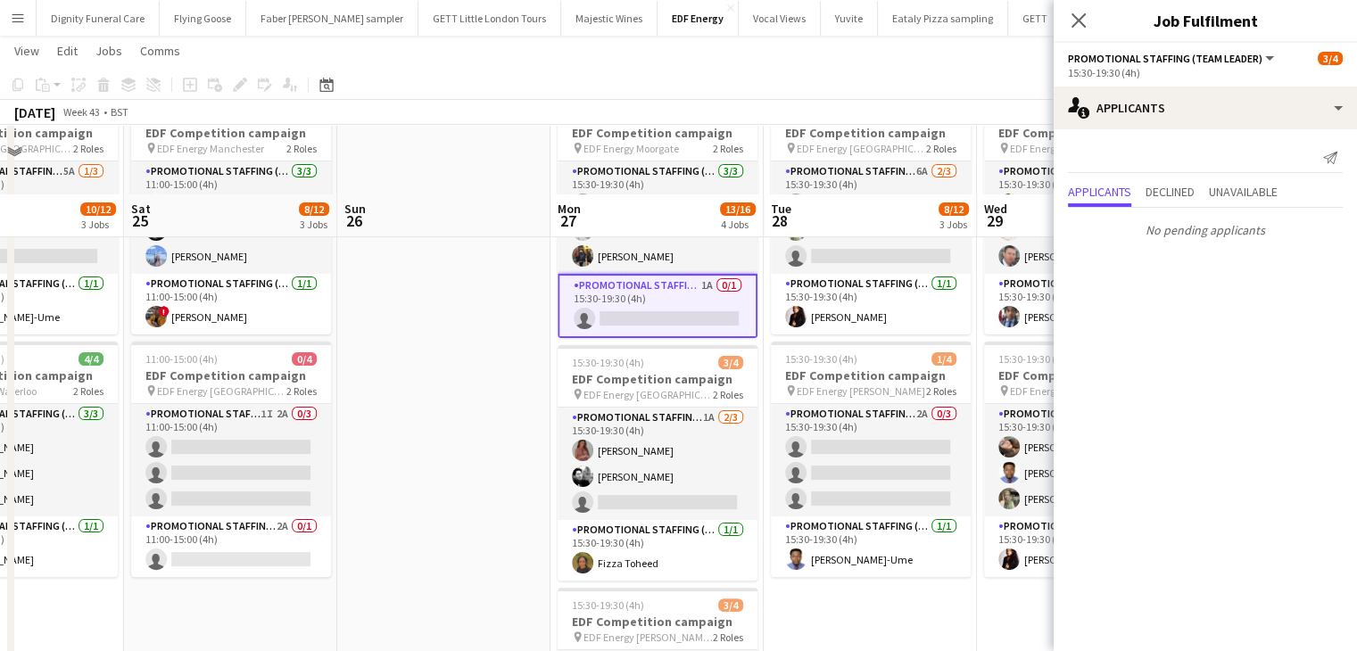
scroll to position [446, 0]
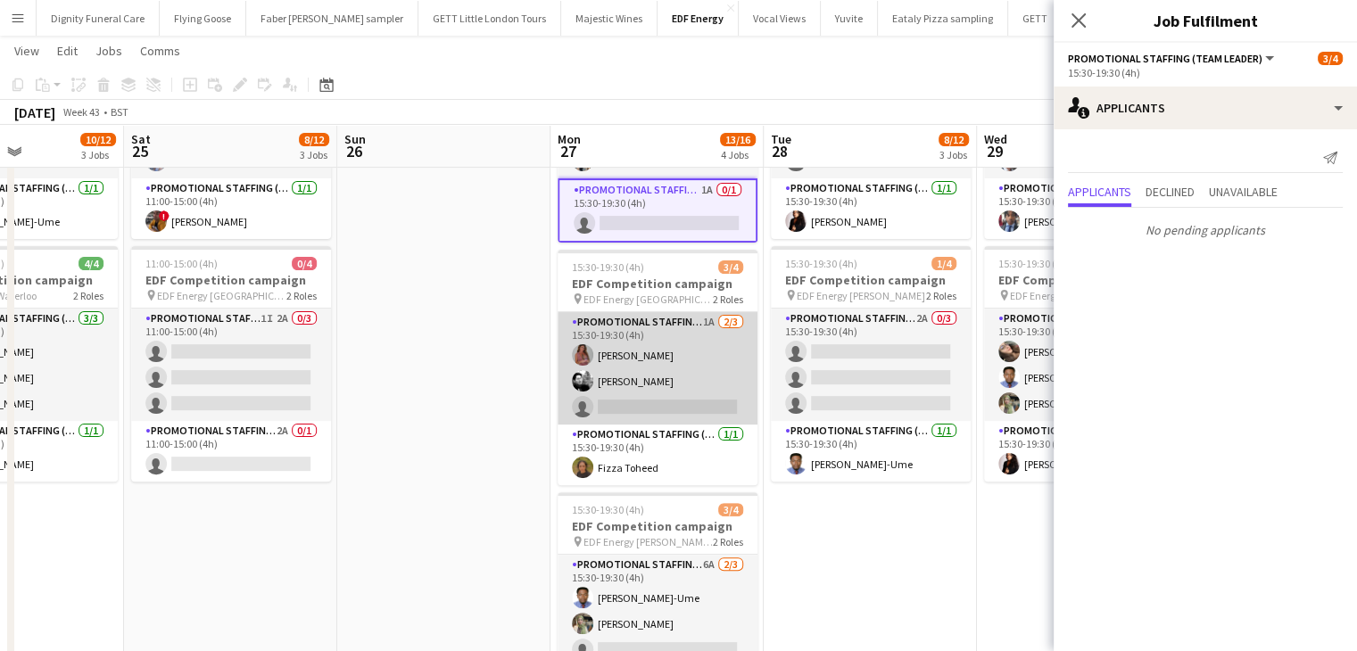
click at [688, 411] on app-card-role "Promotional Staffing (Flyering Staff) 1A 2/3 15:30-19:30 (4h) Sally Whitworth D…" at bounding box center [658, 368] width 200 height 112
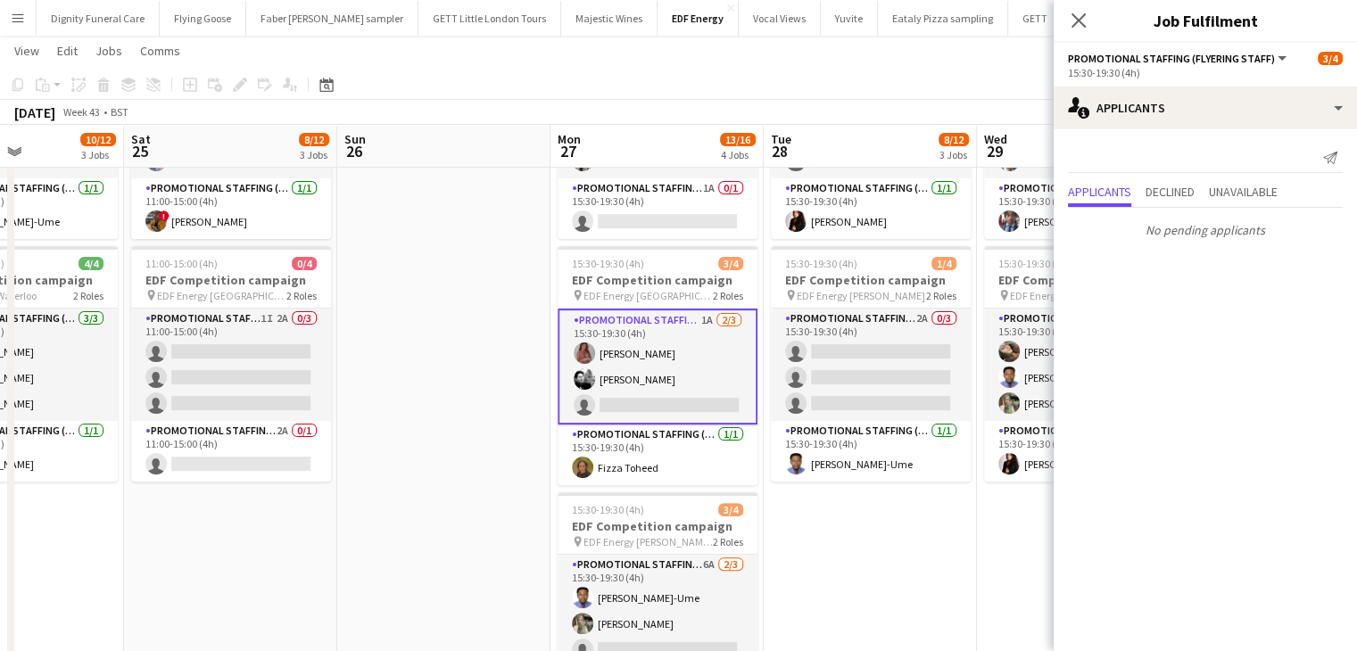
scroll to position [0, 728]
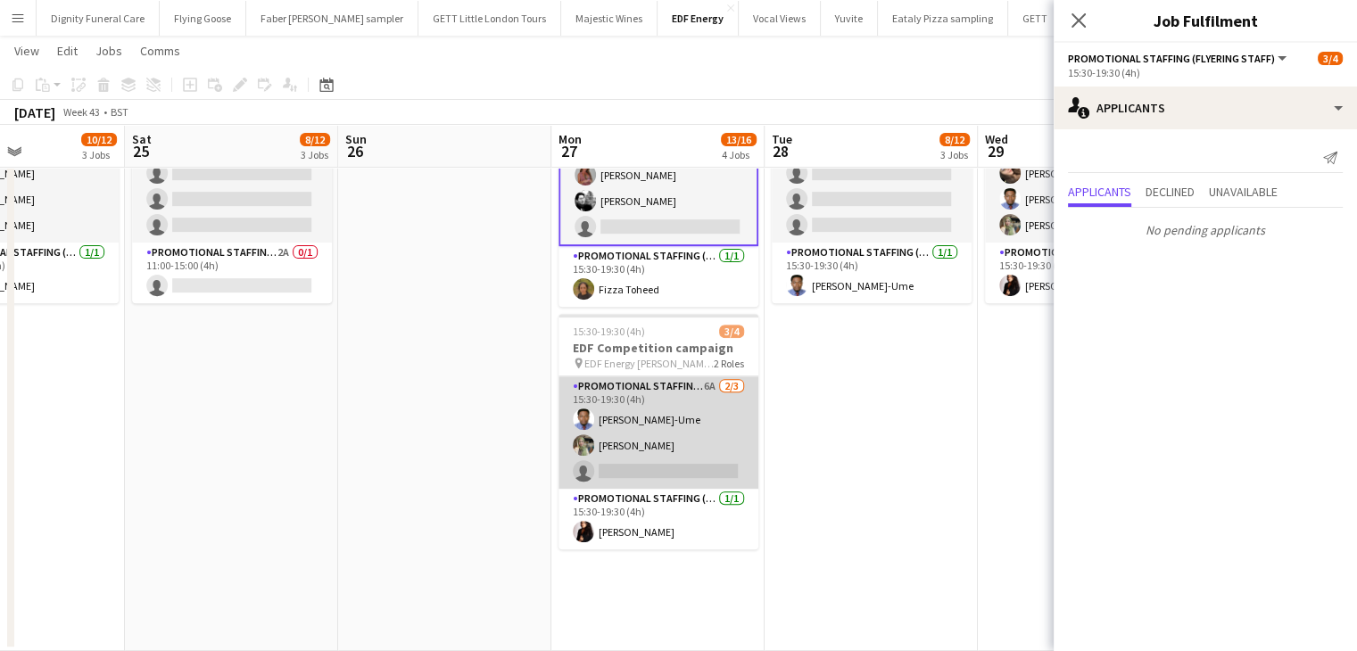
click at [718, 472] on app-card-role "Promotional Staffing (Flyering Staff) 6A 2/3 15:30-19:30 (4h) Fidelis Ejike-Ume…" at bounding box center [659, 433] width 200 height 112
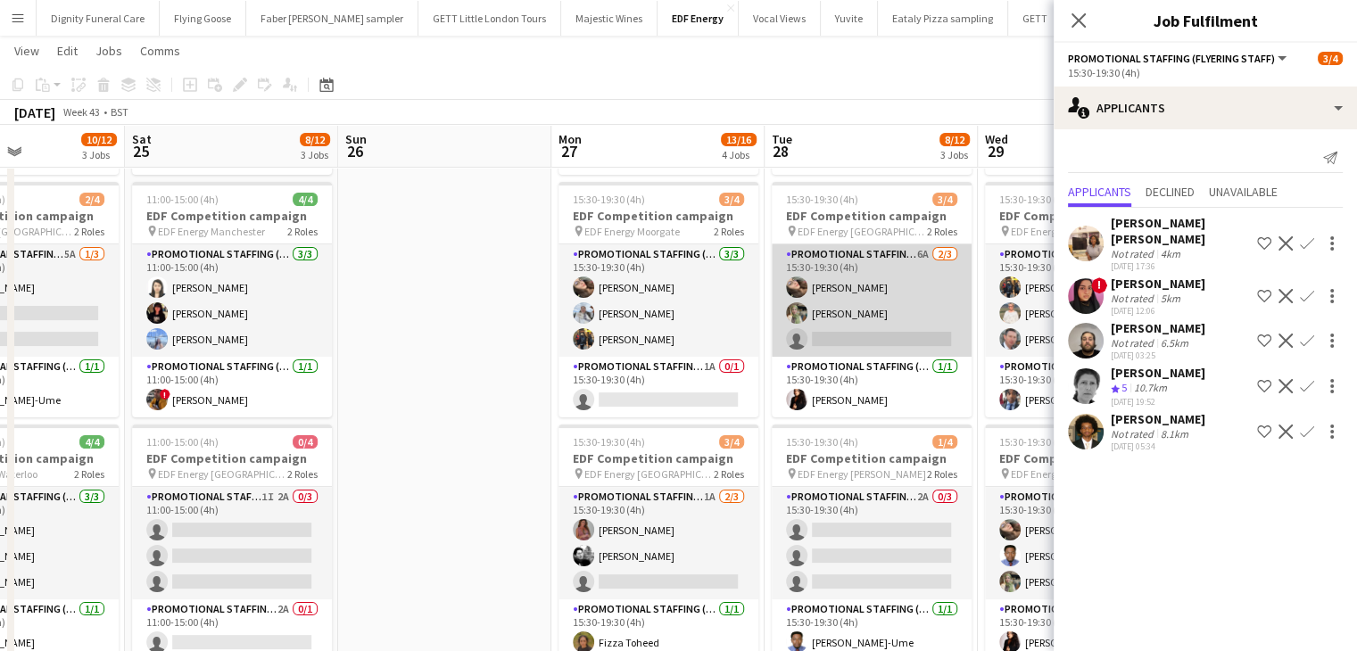
click at [877, 341] on app-card-role "Promotional Staffing (Flyering Staff) 6A 2/3 15:30-19:30 (4h) Anastasiia Melesh…" at bounding box center [872, 301] width 200 height 112
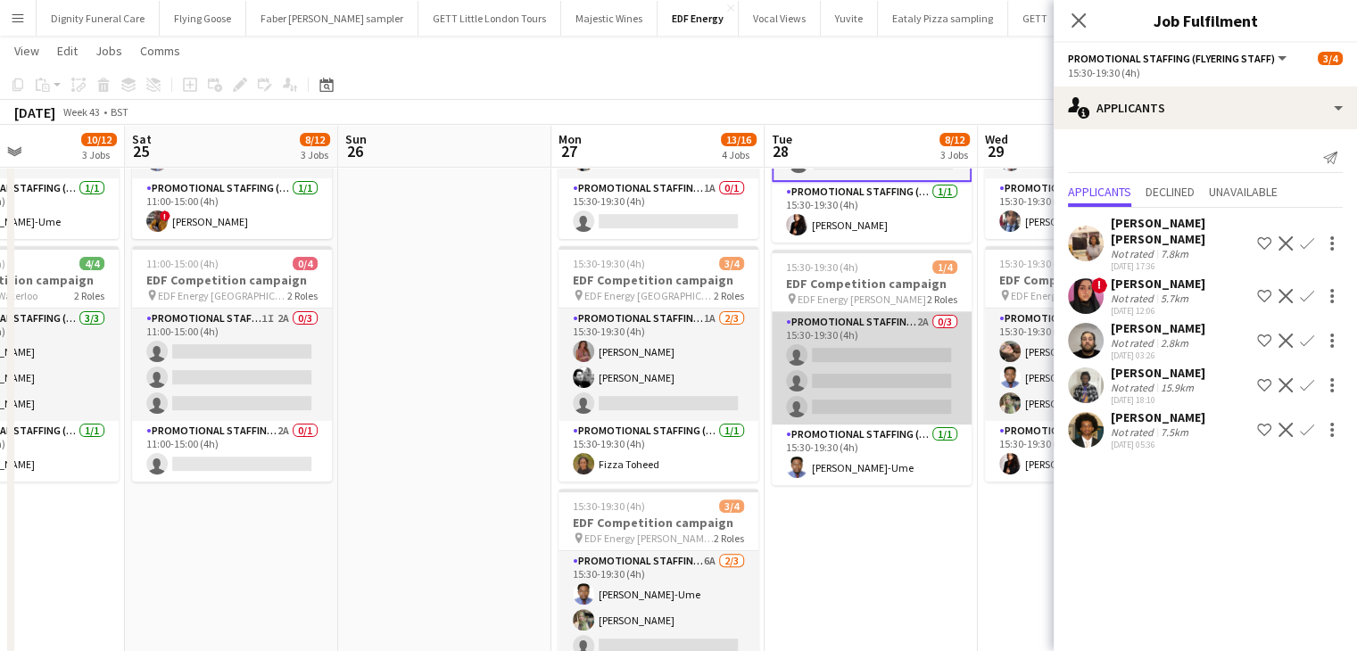
click at [884, 390] on app-card-role "Promotional Staffing (Flyering Staff) 2A 0/3 15:30-19:30 (4h) single-neutral-ac…" at bounding box center [872, 368] width 200 height 112
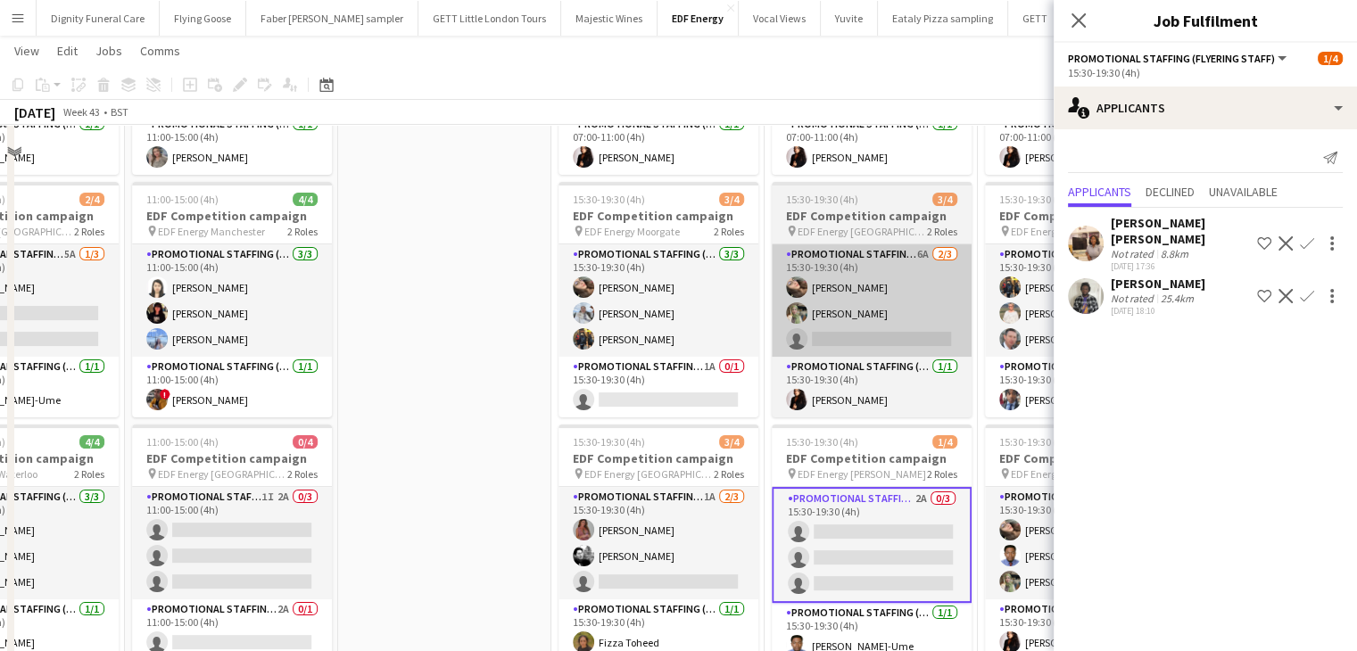
scroll to position [144, 0]
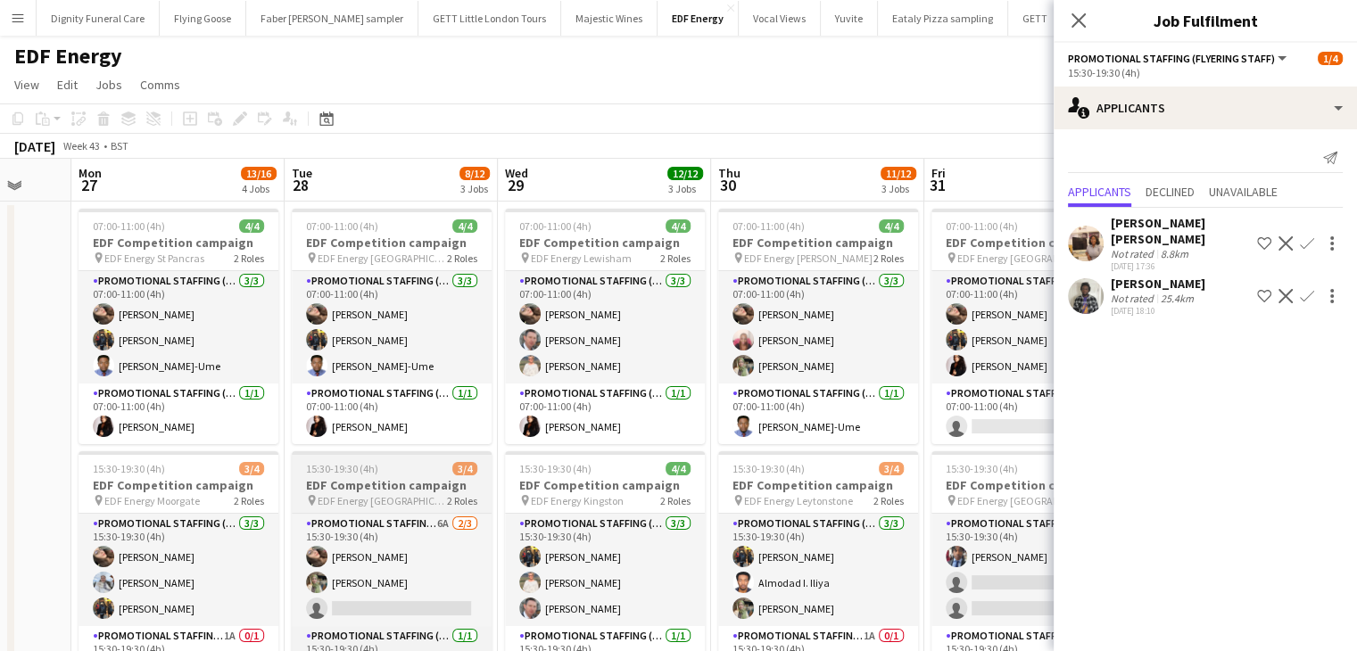
drag, startPoint x: 898, startPoint y: 444, endPoint x: 382, endPoint y: 459, distance: 516.1
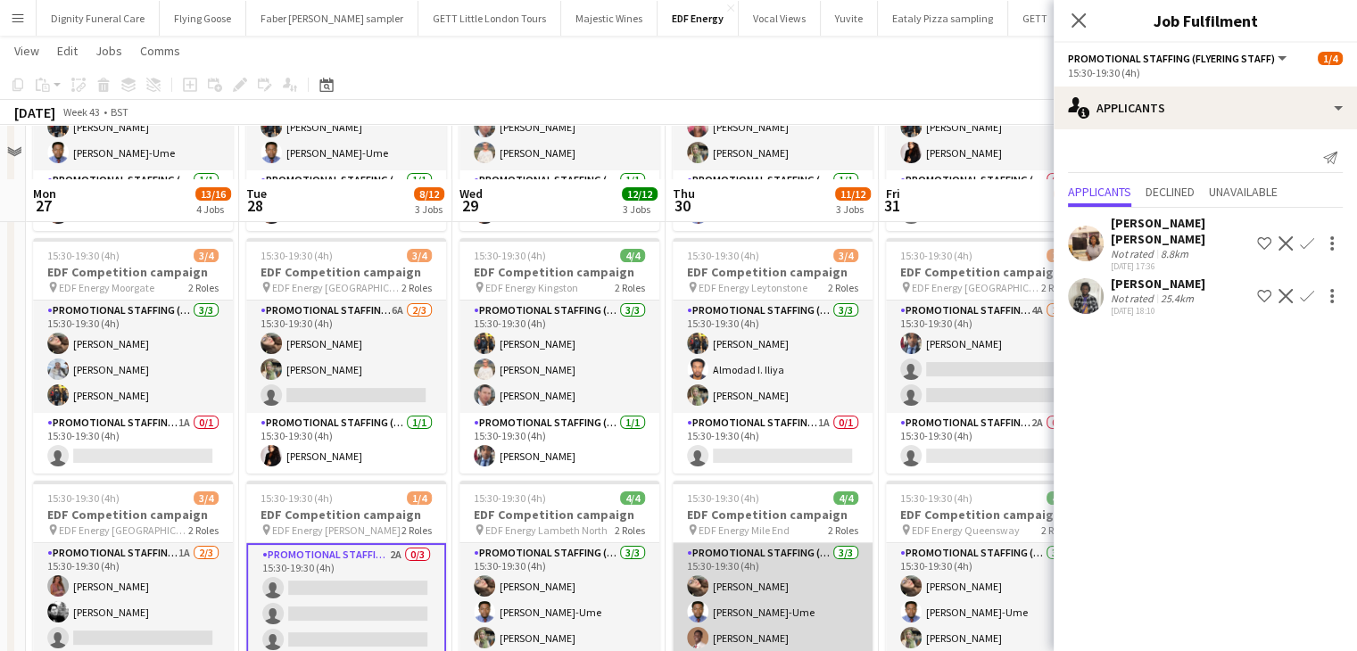
scroll to position [268, 0]
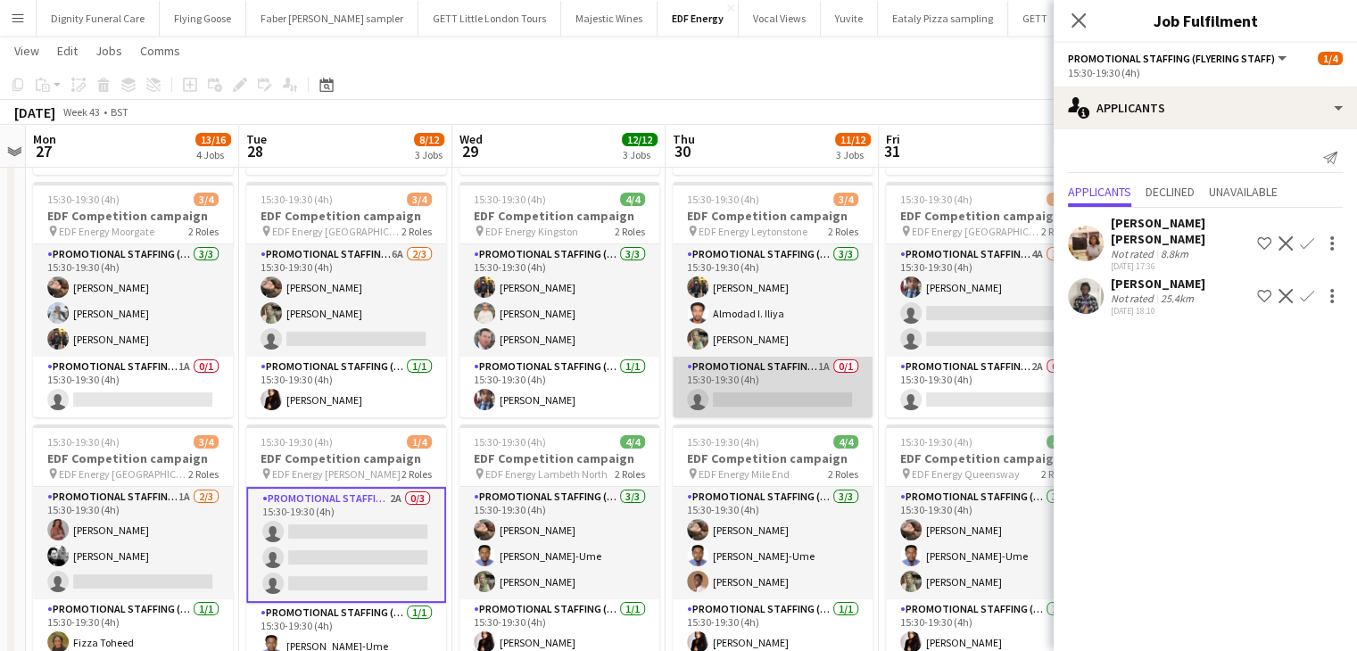
click at [789, 393] on app-card-role "Promotional Staffing (Team Leader) 1A 0/1 15:30-19:30 (4h) single-neutral-actio…" at bounding box center [773, 387] width 200 height 61
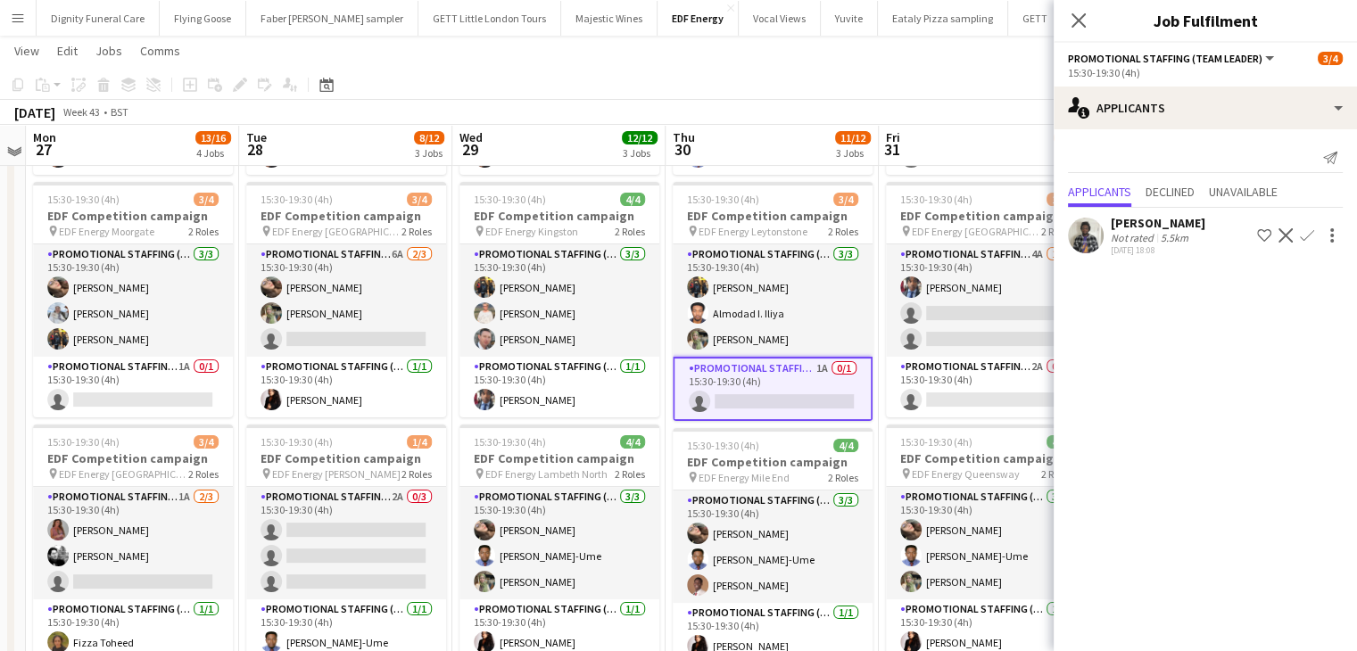
scroll to position [226, 0]
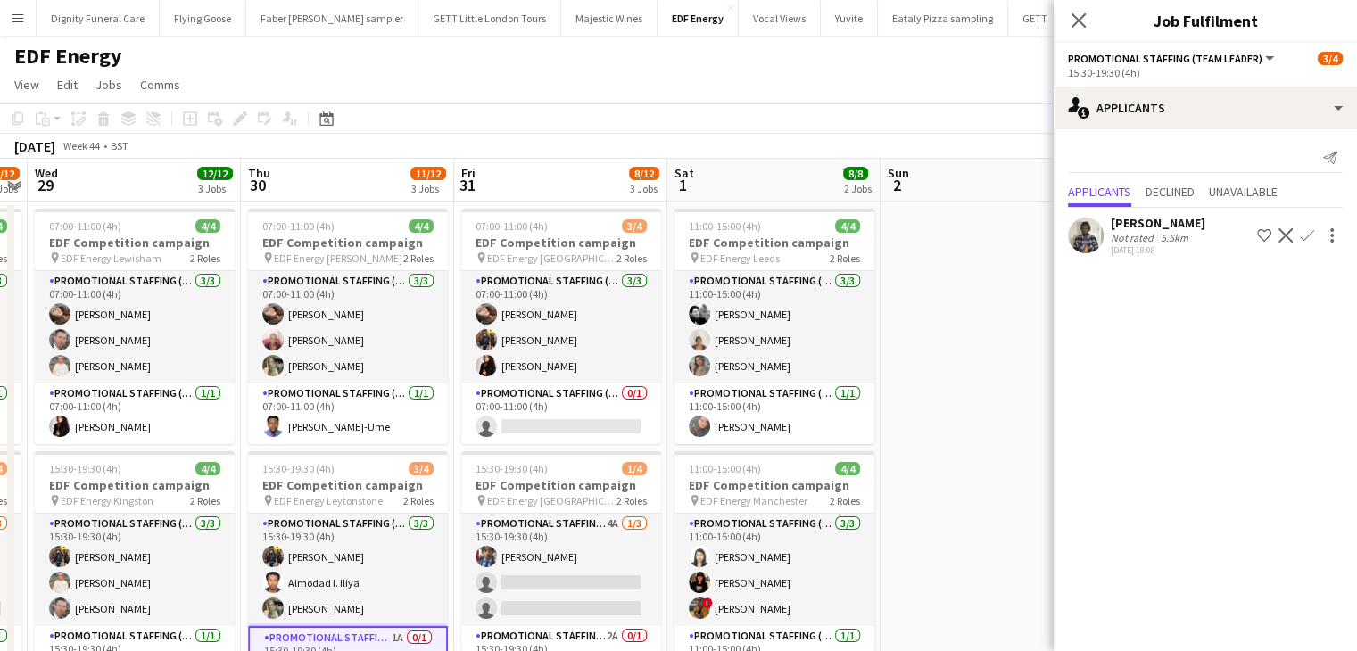
drag, startPoint x: 767, startPoint y: 494, endPoint x: 344, endPoint y: 511, distance: 423.4
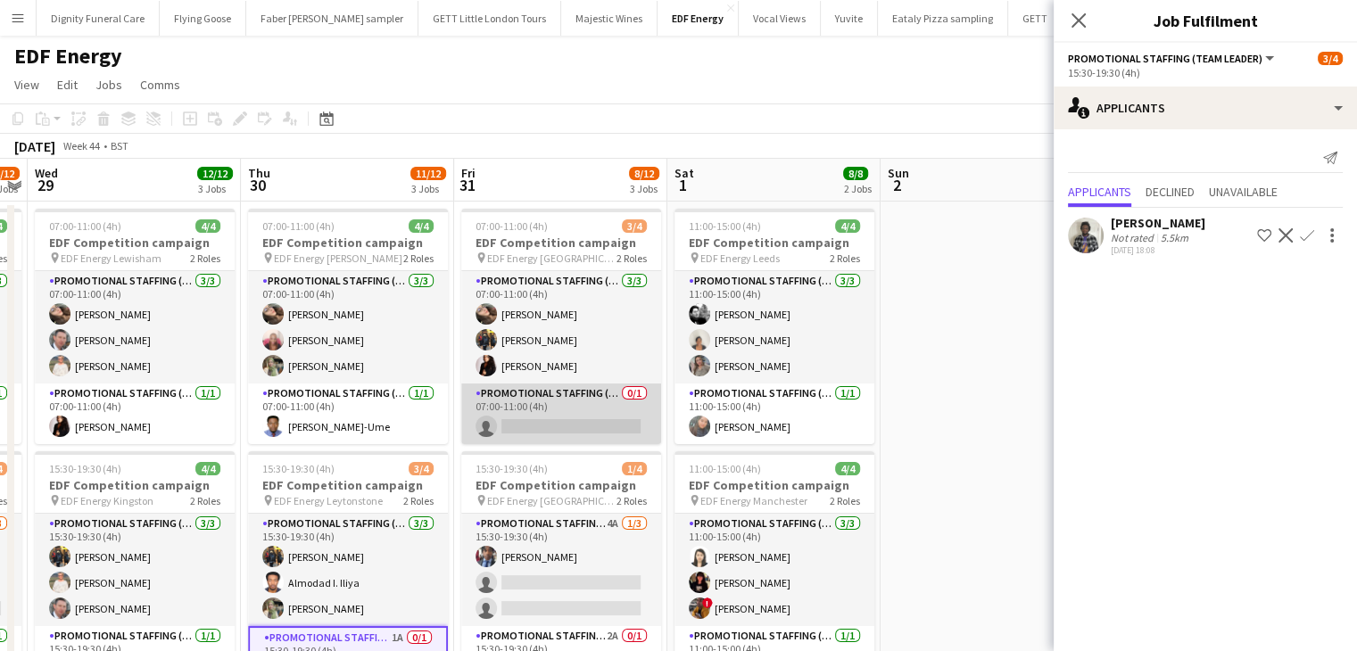
click at [543, 421] on app-card-role "Promotional Staffing (Team Leader) 0/1 07:00-11:00 (4h) single-neutral-actions" at bounding box center [561, 414] width 200 height 61
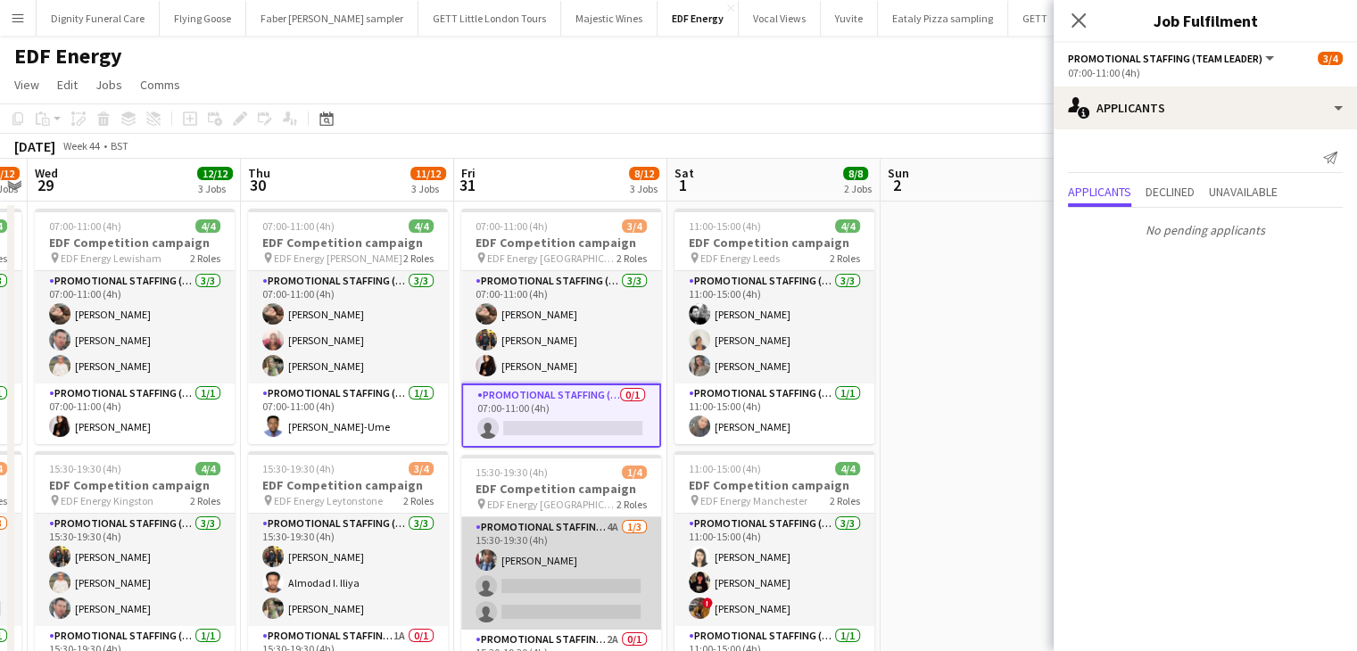
click at [578, 592] on app-card-role "Promotional Staffing (Flyering Staff) 4A 1/3 15:30-19:30 (4h) Seyi Ogunyemi sin…" at bounding box center [561, 574] width 200 height 112
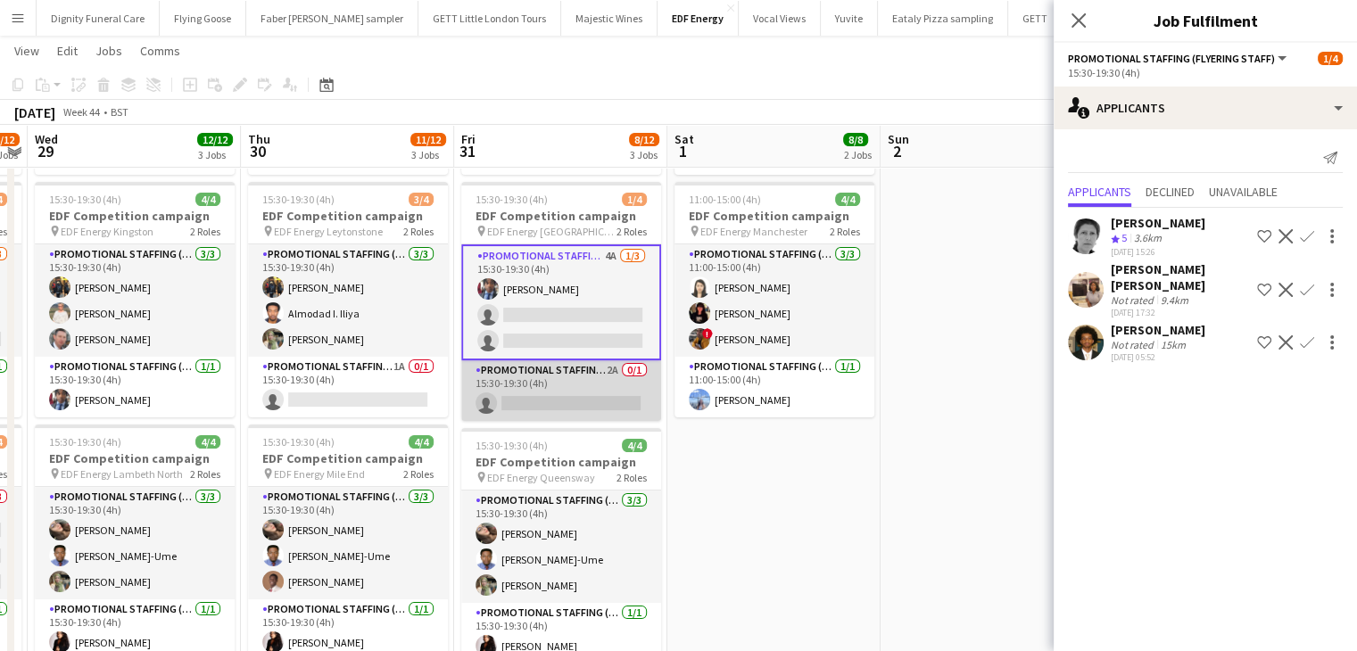
click at [593, 397] on app-card-role "Promotional Staffing (Team Leader) 2A 0/1 15:30-19:30 (4h) single-neutral-actio…" at bounding box center [561, 391] width 200 height 61
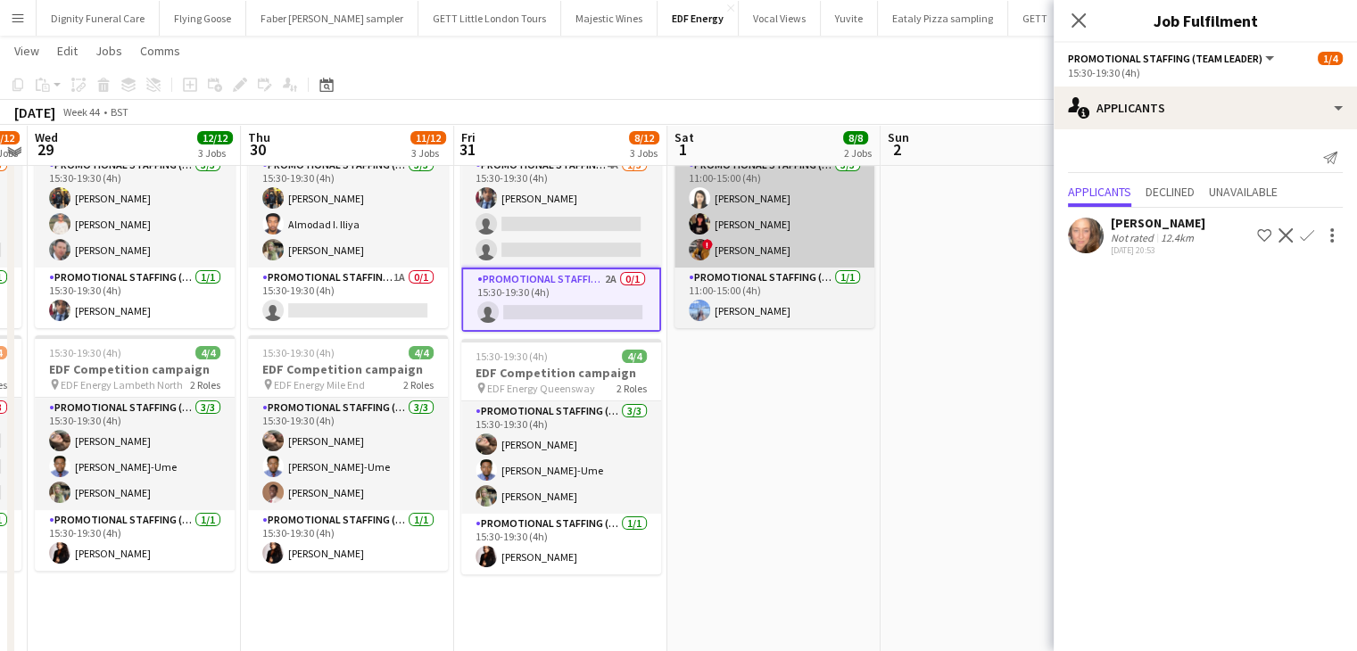
scroll to position [195, 0]
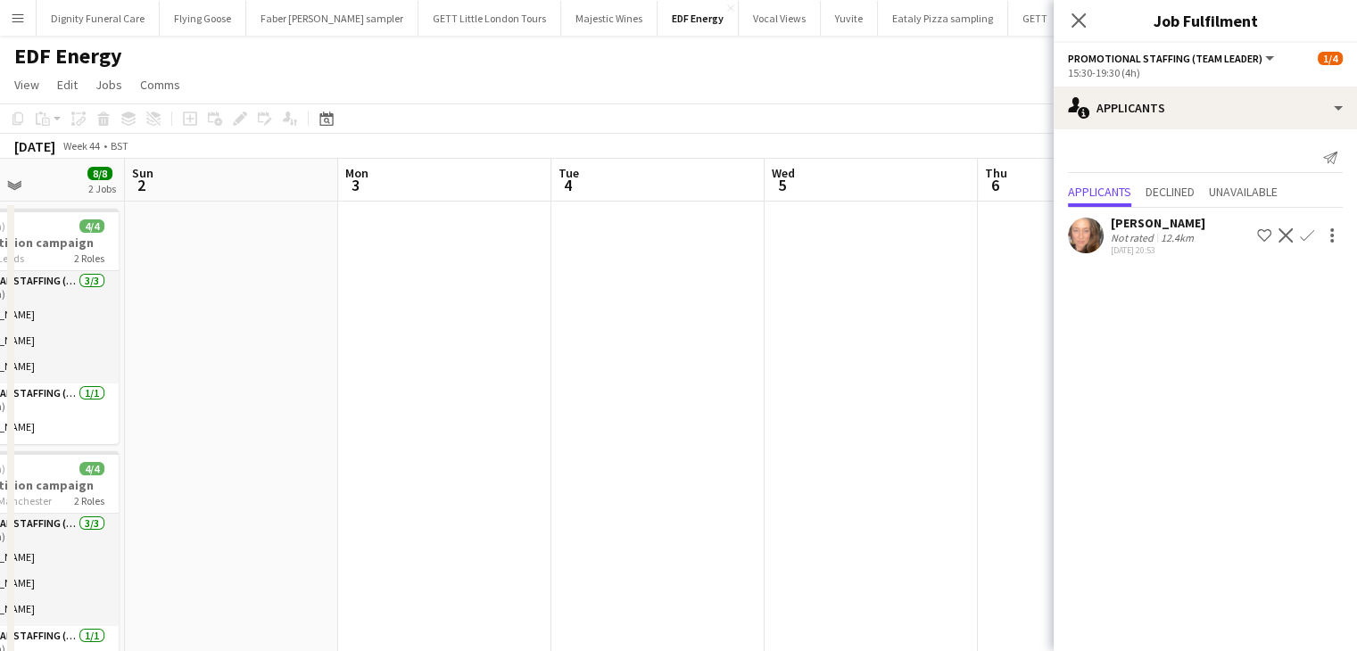
drag, startPoint x: 952, startPoint y: 437, endPoint x: 196, endPoint y: 522, distance: 760.7
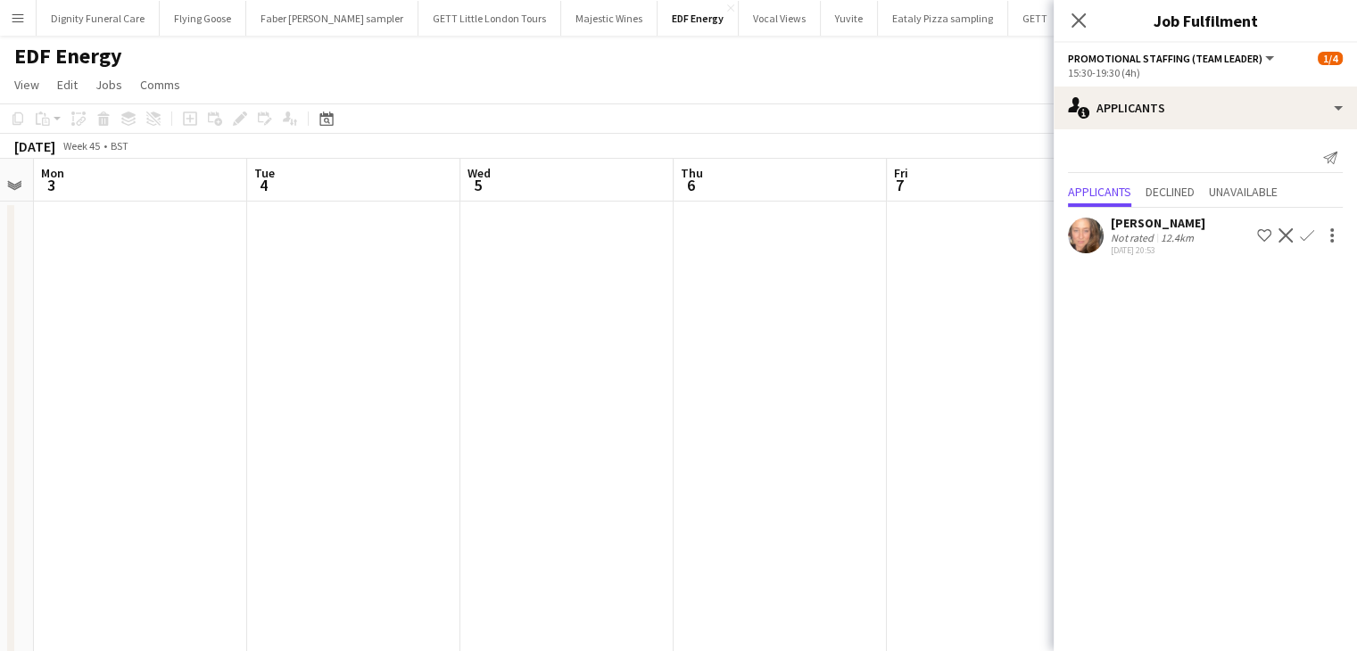
drag, startPoint x: 742, startPoint y: 460, endPoint x: 240, endPoint y: 503, distance: 503.5
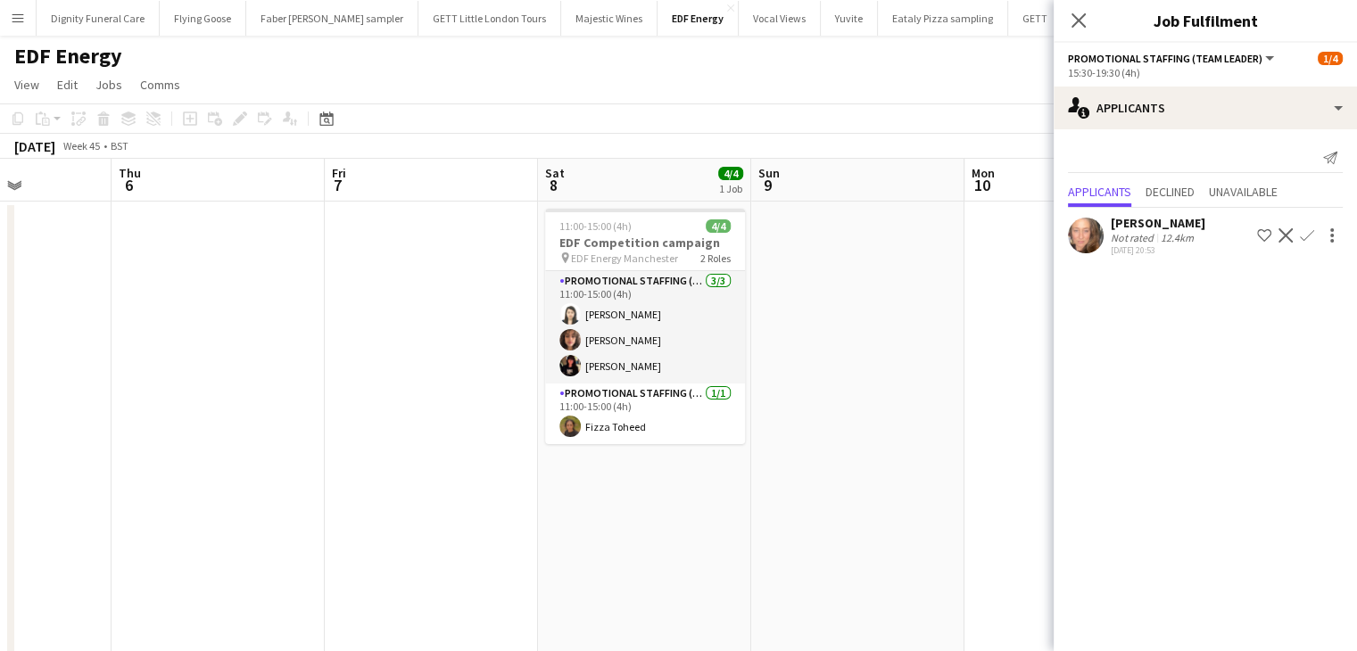
drag, startPoint x: 558, startPoint y: 478, endPoint x: 171, endPoint y: 491, distance: 386.6
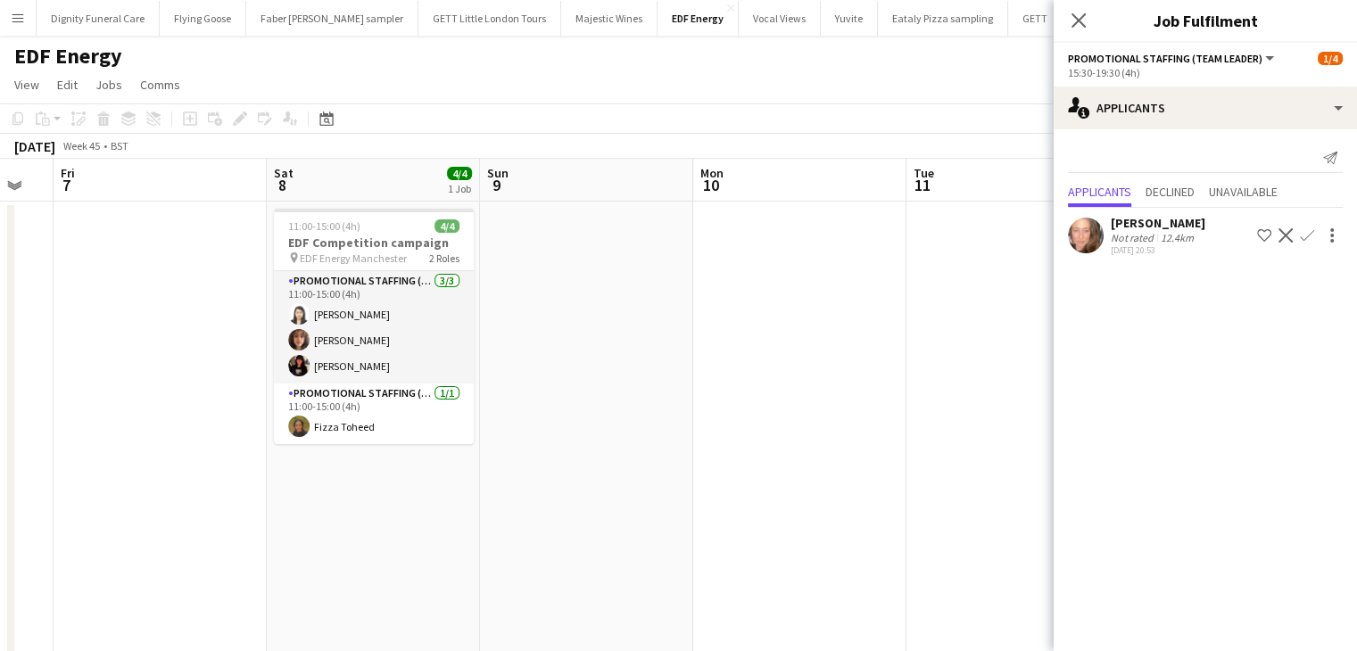
drag, startPoint x: 702, startPoint y: 540, endPoint x: 341, endPoint y: 540, distance: 361.4
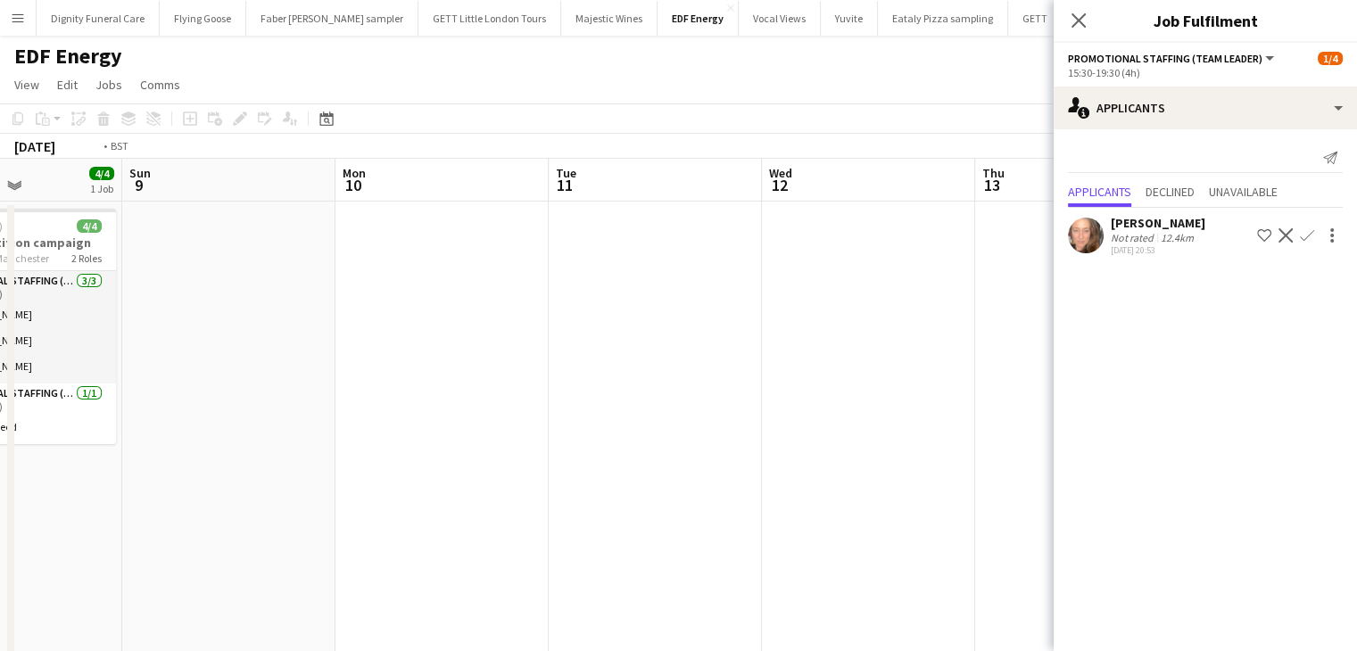
drag, startPoint x: 850, startPoint y: 541, endPoint x: 284, endPoint y: 535, distance: 565.8
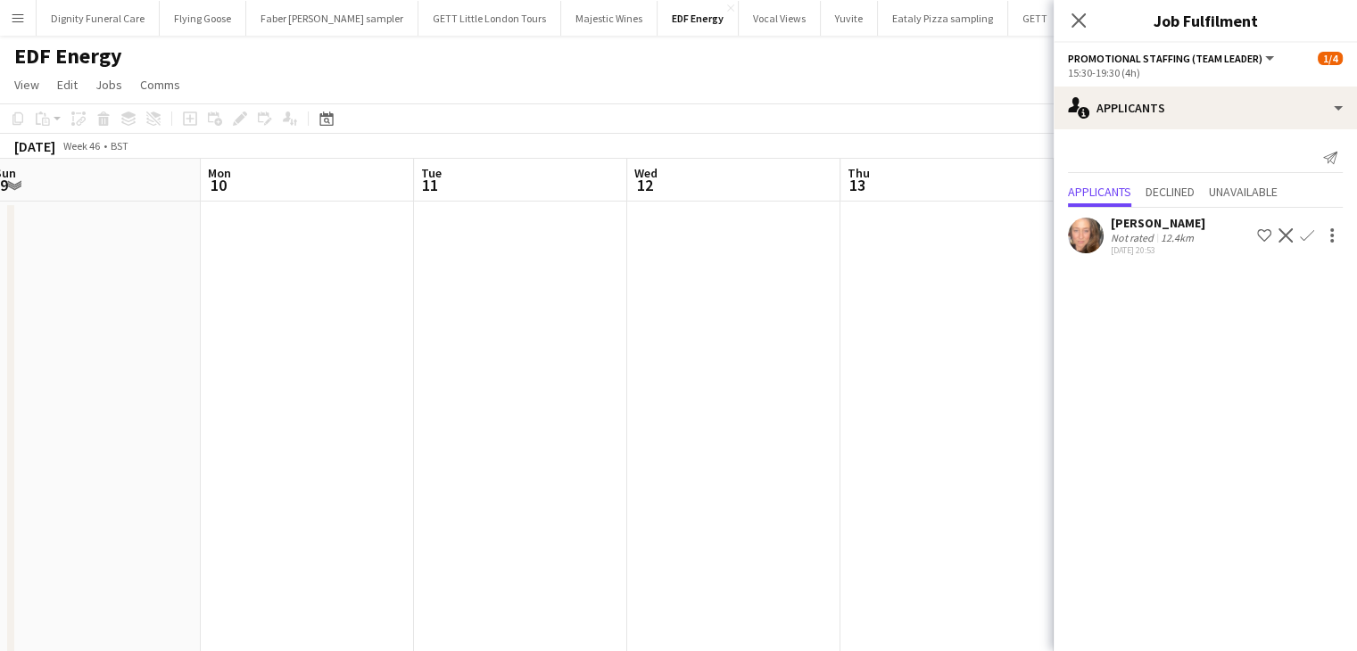
drag, startPoint x: 779, startPoint y: 522, endPoint x: 364, endPoint y: 540, distance: 415.4
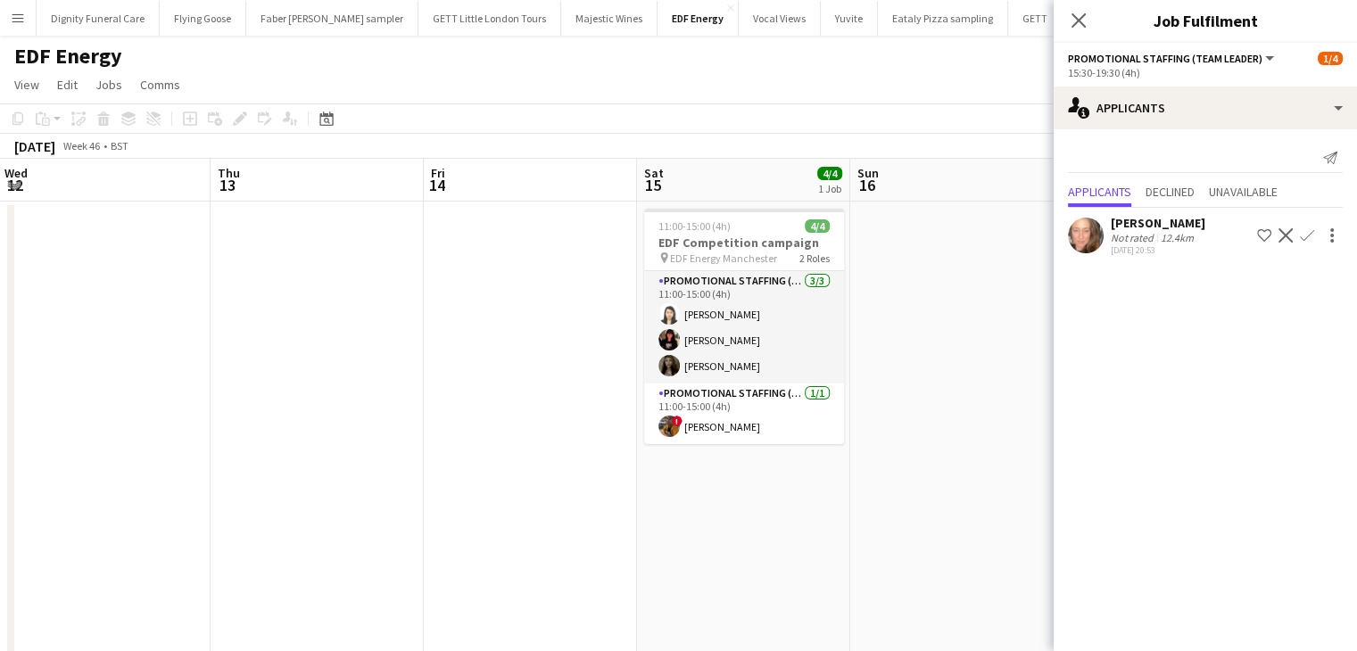
drag, startPoint x: 750, startPoint y: 550, endPoint x: 332, endPoint y: 547, distance: 417.7
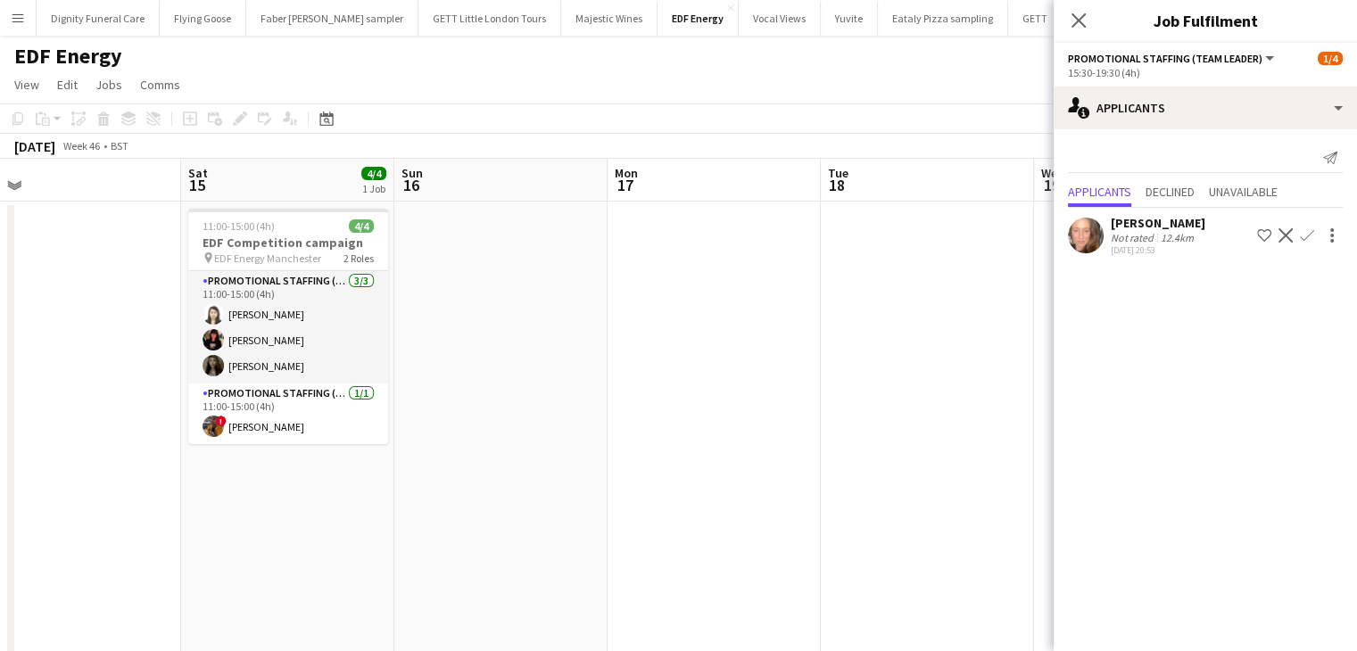
drag, startPoint x: 737, startPoint y: 524, endPoint x: 339, endPoint y: 527, distance: 398.0
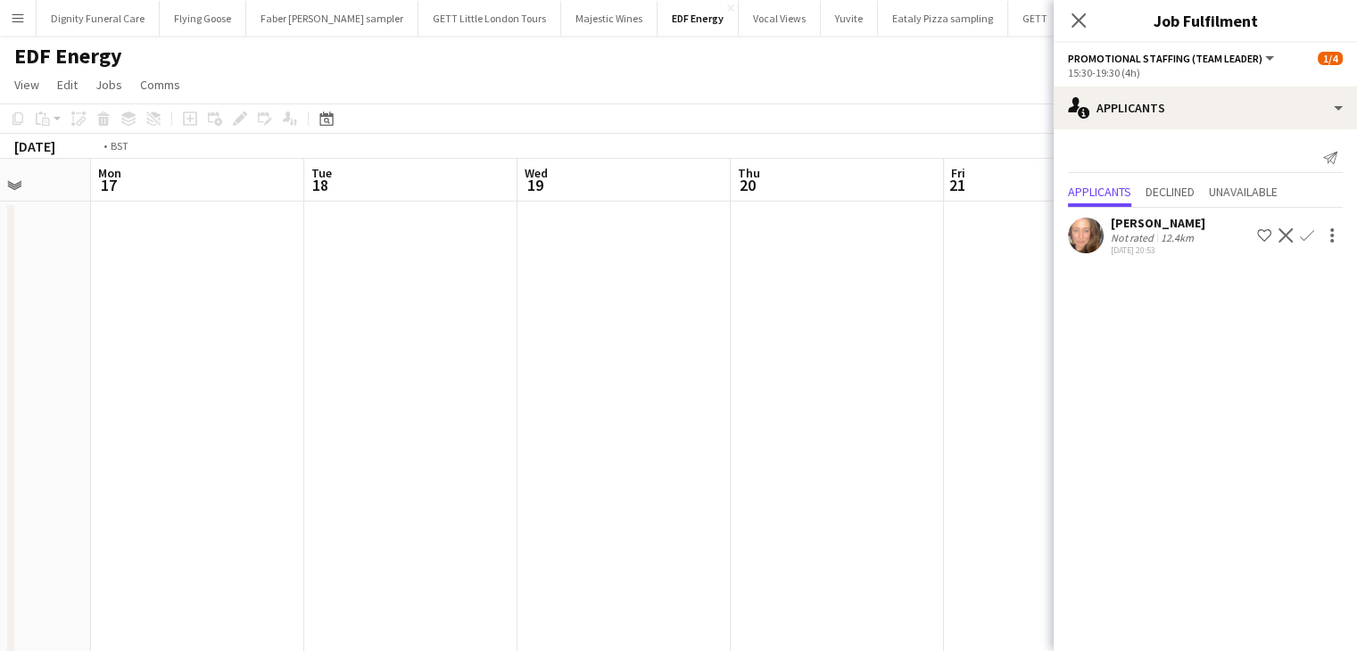
drag, startPoint x: 821, startPoint y: 519, endPoint x: 314, endPoint y: 517, distance: 506.9
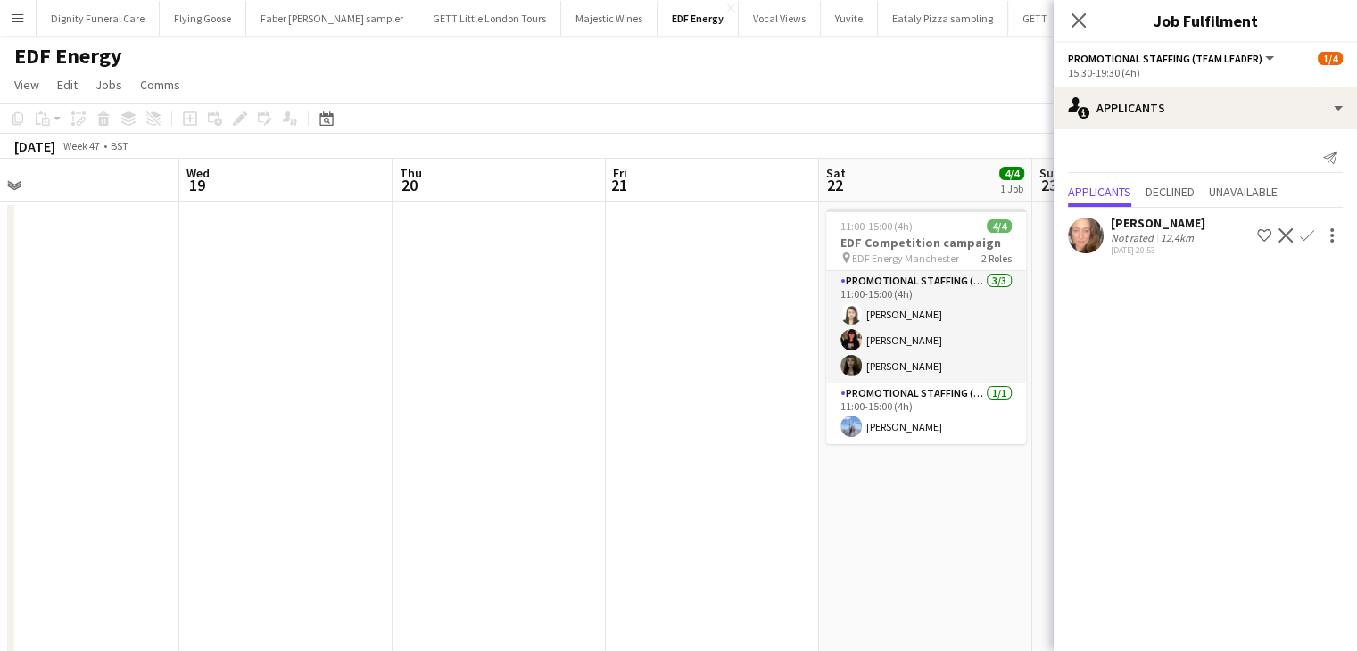
drag, startPoint x: 664, startPoint y: 505, endPoint x: 731, endPoint y: 518, distance: 68.1
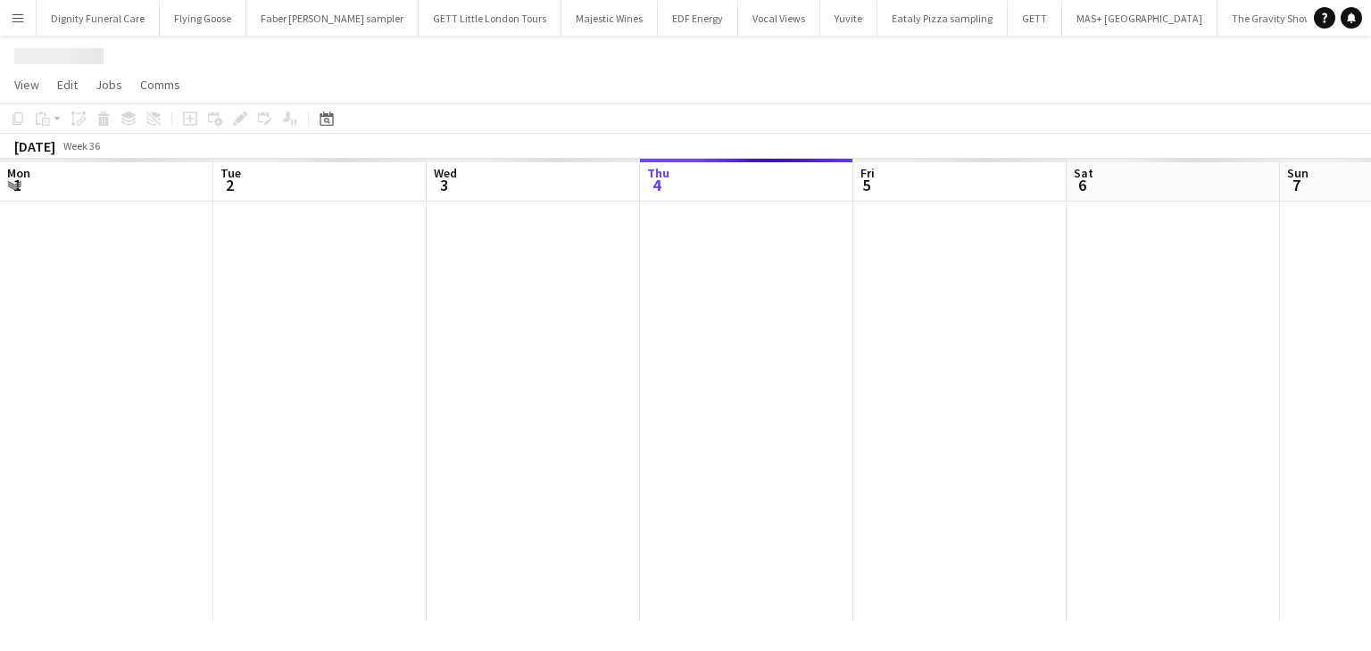
scroll to position [0, 427]
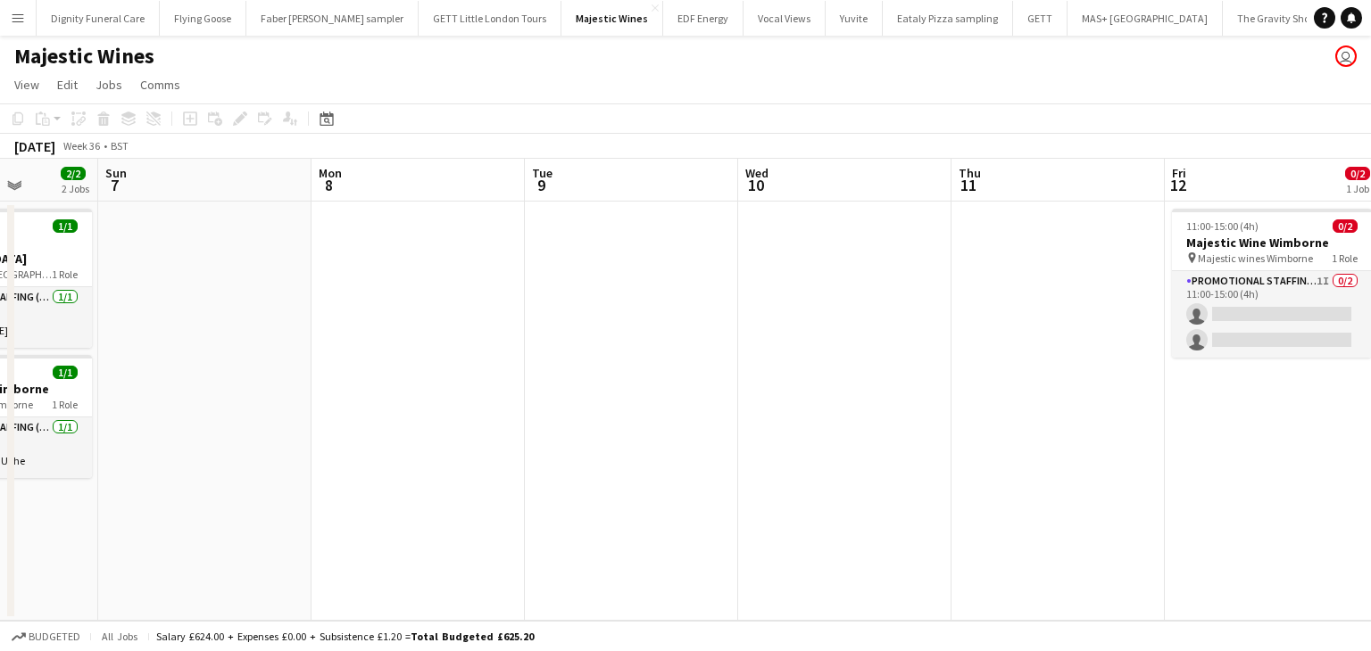
drag, startPoint x: 1064, startPoint y: 391, endPoint x: 470, endPoint y: 368, distance: 593.9
click at [245, 380] on app-calendar-viewport "Wed 3 Thu 4 Fri 5 1/1 1 Job Sat 6 2/2 2 Jobs Sun 7 Mon 8 Tue 9 Wed 10 Thu 11 Fr…" at bounding box center [685, 390] width 1371 height 462
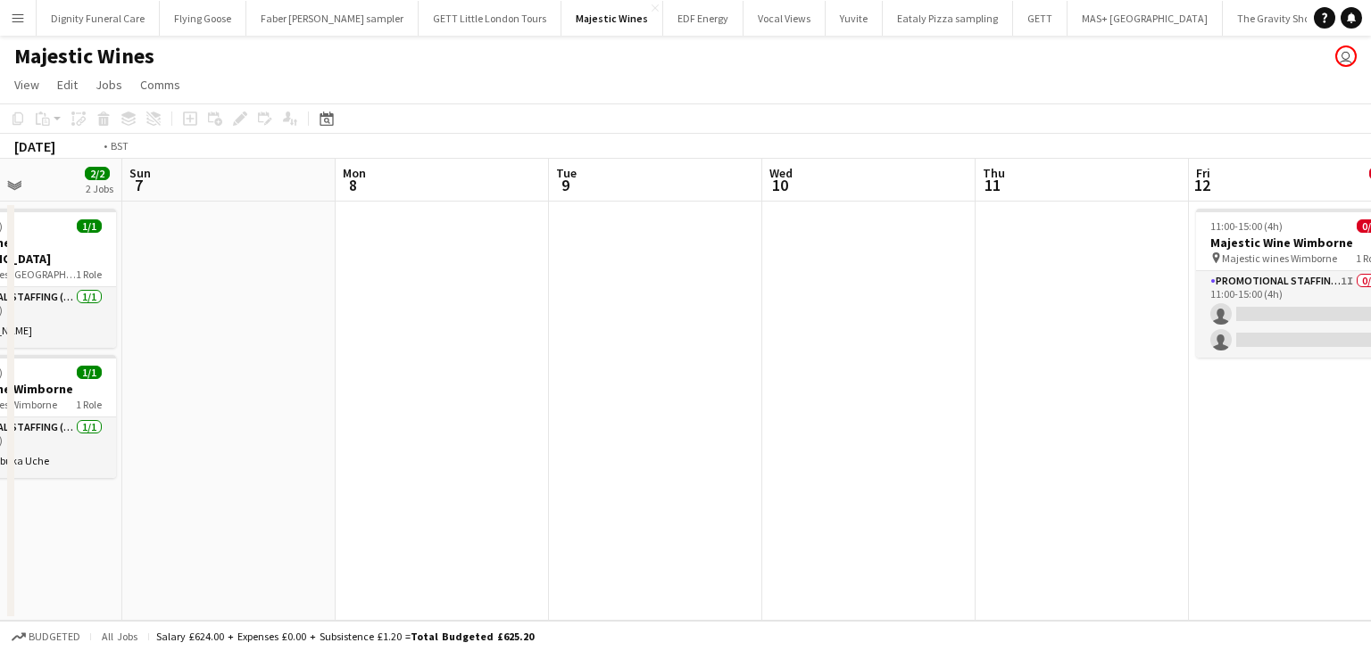
scroll to position [0, 665]
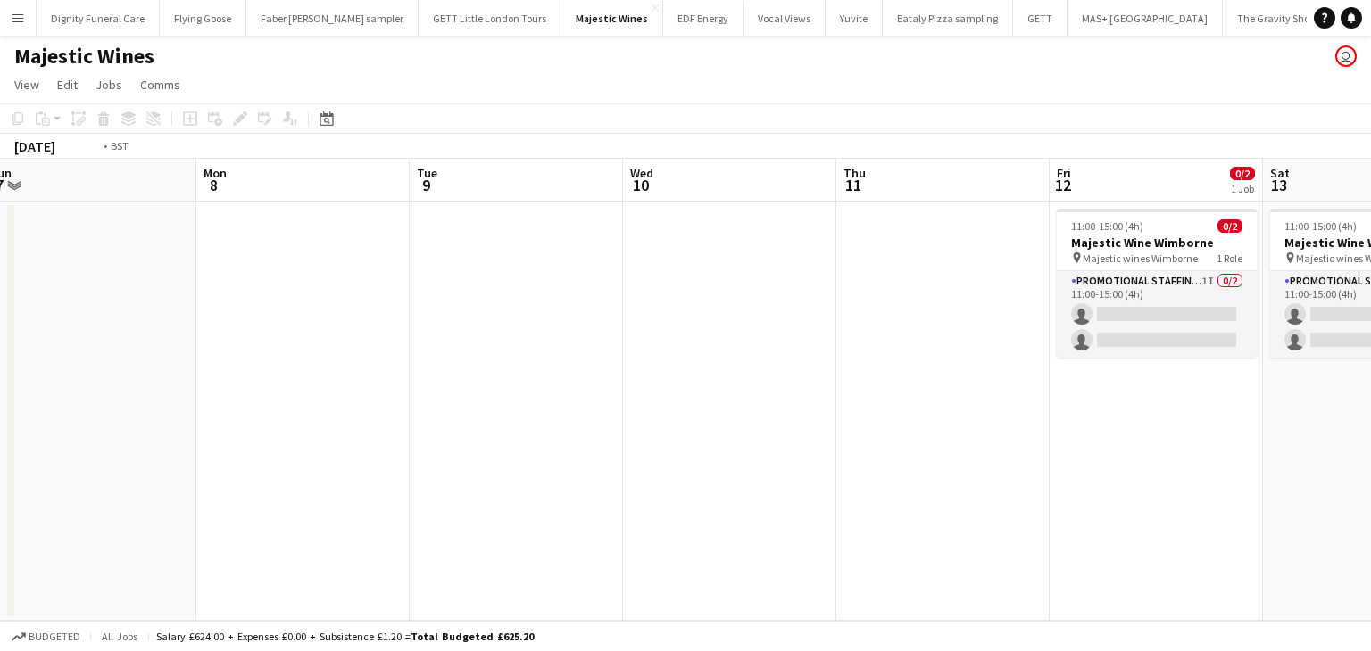
drag, startPoint x: 717, startPoint y: 362, endPoint x: 21, endPoint y: 355, distance: 695.3
click at [18, 360] on app-calendar-viewport "Thu 4 Fri 5 1/1 1 Job Sat 6 2/2 2 Jobs Sun 7 Mon 8 Tue 9 Wed 10 Thu 11 Fri 12 0…" at bounding box center [685, 390] width 1371 height 462
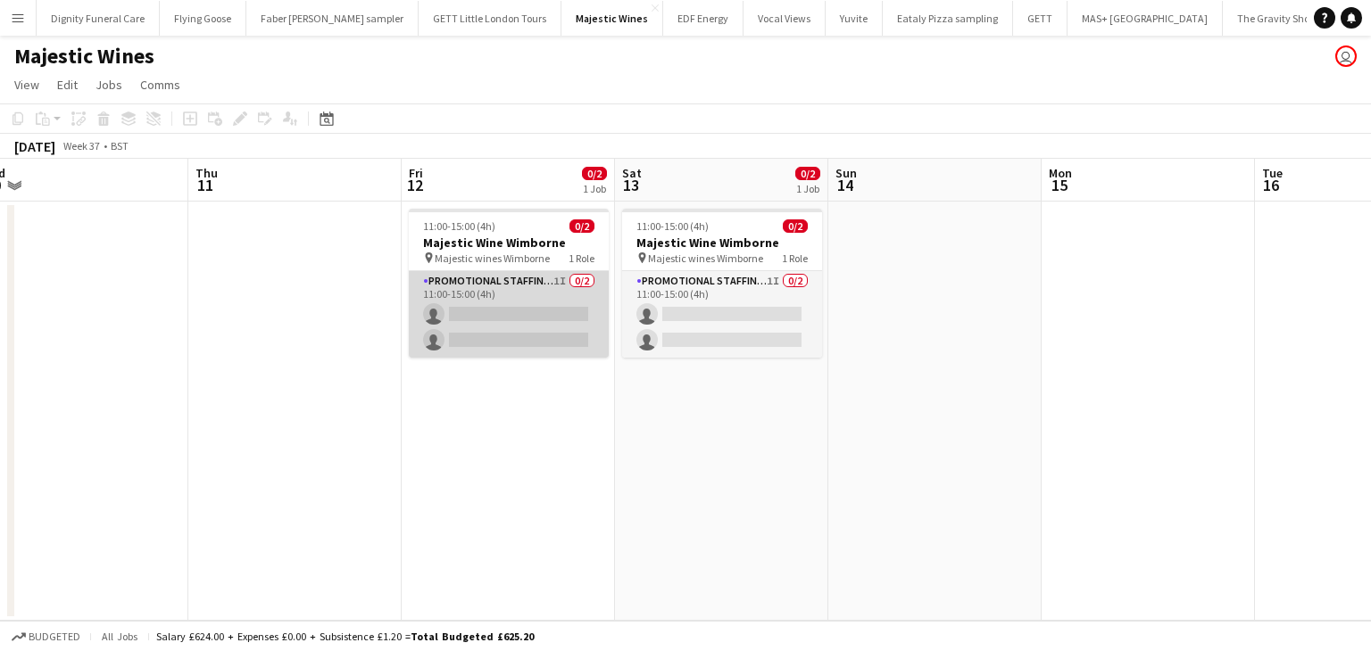
click at [466, 308] on app-card-role "Promotional Staffing (Flyering Staff) 1I 0/2 11:00-15:00 (4h) single-neutral-ac…" at bounding box center [509, 314] width 200 height 87
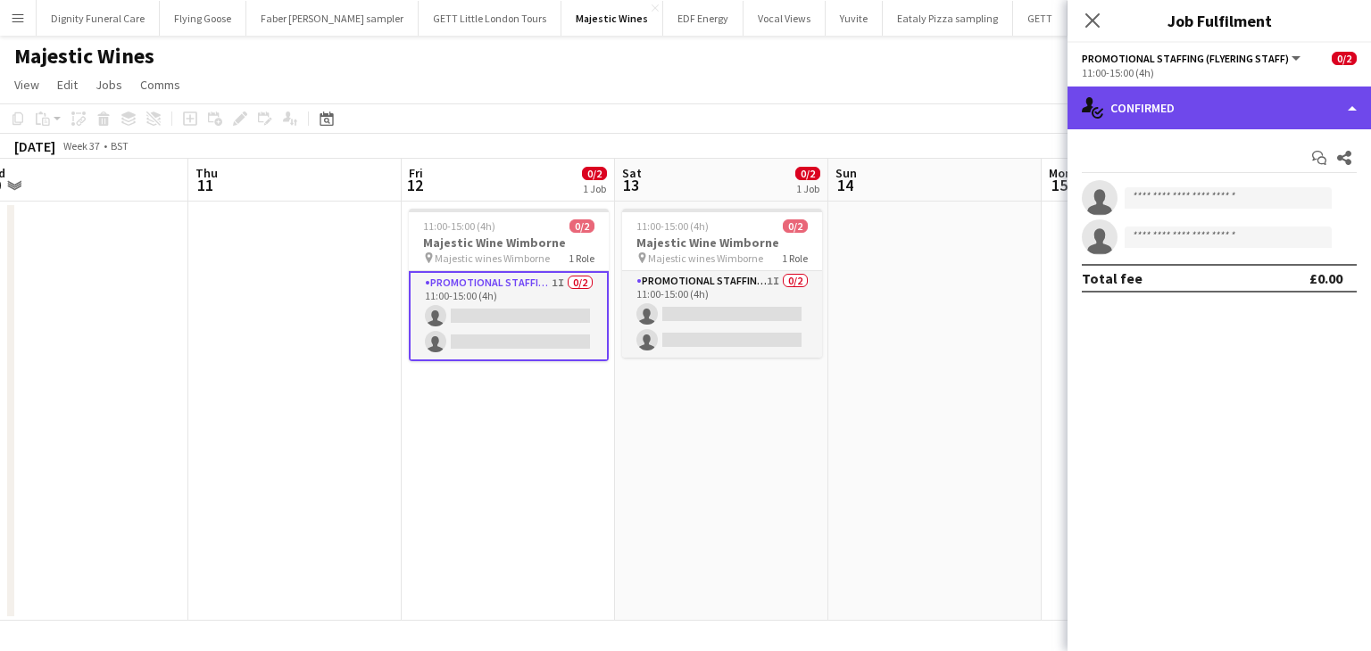
click at [1196, 103] on div "single-neutral-actions-check-2 Confirmed" at bounding box center [1218, 108] width 303 height 43
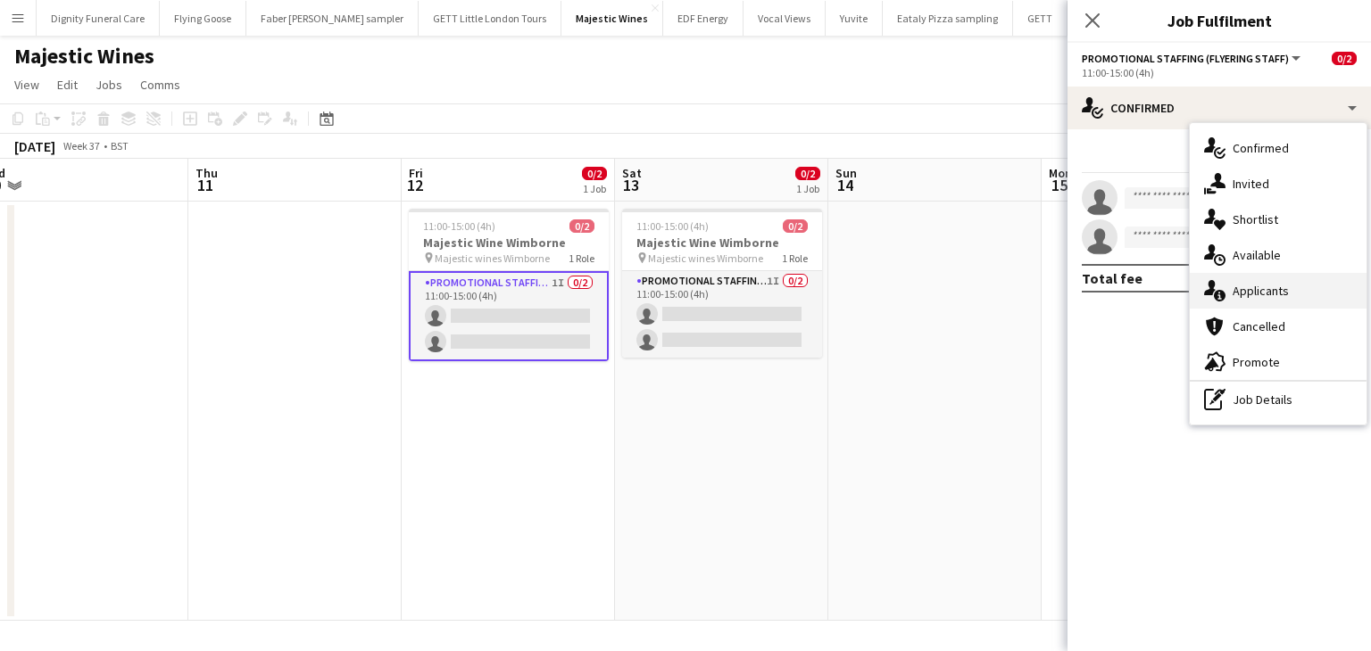
click at [1259, 300] on div "single-neutral-actions-information Applicants" at bounding box center [1278, 291] width 177 height 36
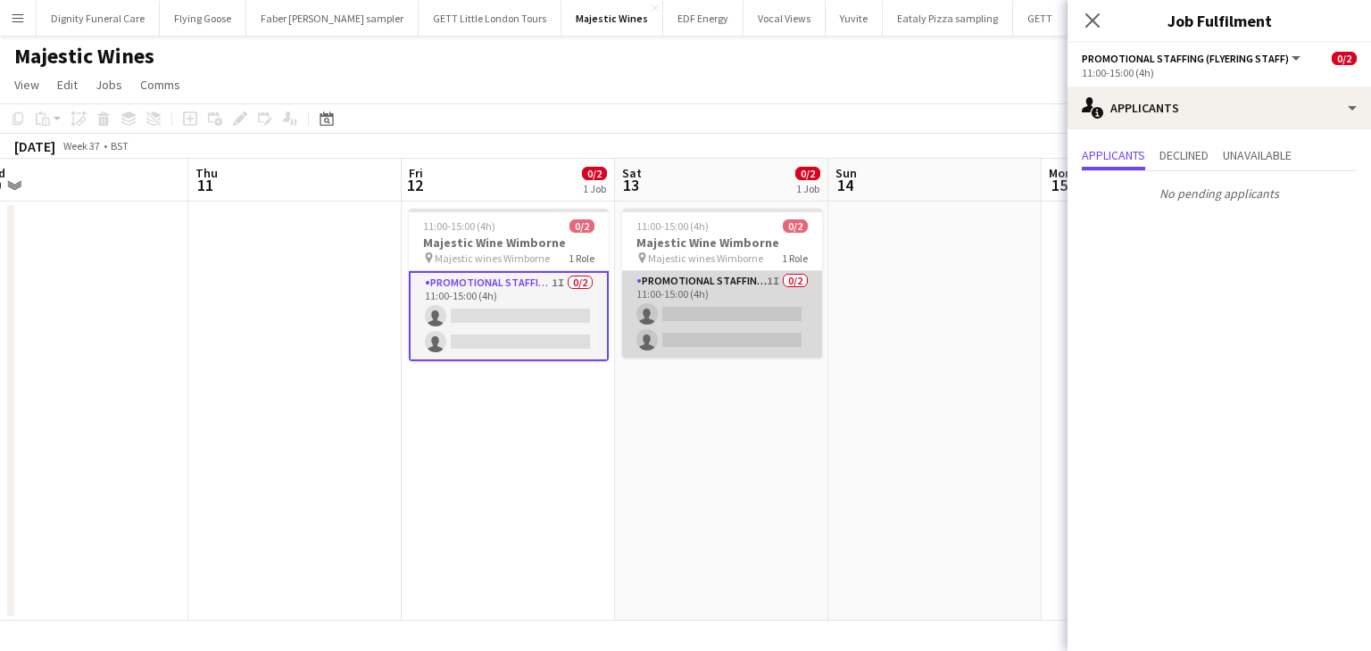
click at [747, 343] on app-card-role "Promotional Staffing (Flyering Staff) 1I 0/2 11:00-15:00 (4h) single-neutral-ac…" at bounding box center [722, 314] width 200 height 87
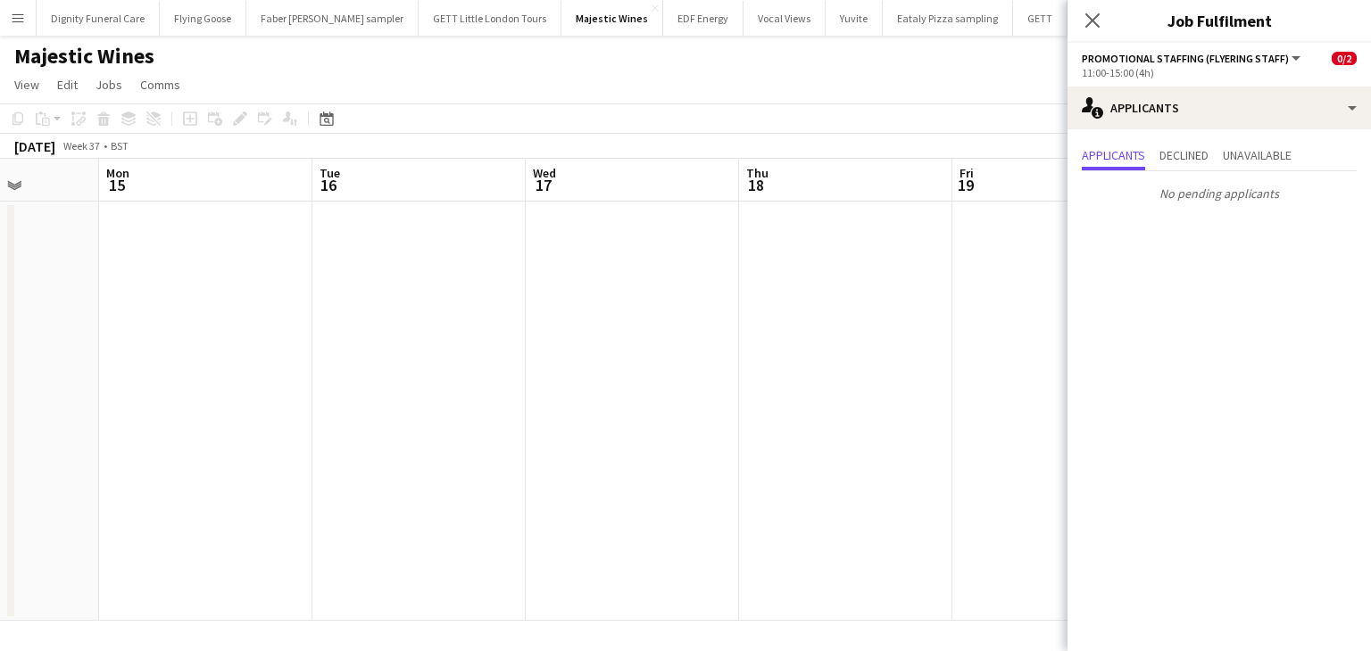
drag, startPoint x: 939, startPoint y: 402, endPoint x: 129, endPoint y: 381, distance: 810.6
click at [100, 391] on app-calendar-viewport "Thu 11 Fri 12 0/2 1 Job Sat 13 0/2 1 Job Sun 14 Mon 15 Tue 16 Wed 17 Thu 18 Fri…" at bounding box center [685, 390] width 1371 height 462
drag, startPoint x: 457, startPoint y: 367, endPoint x: 231, endPoint y: 347, distance: 226.6
click at [0, 353] on app-calendar-viewport "Sat 13 0/2 1 Job Sun 14 Mon 15 Tue 16 Wed 17 Thu 18 Fri 19 Sat 20 Sun 21 Mon 22…" at bounding box center [685, 390] width 1371 height 462
drag, startPoint x: 757, startPoint y: 361, endPoint x: 33, endPoint y: 351, distance: 723.9
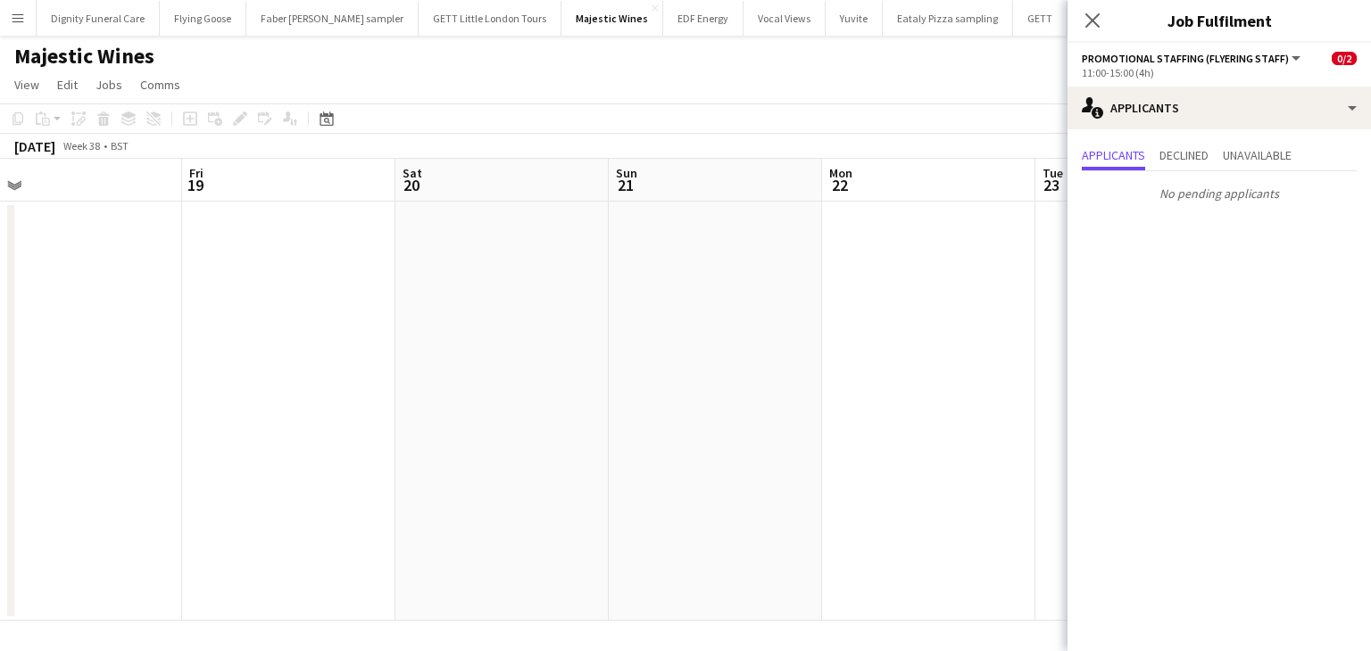
click at [21, 354] on app-calendar-viewport "Mon 15 Tue 16 Wed 17 Thu 18 Fri 19 Sat 20 Sun 21 Mon 22 Tue 23 Wed 24 Thu 25 Fr…" at bounding box center [685, 390] width 1371 height 462
drag, startPoint x: 668, startPoint y: 345, endPoint x: 776, endPoint y: 351, distance: 108.1
click at [844, 351] on app-calendar-viewport "Thu 18 Fri 19 Sat 20 Sun 21 Mon 22 Tue 23 Wed 24 Thu 25 Fri 26 Sat 27 Sun 28 Mo…" at bounding box center [685, 390] width 1371 height 462
drag, startPoint x: 958, startPoint y: 333, endPoint x: 748, endPoint y: 330, distance: 210.6
click at [1043, 326] on app-calendar-viewport "Sun 14 Mon 15 Tue 16 Wed 17 Thu 18 Fri 19 Sat 20 Sun 21 Mon 22 Tue 23 Wed 24 Th…" at bounding box center [685, 390] width 1371 height 462
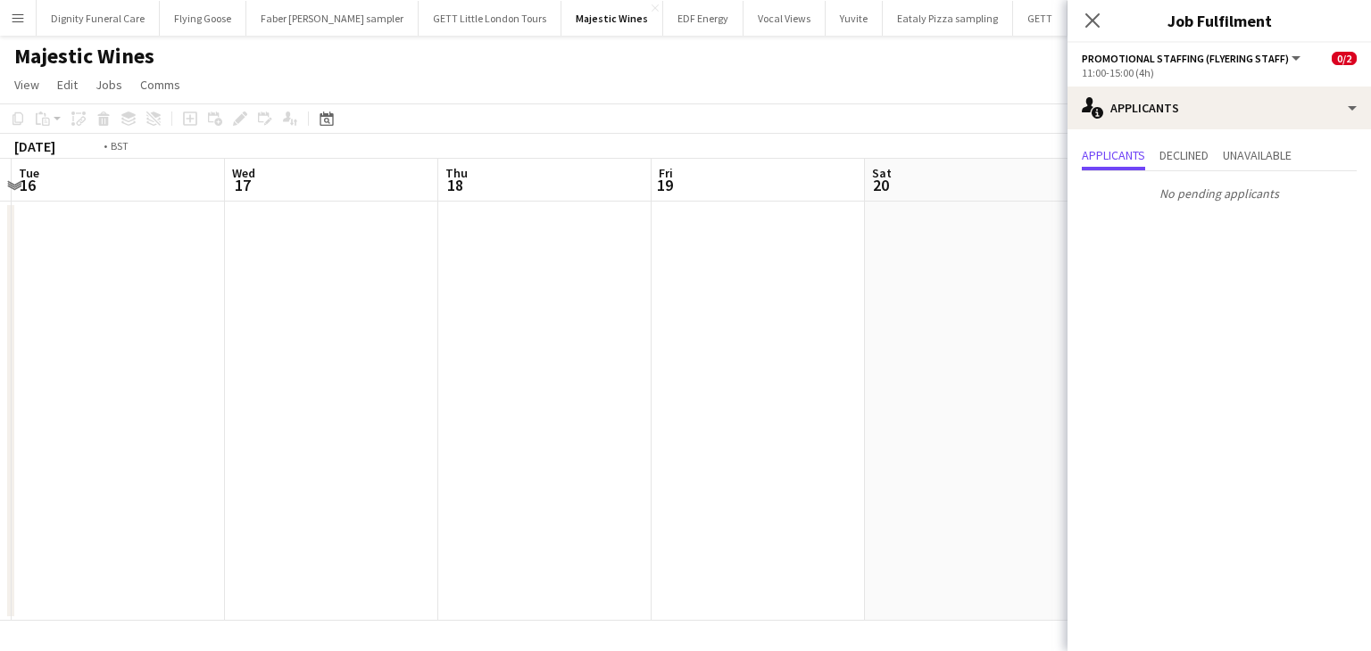
click at [942, 319] on app-calendar-viewport "Sun 14 Mon 15 Tue 16 Wed 17 Thu 18 Fri 19 Sat 20 Sun 21 Mon 22 Tue 23 Wed 24 Th…" at bounding box center [685, 390] width 1371 height 462
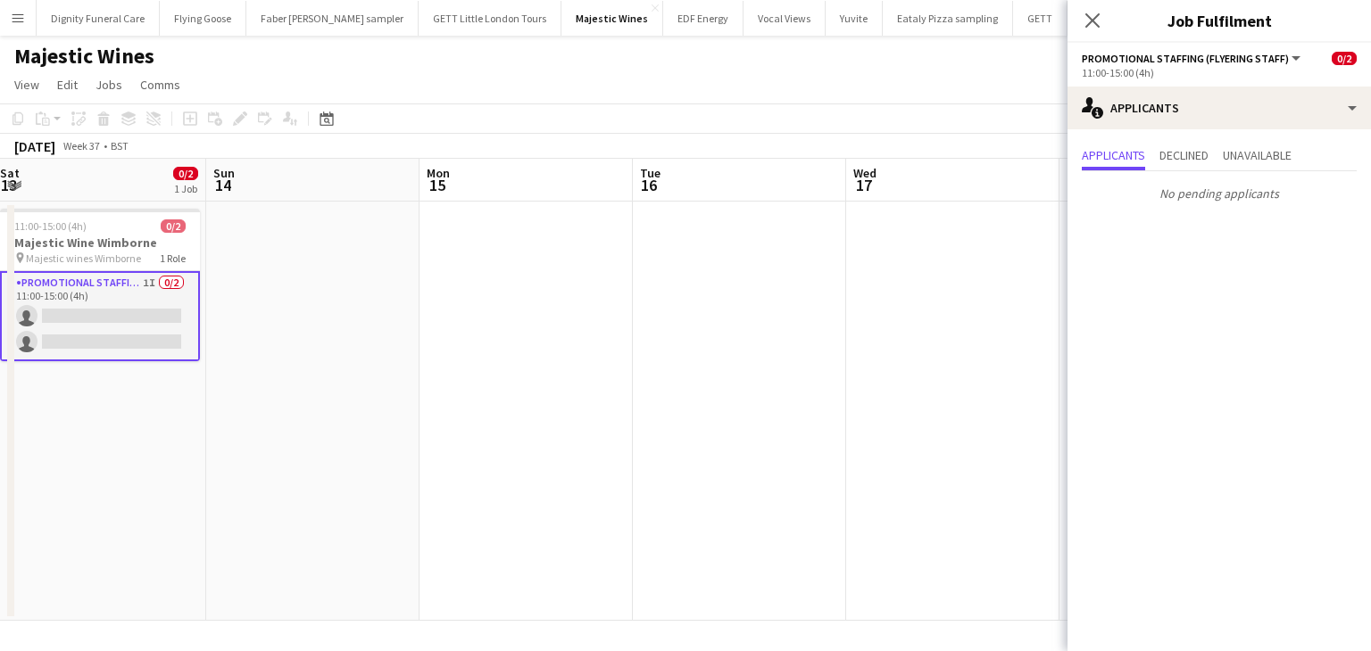
drag, startPoint x: 707, startPoint y: 351, endPoint x: 927, endPoint y: 353, distance: 220.4
click at [1007, 351] on app-calendar-viewport "Thu 11 Fri 12 0/2 1 Job Sat 13 0/2 1 Job Sun 14 Mon 15 Tue 16 Wed 17 Thu 18 Fri…" at bounding box center [685, 390] width 1371 height 462
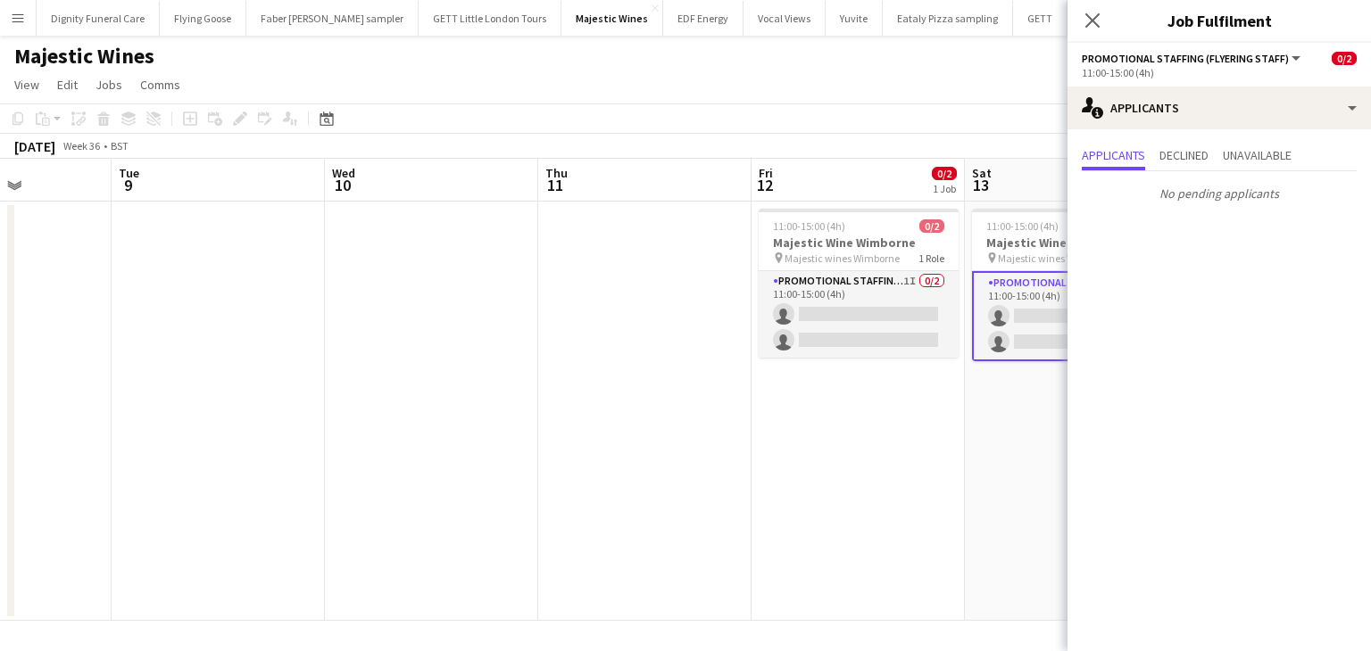
drag, startPoint x: 823, startPoint y: 350, endPoint x: 857, endPoint y: 350, distance: 33.9
click at [857, 350] on app-calendar-viewport "Sat 6 2/2 2 Jobs Sun 7 Mon 8 Tue 9 Wed 10 Thu 11 Fri 12 0/2 1 Job Sat 13 0/2 1 …" at bounding box center [685, 390] width 1371 height 462
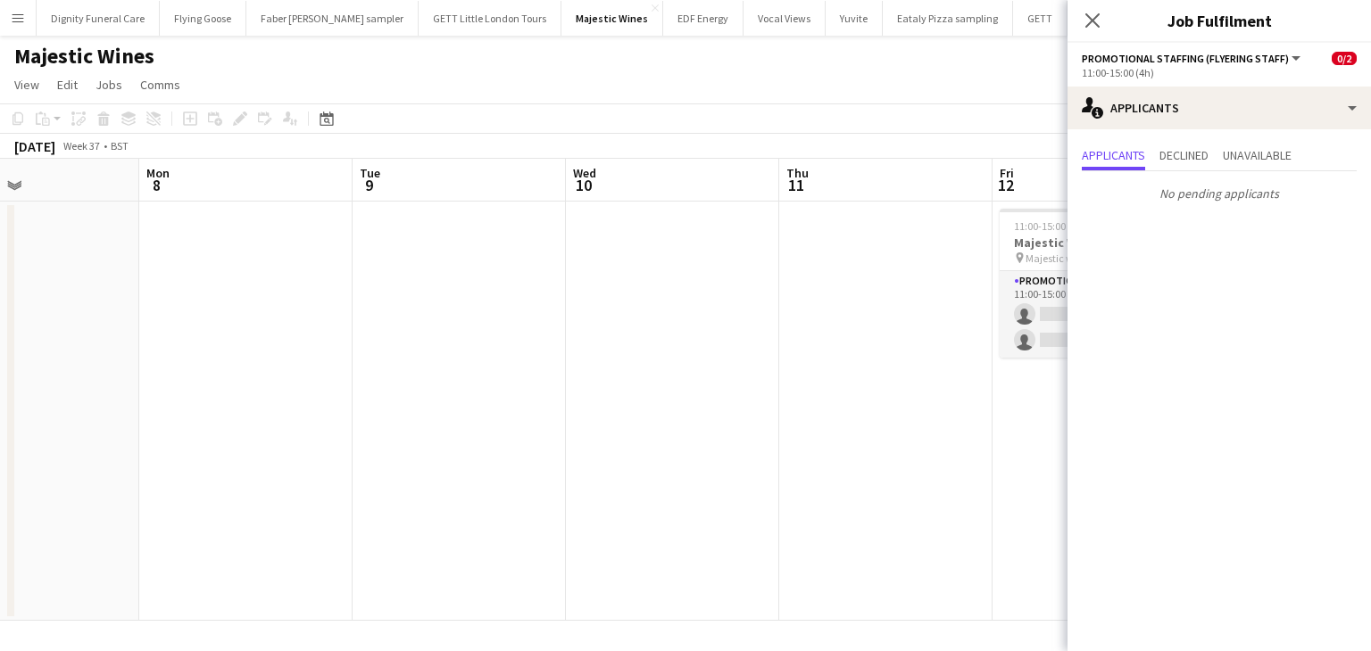
drag, startPoint x: 807, startPoint y: 340, endPoint x: 914, endPoint y: 340, distance: 107.1
click at [976, 340] on app-calendar-viewport "Fri 5 1/1 1 Job Sat 6 2/2 2 Jobs Sun 7 Mon 8 Tue 9 Wed 10 Thu 11 Fri 12 0/2 1 J…" at bounding box center [685, 390] width 1371 height 462
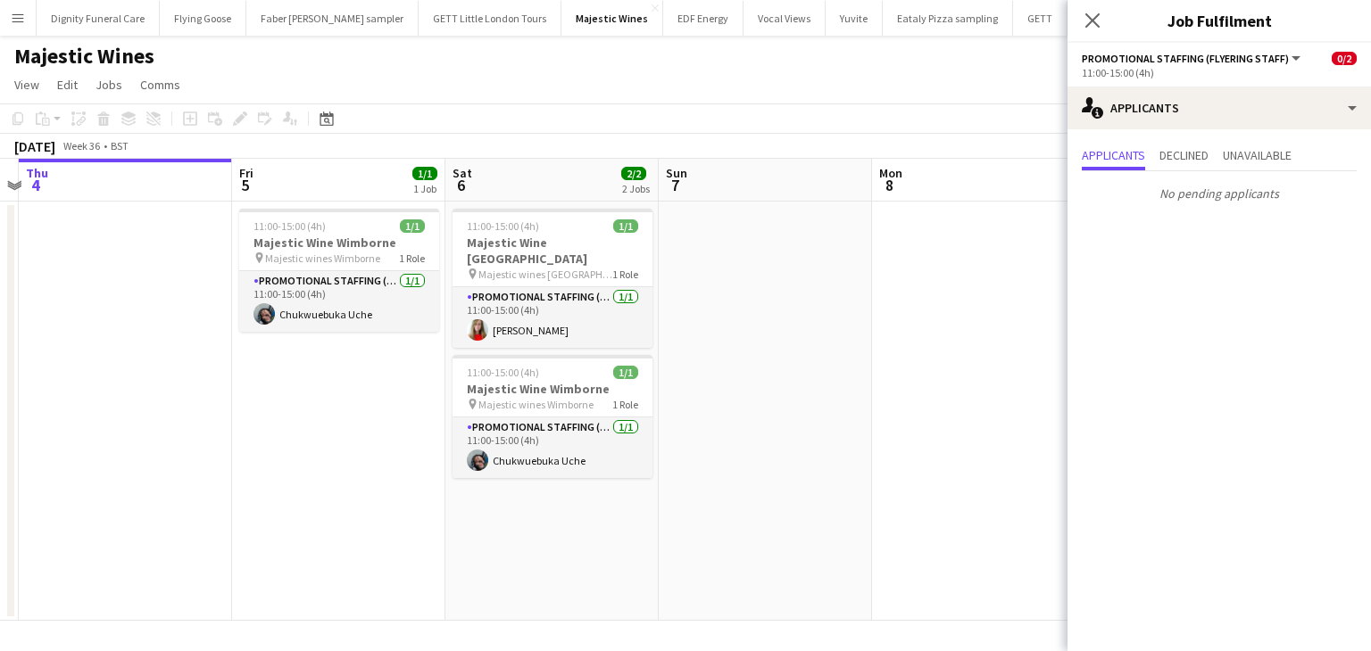
scroll to position [0, 404]
drag, startPoint x: 468, startPoint y: 344, endPoint x: 553, endPoint y: 344, distance: 85.7
click at [553, 344] on app-calendar-viewport "Tue 2 Wed 3 Thu 4 Fri 5 1/1 1 Job Sat 6 2/2 2 Jobs Sun 7 Mon 8 Tue 9 Wed 10 Thu…" at bounding box center [685, 390] width 1371 height 462
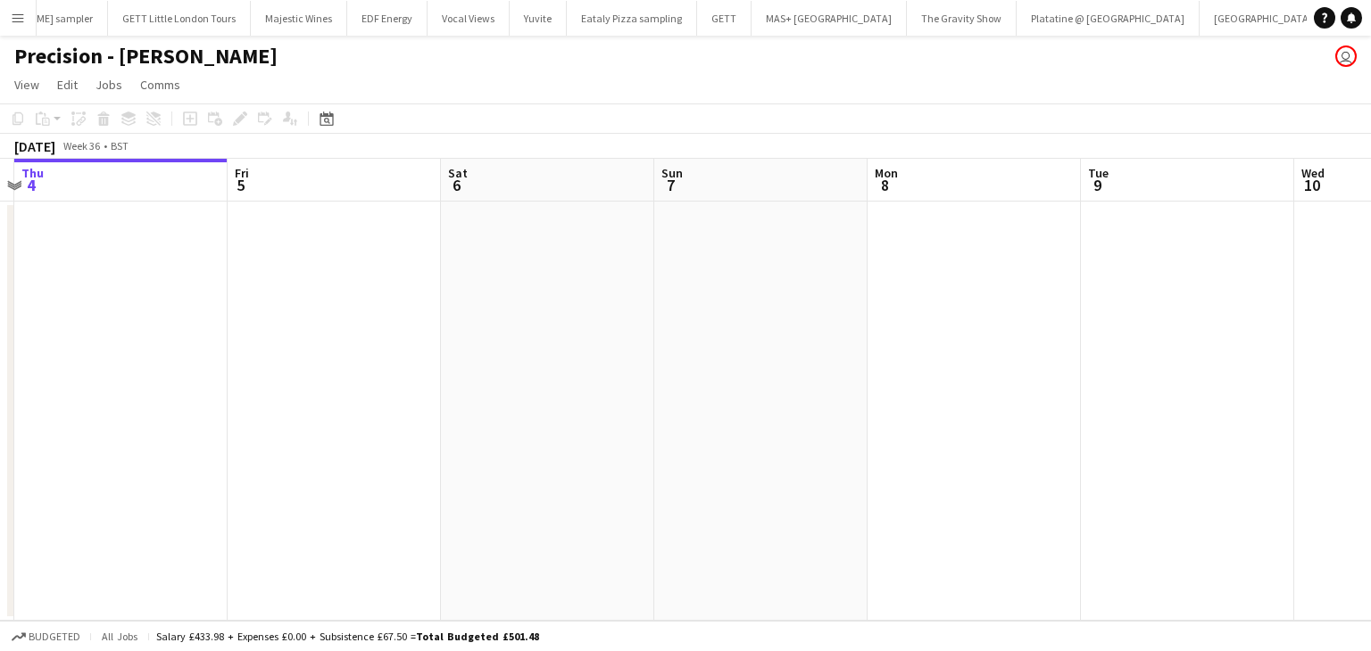
drag, startPoint x: 921, startPoint y: 333, endPoint x: 86, endPoint y: 355, distance: 835.6
click at [86, 355] on app-calendar-viewport "Mon 1 Tue 2 Wed 3 Thu 4 Fri 5 Sat 6 Sun 7 Mon 8 Tue 9 Wed 10 Thu 11 Fri 12" at bounding box center [685, 390] width 1371 height 462
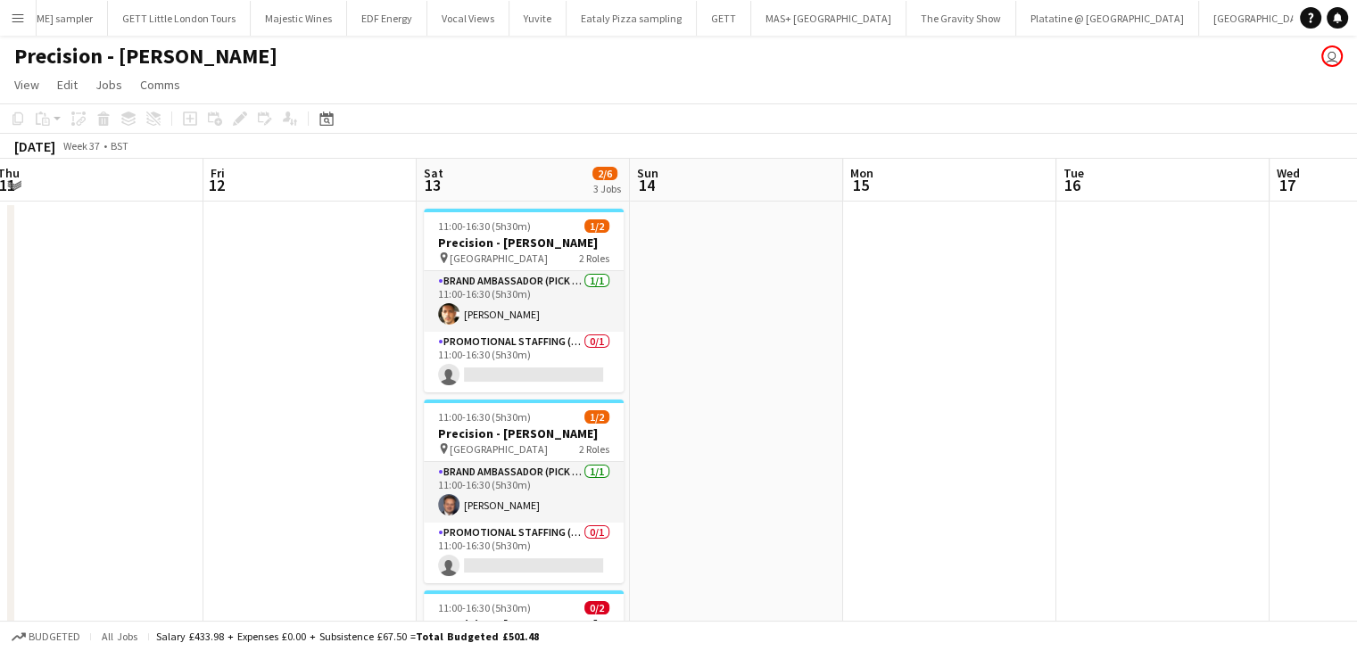
drag, startPoint x: 896, startPoint y: 328, endPoint x: 11, endPoint y: 344, distance: 885.5
click at [7, 346] on div "Mon 8 Tue 9 Wed 10 Thu 11 Fri 12 Sat 13 2/6 3 Jobs Sun 14 Mon 15 Tue 16 Wed 17 …" at bounding box center [678, 511] width 1357 height 704
drag, startPoint x: 552, startPoint y: 373, endPoint x: 635, endPoint y: 358, distance: 84.4
click at [552, 372] on app-card-role "Promotional Staffing (Brand Ambassadors) 0/1 11:00-16:30 (5h30m) single-neutral…" at bounding box center [525, 362] width 200 height 61
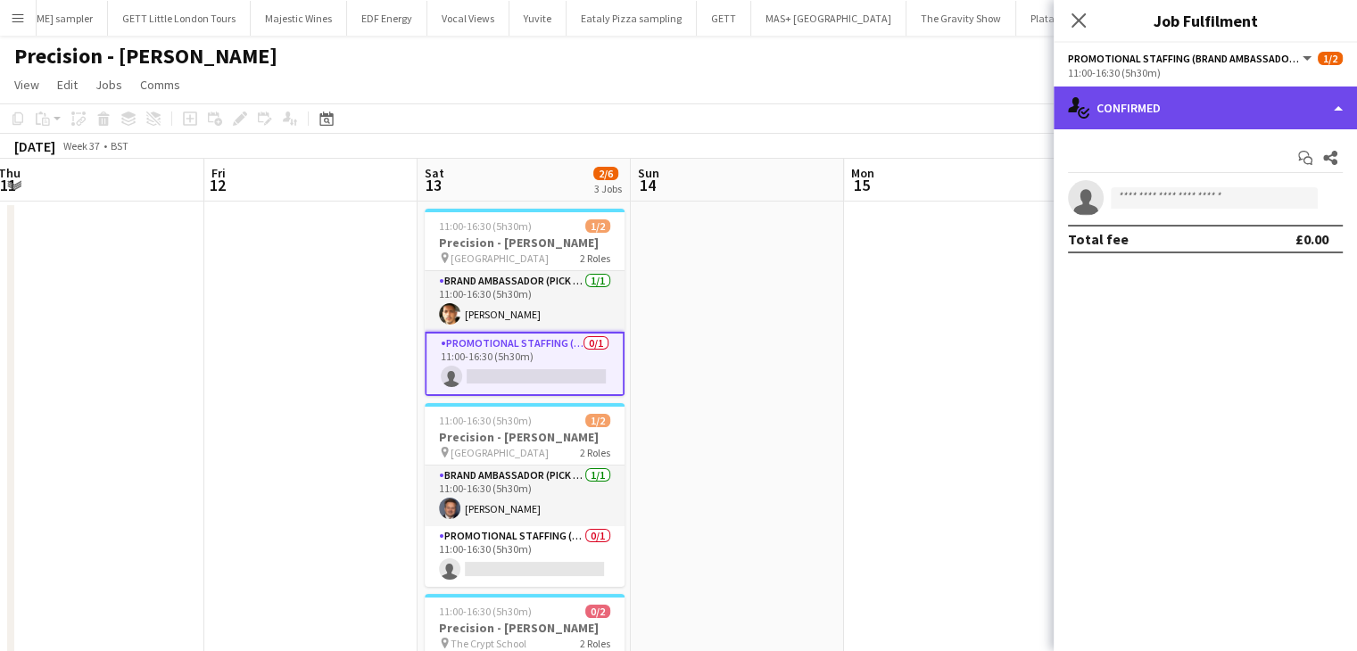
click at [1187, 111] on div "single-neutral-actions-check-2 Confirmed" at bounding box center [1205, 108] width 303 height 43
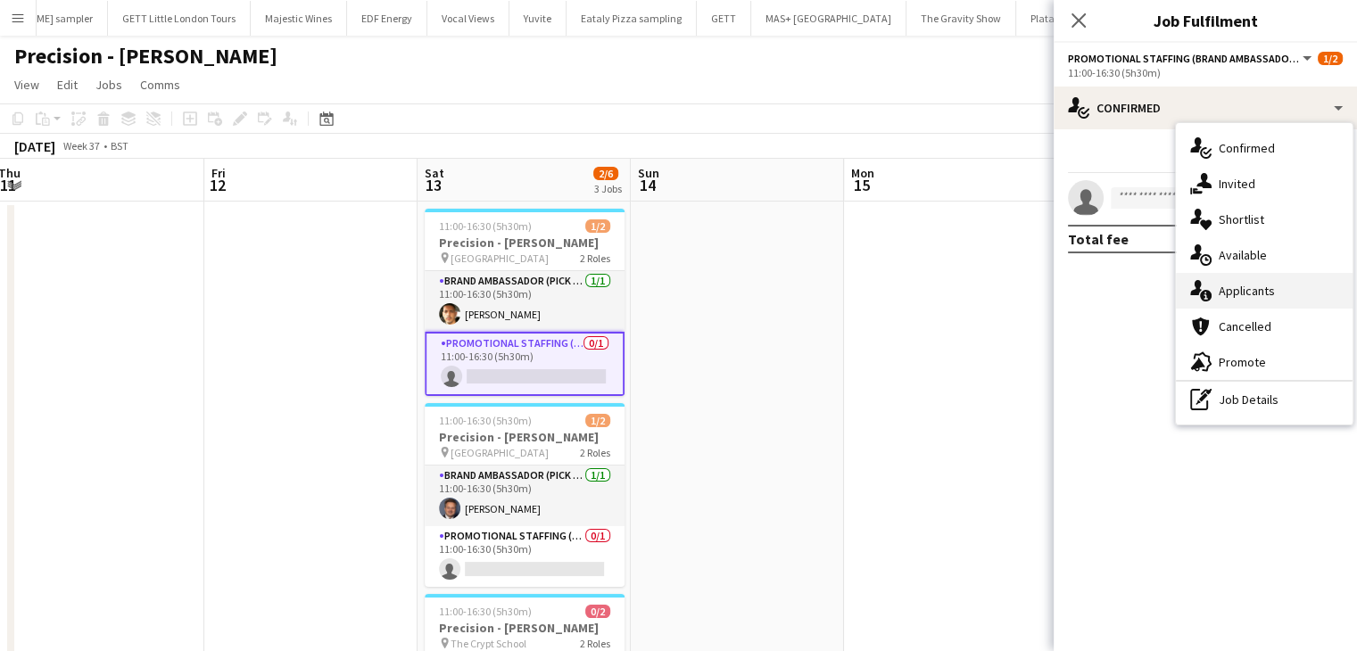
click at [1257, 289] on span "Applicants" at bounding box center [1247, 291] width 56 height 16
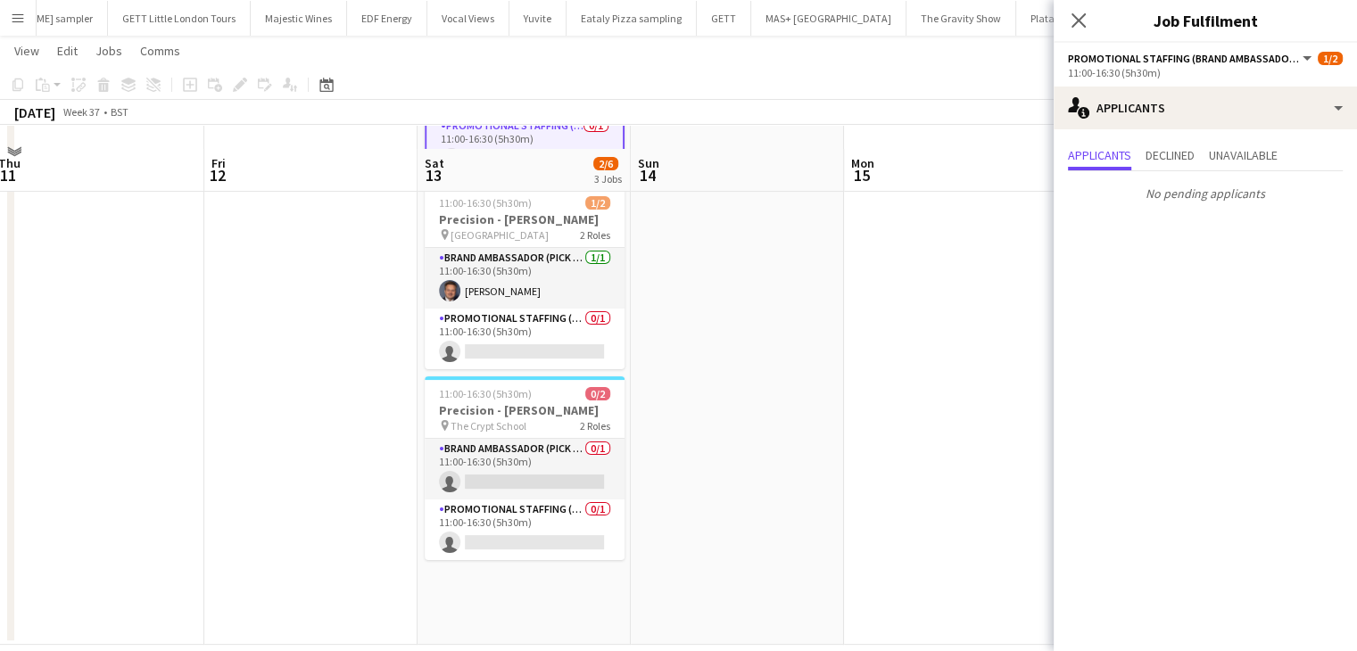
scroll to position [239, 0]
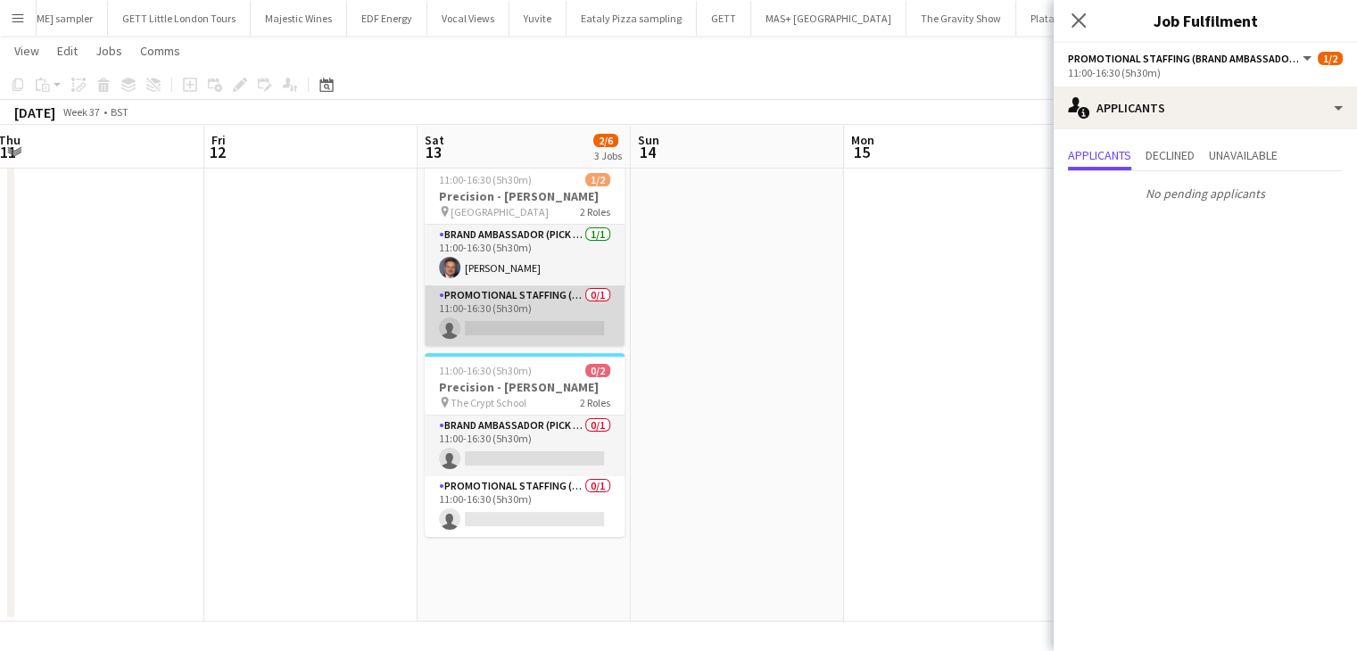
click at [562, 330] on app-card-role "Promotional Staffing (Brand Ambassadors) 0/1 11:00-16:30 (5h30m) single-neutral…" at bounding box center [525, 316] width 200 height 61
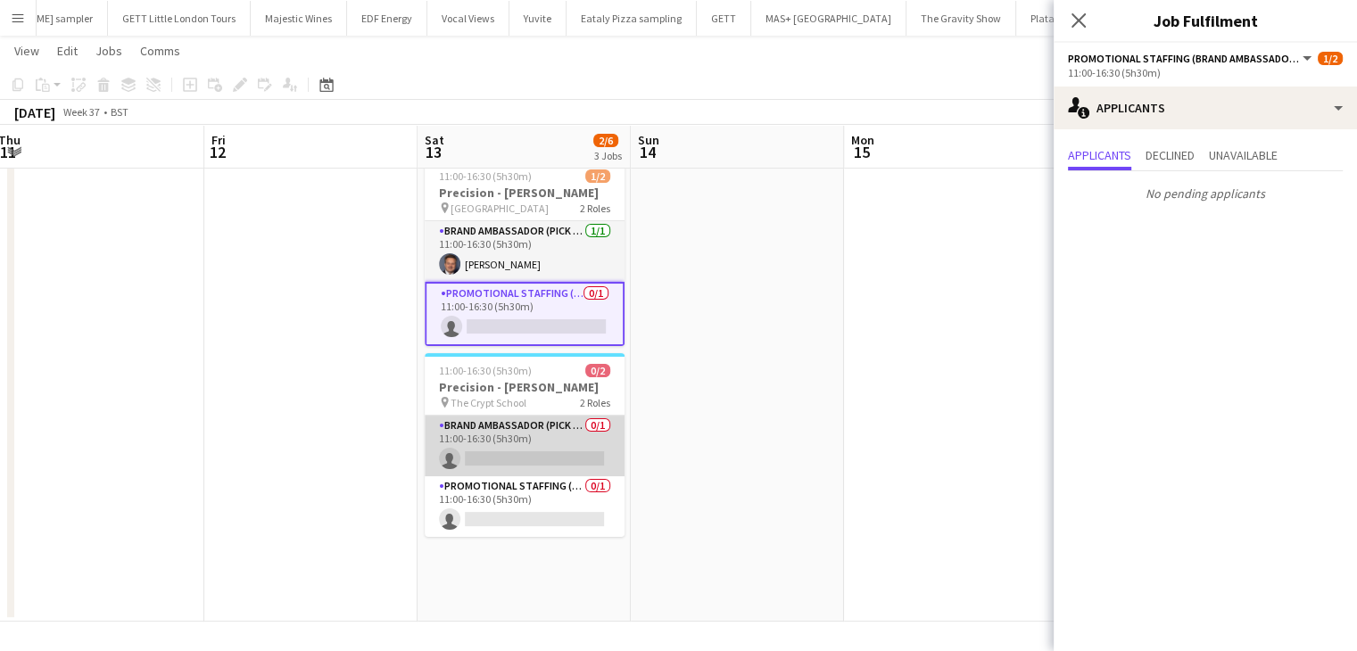
click at [553, 456] on app-card-role "Brand Ambassador (Pick up) 0/1 11:00-16:30 (5h30m) single-neutral-actions" at bounding box center [525, 446] width 200 height 61
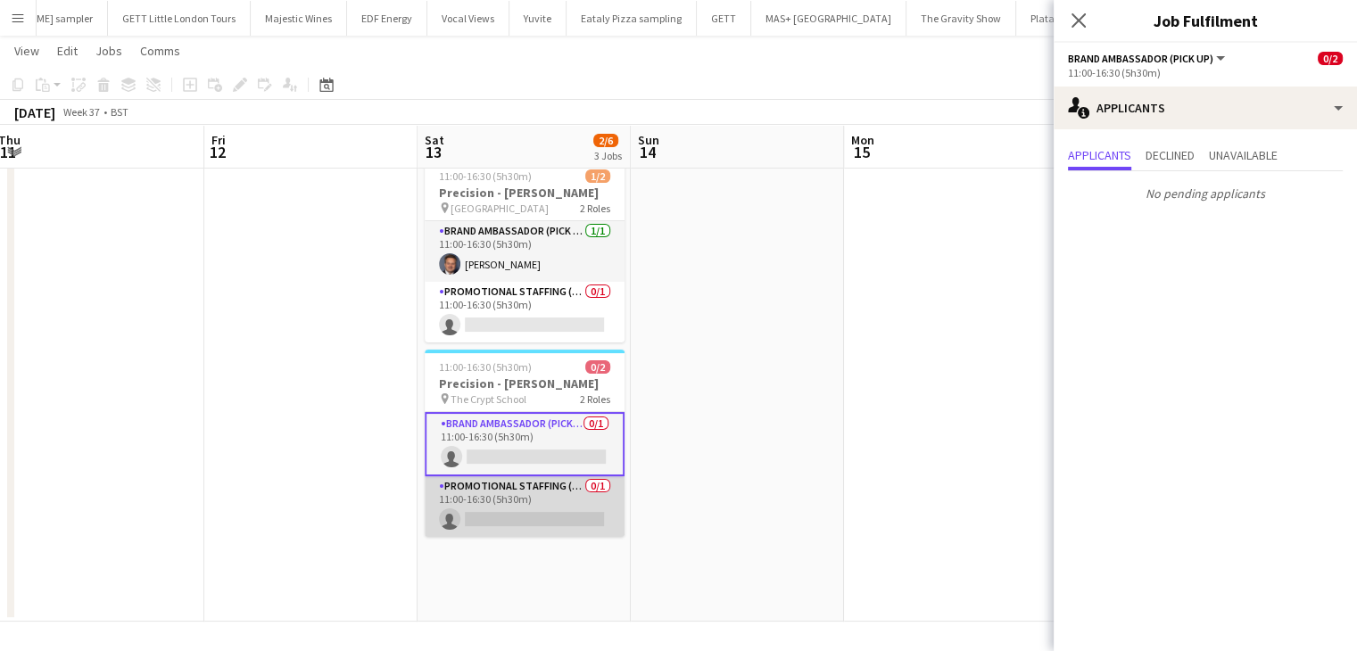
click at [545, 504] on app-card-role "Promotional Staffing (Brand Ambassadors) 0/1 11:00-16:30 (5h30m) single-neutral…" at bounding box center [525, 507] width 200 height 61
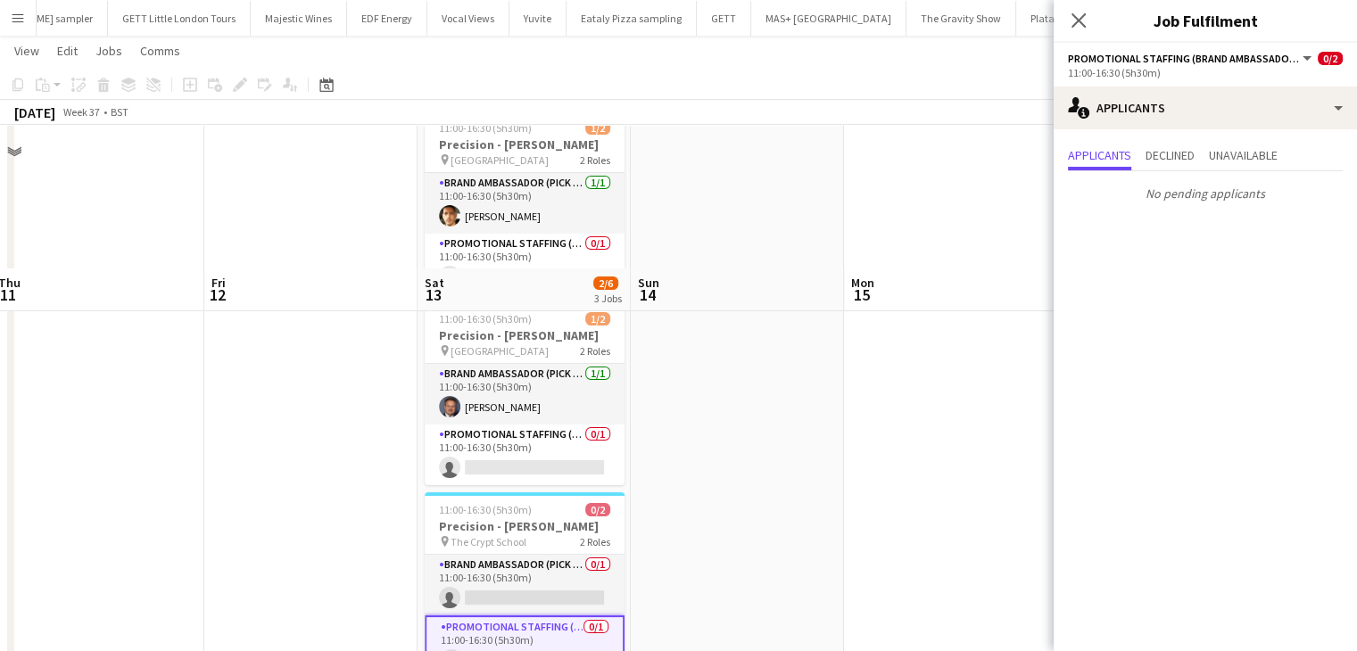
scroll to position [0, 0]
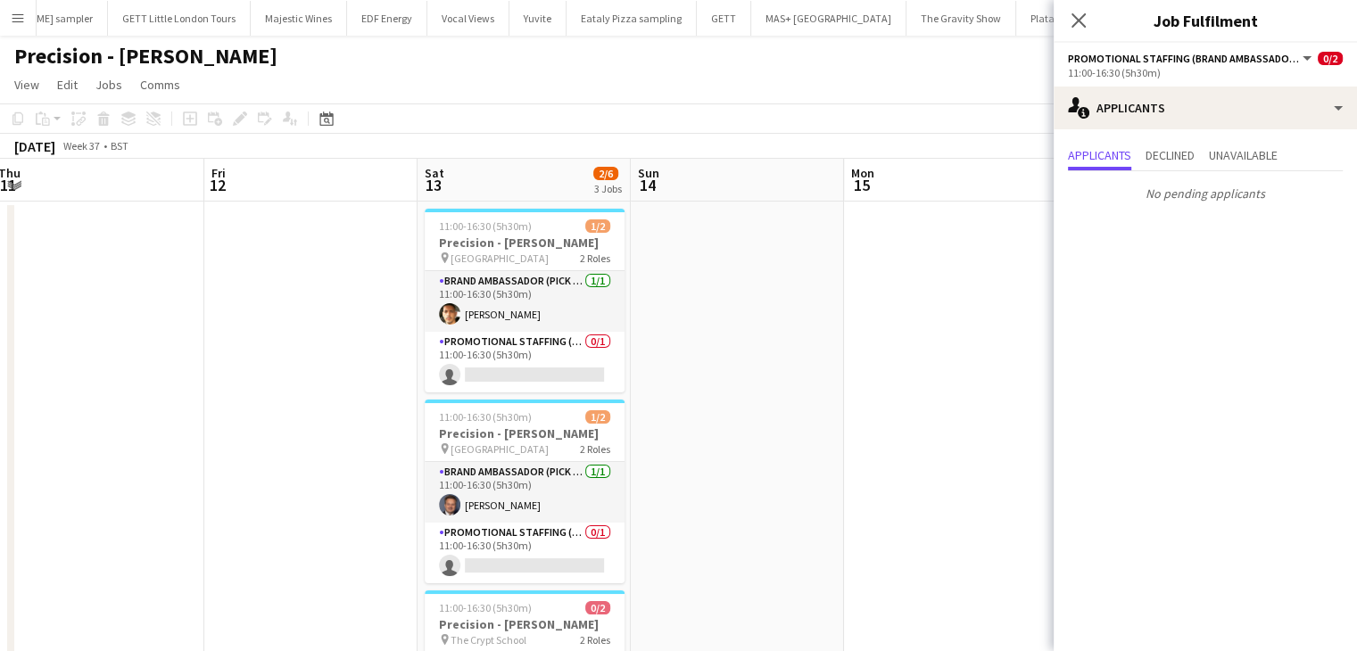
click at [794, 365] on app-date-cell at bounding box center [737, 532] width 213 height 661
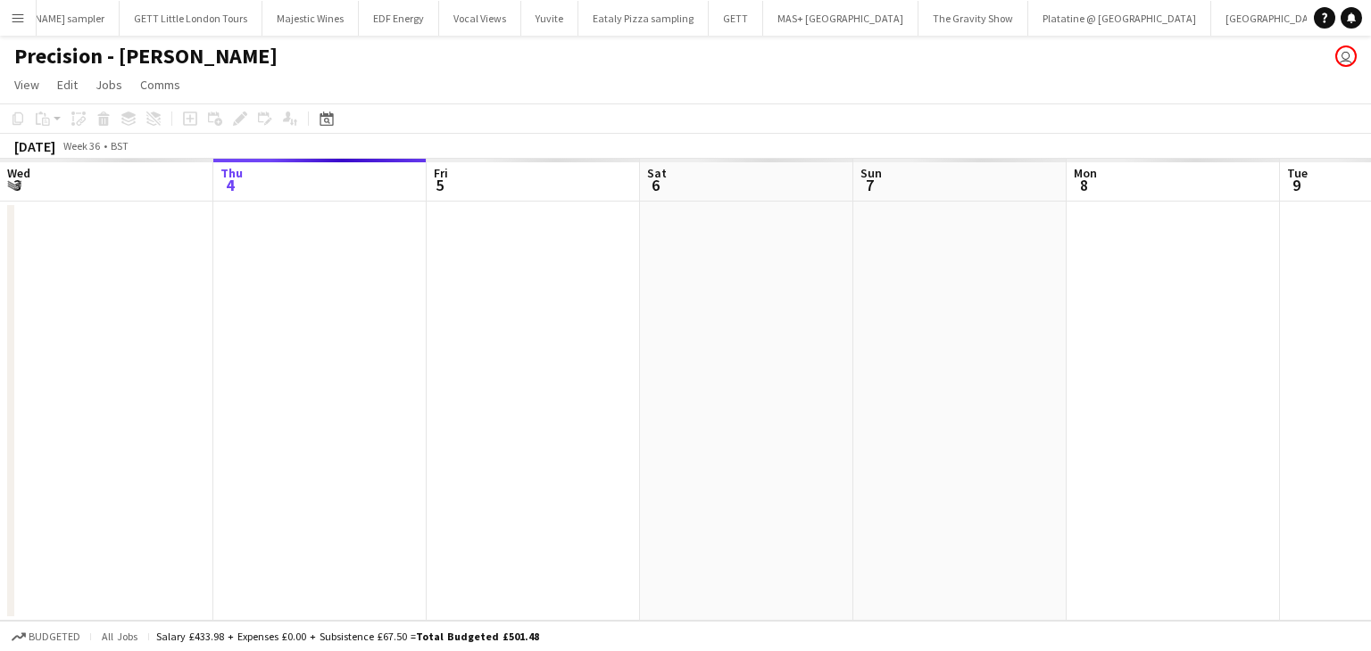
scroll to position [0, 311]
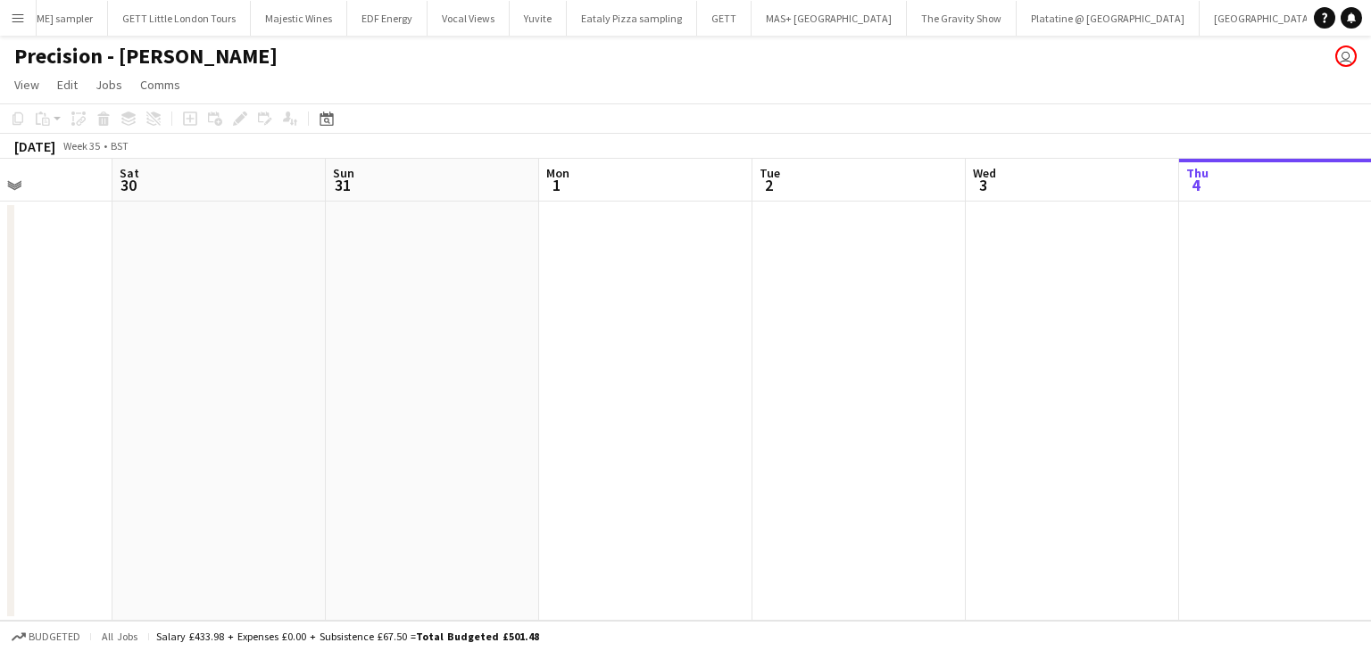
drag, startPoint x: 377, startPoint y: 263, endPoint x: 716, endPoint y: 219, distance: 342.1
click at [1342, 167] on app-calendar-viewport "Wed 27 Thu 28 Fri 29 Sat 30 Sun 31 Mon 1 Tue 2 Wed 3 Thu 4 Fri 5 Sat 6 Sun 7" at bounding box center [685, 390] width 1371 height 462
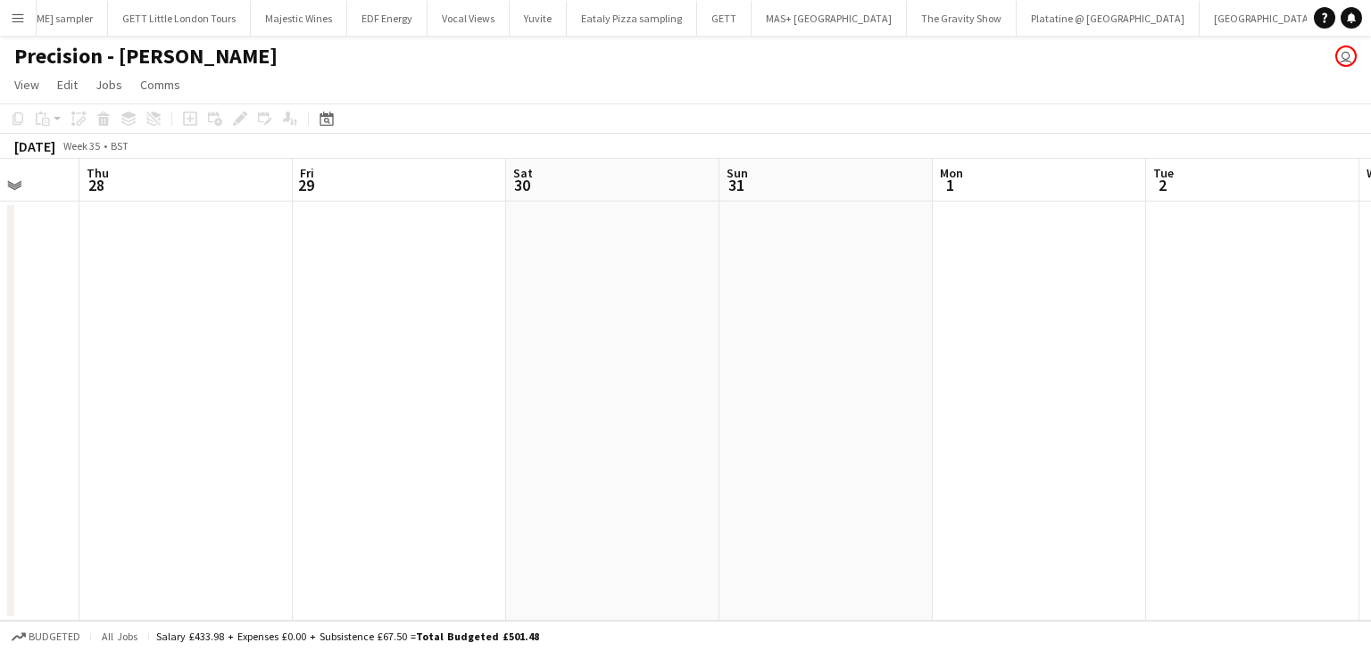
drag, startPoint x: 510, startPoint y: 252, endPoint x: 103, endPoint y: 261, distance: 408.0
click at [103, 261] on app-calendar-viewport "Mon 25 Tue 26 Wed 27 Thu 28 Fri 29 Sat 30 Sun 31 Mon 1 Tue 2 Wed 3 Thu 4 Fri 5" at bounding box center [685, 390] width 1371 height 462
drag, startPoint x: 853, startPoint y: 254, endPoint x: 2, endPoint y: 280, distance: 851.8
click at [2, 280] on app-calendar-viewport "Tue 2 Wed 3 Thu 4 Fri 5 Sat 6 Sun 7 Mon 8 Tue 9 Wed 10 Thu 11 Fri 12 Sat 13 2/6…" at bounding box center [678, 511] width 1357 height 704
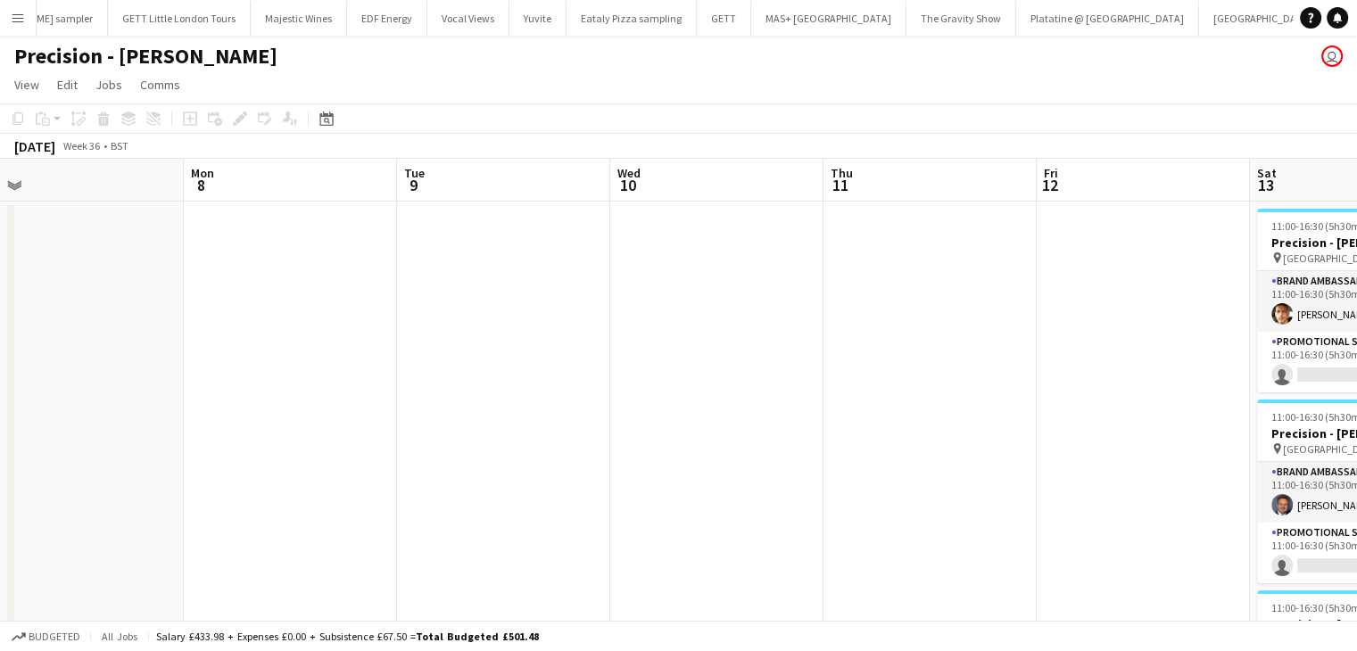
drag, startPoint x: 869, startPoint y: 261, endPoint x: 739, endPoint y: 192, distance: 147.3
click at [982, 269] on app-calendar-viewport "Fri 5 Sat 6 Sun 7 Mon 8 Tue 9 Wed 10 Thu 11 Fri 12 Sat 13 2/6 3 Jobs Sun 14 Mon…" at bounding box center [678, 511] width 1357 height 704
